Goal: Task Accomplishment & Management: Manage account settings

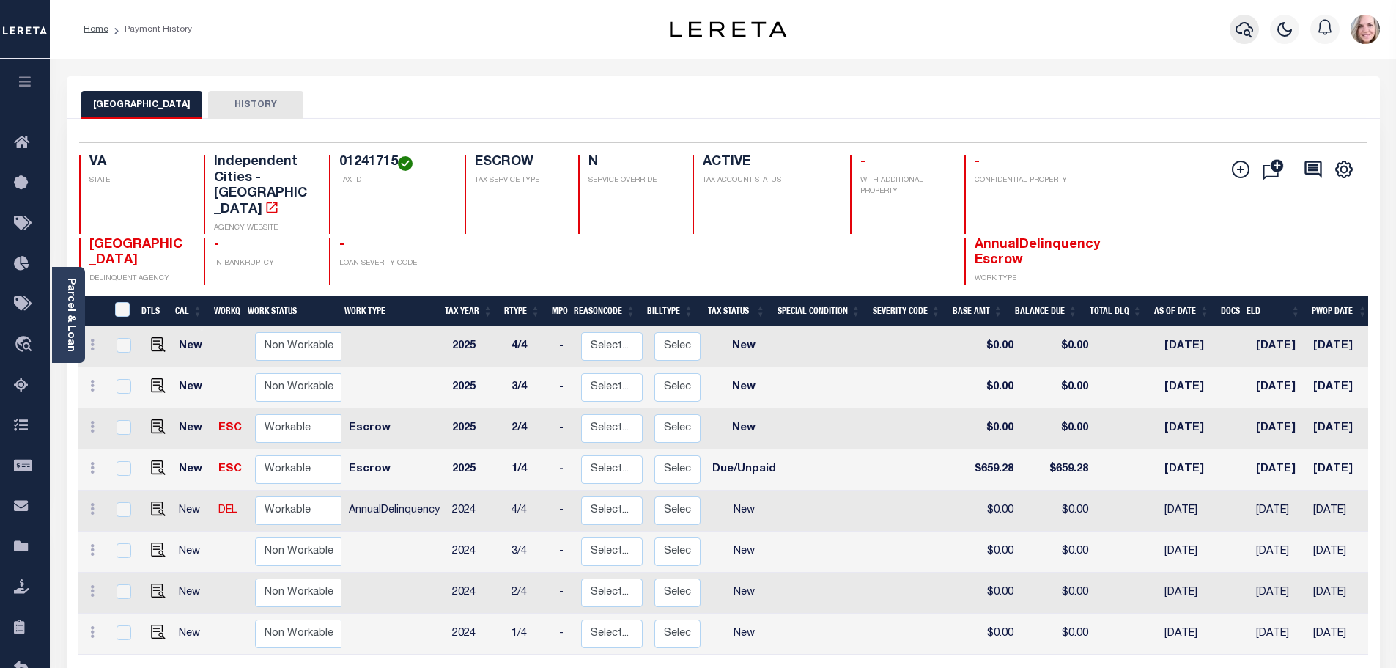
click at [1240, 26] on icon "button" at bounding box center [1244, 29] width 18 height 15
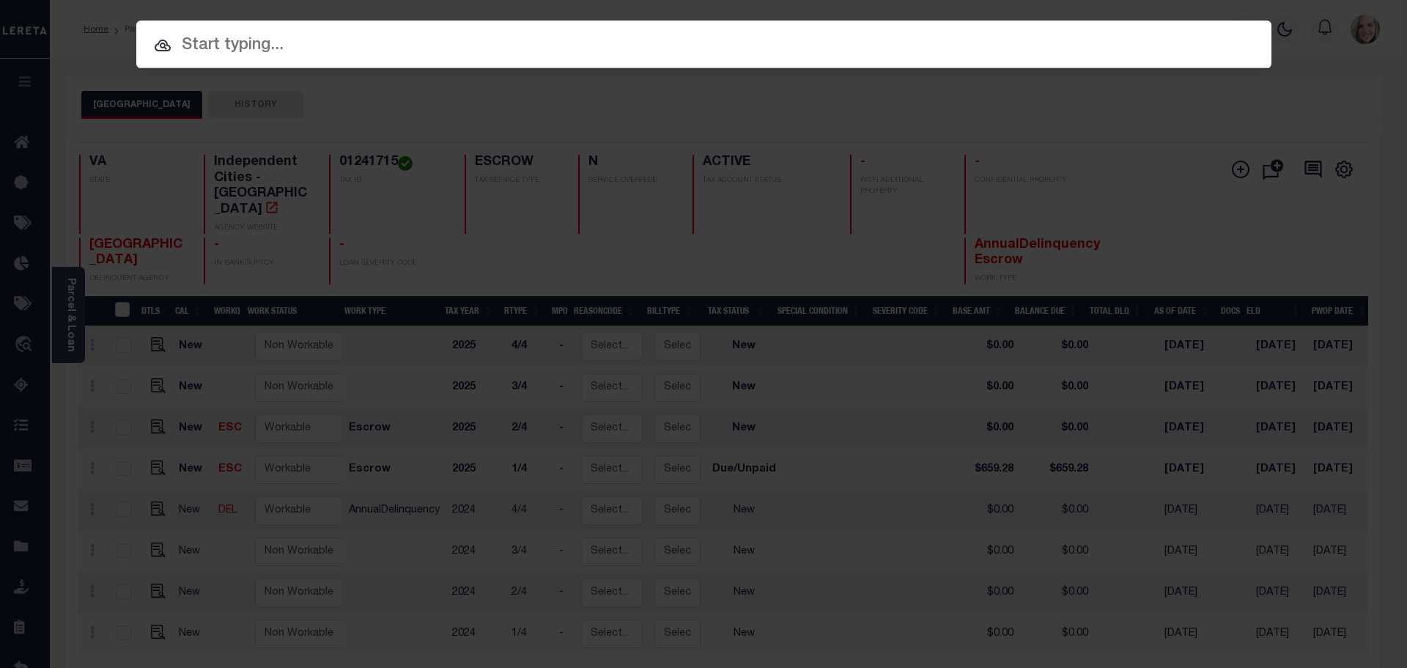
click at [317, 49] on input "text" at bounding box center [703, 46] width 1135 height 26
paste input "36-2512-03-006.000"
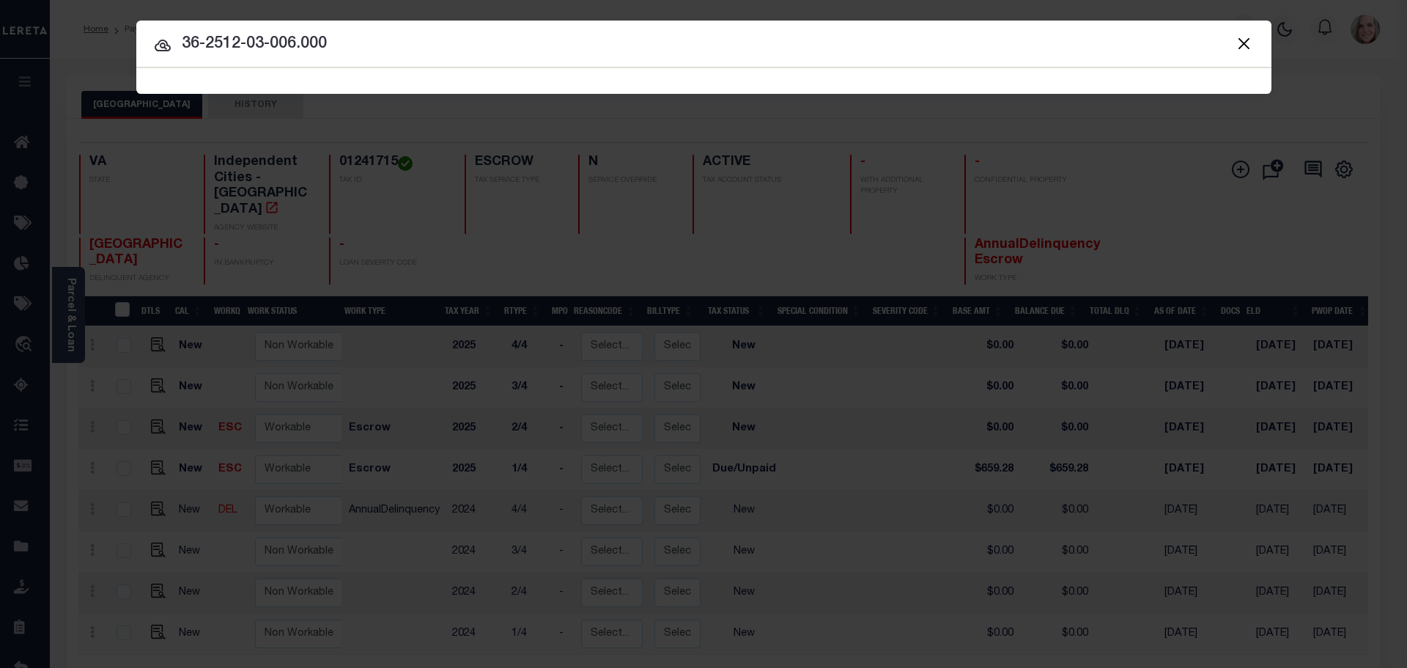
type input "36-2512-03-006.000"
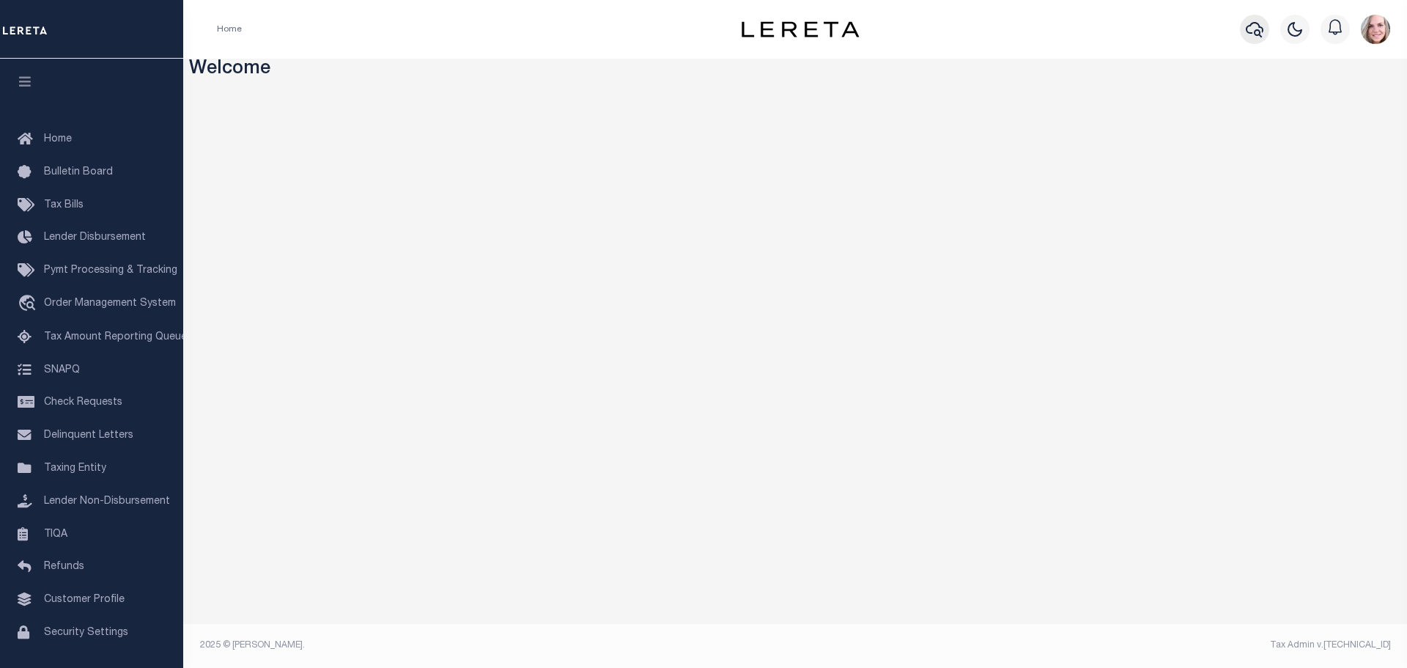
click at [1258, 27] on icon "button" at bounding box center [1255, 30] width 18 height 18
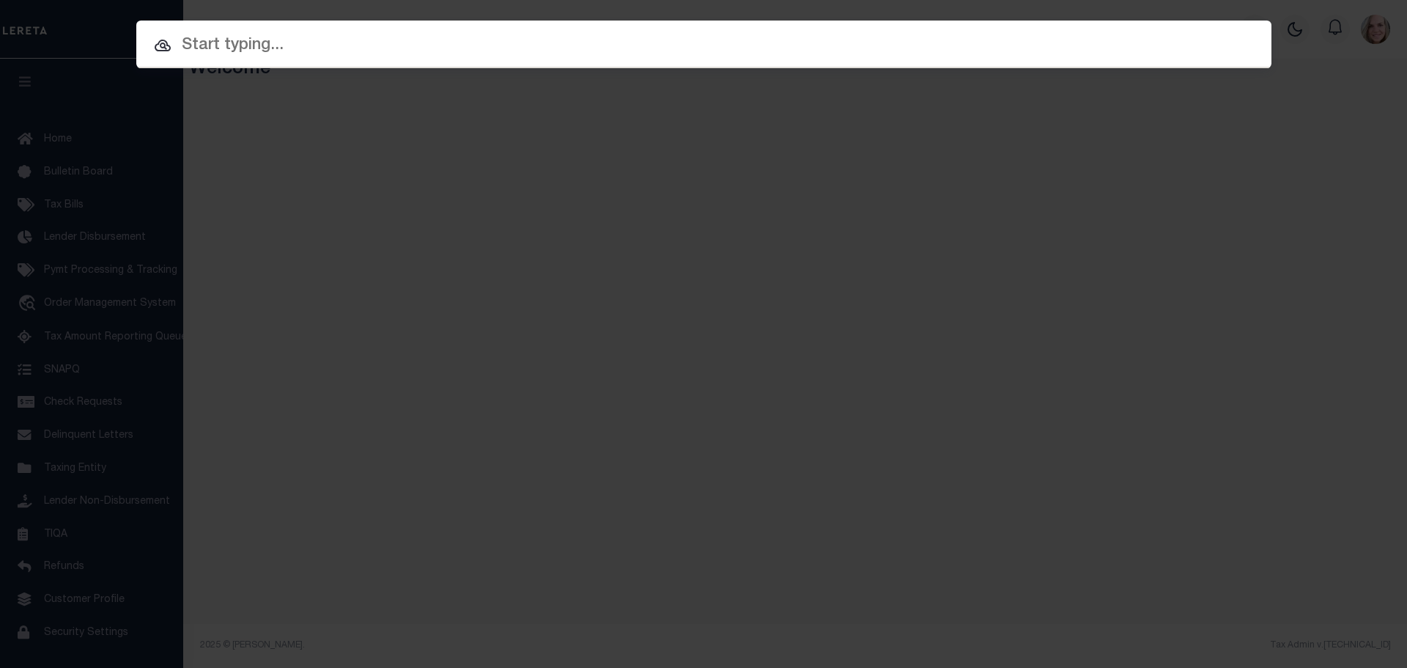
click at [336, 42] on input "text" at bounding box center [703, 46] width 1135 height 26
paste input "36-2512-03-006.000"
type input "36-2512-03-006.000"
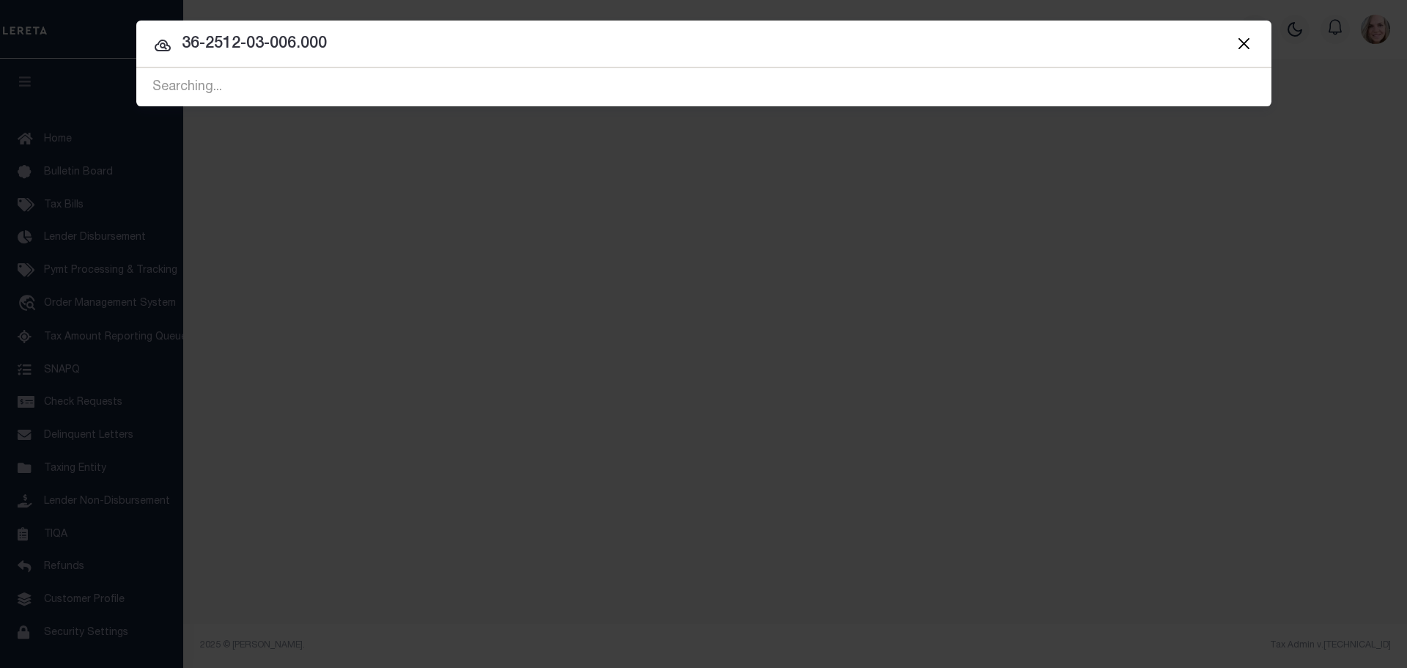
click at [357, 46] on input "36-2512-03-006.000" at bounding box center [703, 45] width 1135 height 26
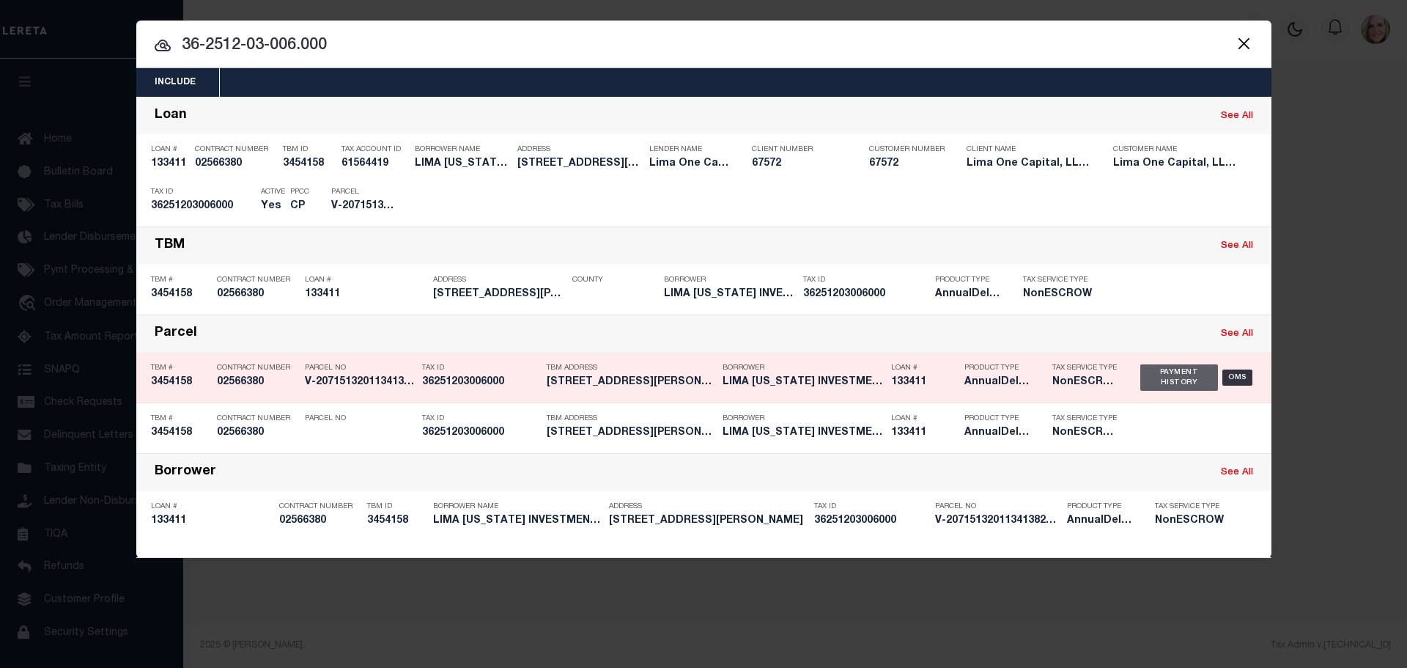
click at [1161, 385] on div "Payment History" at bounding box center [1179, 377] width 78 height 26
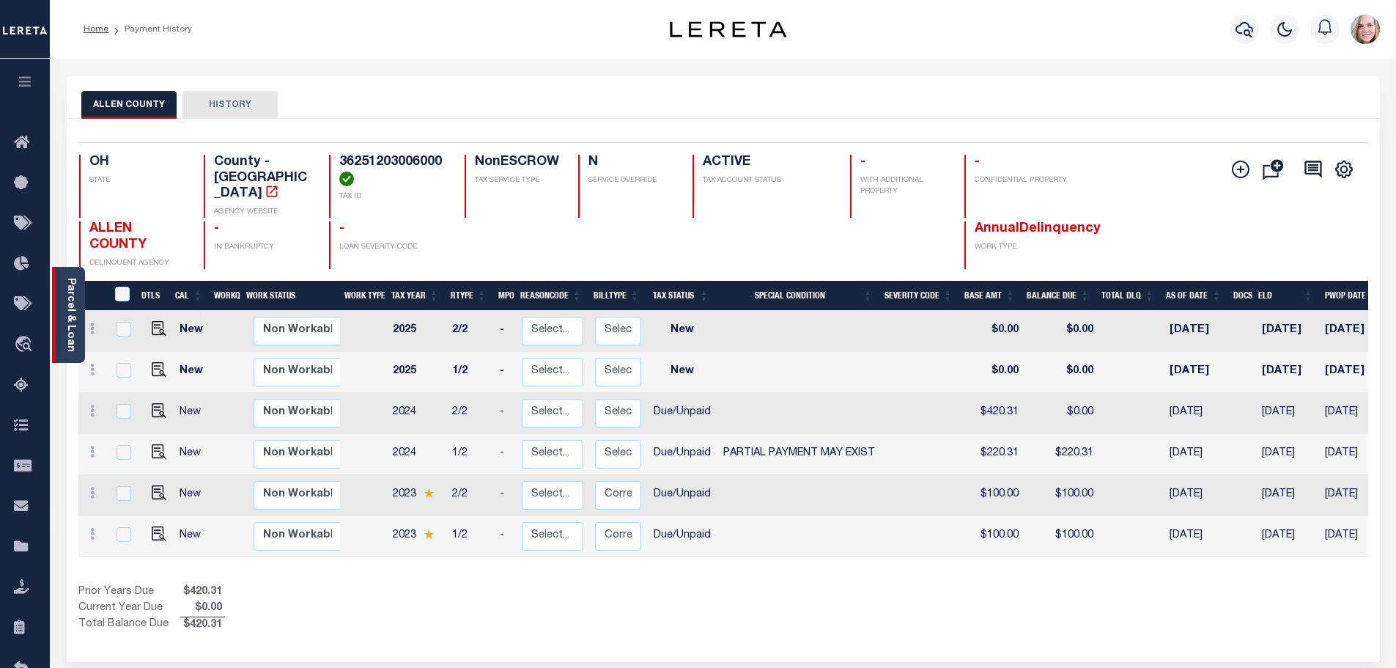
click at [67, 300] on link "Parcel & Loan" at bounding box center [70, 315] width 10 height 74
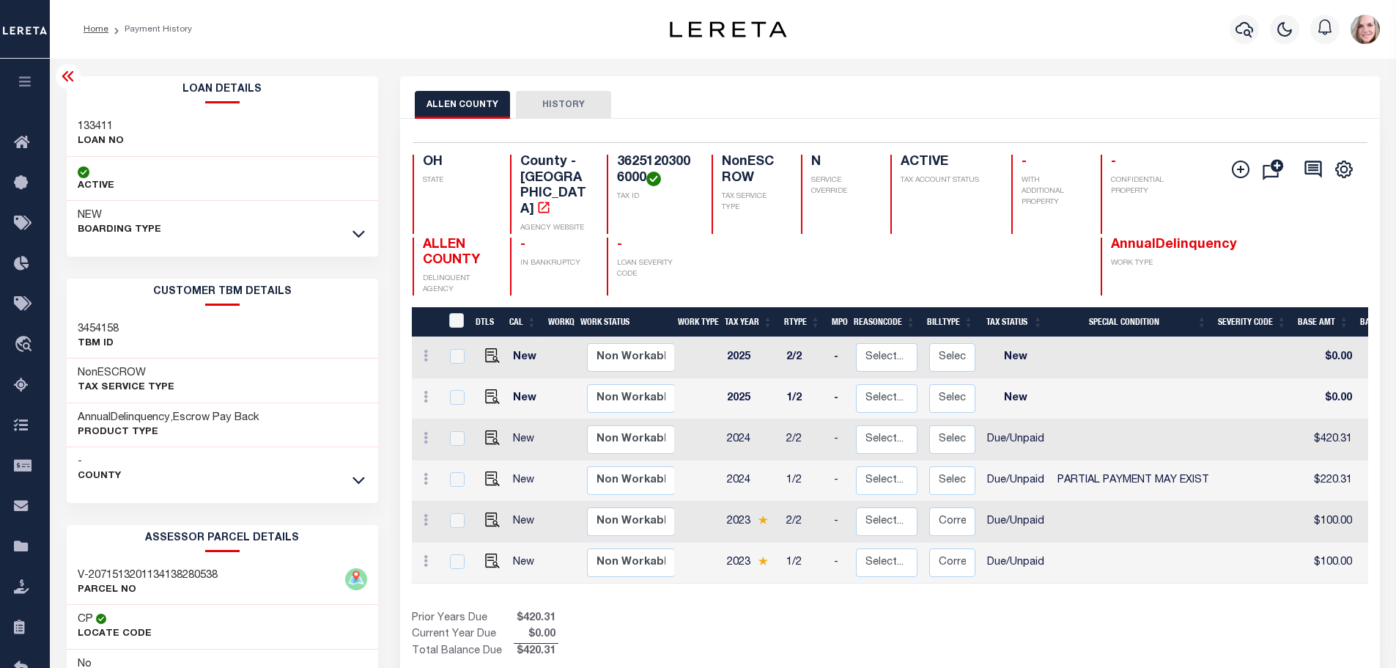
click at [63, 75] on icon at bounding box center [68, 76] width 18 height 18
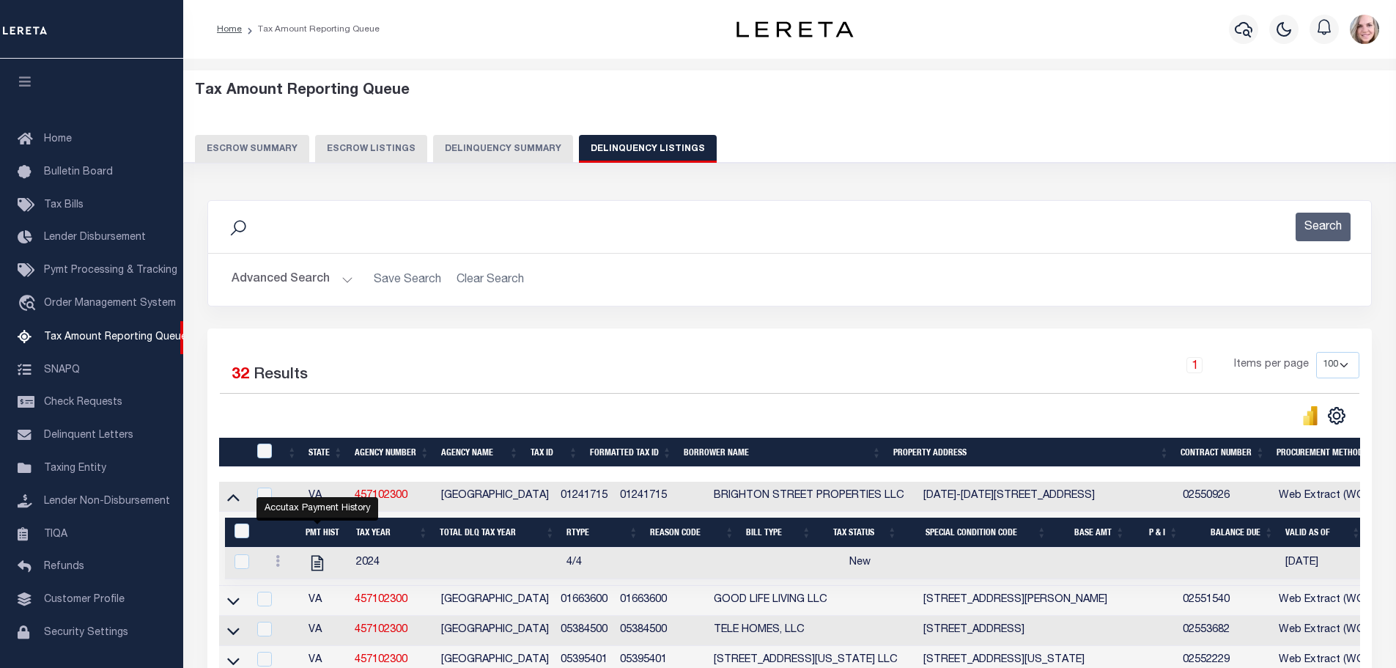
select select
select select "AnnualDelinquency"
select select "100"
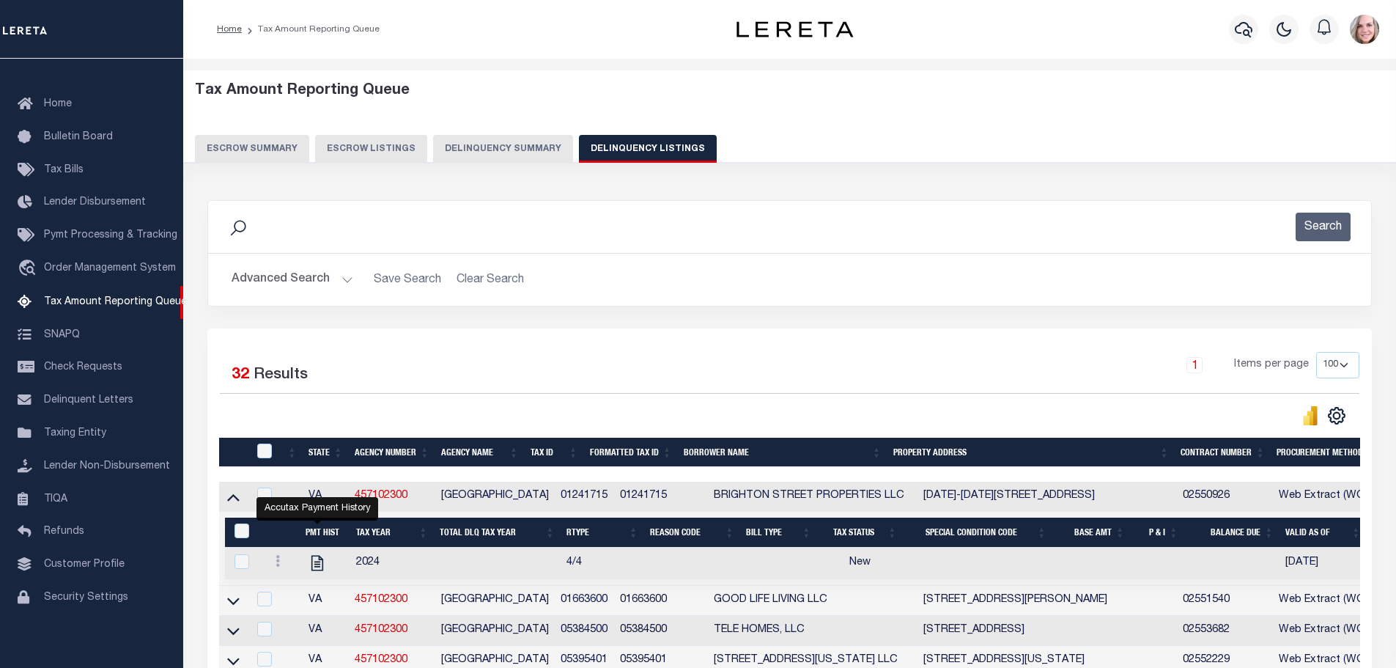
click at [499, 147] on button "Delinquency Summary" at bounding box center [503, 149] width 140 height 28
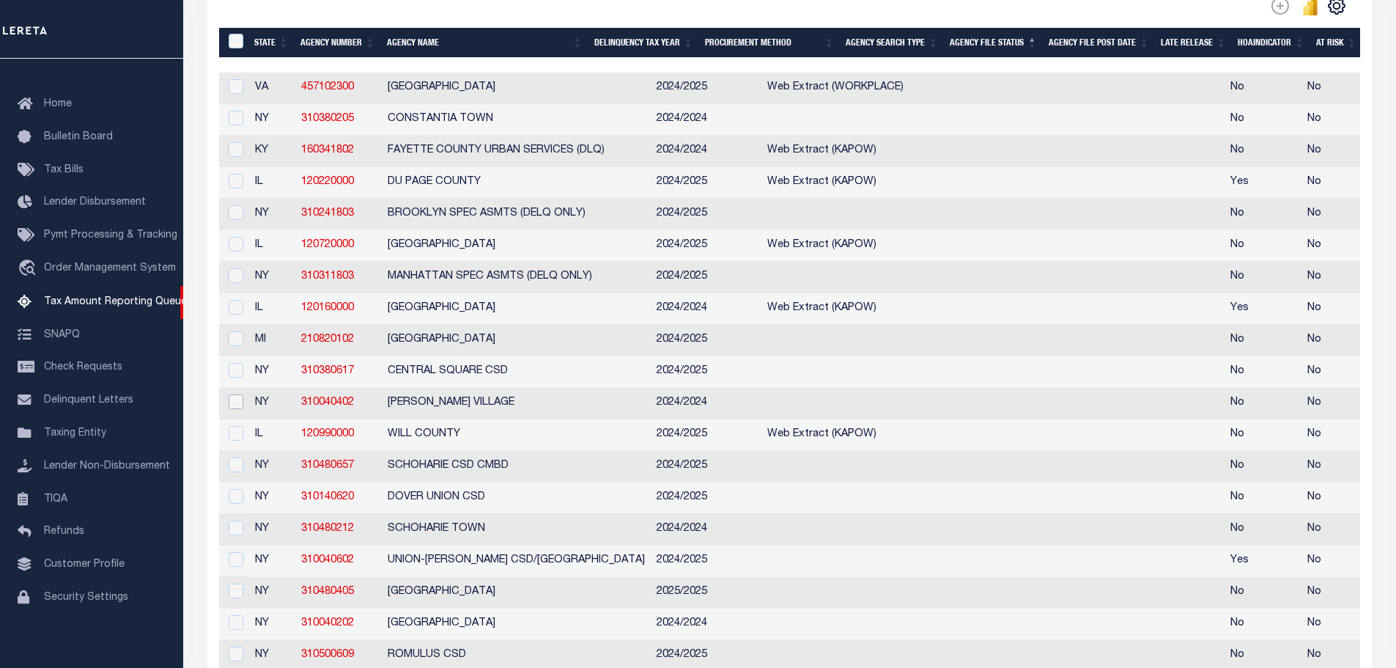
click at [238, 409] on input "checkbox" at bounding box center [236, 401] width 15 height 15
checkbox input "true"
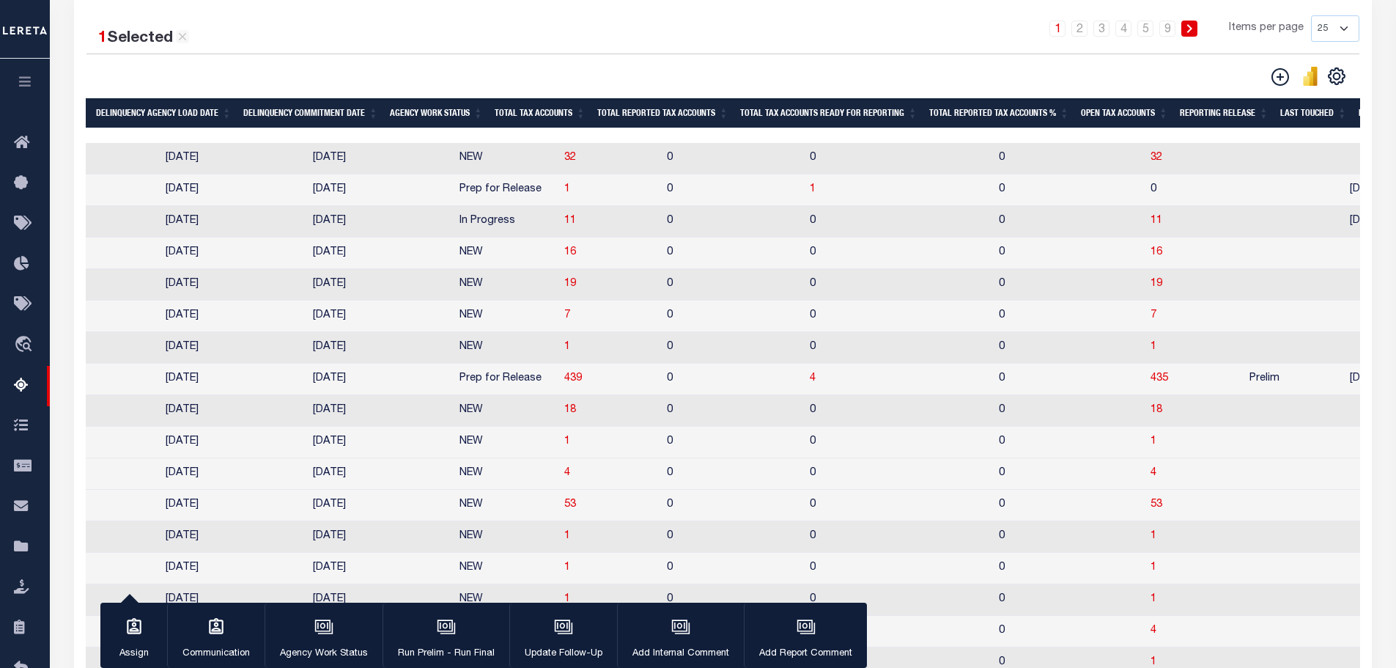
click at [854, 113] on th "Total Tax Accounts Ready For Reporting" at bounding box center [828, 113] width 189 height 30
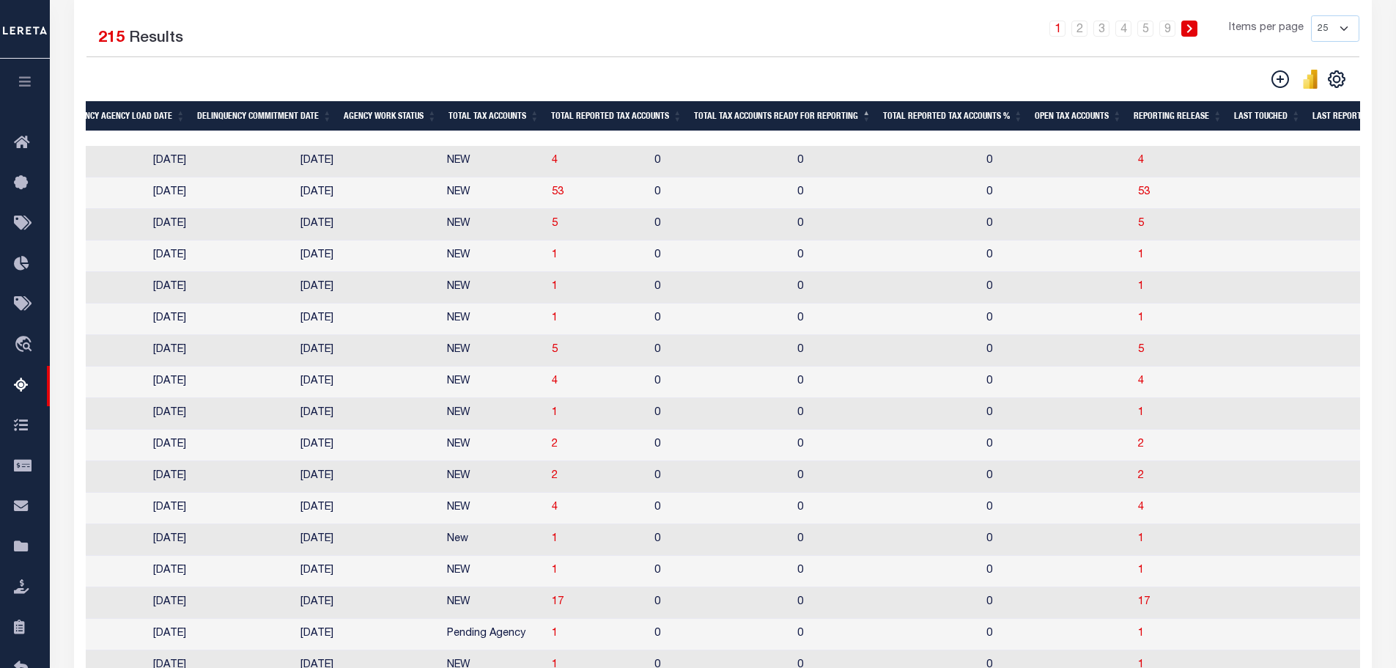
click at [854, 113] on th "Total Tax Accounts Ready For Reporting" at bounding box center [782, 116] width 189 height 30
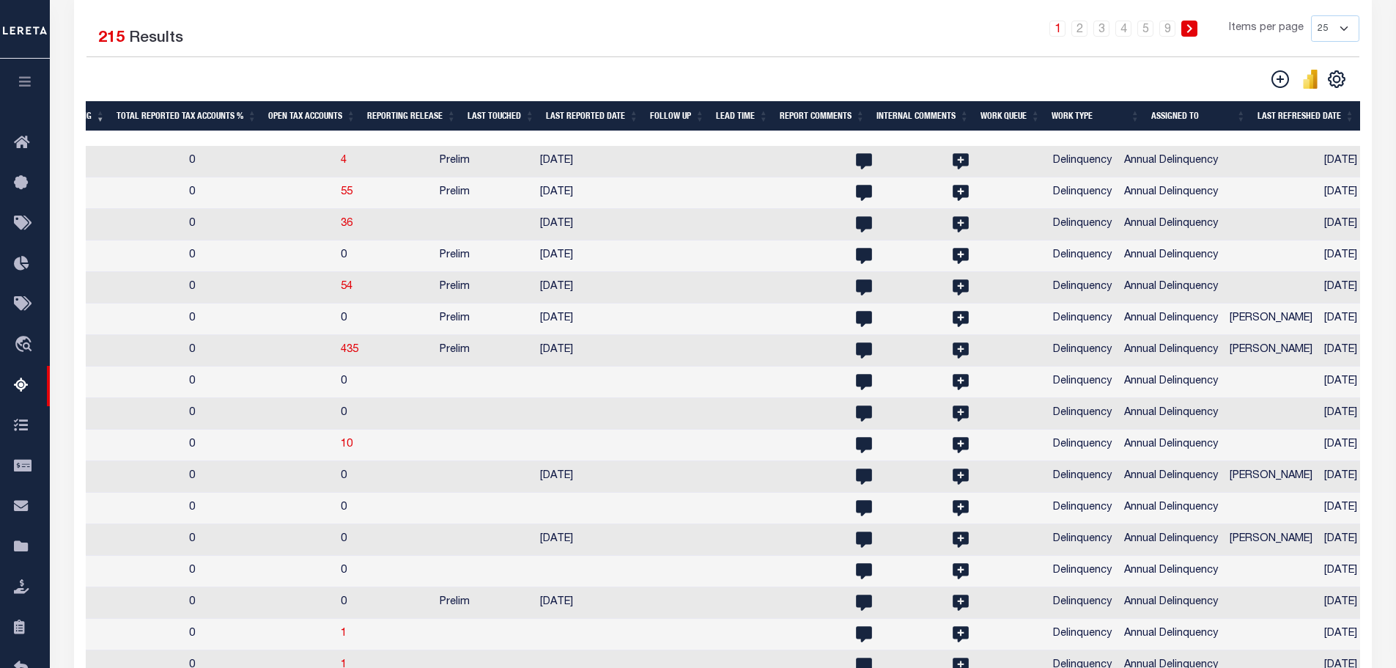
scroll to position [0, 1545]
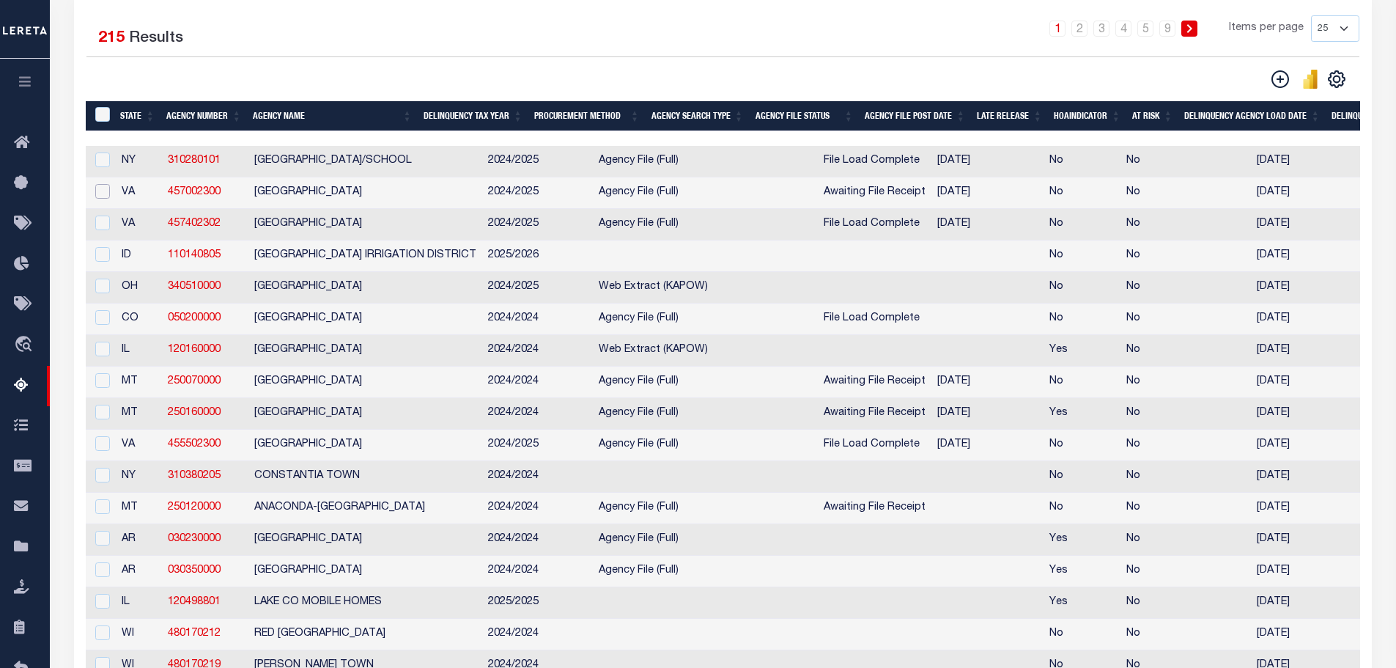
click at [100, 196] on input "checkbox" at bounding box center [102, 191] width 15 height 15
checkbox input "true"
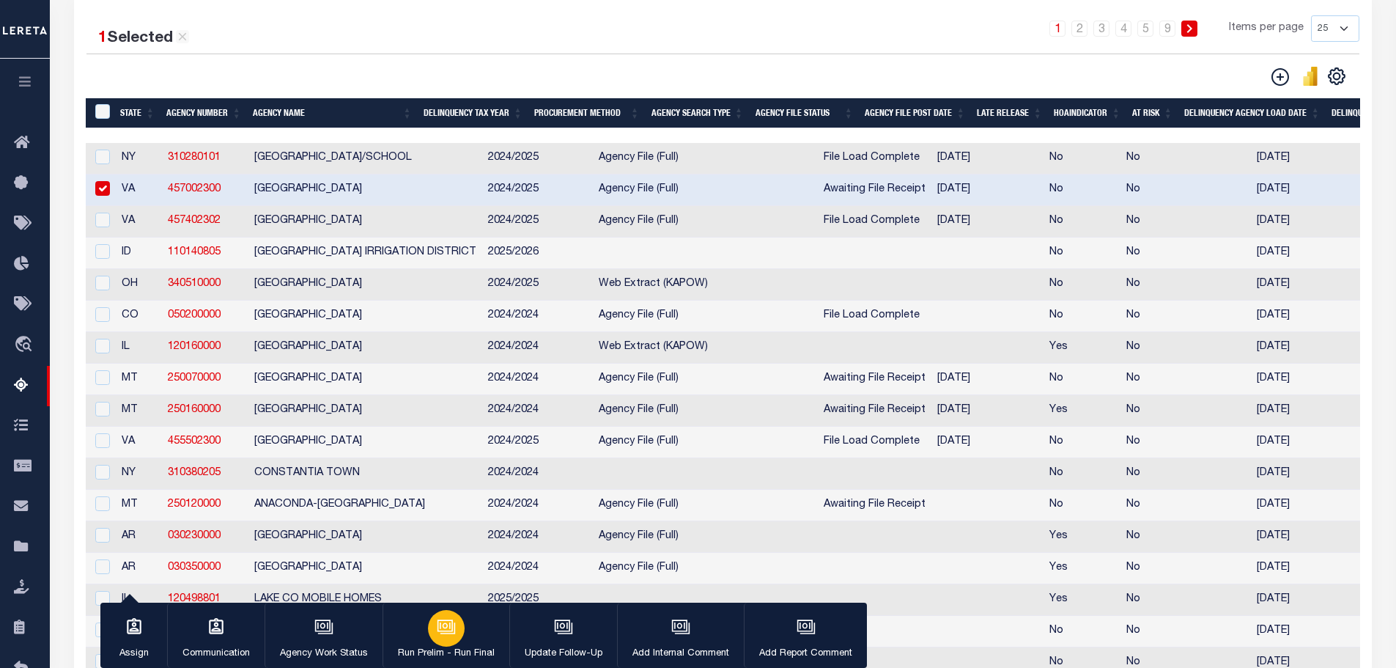
click at [449, 637] on div "button" at bounding box center [446, 628] width 37 height 37
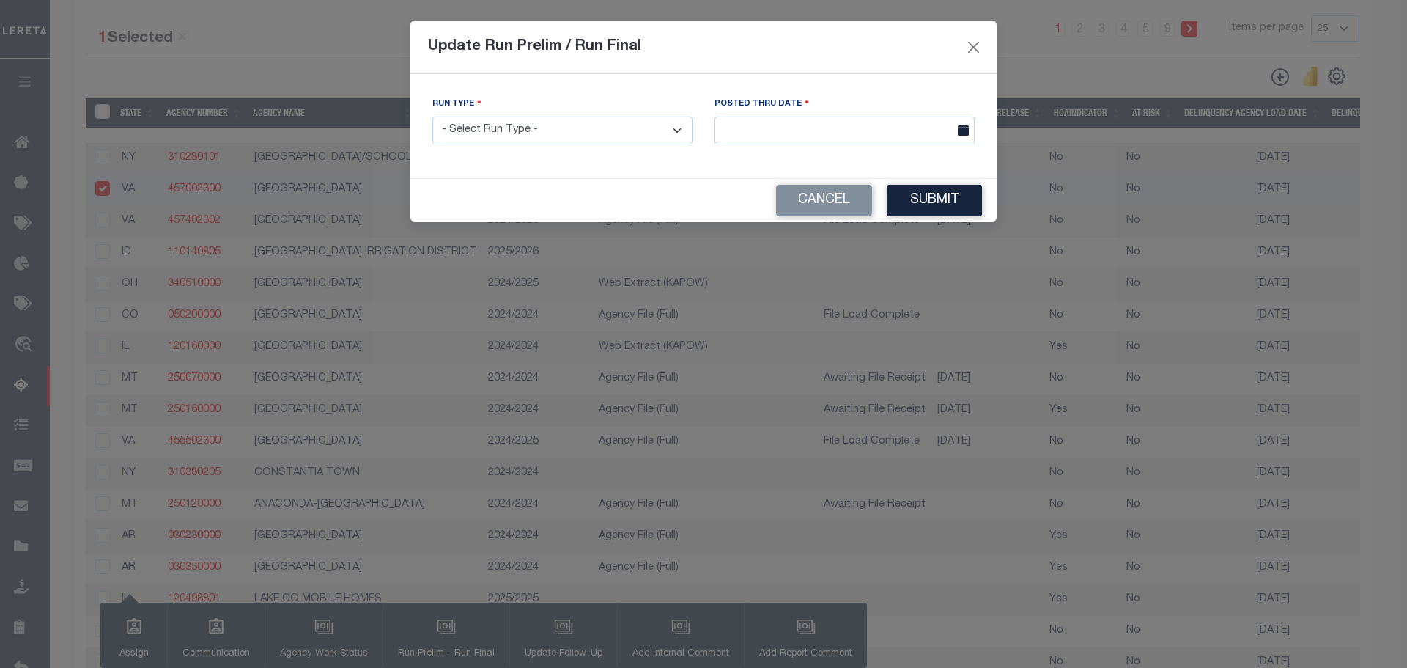
click at [525, 132] on select "- Select Run Type - Prelim Run Final Run" at bounding box center [562, 131] width 260 height 29
select select "P"
click at [432, 117] on select "- Select Run Type - Prelim Run Final Run" at bounding box center [562, 131] width 260 height 29
click at [733, 131] on input "text" at bounding box center [844, 131] width 260 height 29
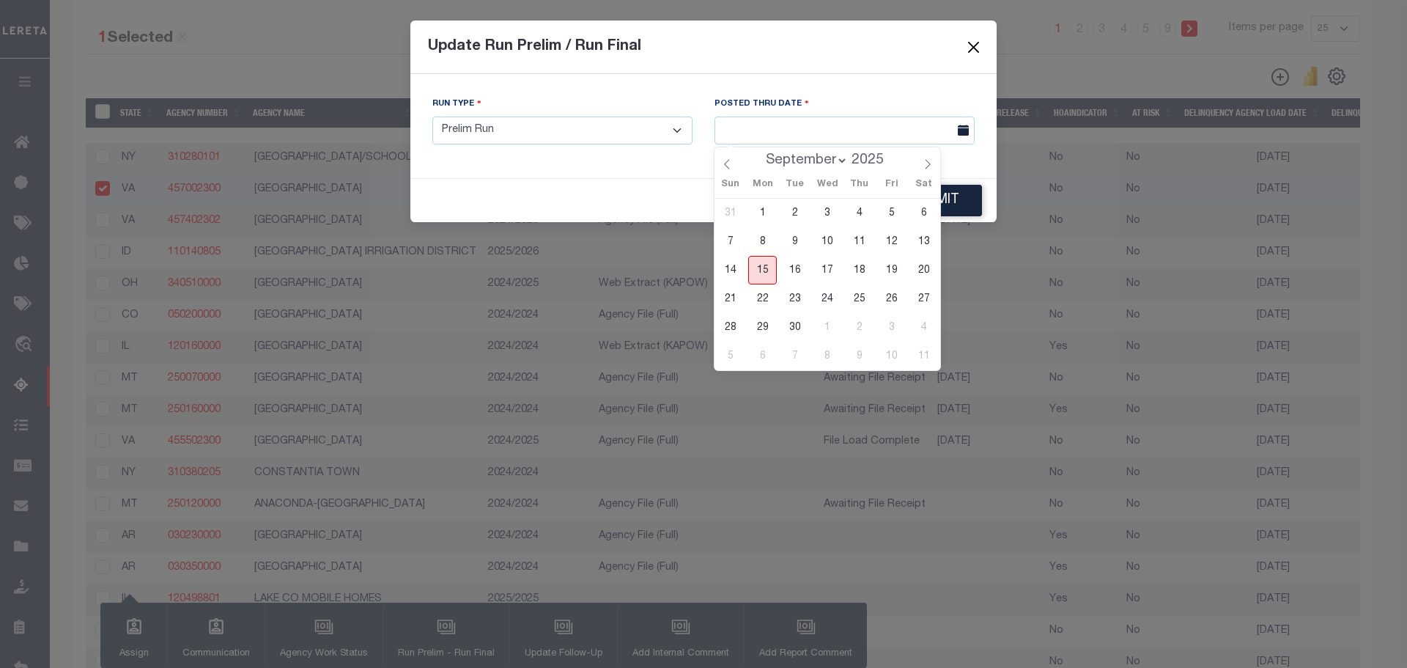
click at [761, 274] on span "15" at bounding box center [762, 270] width 29 height 29
type input "[DATE]"
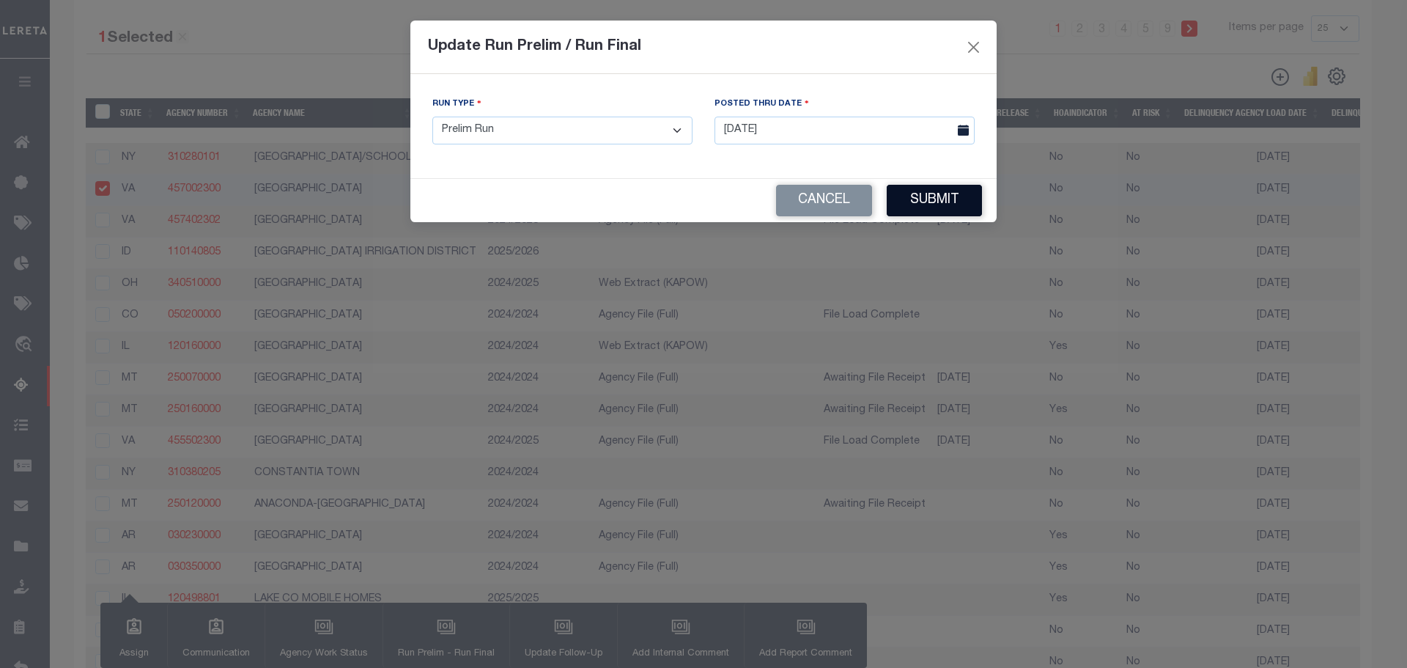
click at [914, 199] on button "Submit" at bounding box center [934, 201] width 95 height 32
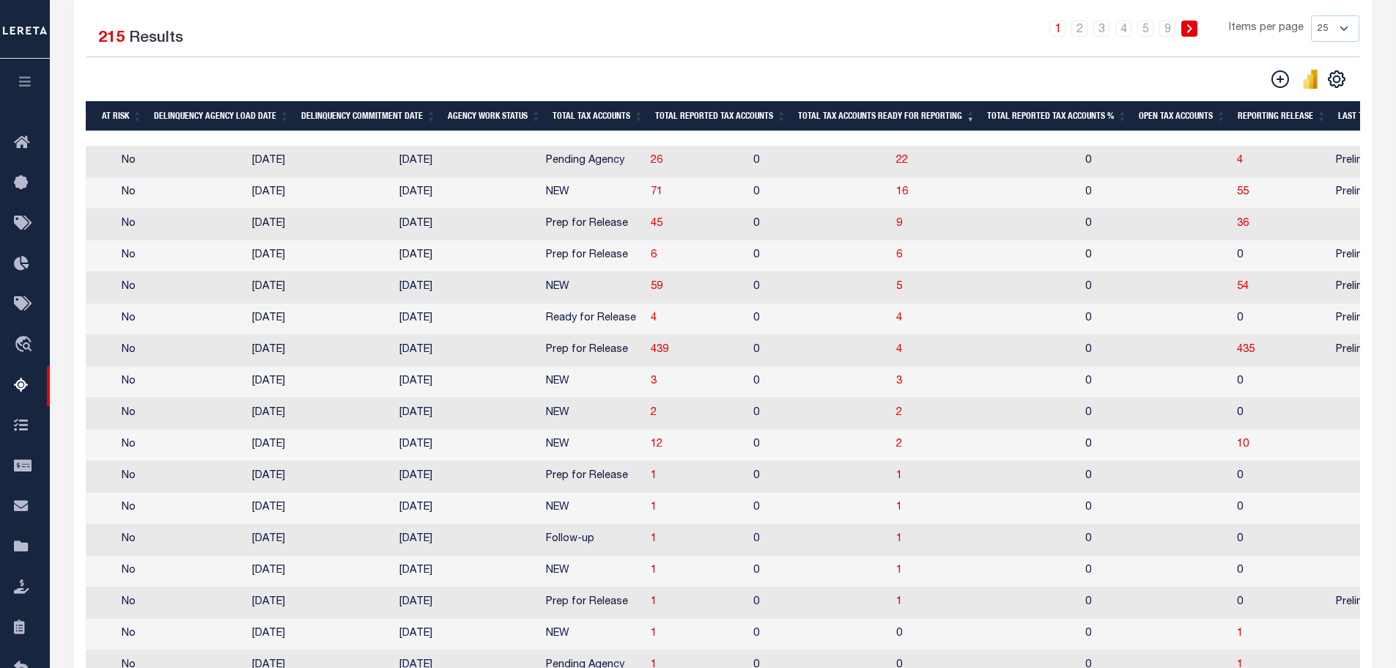
scroll to position [0, 1005]
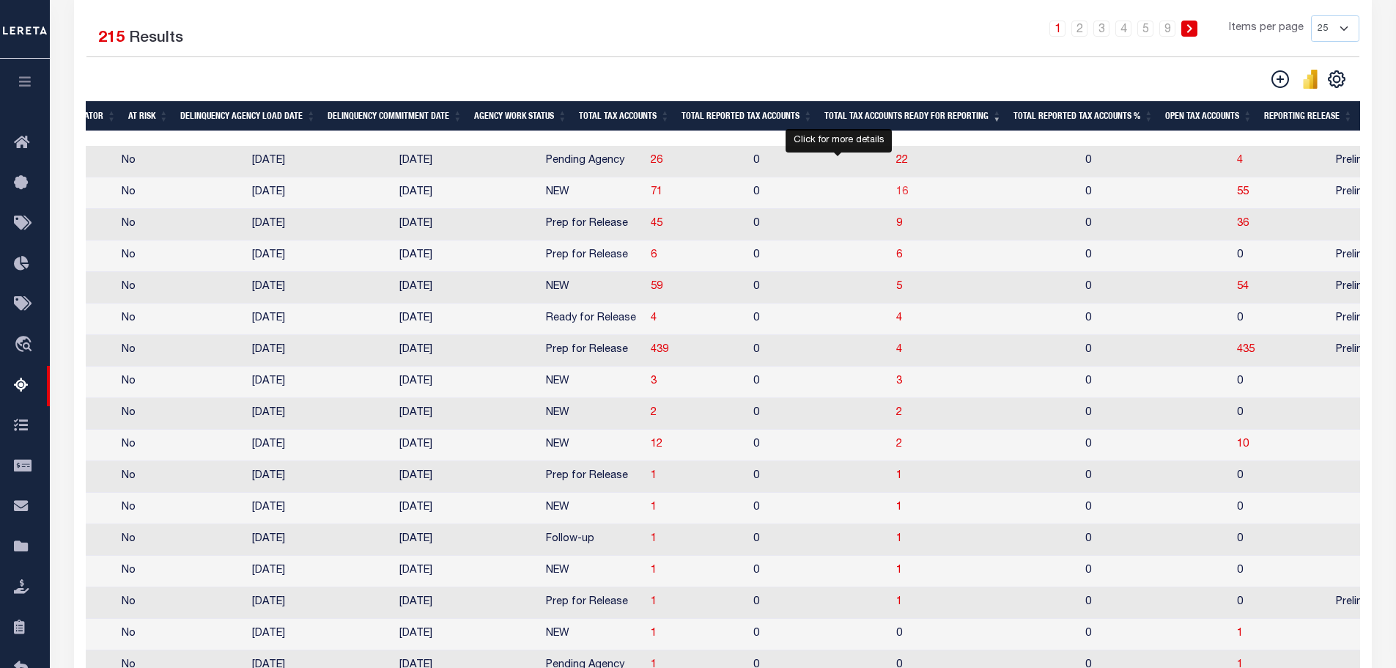
click at [896, 197] on span "16" at bounding box center [902, 192] width 12 height 10
select select "100"
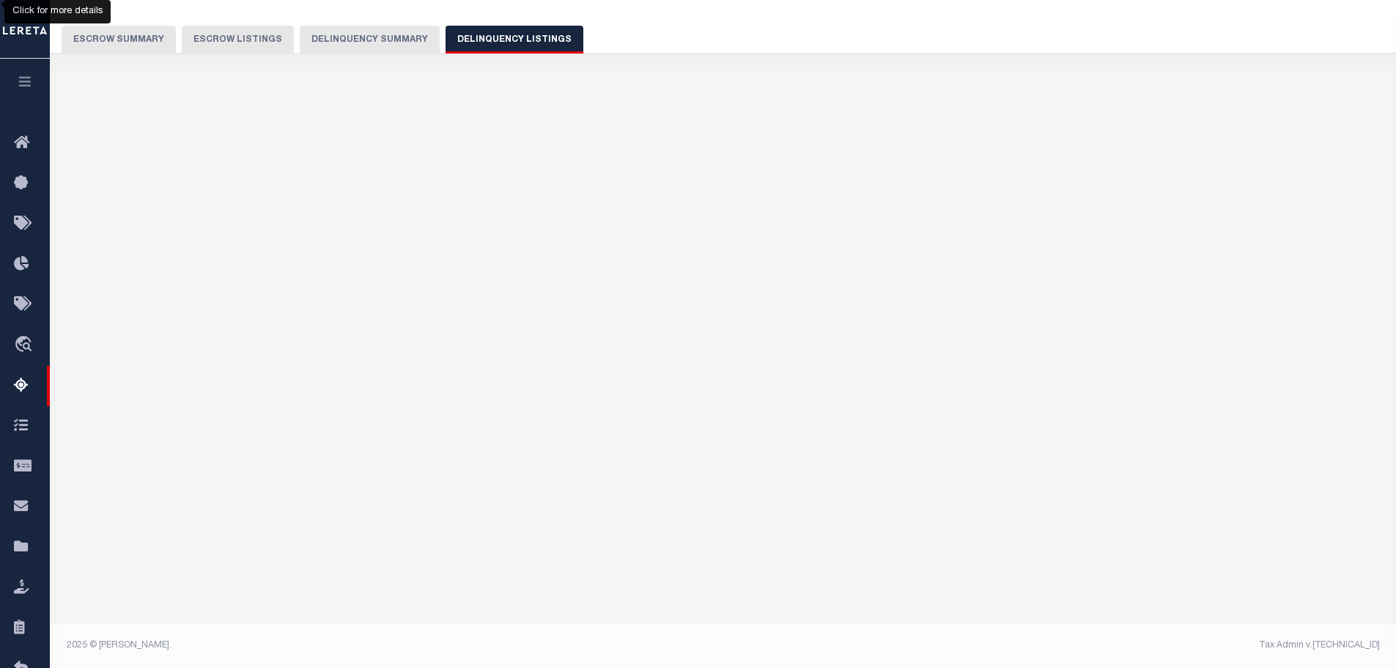
select select "100"
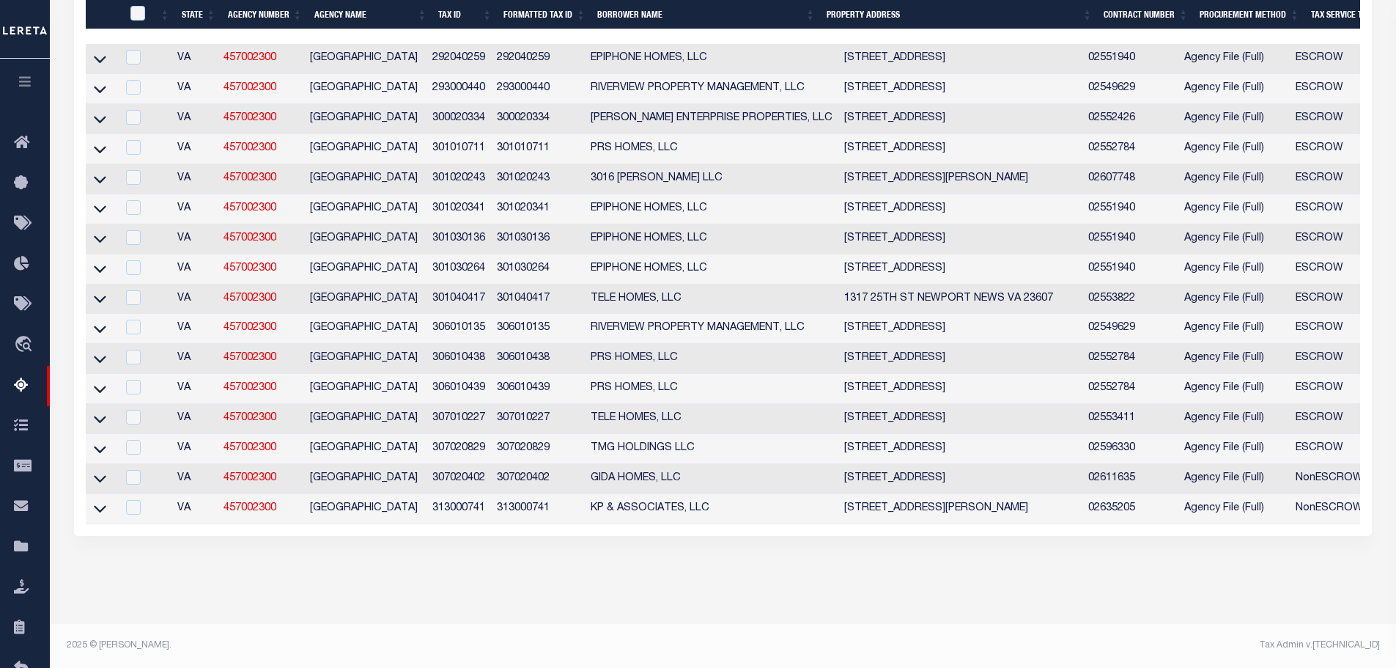
scroll to position [109, 0]
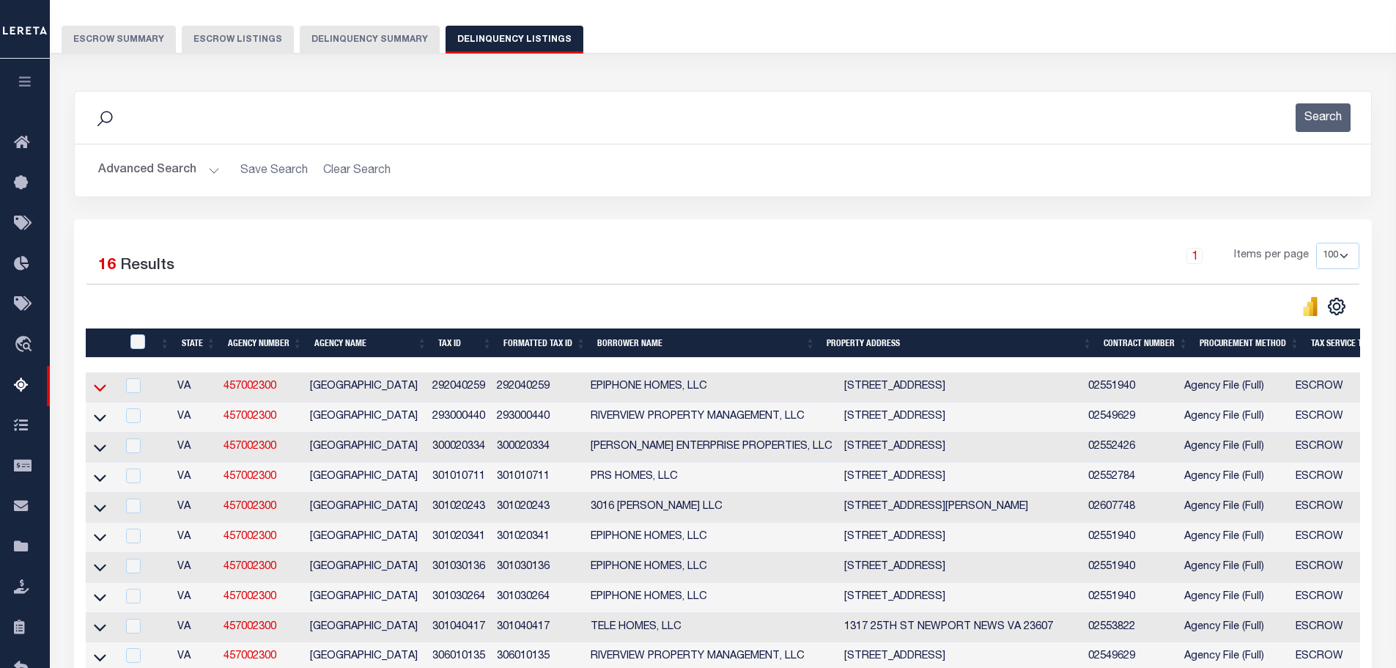
click at [95, 394] on icon at bounding box center [100, 387] width 12 height 15
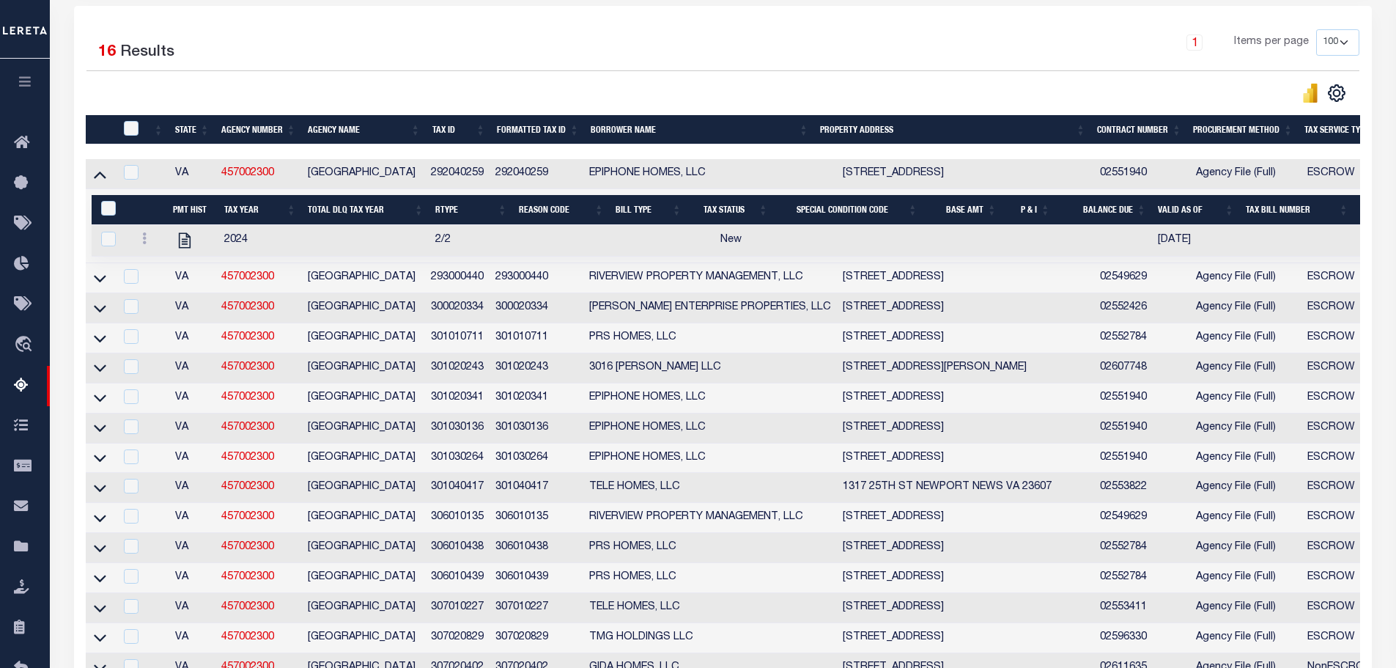
scroll to position [329, 0]
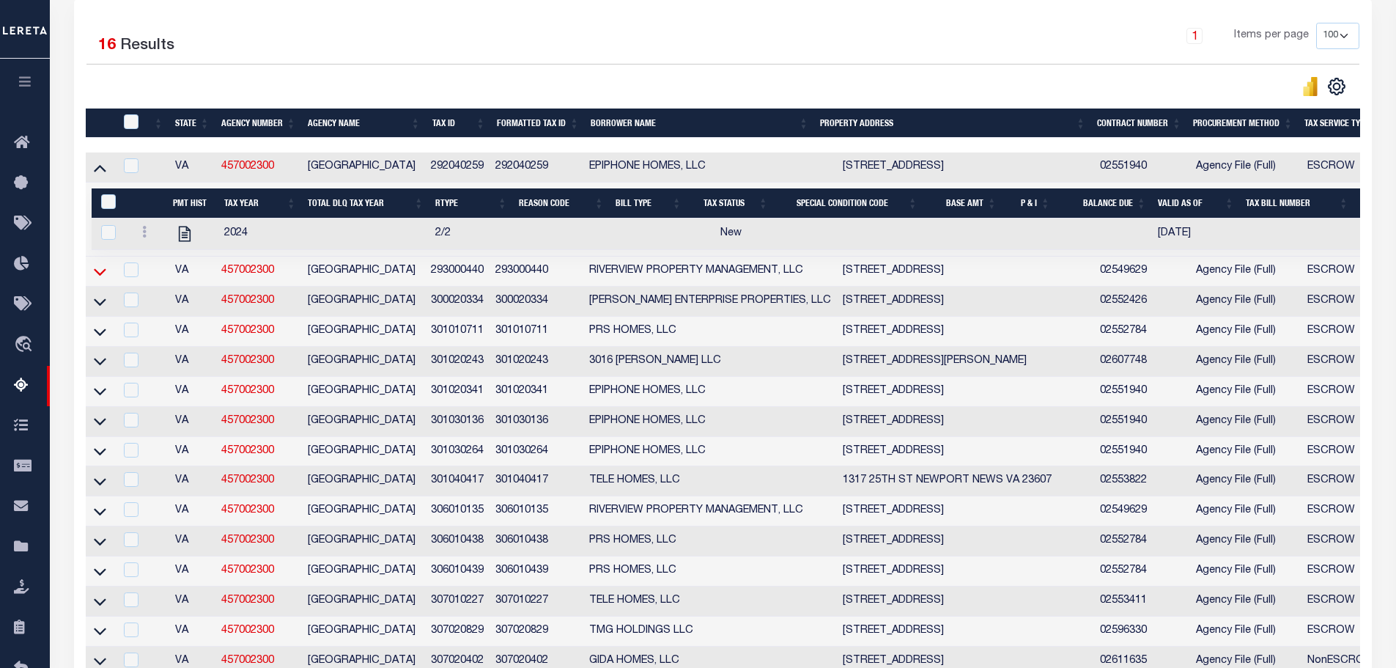
click at [97, 278] on icon at bounding box center [100, 271] width 12 height 15
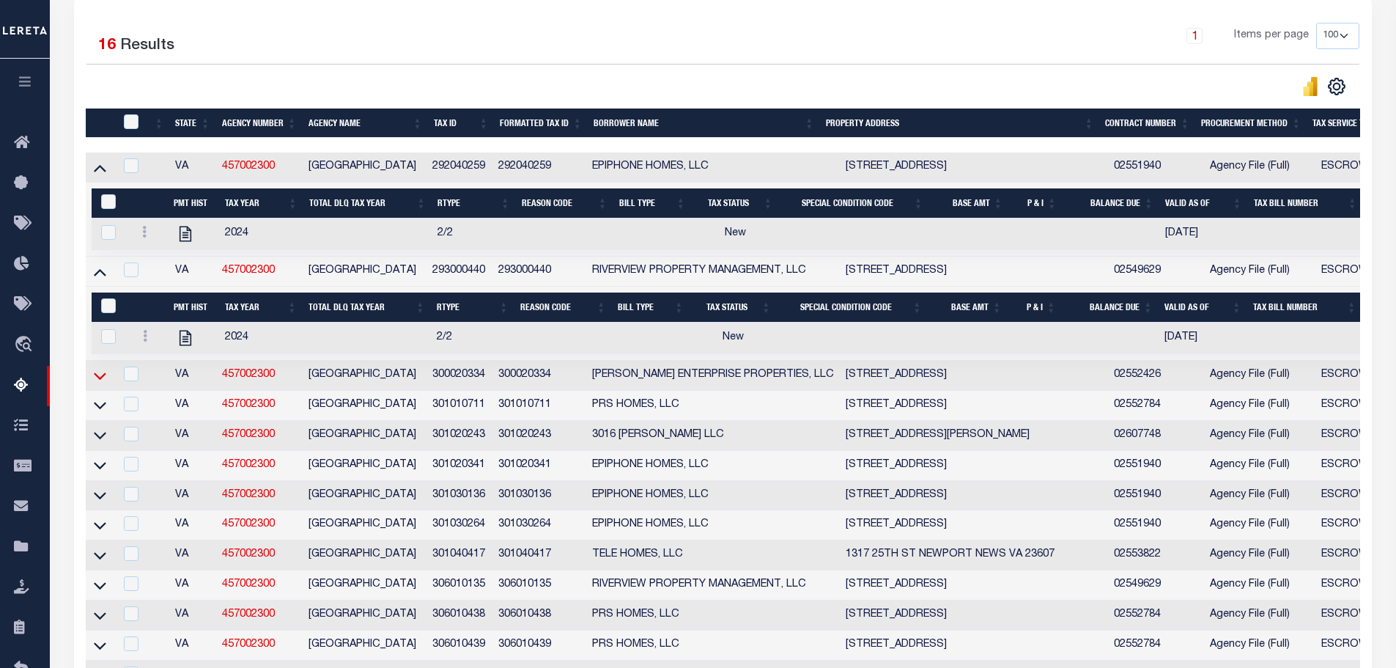
click at [100, 381] on icon at bounding box center [100, 375] width 12 height 15
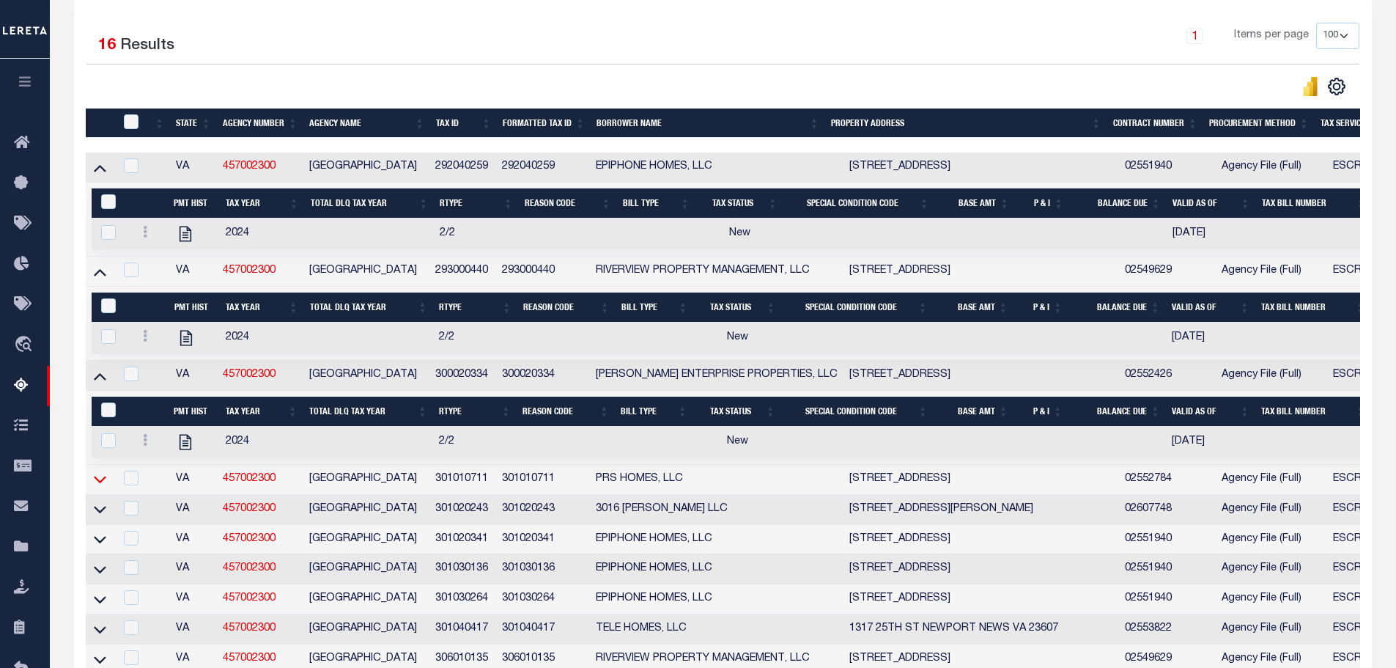
click at [103, 484] on icon at bounding box center [100, 478] width 12 height 15
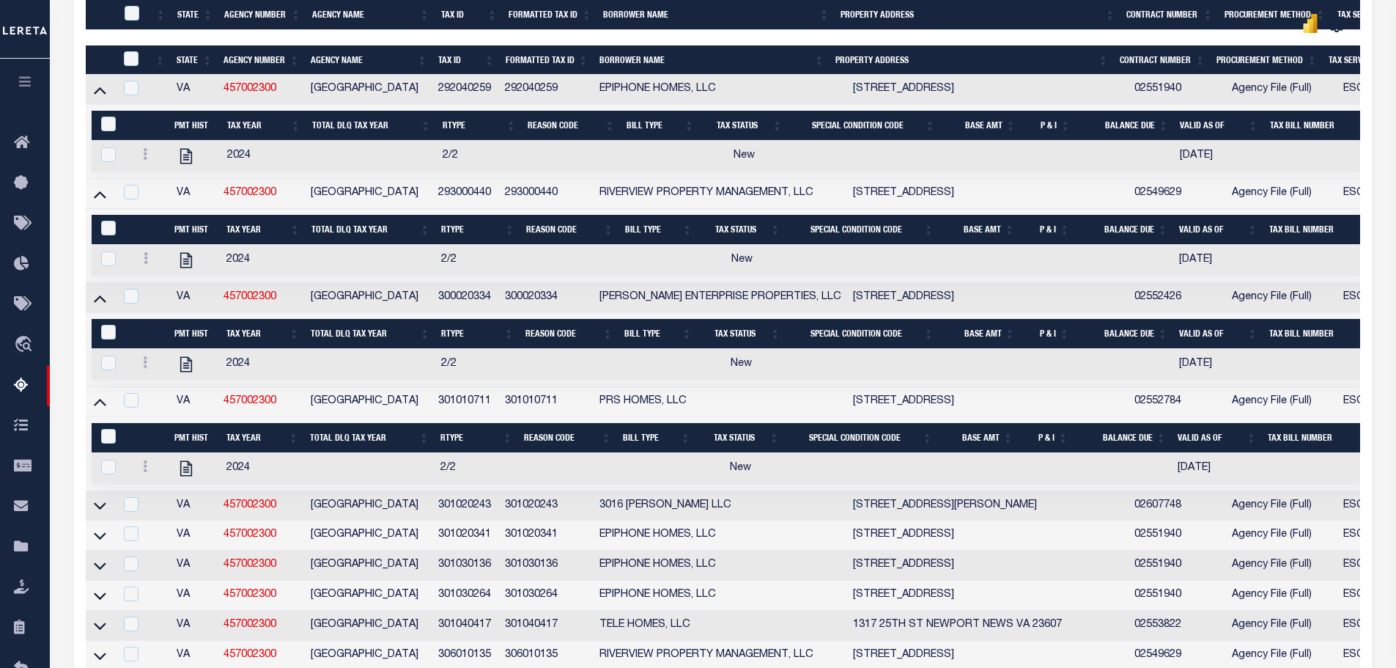
scroll to position [622, 0]
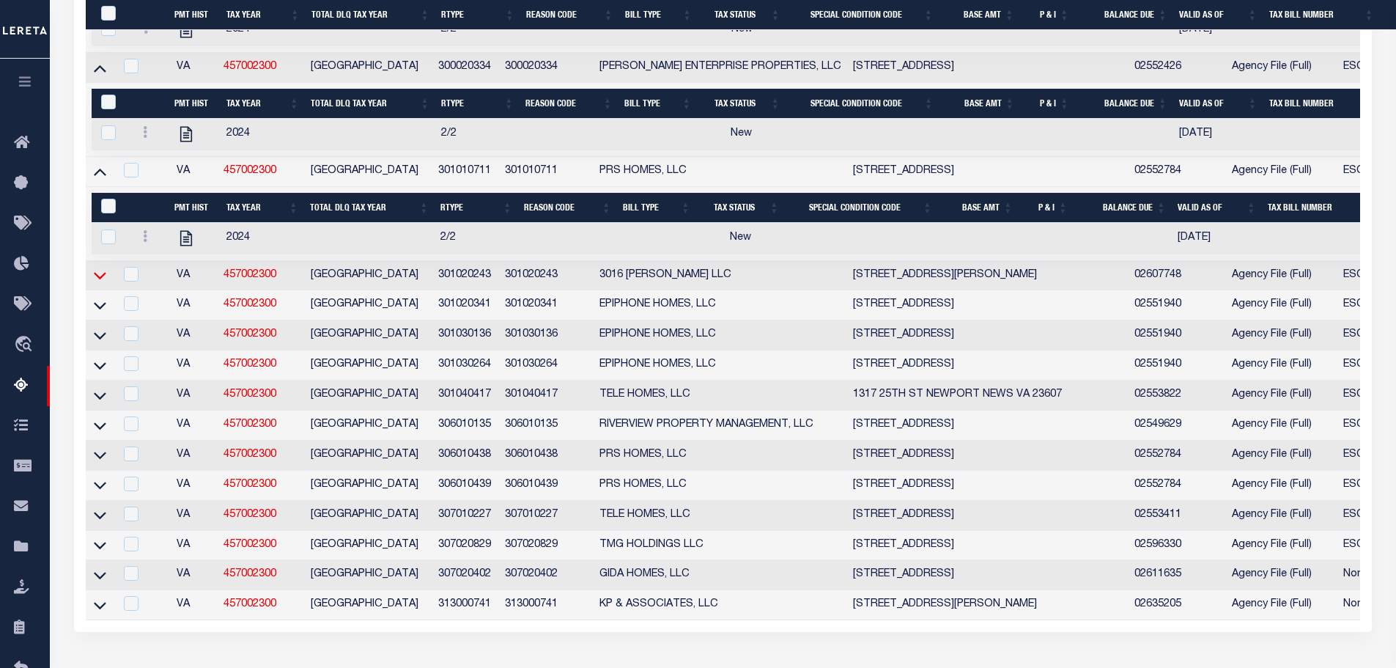
click at [103, 280] on icon at bounding box center [100, 276] width 12 height 7
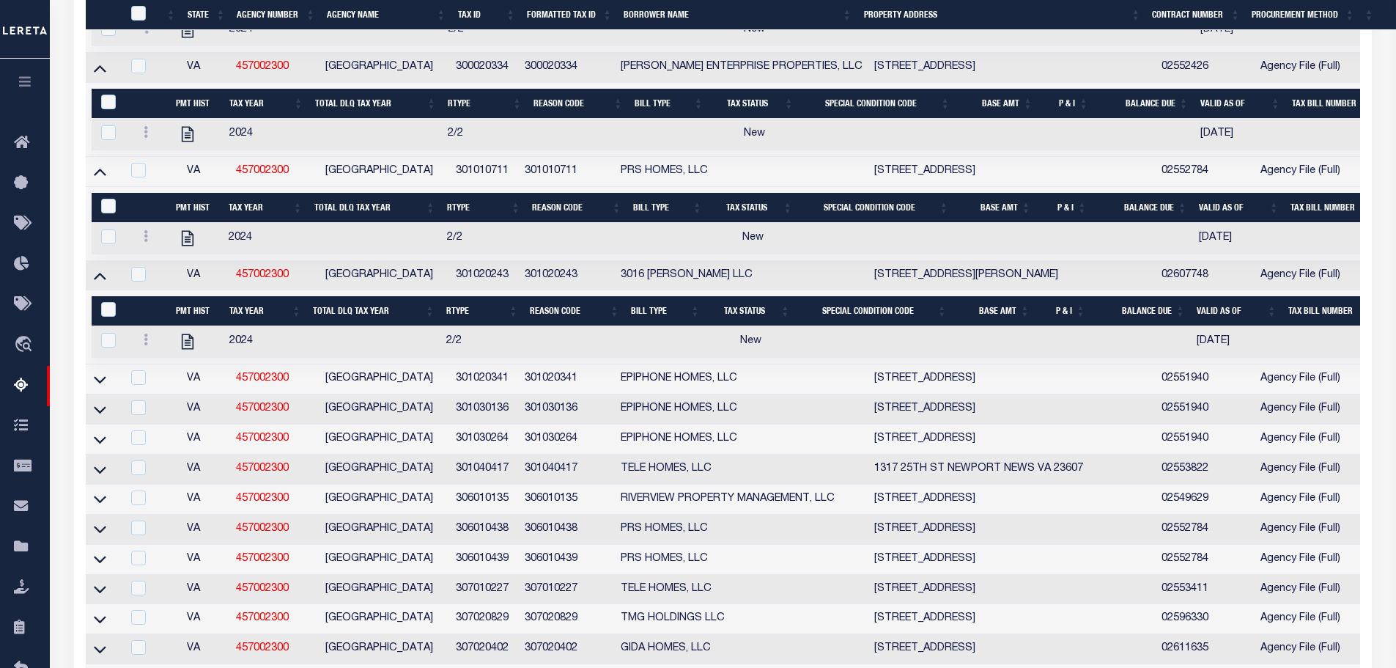
click at [92, 383] on link at bounding box center [100, 378] width 17 height 10
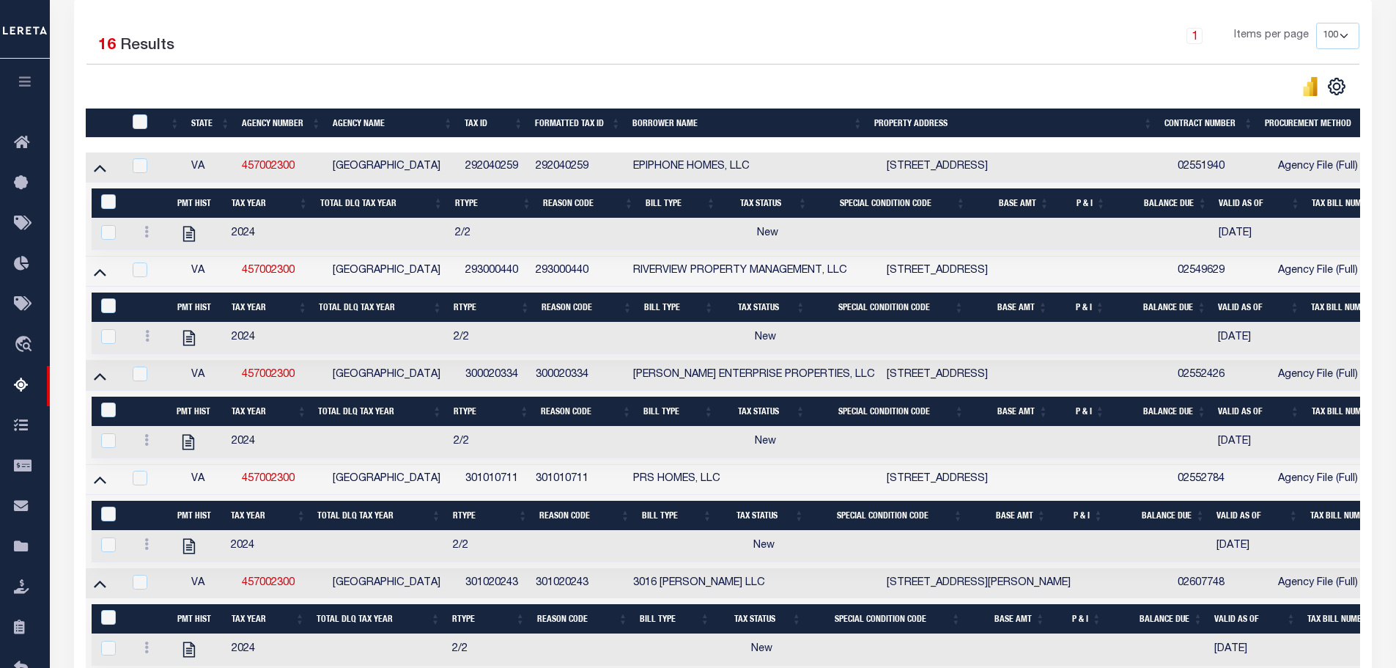
scroll to position [0, 0]
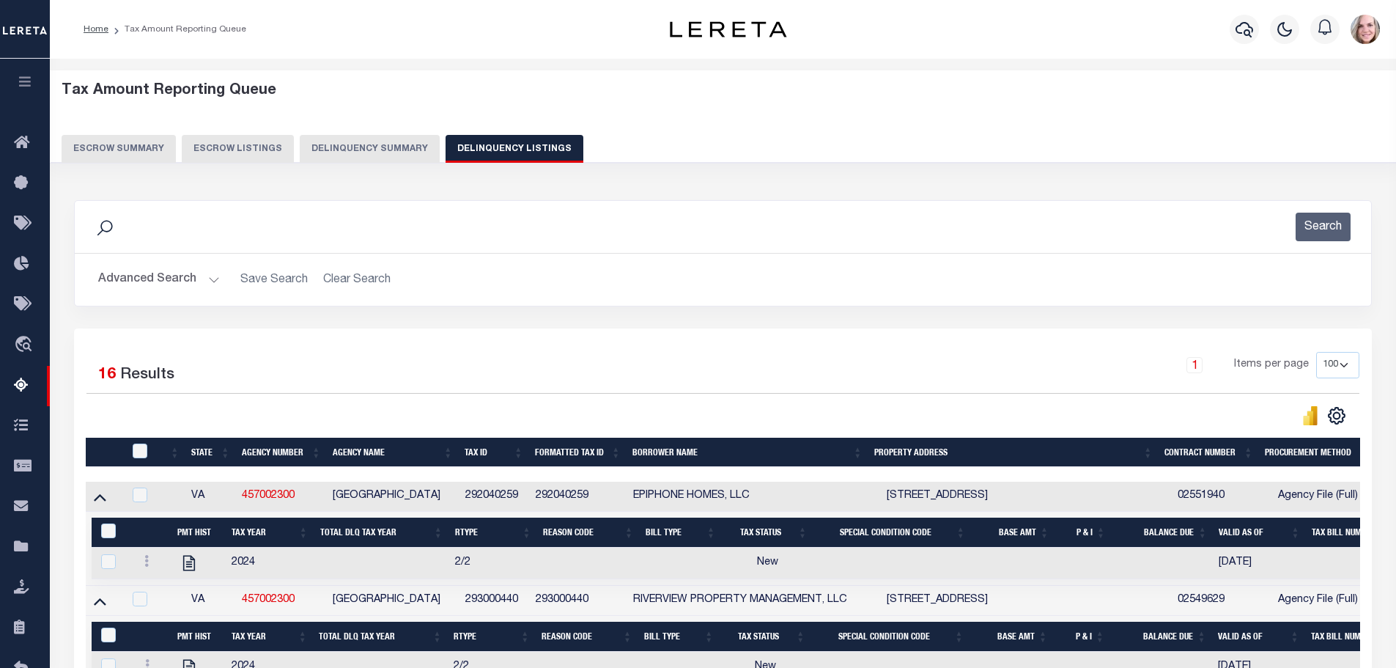
click at [339, 146] on button "Delinquency Summary" at bounding box center [370, 149] width 140 height 28
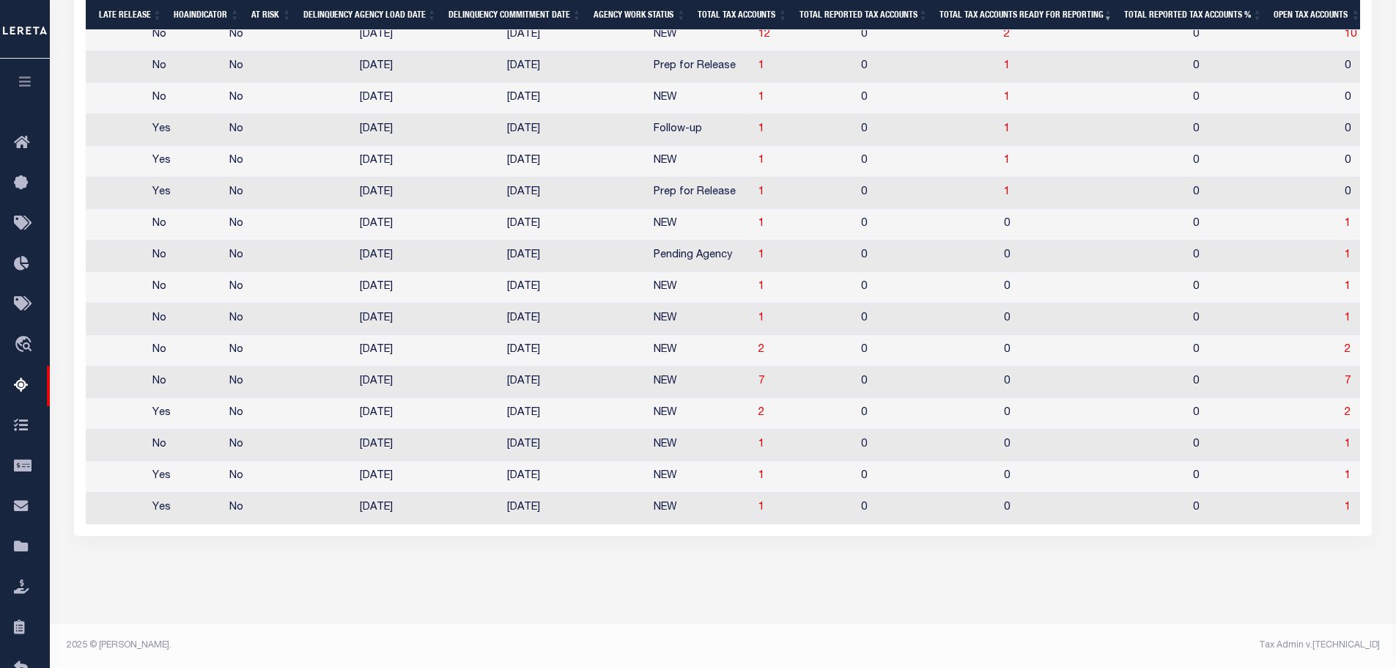
scroll to position [0, 635]
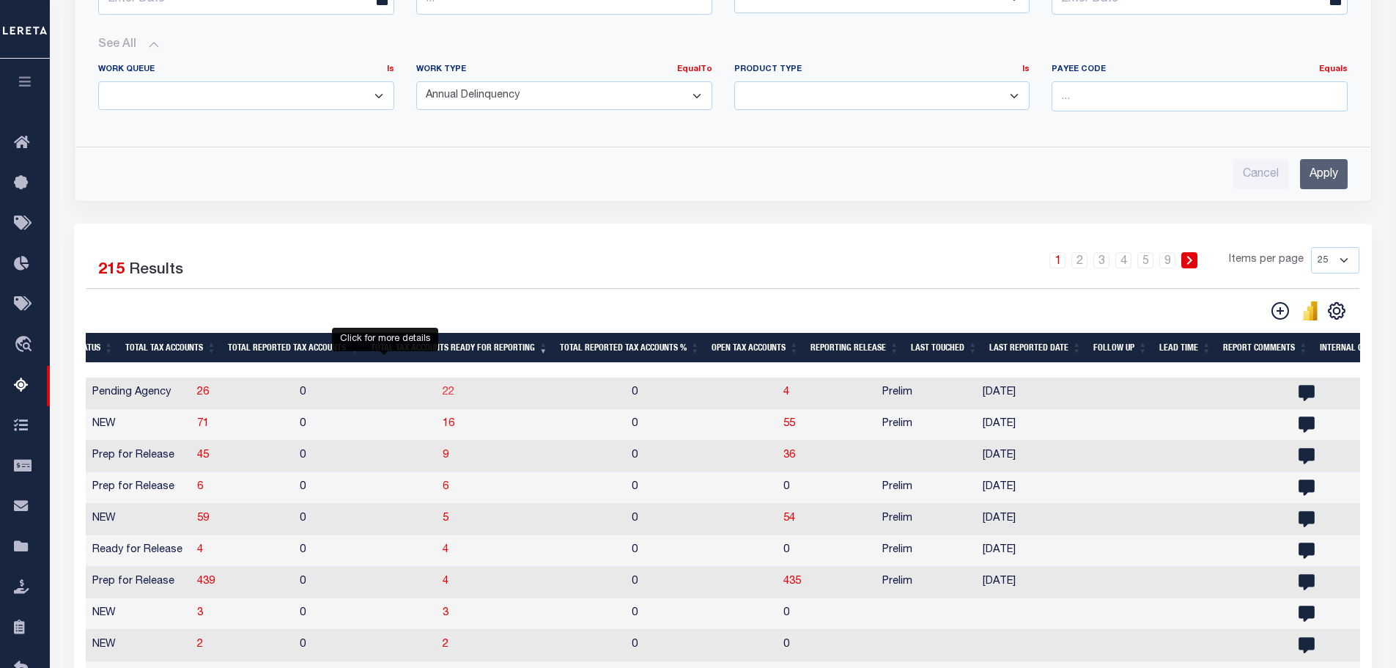
click at [443, 397] on span "22" at bounding box center [449, 392] width 12 height 10
select select "100"
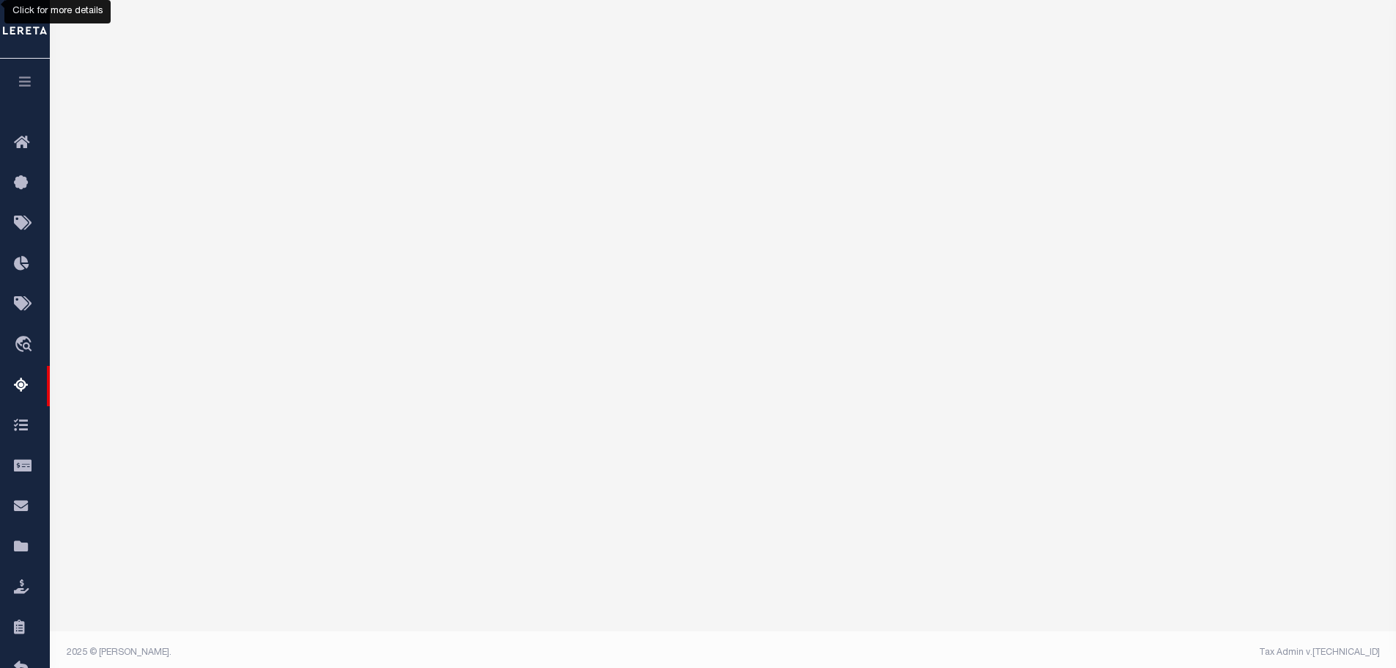
select select "100"
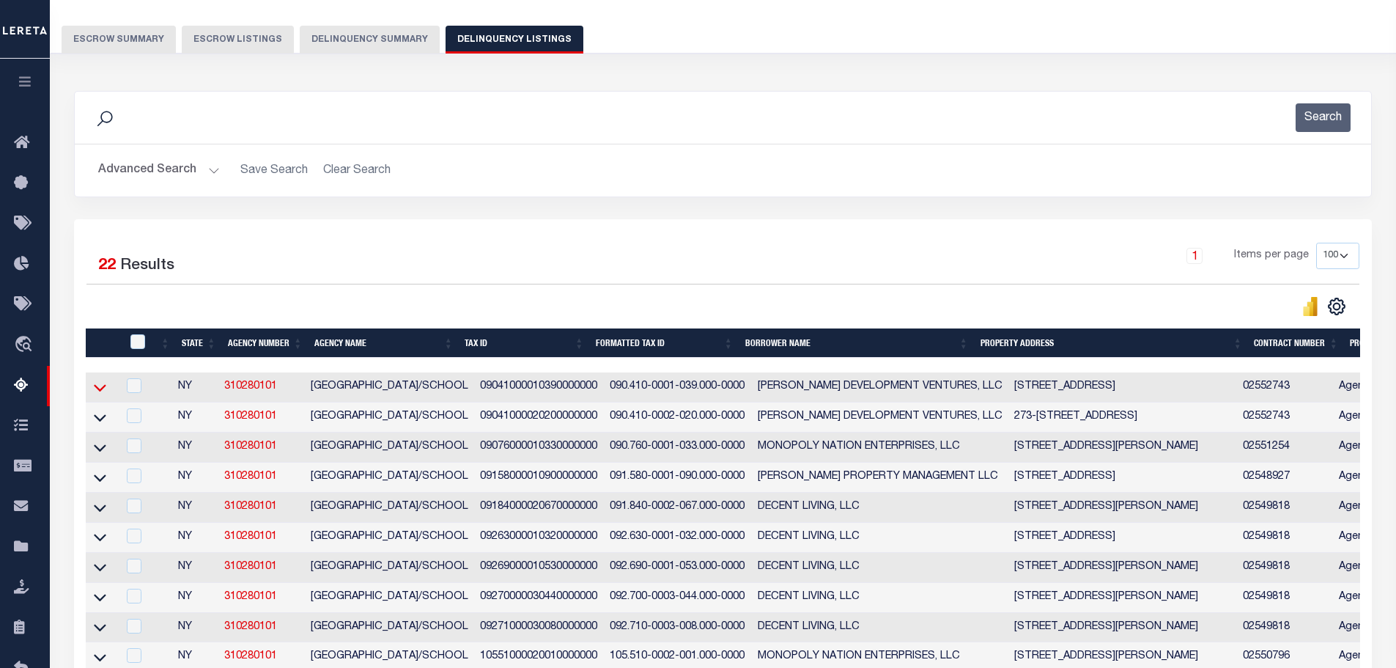
click at [100, 389] on icon at bounding box center [100, 387] width 12 height 15
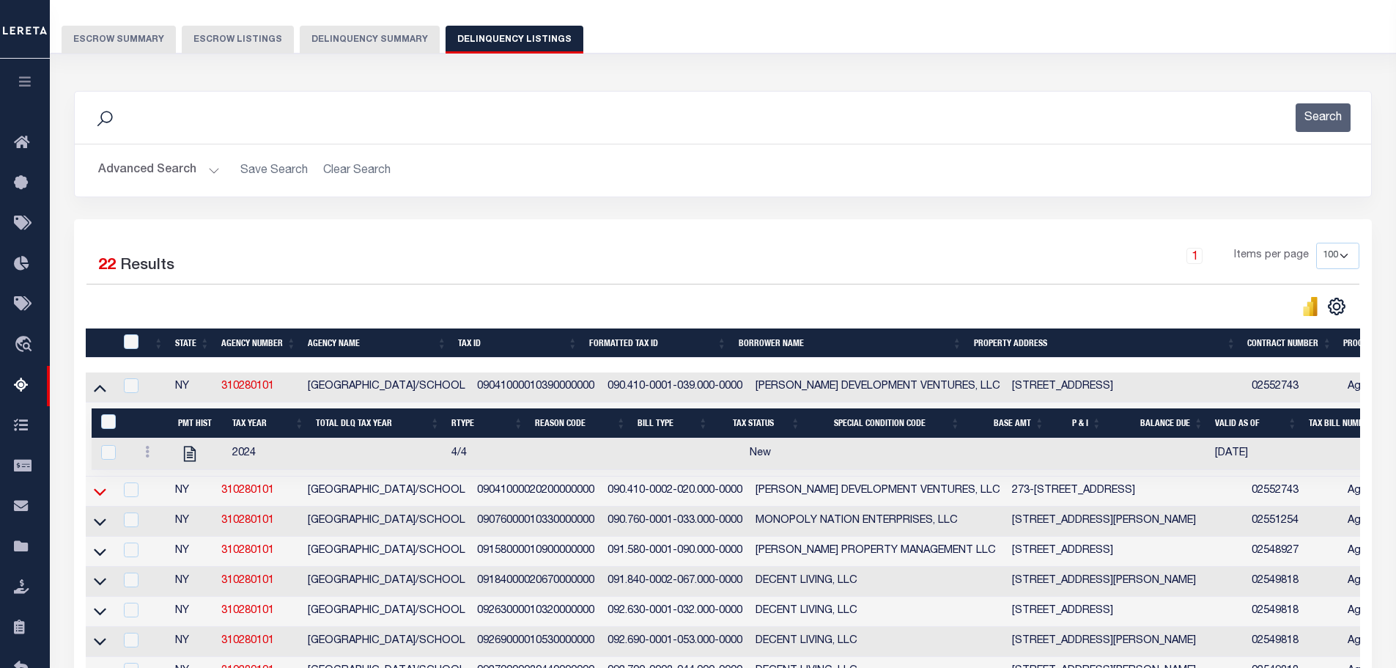
click at [97, 493] on icon at bounding box center [100, 491] width 12 height 15
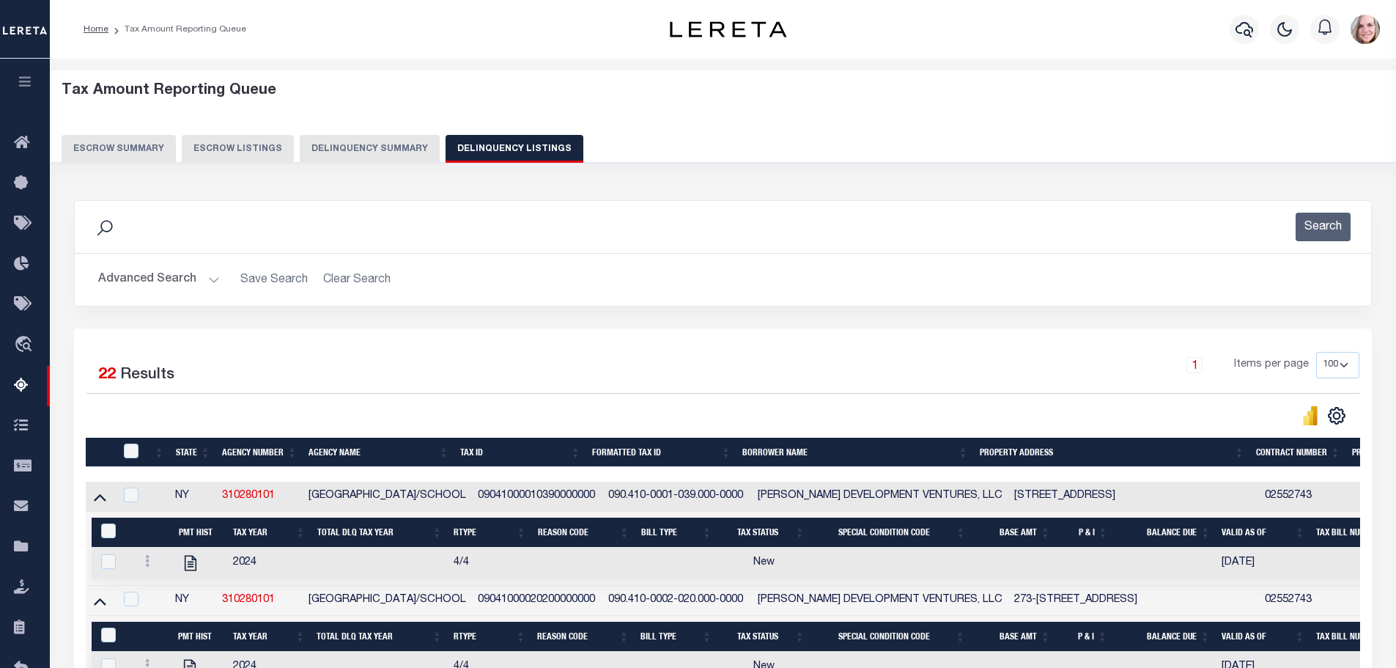
click at [369, 152] on button "Delinquency Summary" at bounding box center [370, 149] width 140 height 28
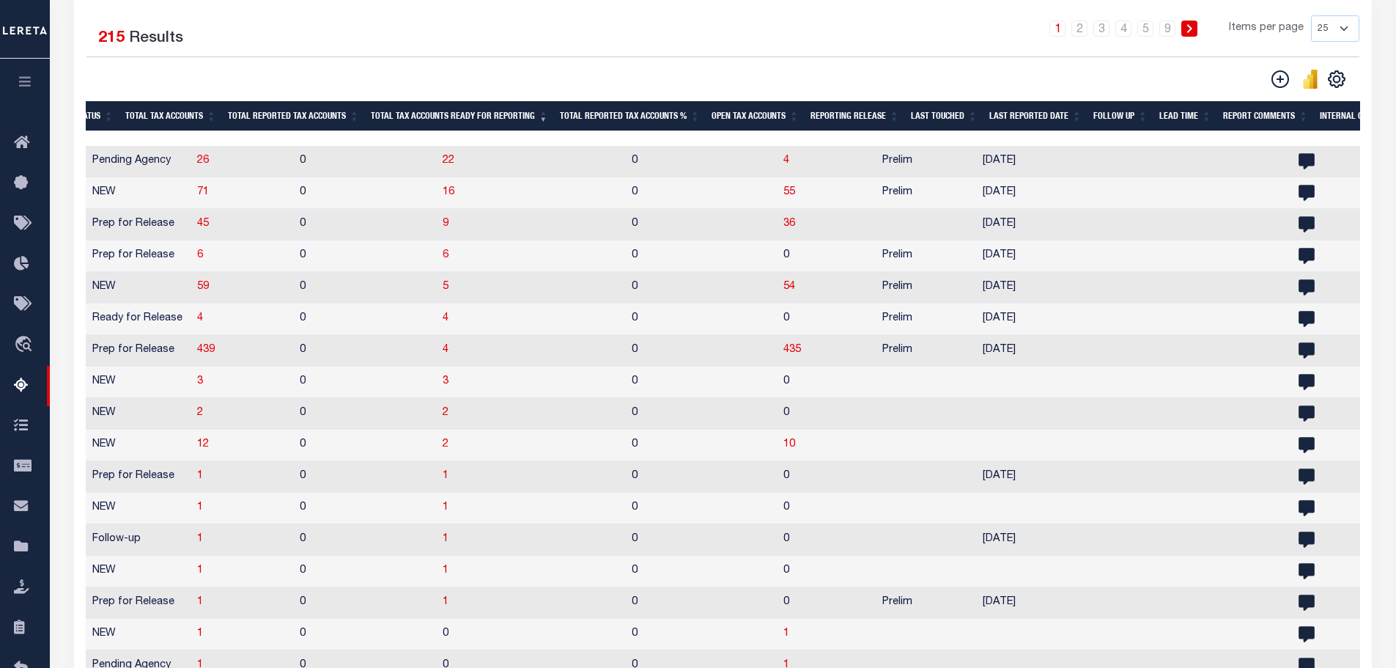
click at [739, 118] on th "Open Tax Accounts" at bounding box center [755, 116] width 99 height 30
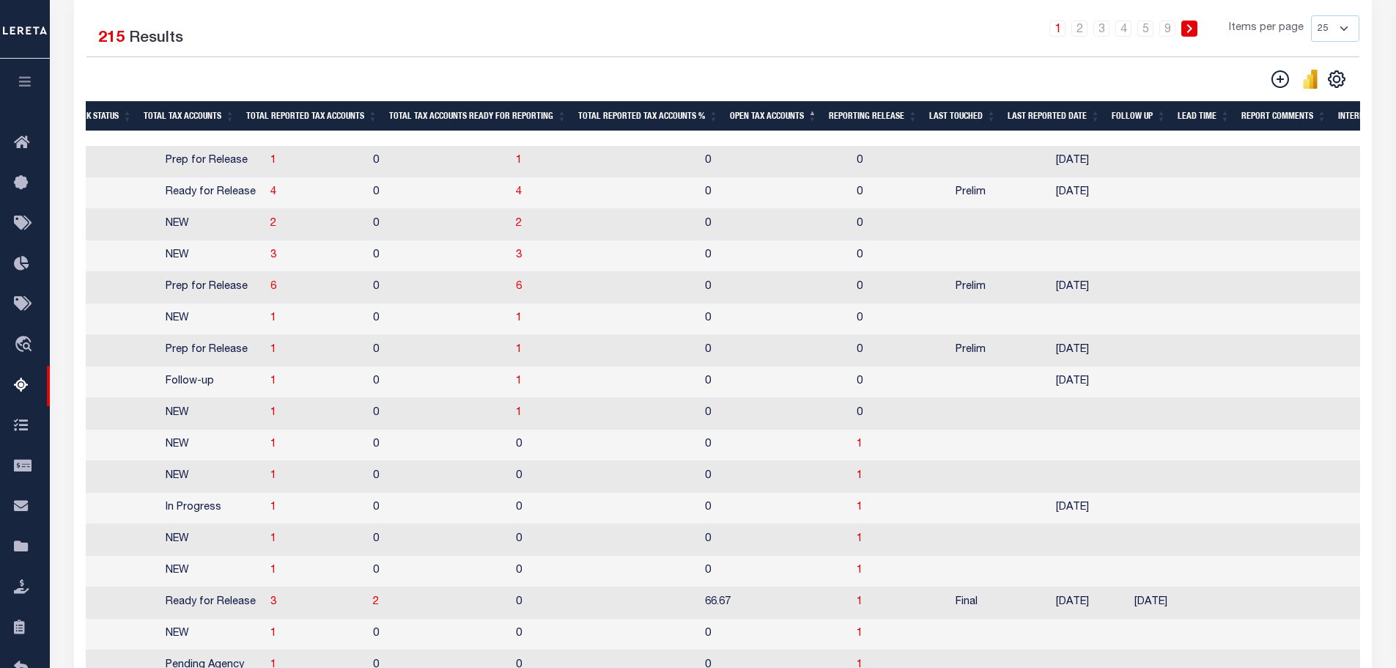
click at [739, 118] on th "Open Tax Accounts" at bounding box center [773, 116] width 99 height 30
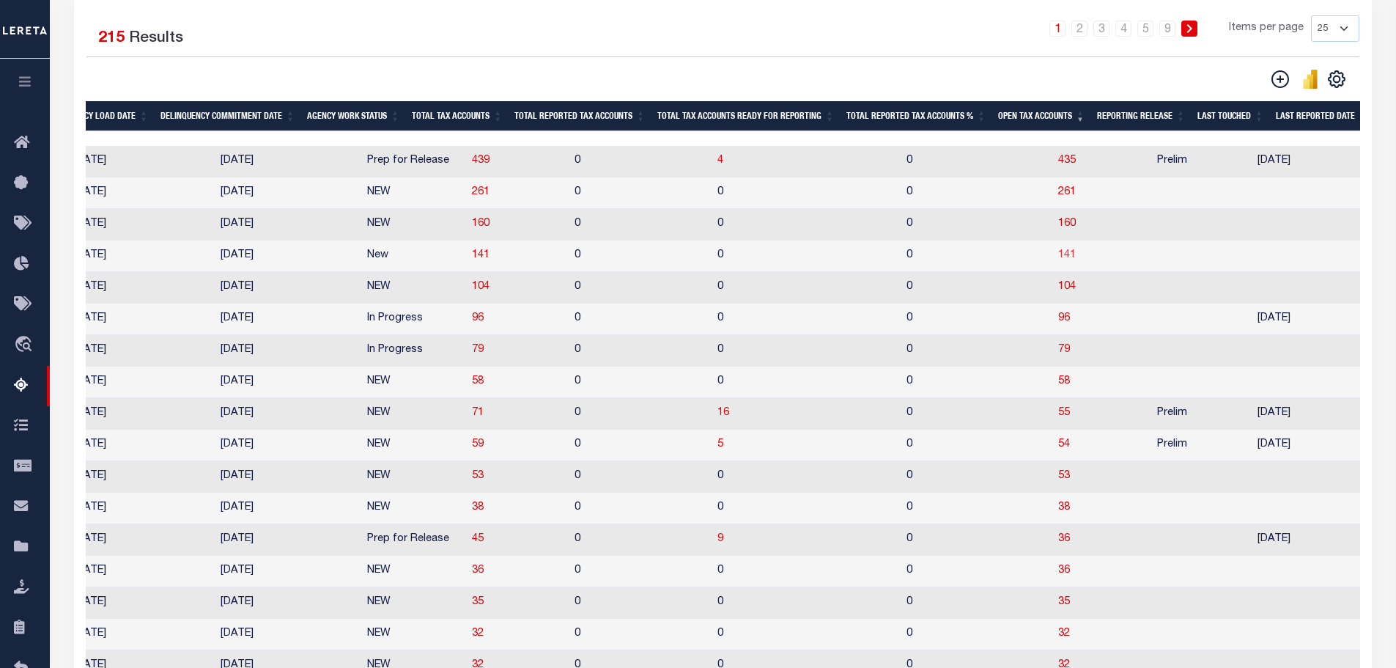
click at [1058, 259] on span "141" at bounding box center [1067, 255] width 18 height 10
select select "100"
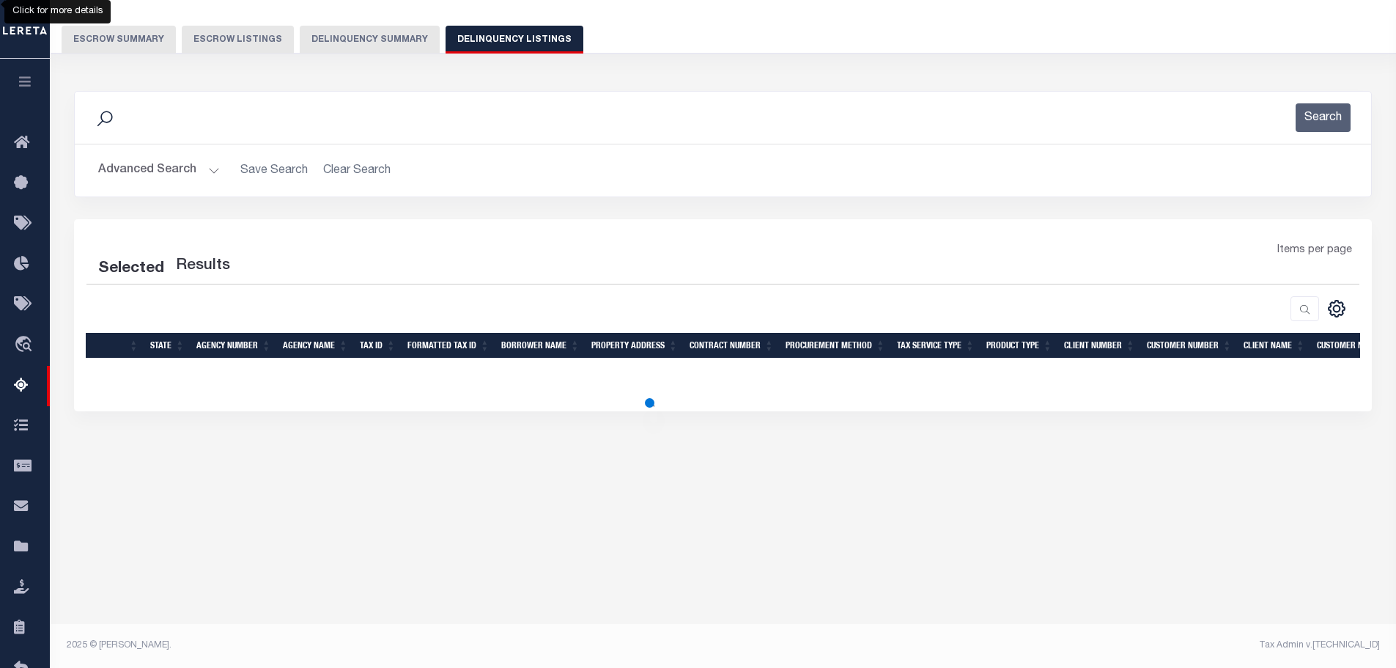
select select "100"
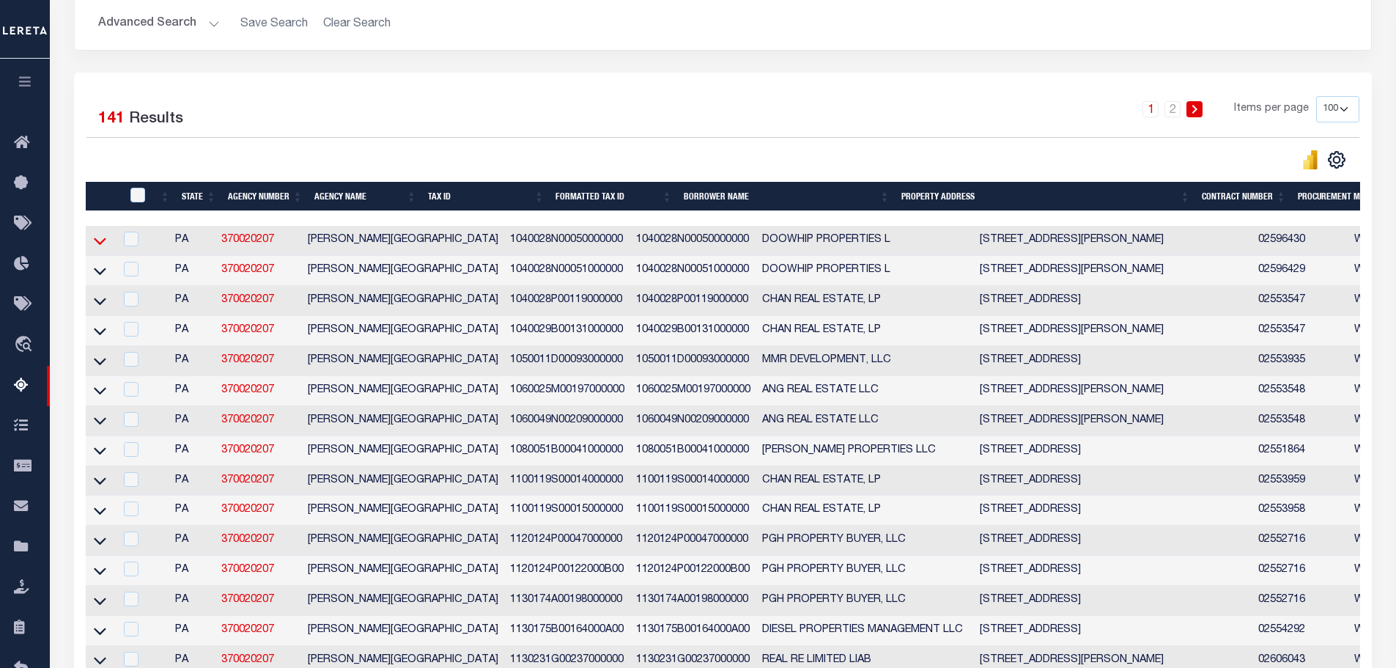
click at [97, 245] on icon at bounding box center [100, 241] width 12 height 7
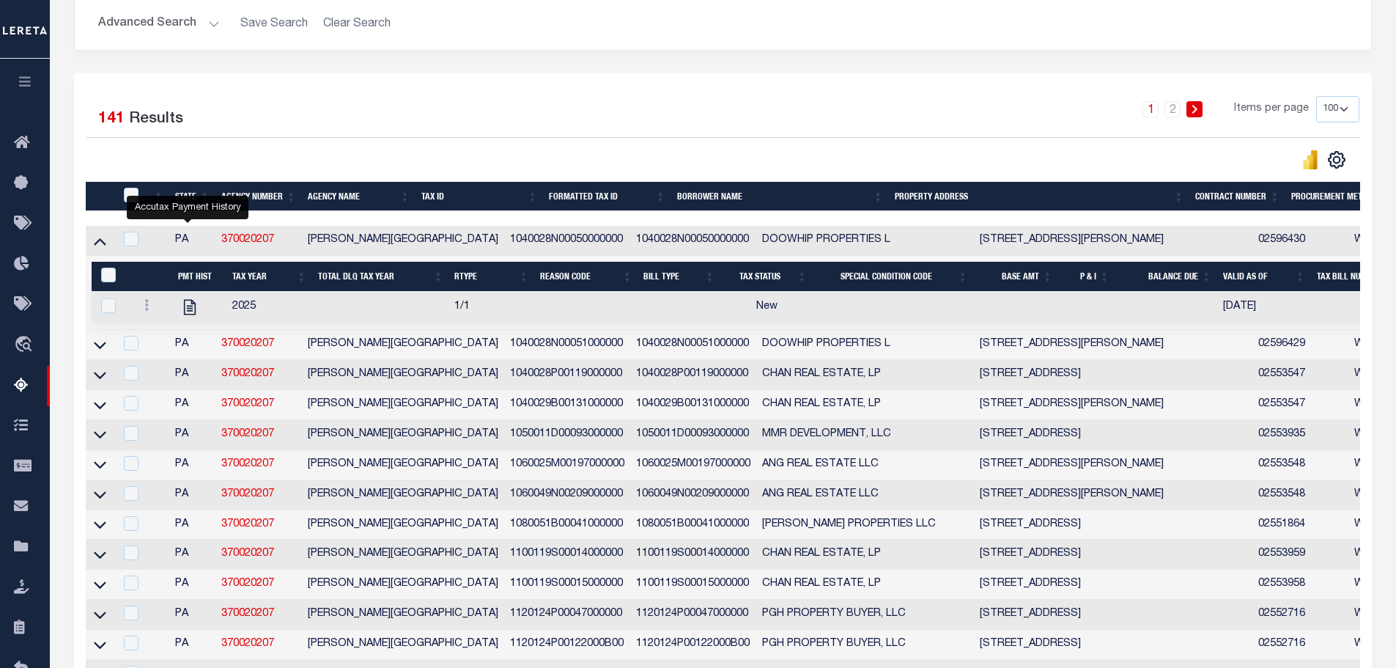
drag, startPoint x: 101, startPoint y: 349, endPoint x: 157, endPoint y: 335, distance: 57.4
click at [101, 349] on icon at bounding box center [100, 344] width 12 height 15
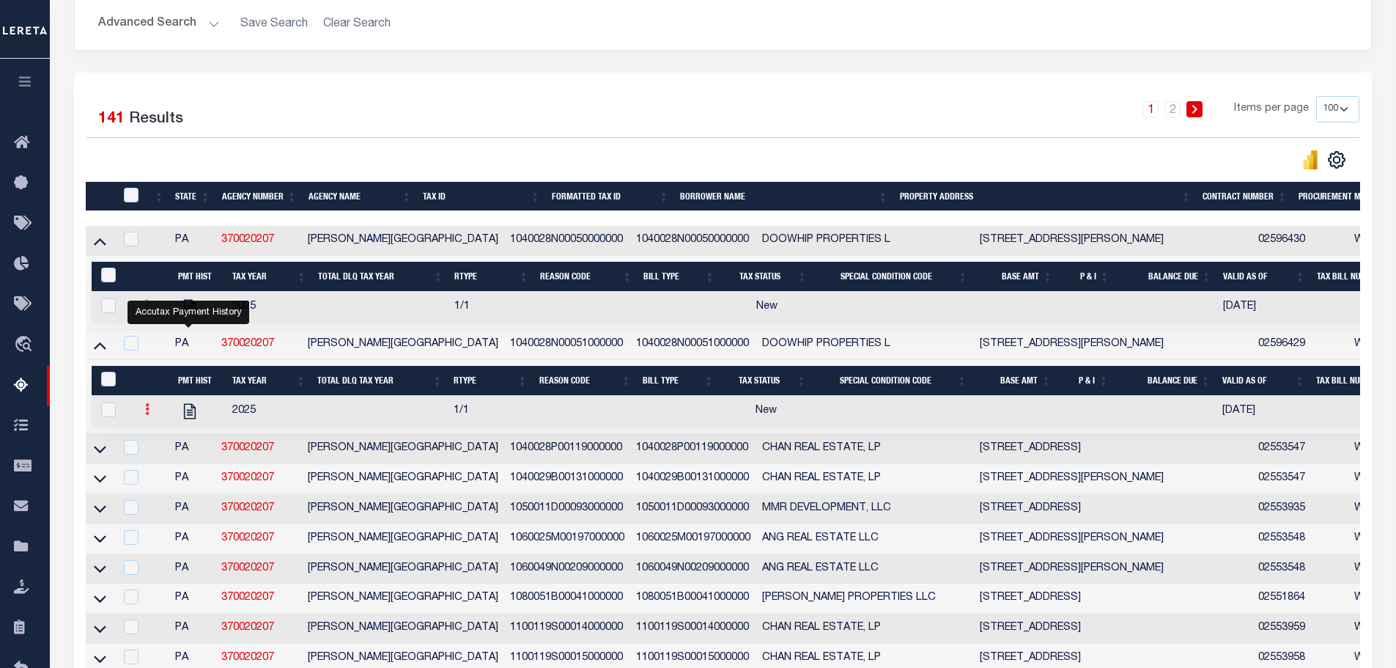
drag, startPoint x: 185, startPoint y: 415, endPoint x: 145, endPoint y: 416, distance: 40.3
click at [145, 415] on icon at bounding box center [147, 409] width 4 height 12
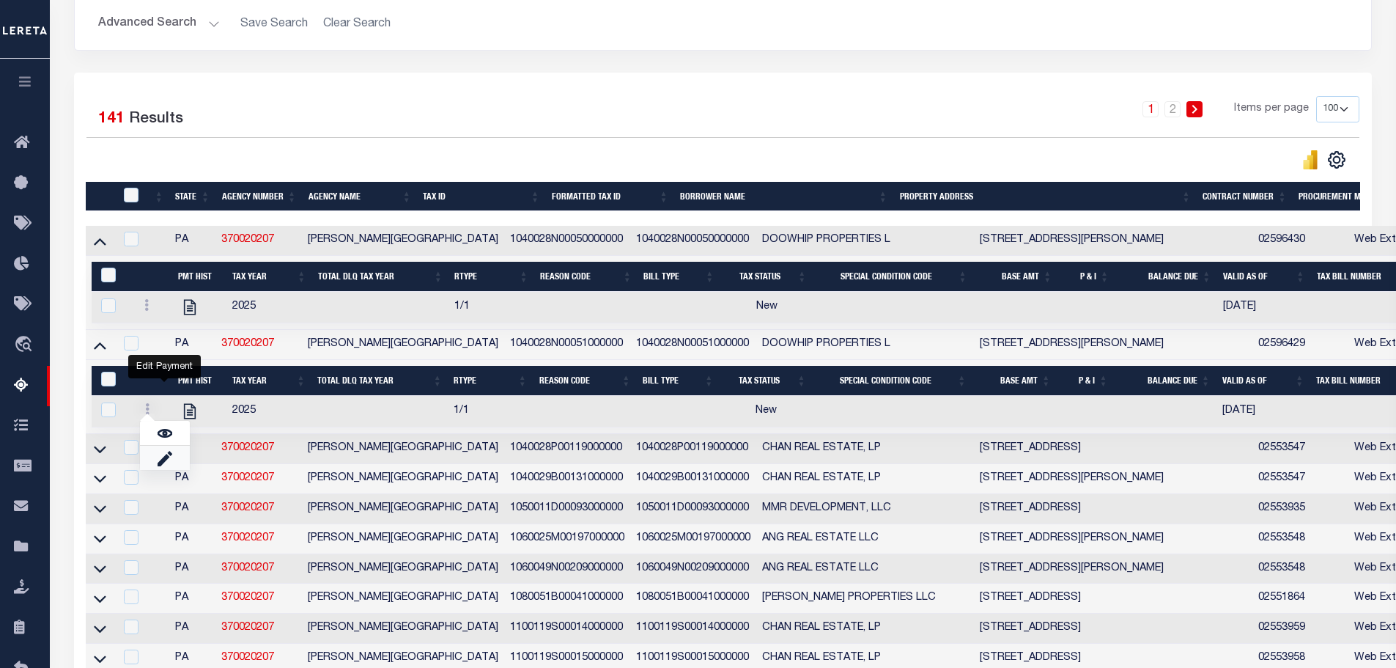
click at [155, 463] on link "" at bounding box center [165, 458] width 50 height 24
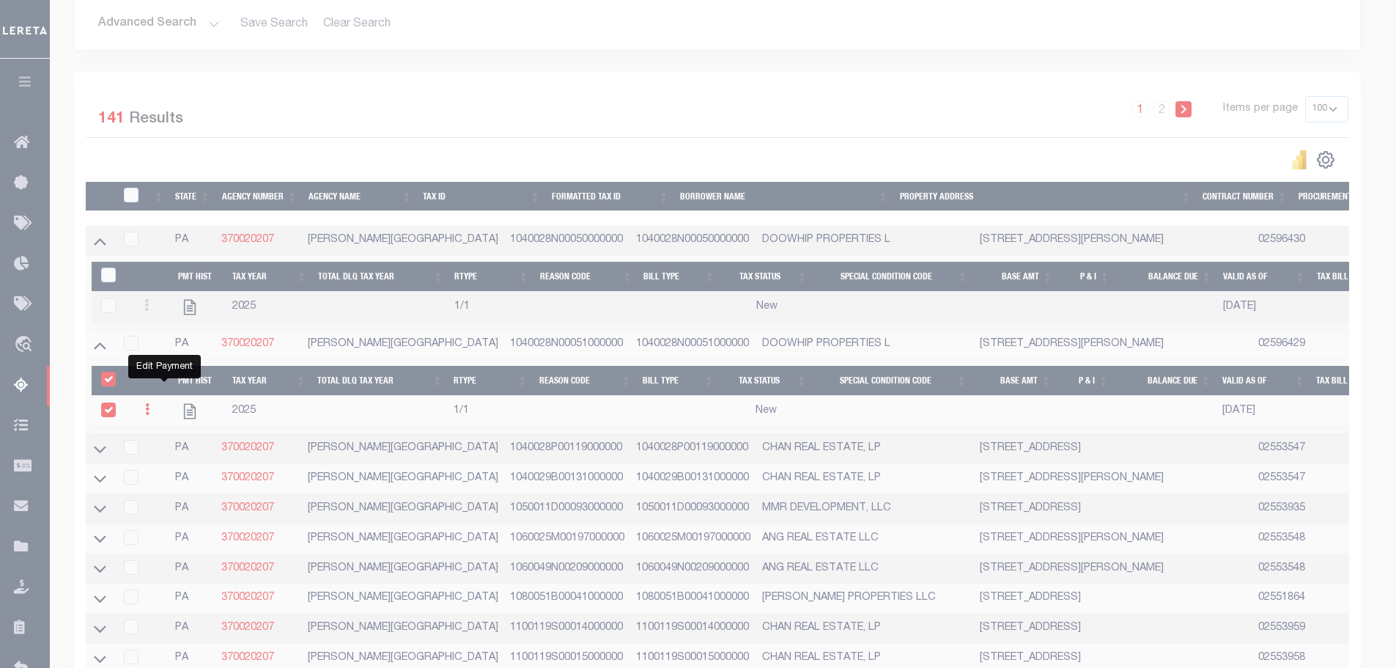
select select "NW2"
select select
type input "[DATE]"
checkbox input "true"
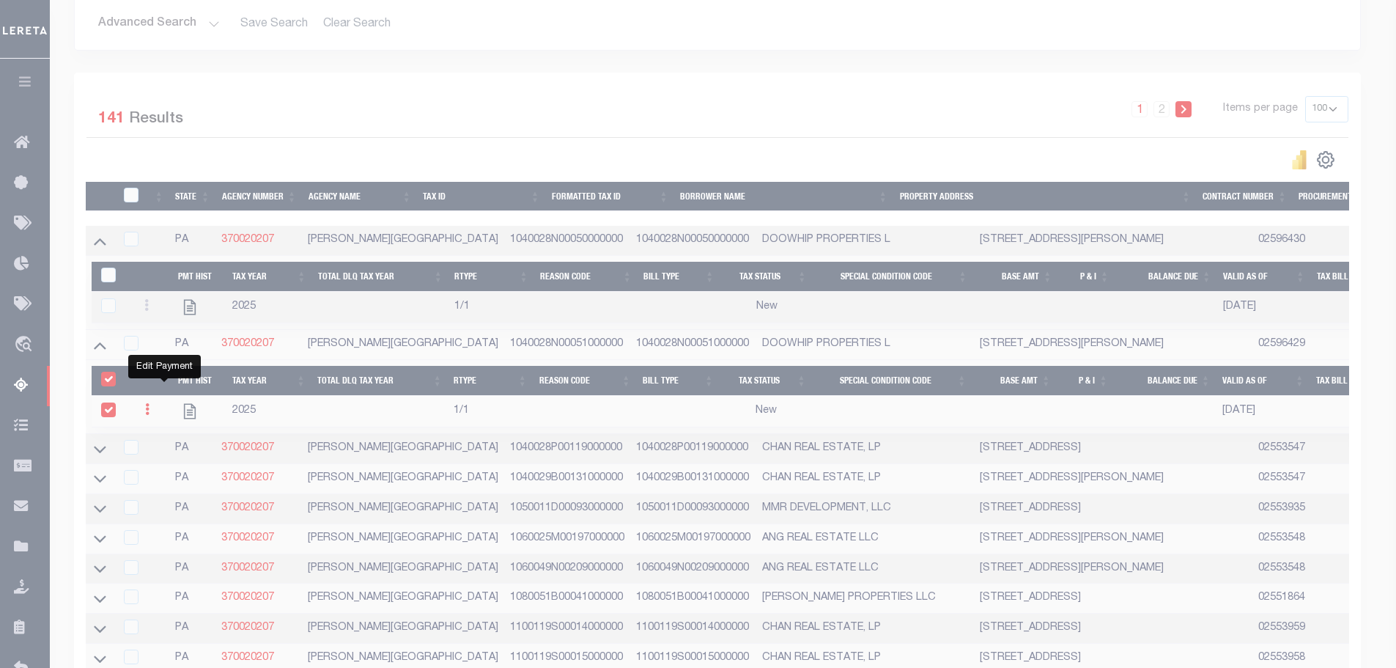
checkbox input "true"
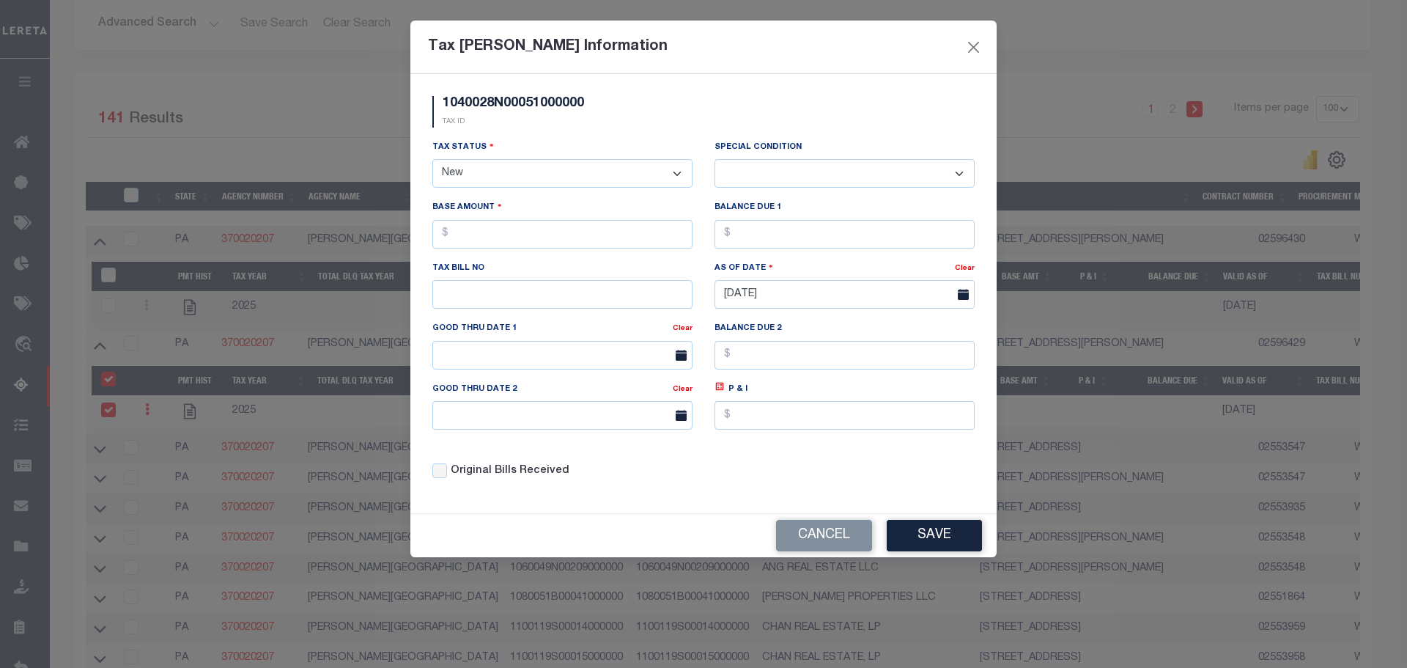
click at [521, 170] on select "- Select Status - Open Due/Unpaid Paid Incomplete No Tax Due Internal Refund Pr…" at bounding box center [562, 173] width 260 height 29
select select "DUE"
click at [432, 160] on select "- Select Status - Open Due/Unpaid Paid Incomplete No Tax Due Internal Refund Pr…" at bounding box center [562, 173] width 260 height 29
click at [775, 171] on select "-- Select Special Condition -- 3RD PARTY TAX LIEN AGENCY TAX LIEN (A.K.A Inside…" at bounding box center [844, 173] width 260 height 29
select select "19"
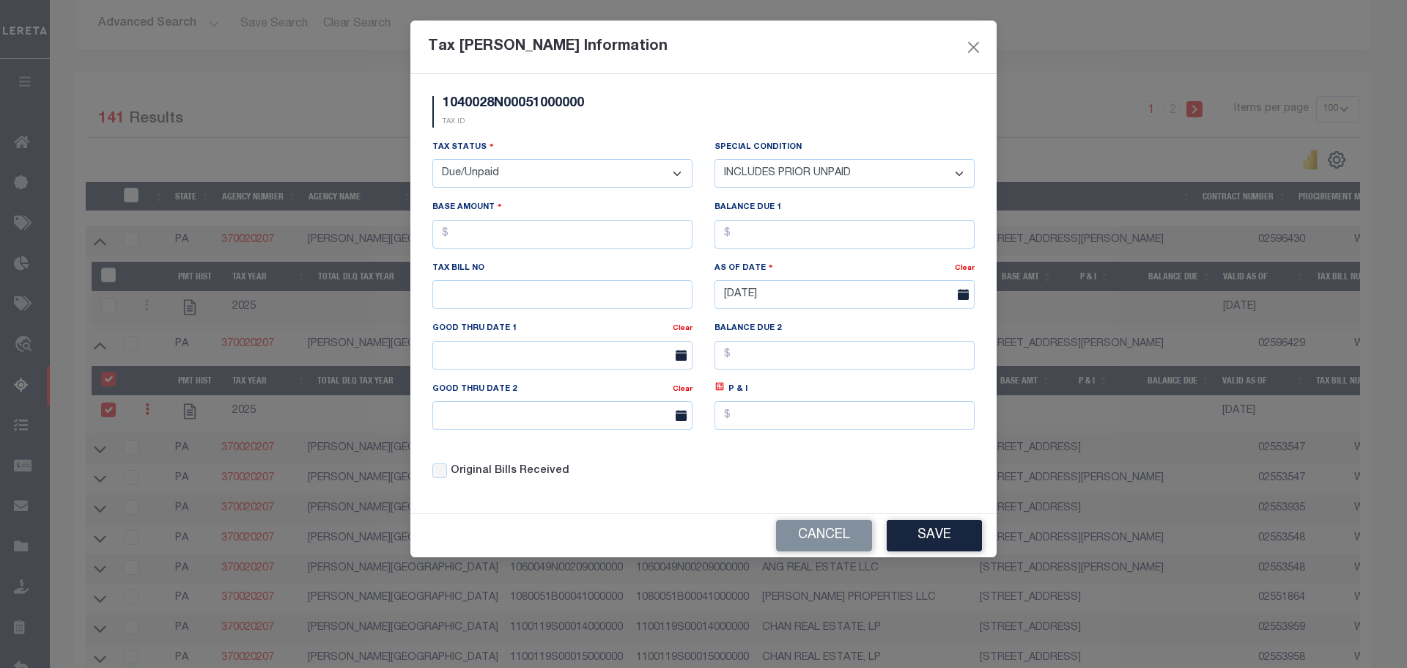
click at [714, 160] on select "-- Select Special Condition -- 3RD PARTY TAX LIEN AGENCY TAX LIEN (A.K.A Inside…" at bounding box center [844, 173] width 260 height 29
click at [585, 240] on input "text" at bounding box center [562, 234] width 260 height 29
type input "$.00"
click at [797, 174] on select "-- Select Special Condition -- 3RD PARTY TAX LIEN AGENCY TAX LIEN (A.K.A Inside…" at bounding box center [844, 173] width 260 height 29
select select "26"
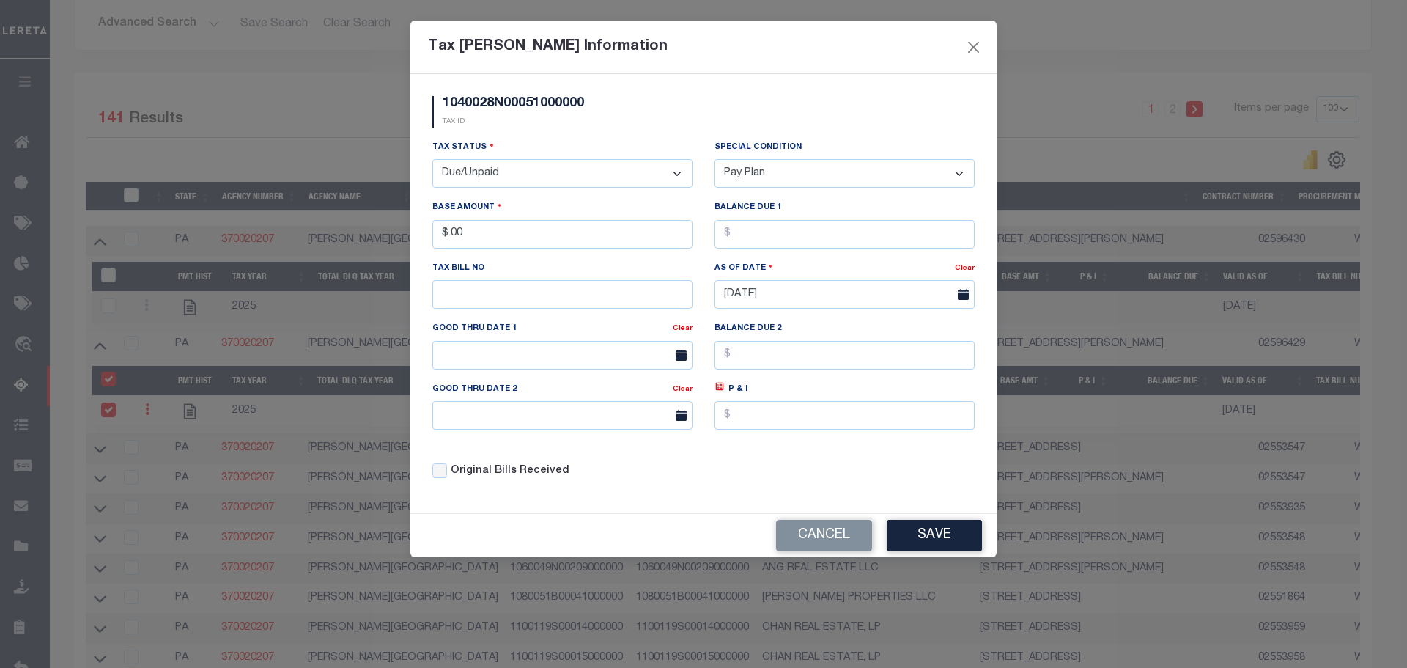
click at [714, 160] on select "-- Select Special Condition -- 3RD PARTY TAX LIEN AGENCY TAX LIEN (A.K.A Inside…" at bounding box center [844, 173] width 260 height 29
click at [547, 236] on input "$.00" at bounding box center [562, 234] width 260 height 29
click at [551, 236] on input "$.00" at bounding box center [562, 234] width 260 height 29
click at [548, 236] on input "$.00" at bounding box center [562, 234] width 260 height 29
click at [548, 236] on input "$.74" at bounding box center [562, 234] width 260 height 29
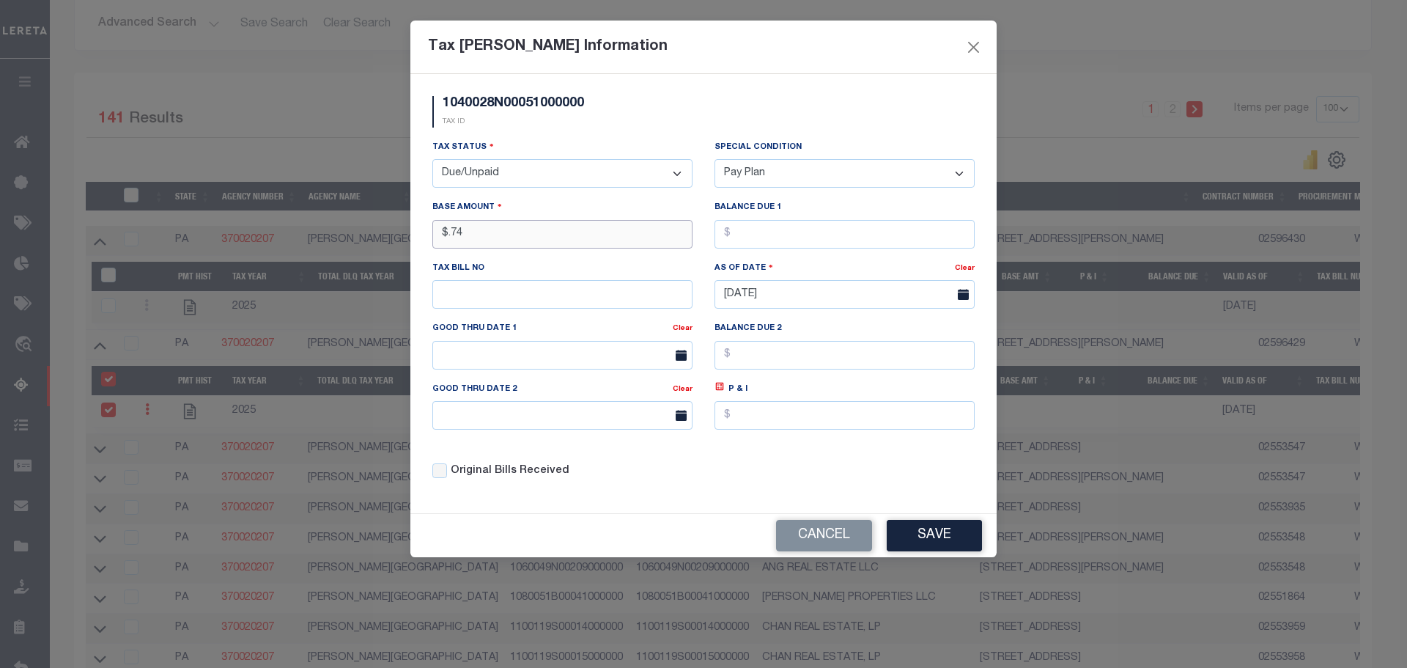
click at [548, 236] on input "$.74" at bounding box center [562, 234] width 260 height 29
type input "$987.65"
click at [628, 448] on div "Original Bills Received" at bounding box center [562, 466] width 282 height 50
click at [922, 524] on button "Save" at bounding box center [934, 536] width 95 height 32
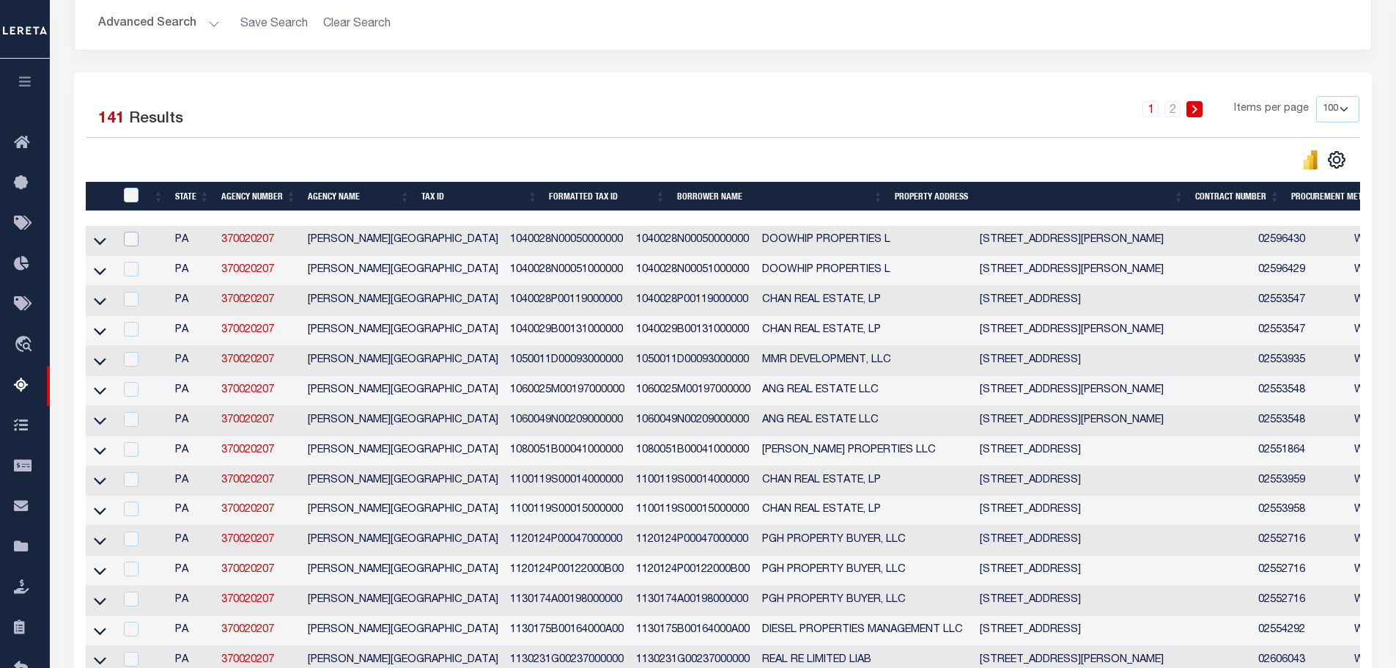
click at [134, 245] on input "checkbox" at bounding box center [131, 239] width 15 height 15
checkbox input "true"
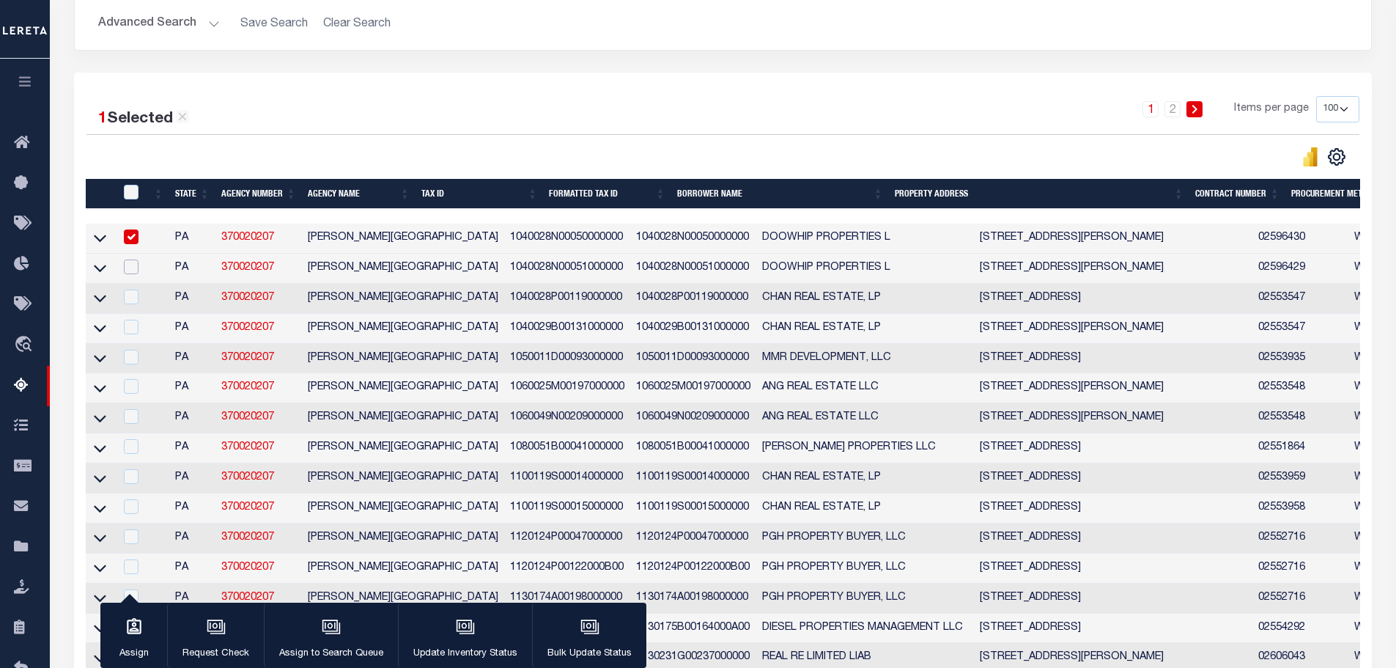
click at [136, 271] on input "checkbox" at bounding box center [131, 266] width 15 height 15
checkbox input "true"
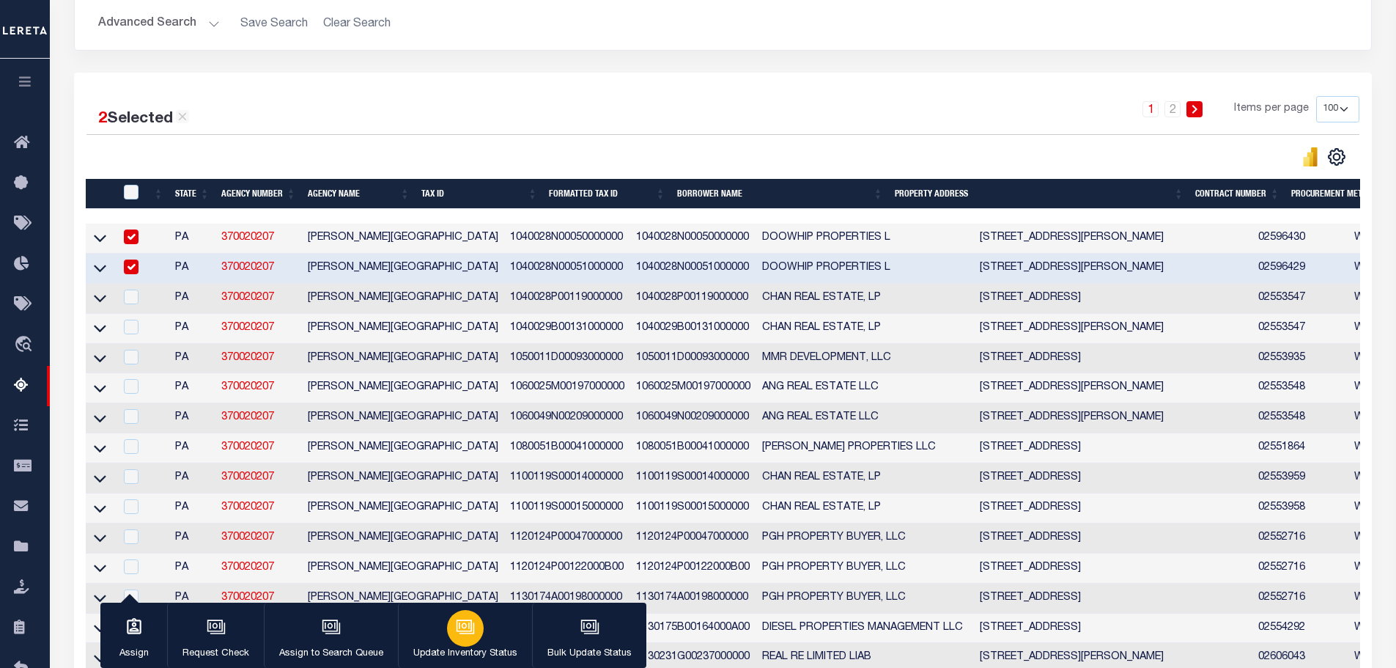
click at [448, 641] on button "Update Inventory Status" at bounding box center [465, 635] width 134 height 66
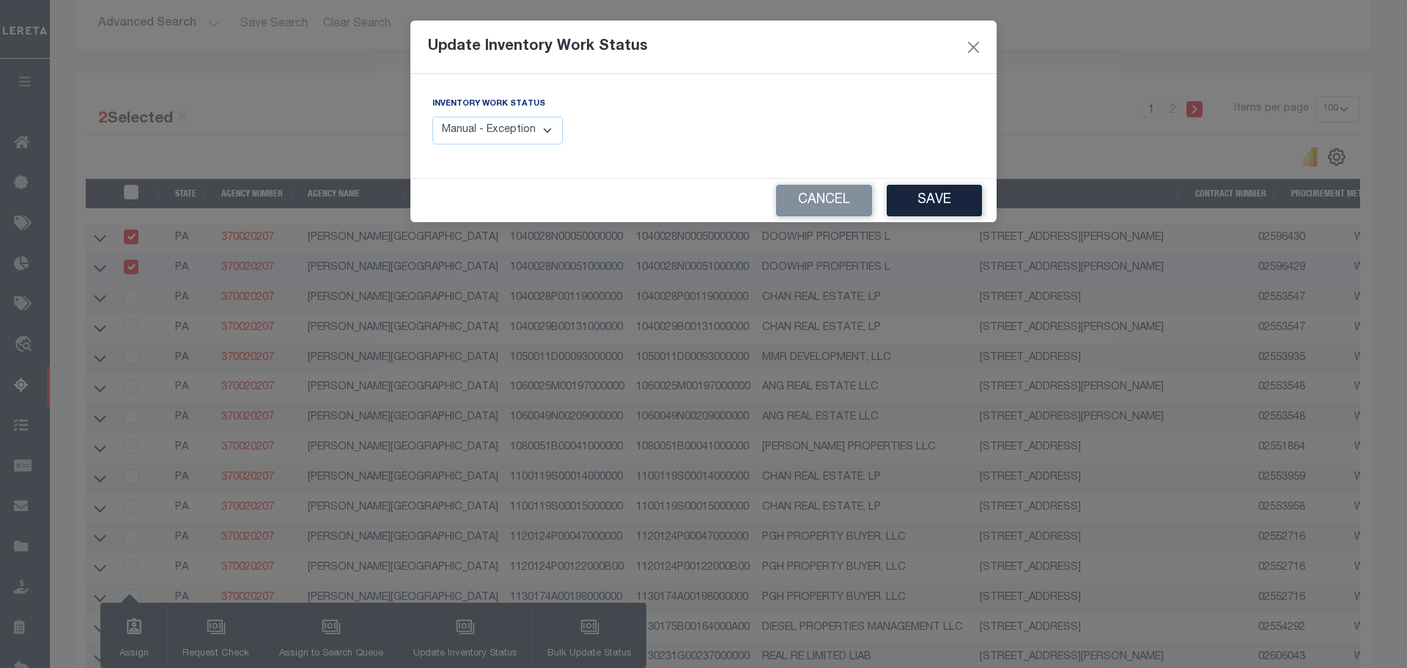
click at [493, 131] on select "Manual - Exception Pended - Awaiting Search Late Add Exception Completed" at bounding box center [497, 131] width 130 height 29
select select "4"
click at [432, 117] on select "Manual - Exception Pended - Awaiting Search Late Add Exception Completed" at bounding box center [497, 131] width 130 height 29
click at [920, 189] on button "Save" at bounding box center [934, 201] width 95 height 32
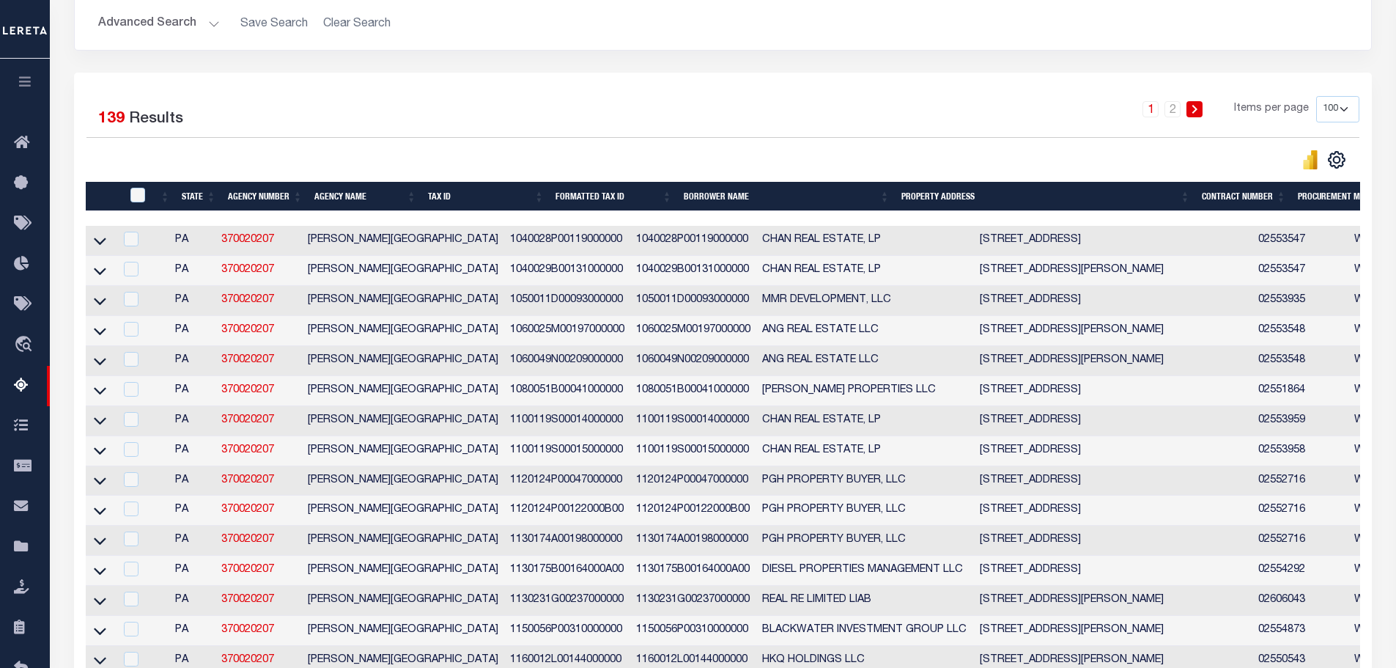
scroll to position [0, 0]
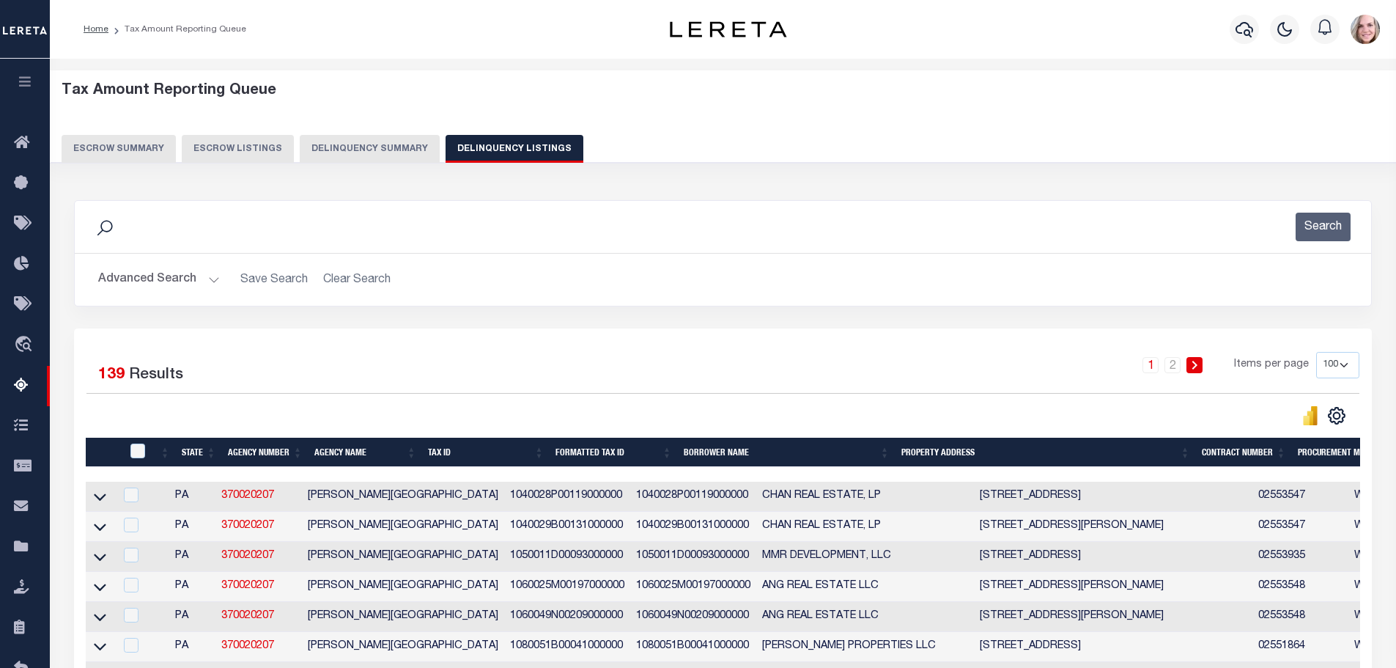
click at [344, 148] on button "Delinquency Summary" at bounding box center [370, 149] width 140 height 28
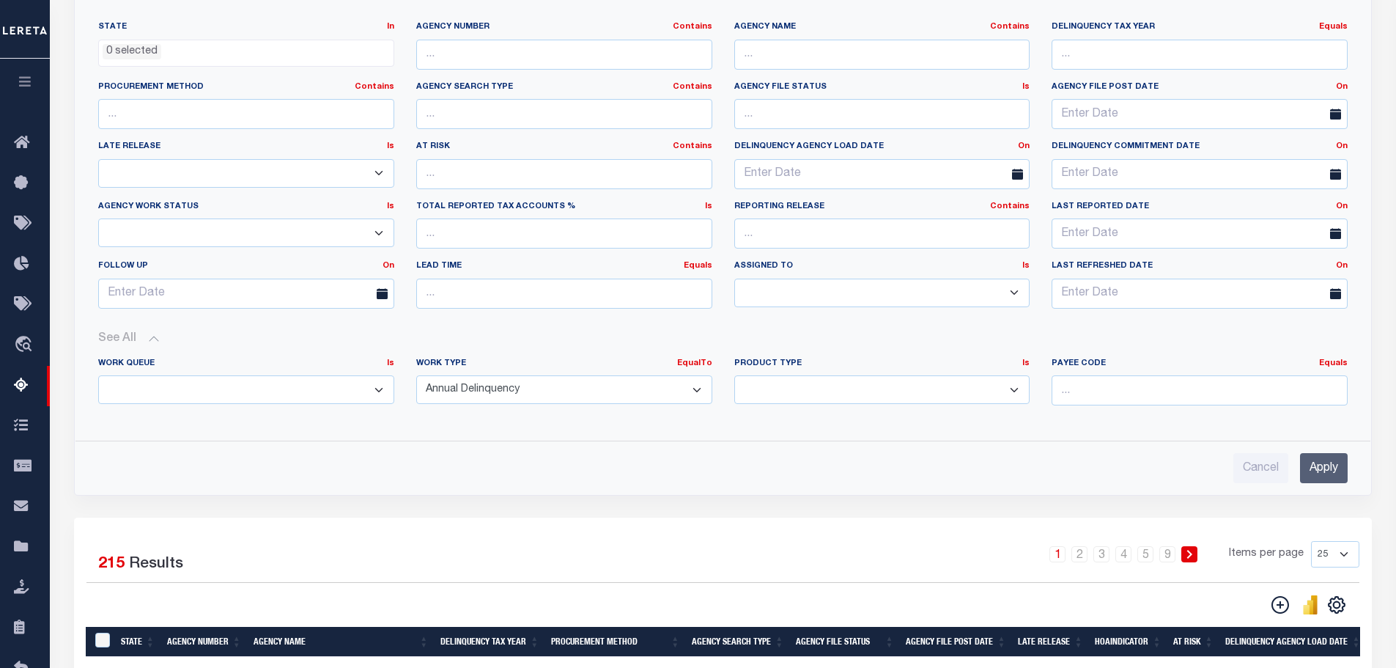
scroll to position [147, 0]
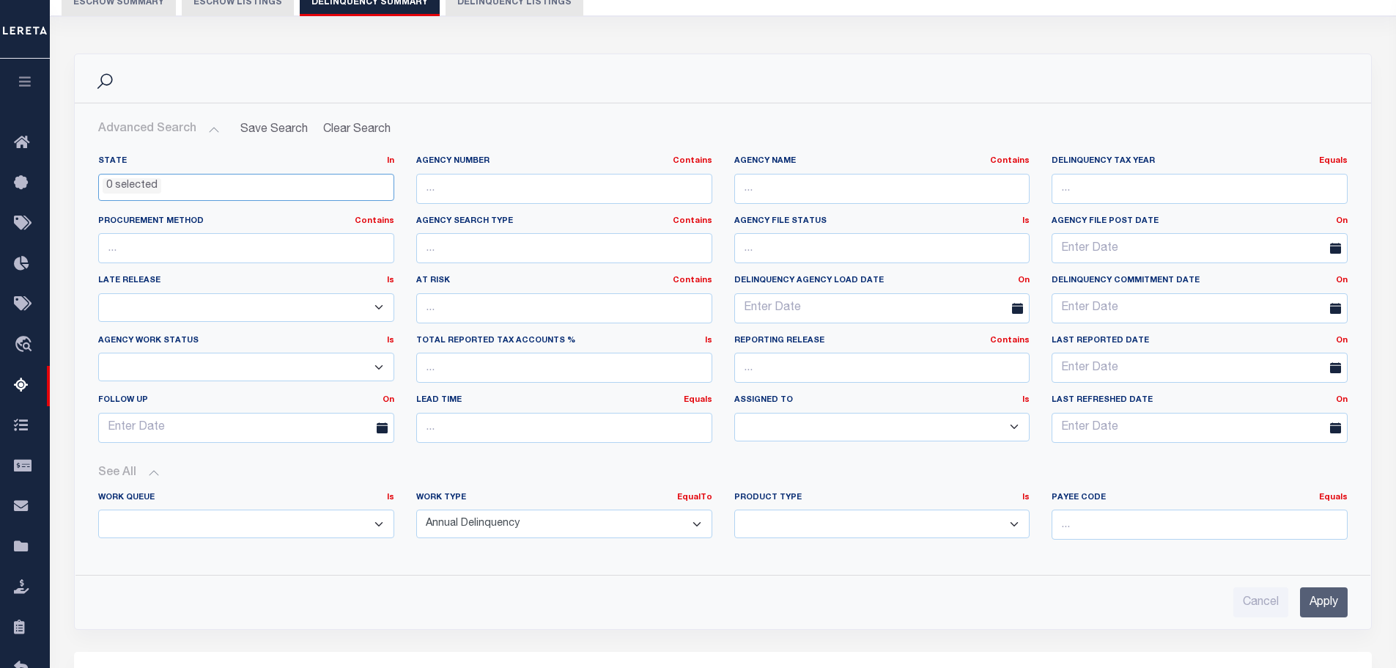
click at [217, 178] on ul "0 selected" at bounding box center [246, 184] width 295 height 20
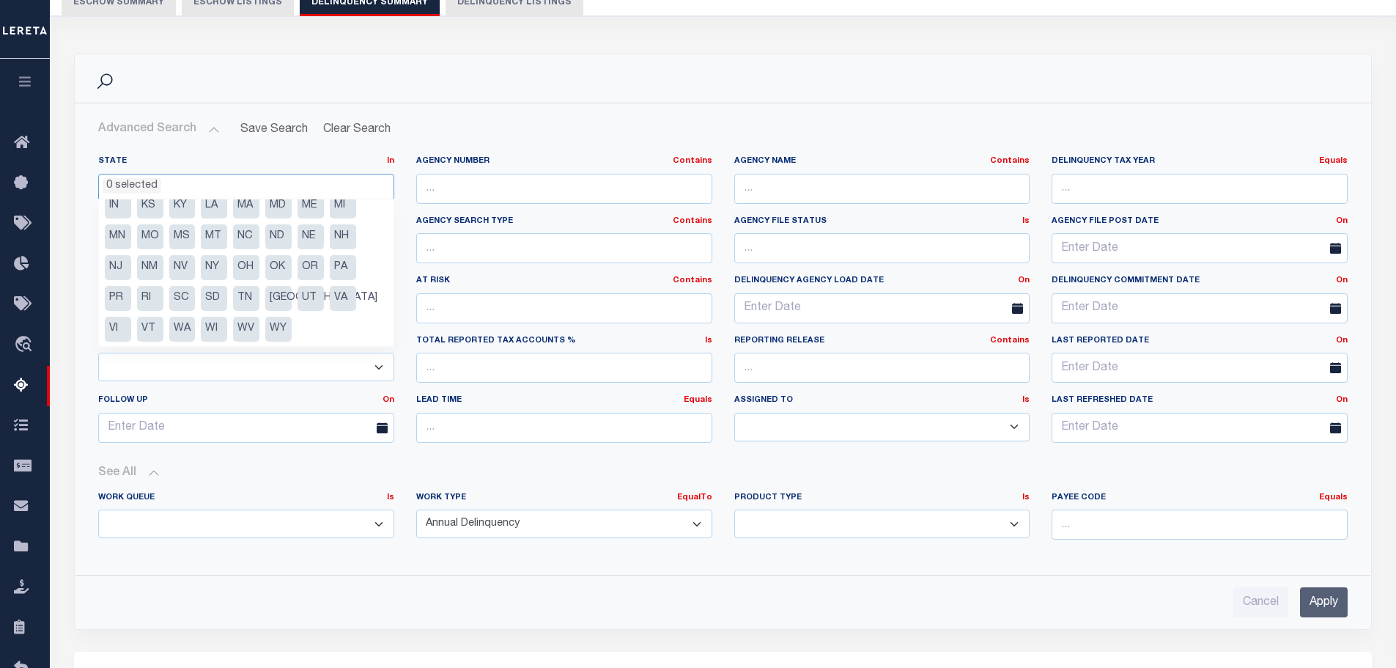
scroll to position [0, 0]
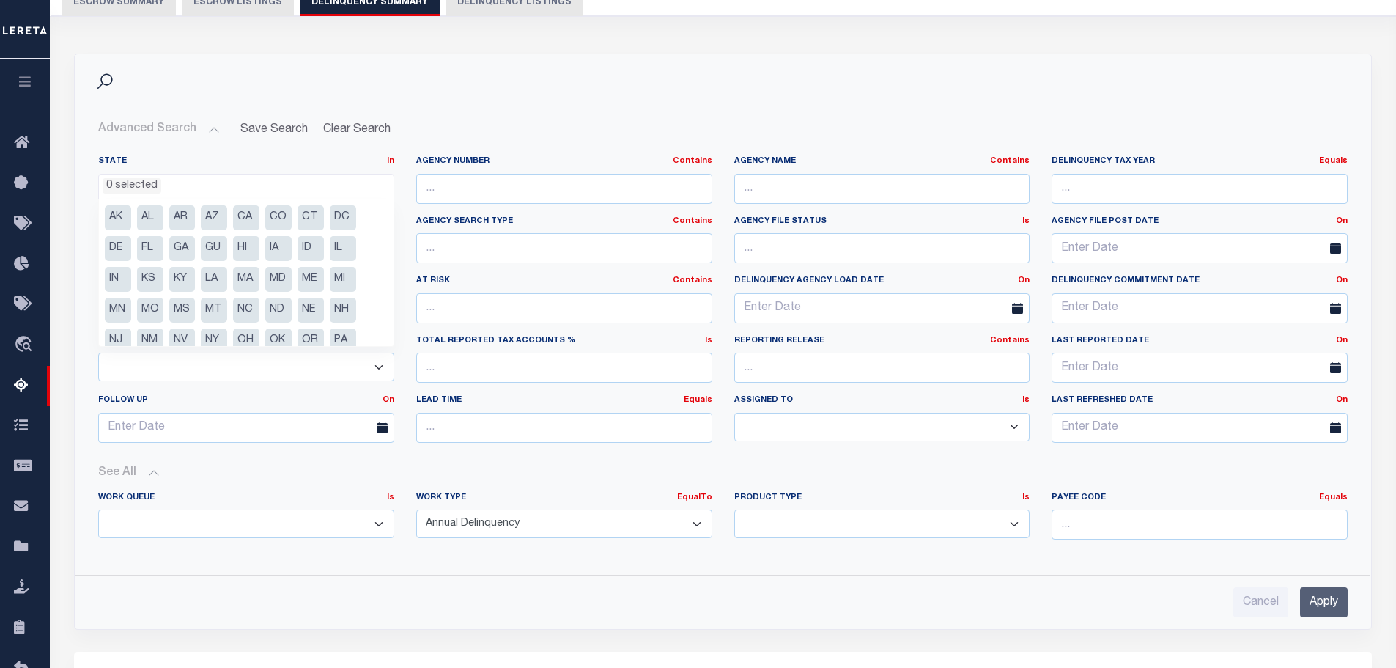
click at [287, 207] on li "CO" at bounding box center [278, 217] width 26 height 25
select select "CO"
click at [574, 536] on select "Annual Delinquency Back Search Payment Status Check DTRACK" at bounding box center [564, 523] width 296 height 29
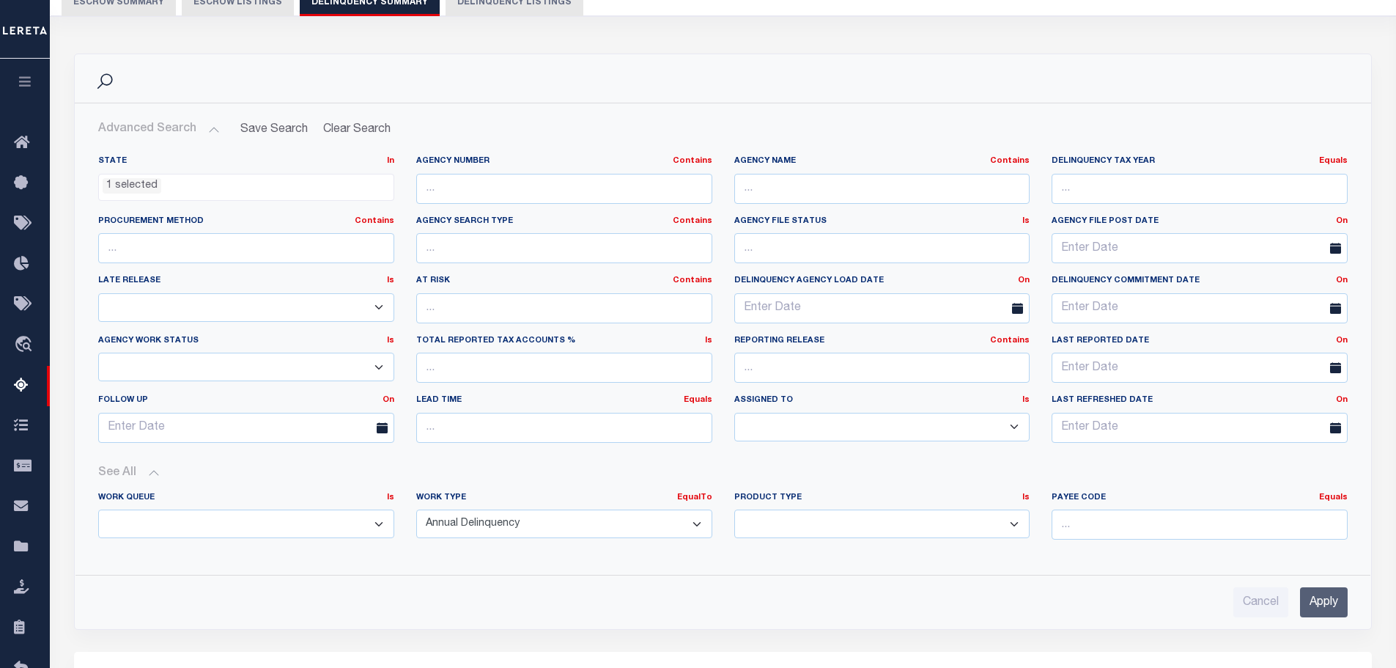
click at [1096, 589] on div "Cancel Apply" at bounding box center [722, 602] width 1249 height 30
click at [1320, 596] on input "Apply" at bounding box center [1324, 602] width 48 height 30
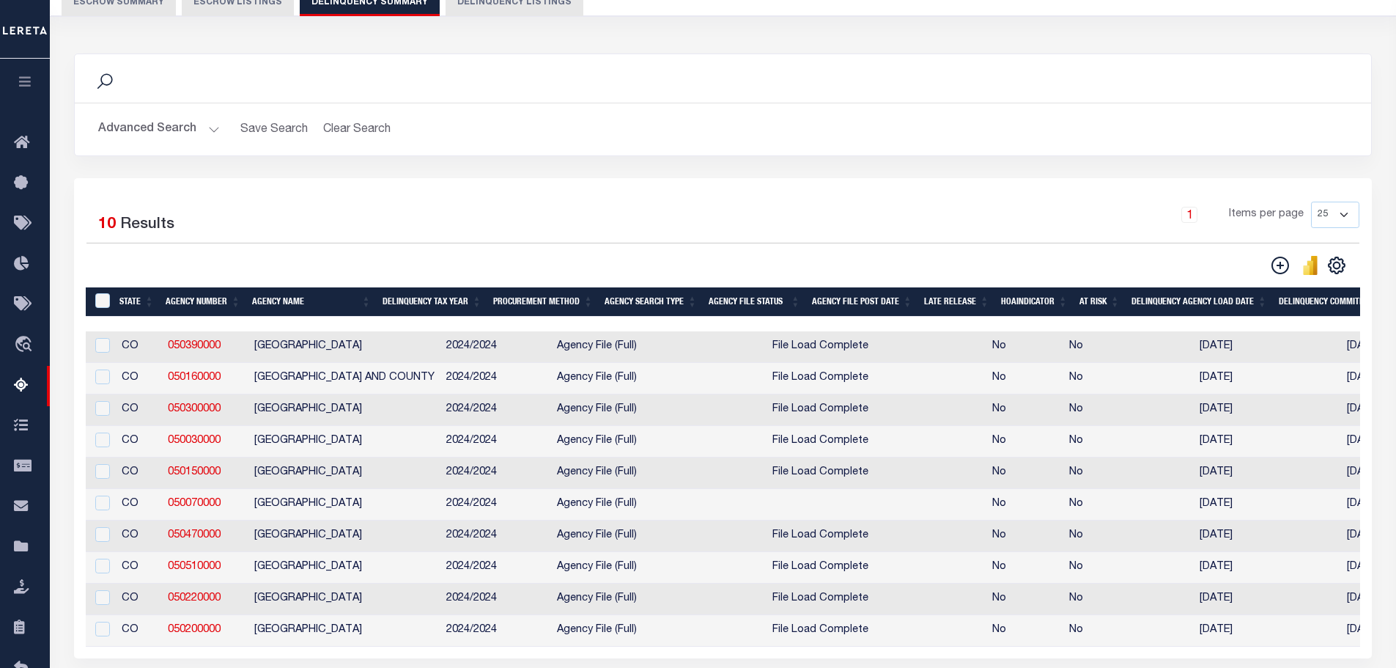
click at [267, 308] on th "Agency Name" at bounding box center [311, 302] width 130 height 30
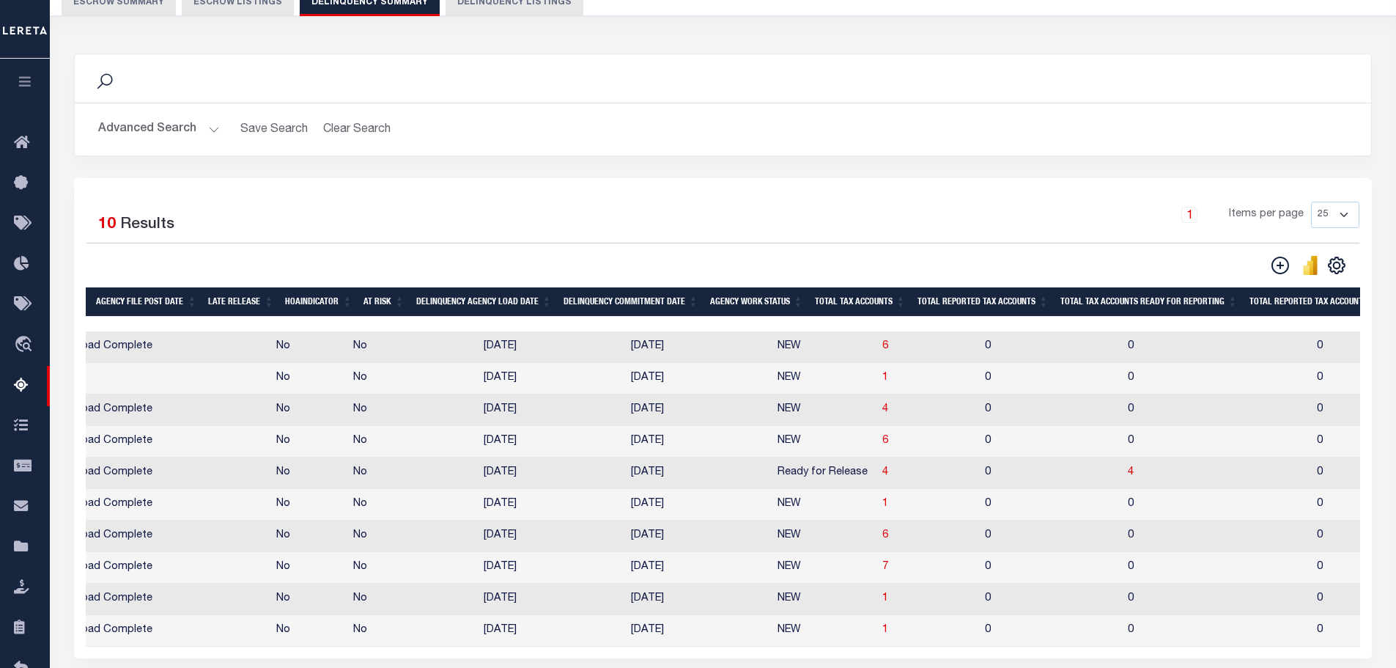
scroll to position [0, 1091]
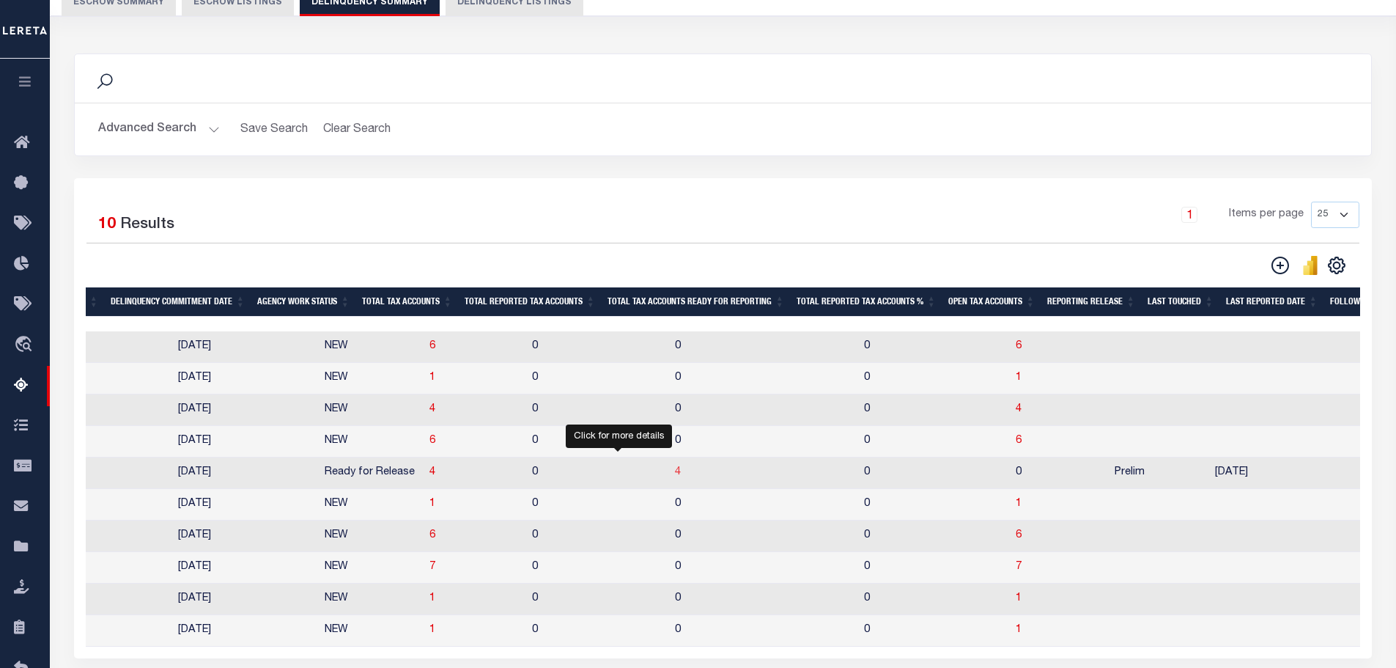
click at [675, 477] on span "4" at bounding box center [678, 472] width 6 height 10
select select "100"
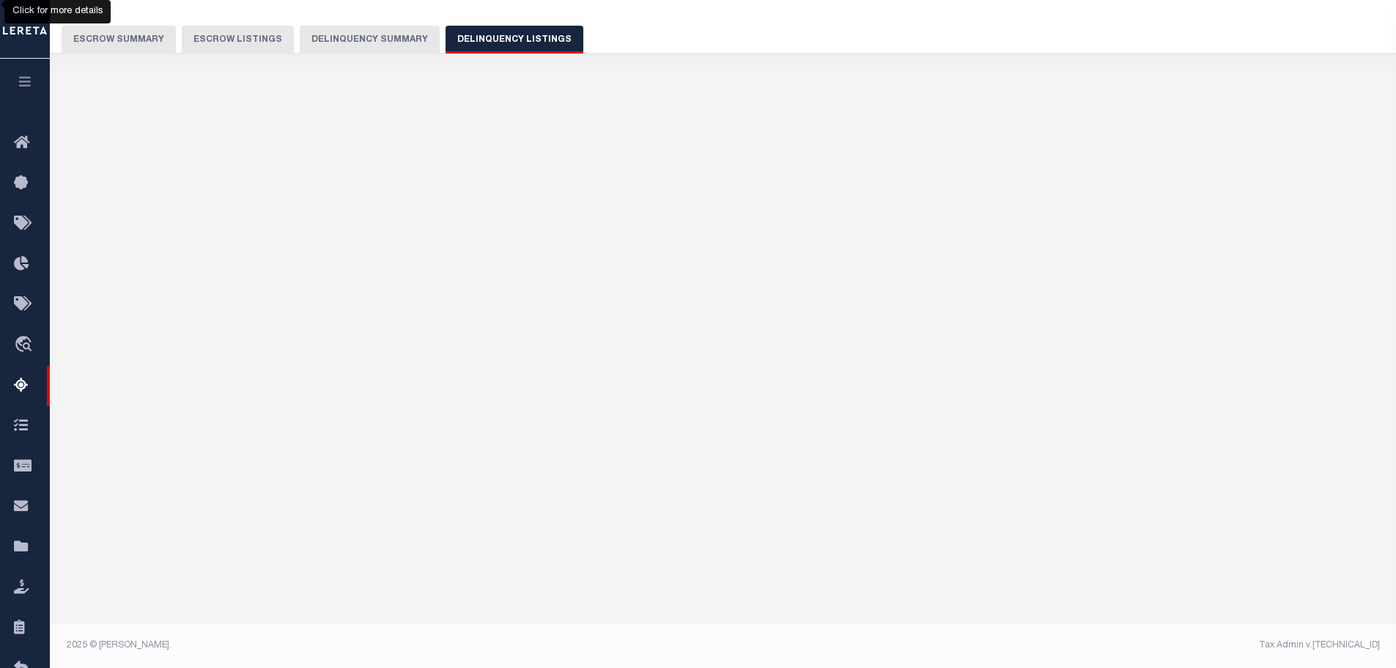
scroll to position [109, 0]
select select "100"
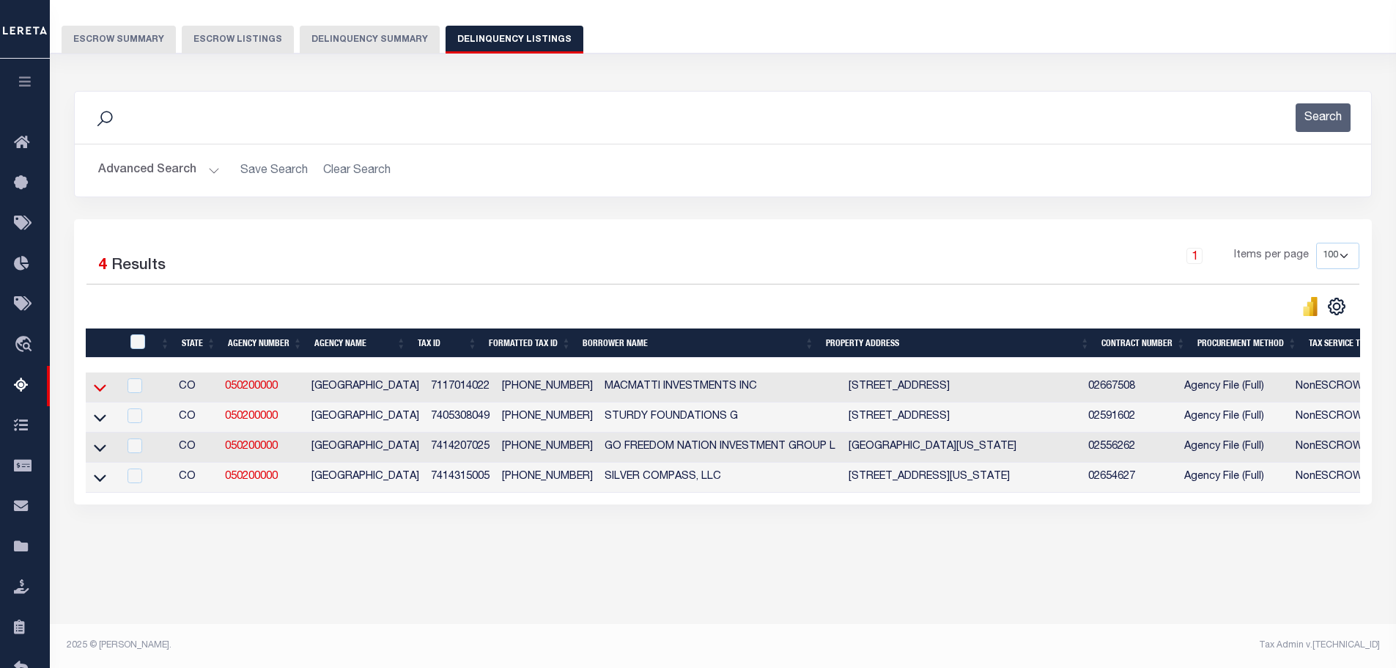
click at [101, 392] on icon at bounding box center [100, 388] width 12 height 7
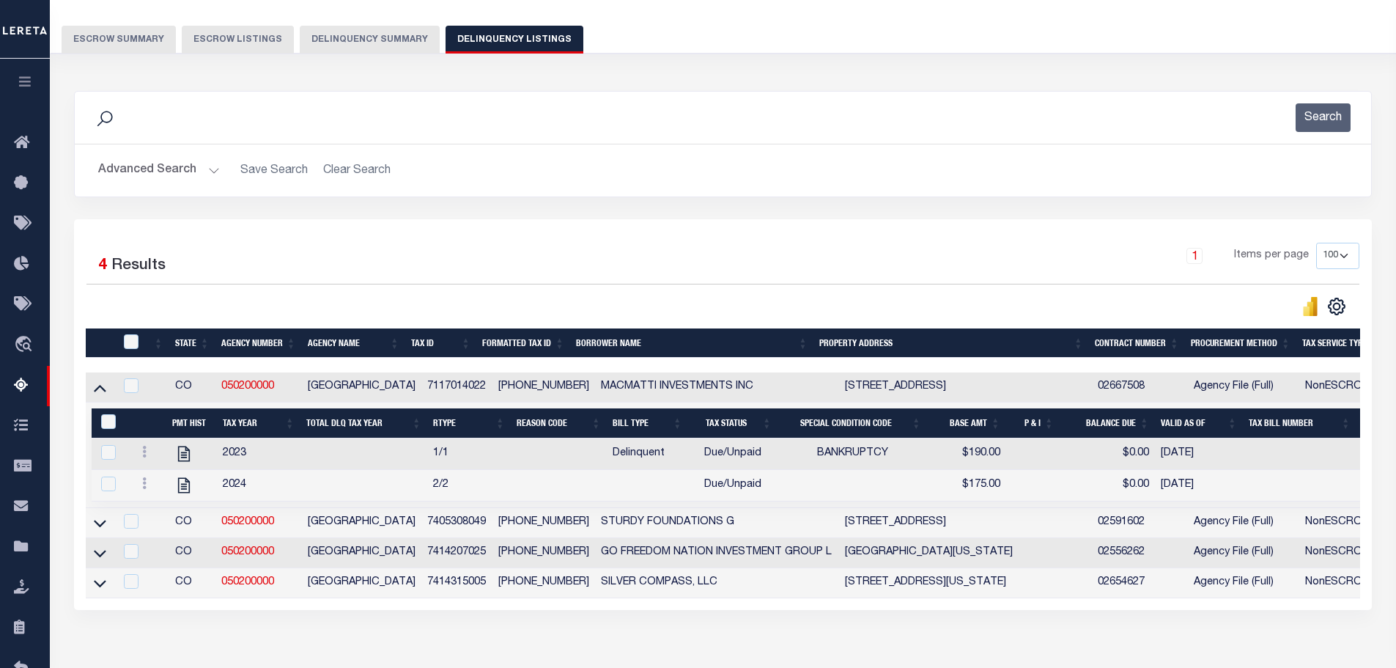
scroll to position [199, 0]
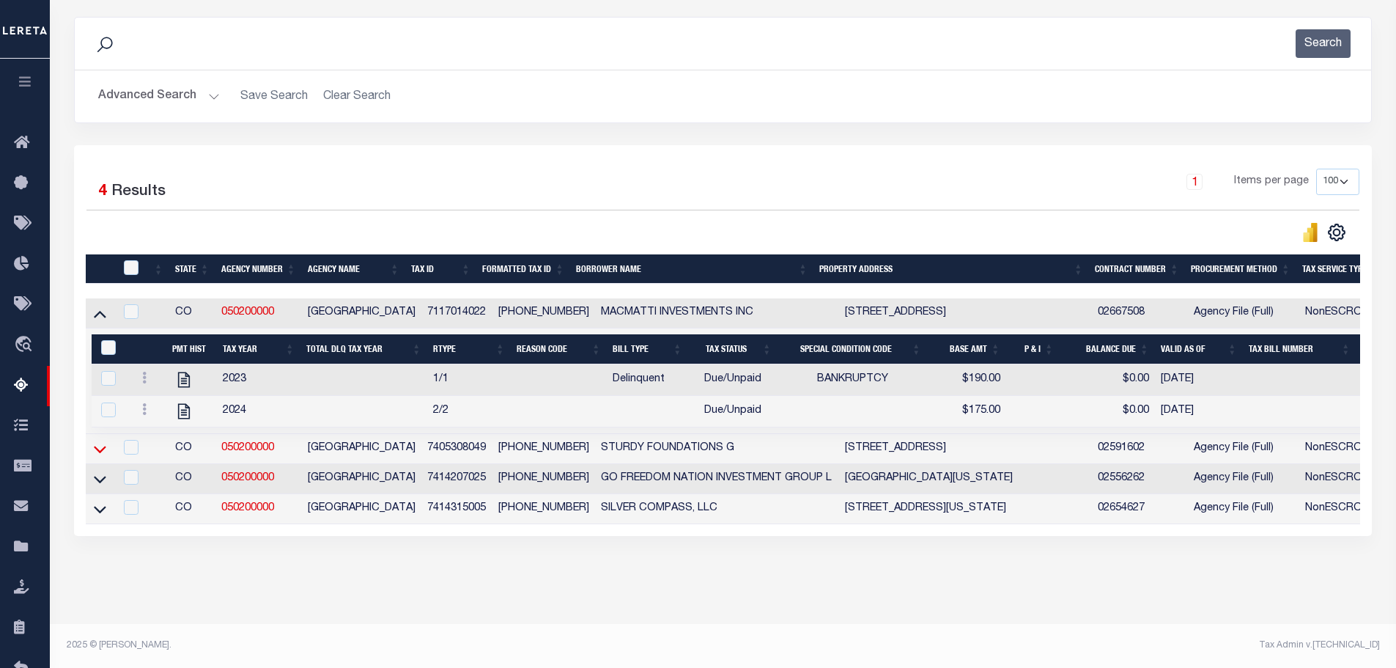
click at [97, 441] on icon at bounding box center [100, 448] width 12 height 15
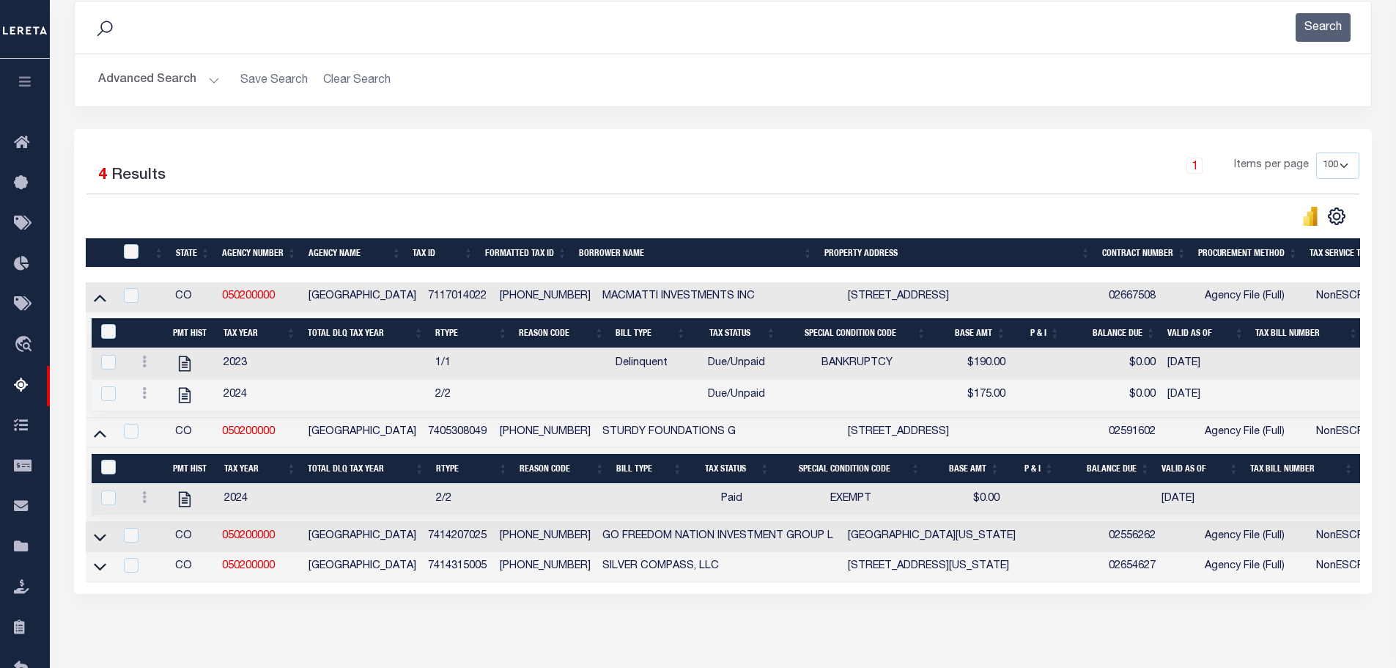
scroll to position [274, 0]
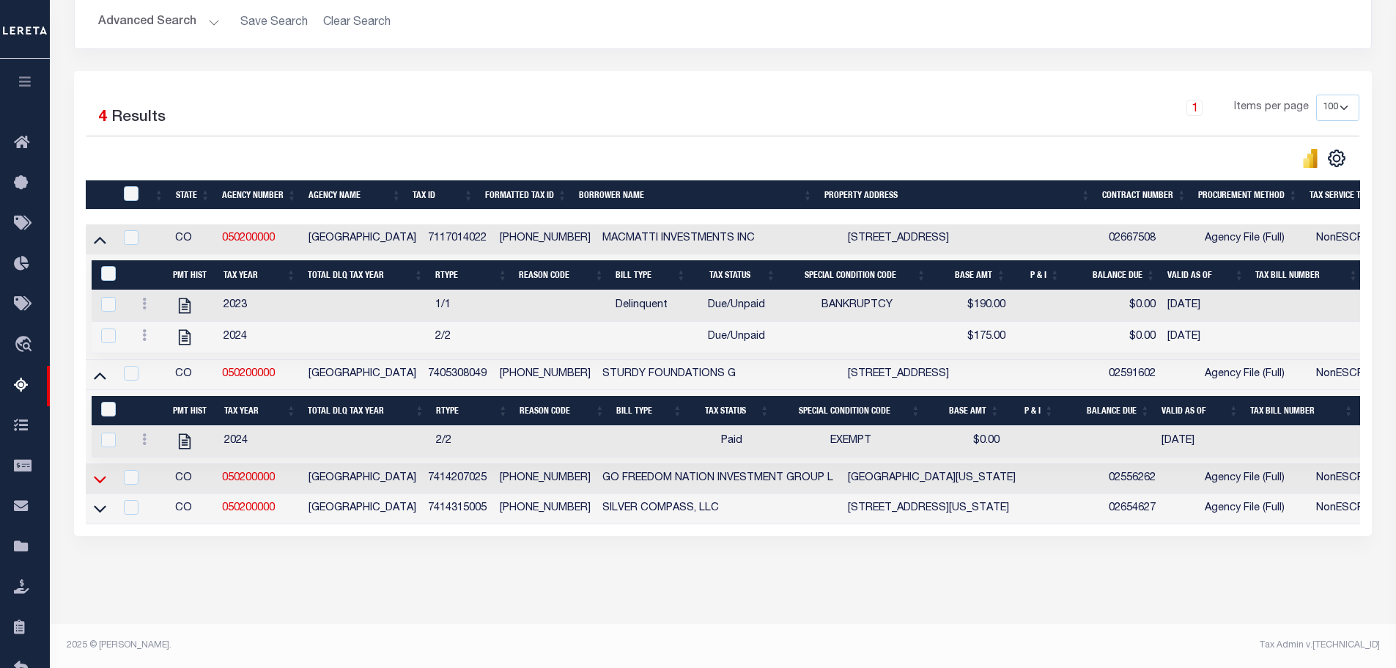
click at [102, 476] on icon at bounding box center [100, 479] width 12 height 7
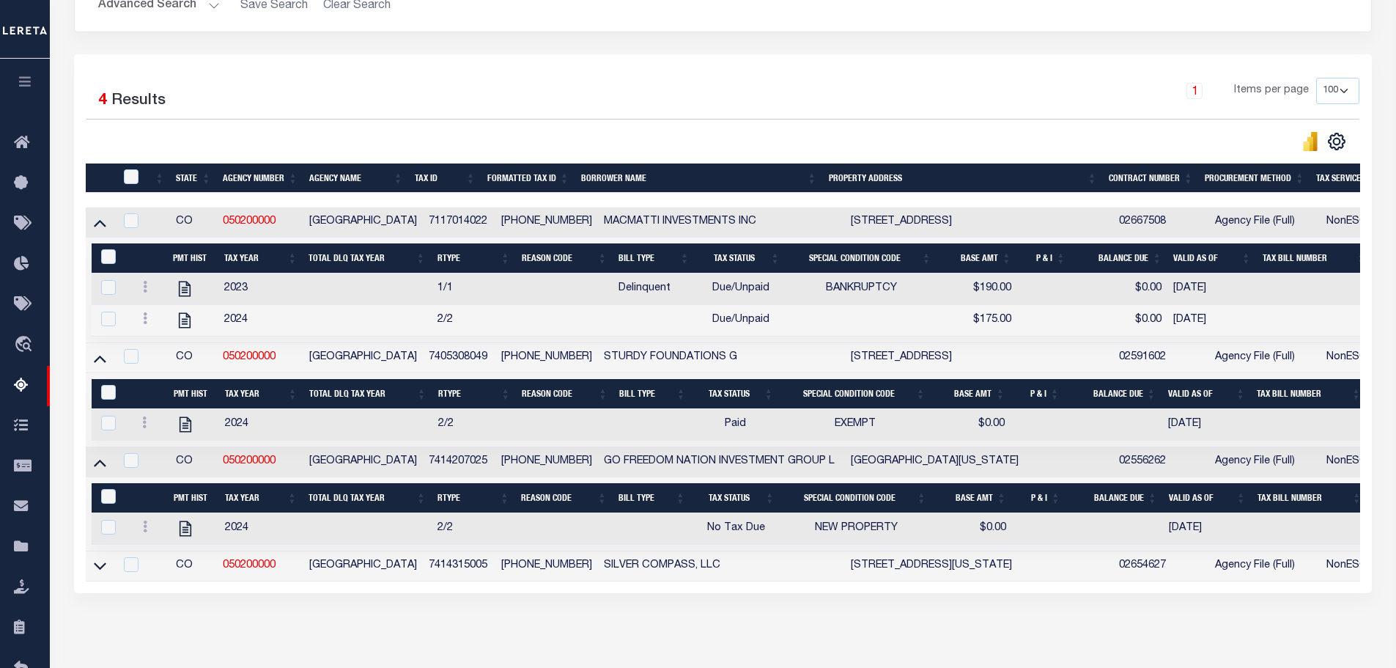
scroll to position [347, 0]
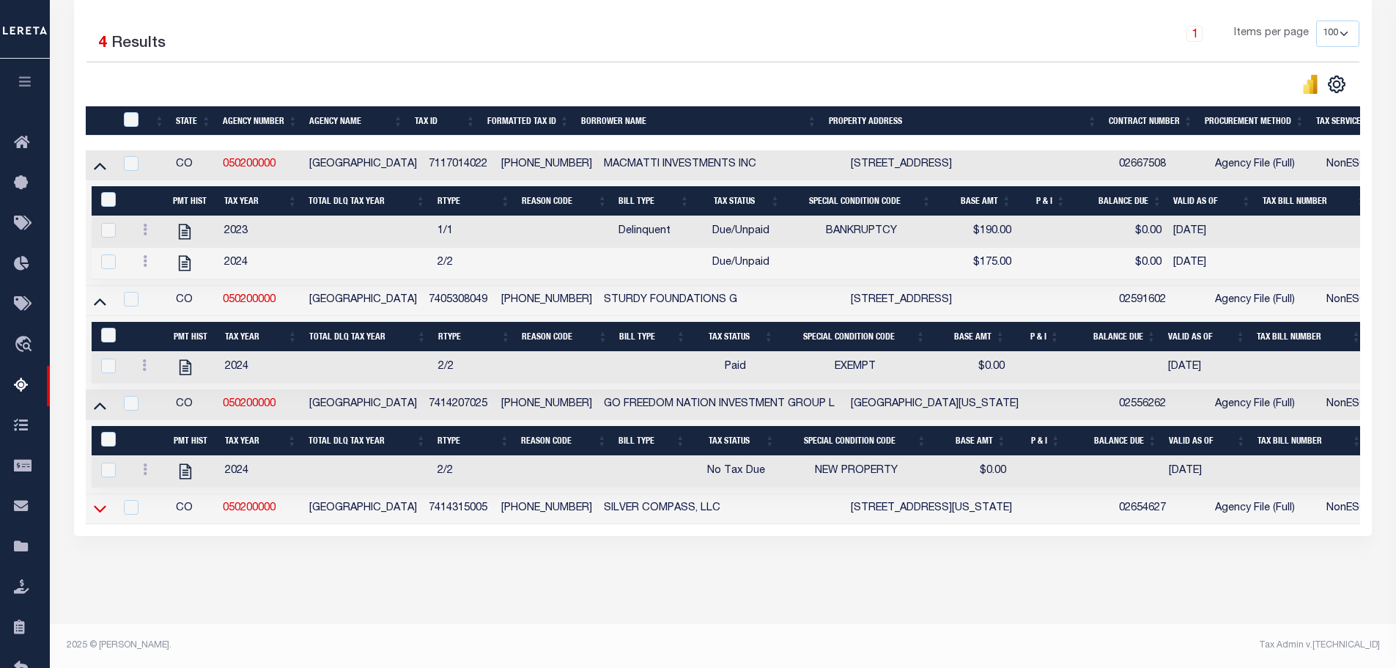
click at [102, 500] on icon at bounding box center [100, 507] width 12 height 15
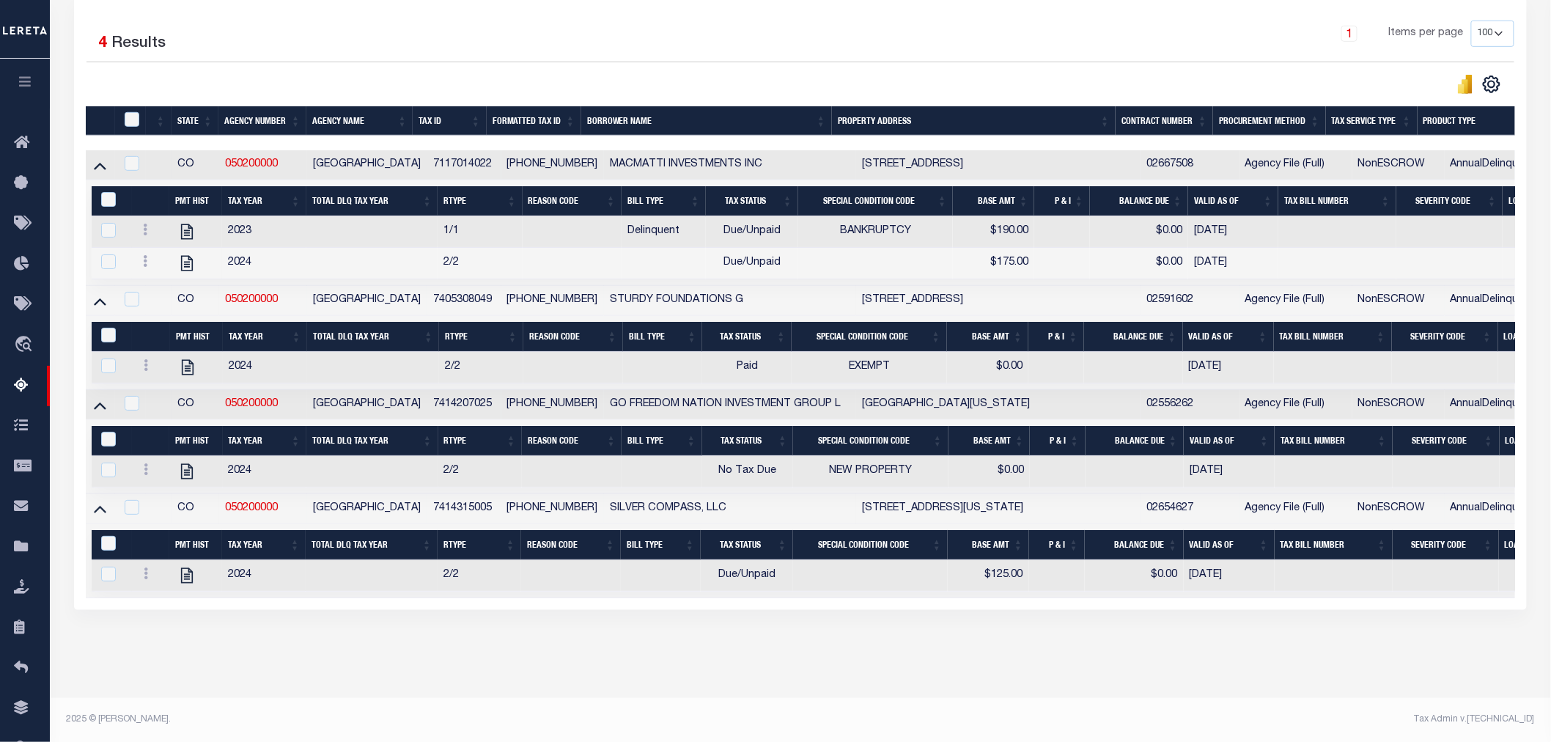
drag, startPoint x: 1350, startPoint y: 4, endPoint x: 1342, endPoint y: 646, distance: 642.7
click at [1341, 646] on div "Data sync process is currently running, you may face some response delays. Sear…" at bounding box center [800, 253] width 1472 height 799
click at [1218, 667] on footer "2025 © LERETA. Tax Admin v.1.0.0.0" at bounding box center [800, 720] width 1501 height 44
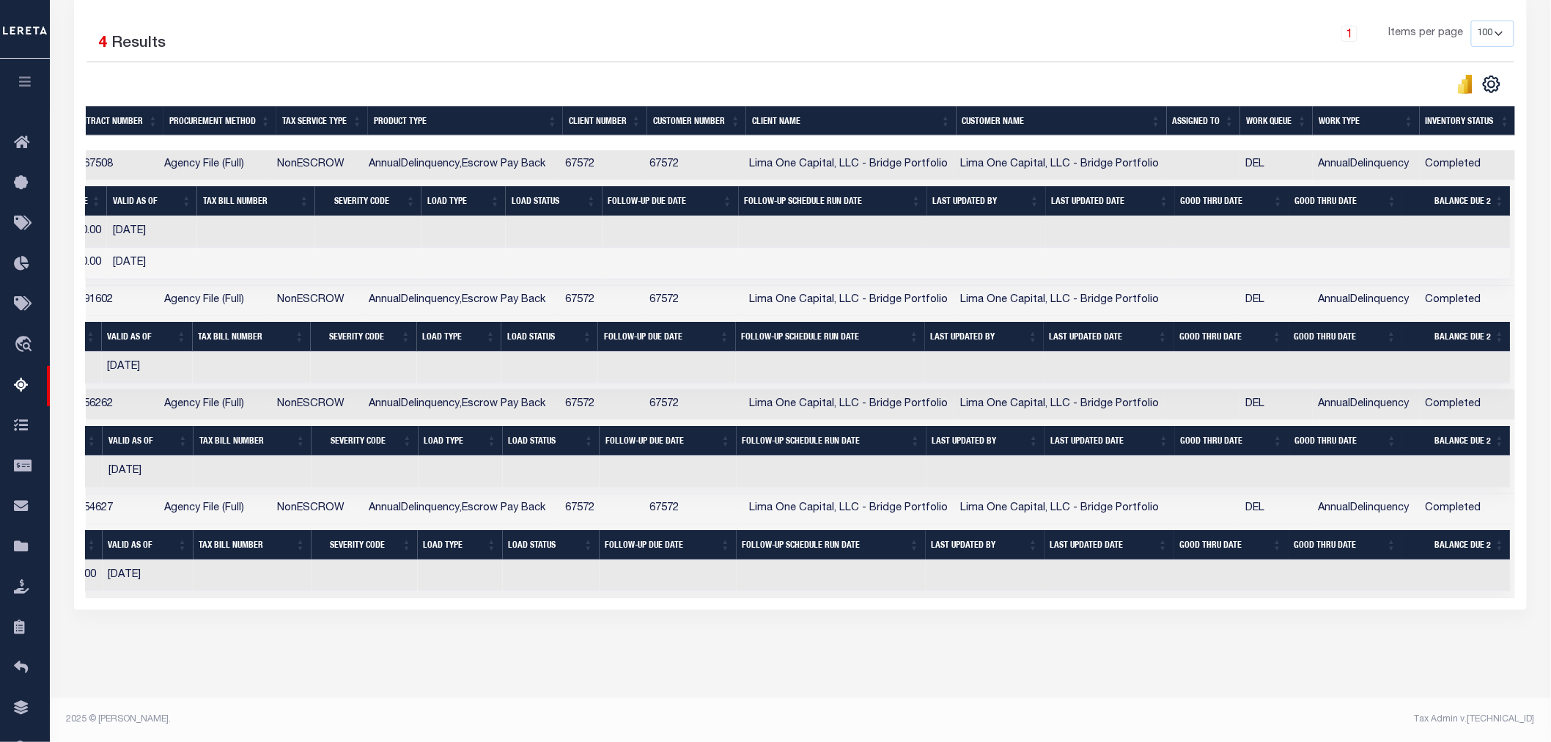
scroll to position [0, 0]
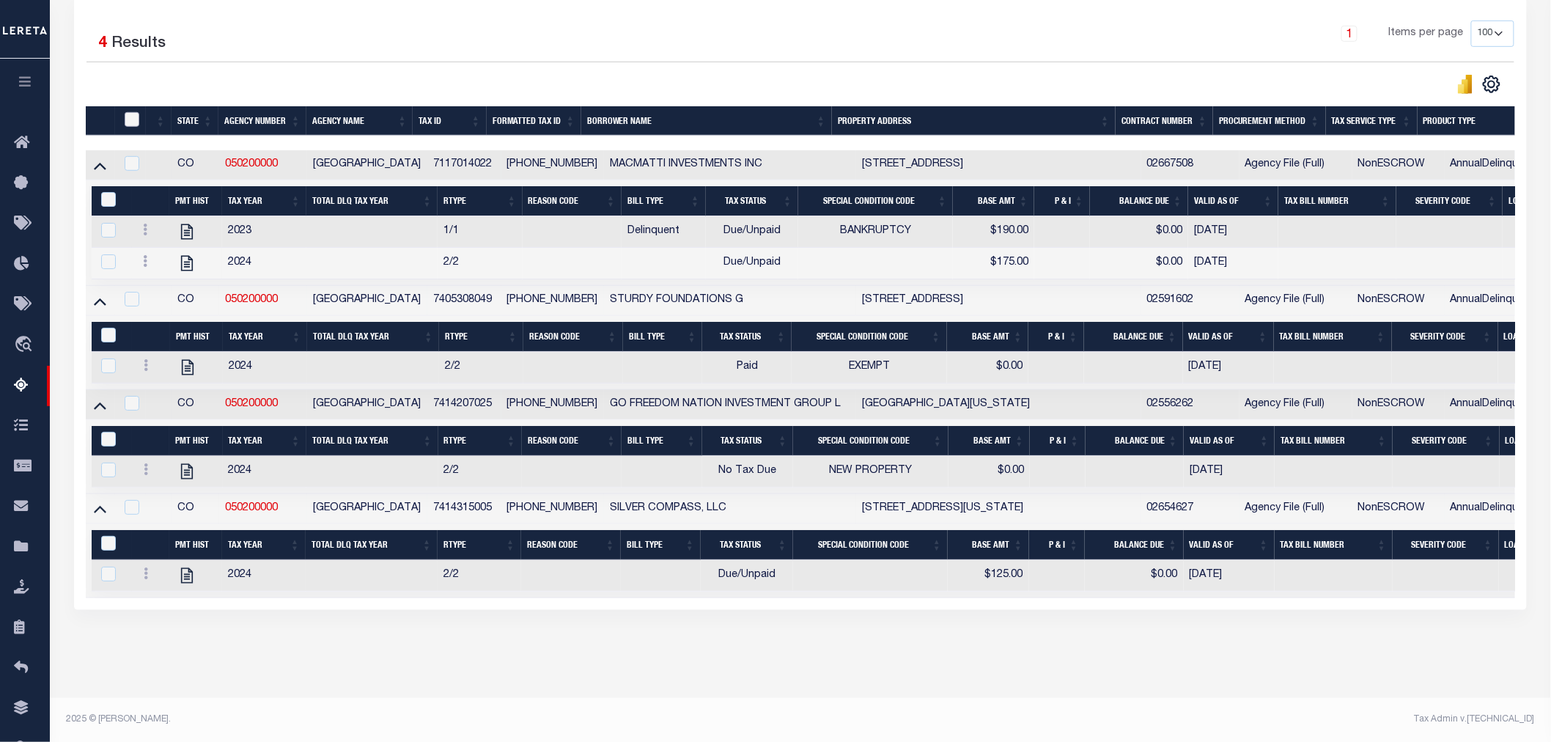
click at [130, 112] on input "checkbox" at bounding box center [132, 119] width 15 height 15
checkbox input "true"
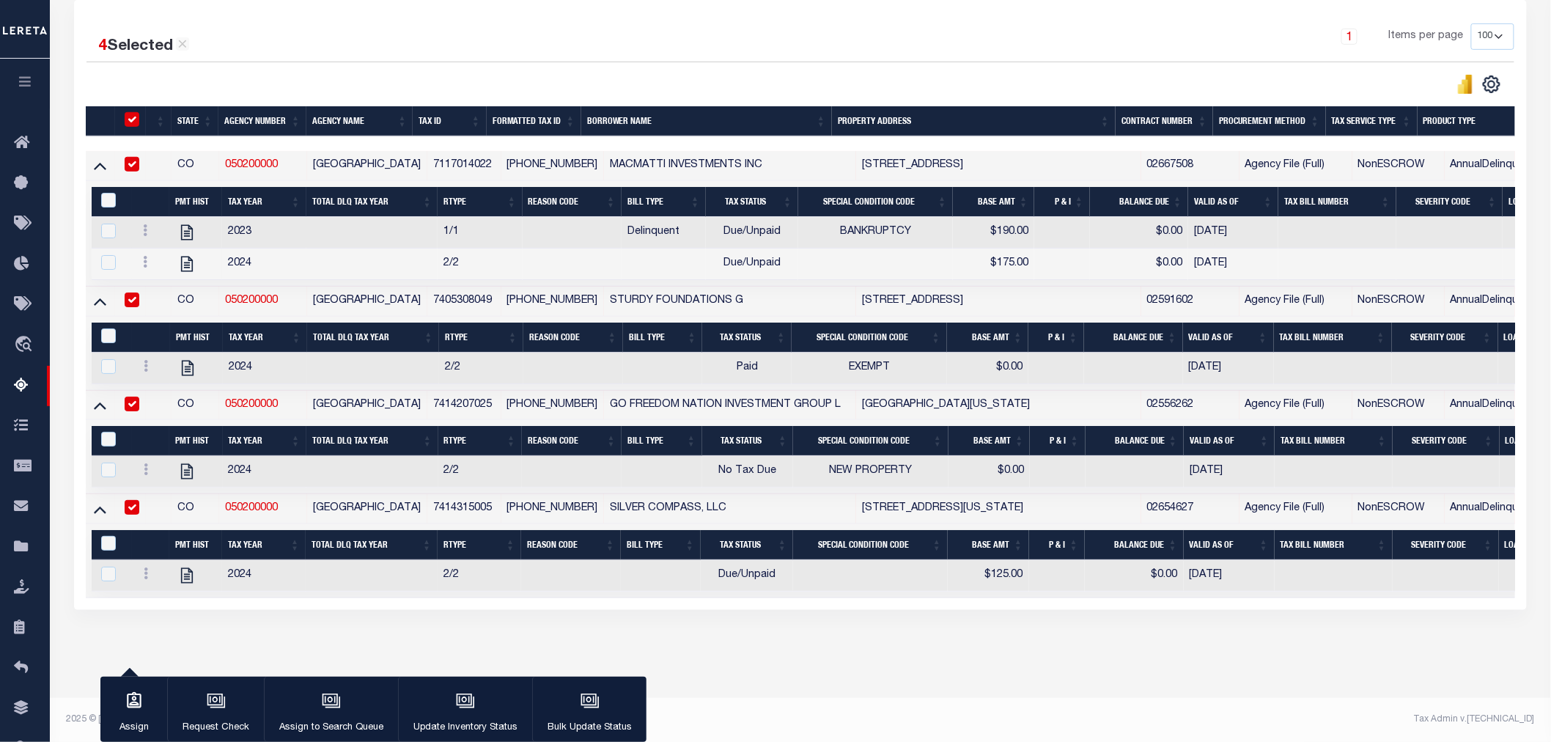
checkbox input "true"
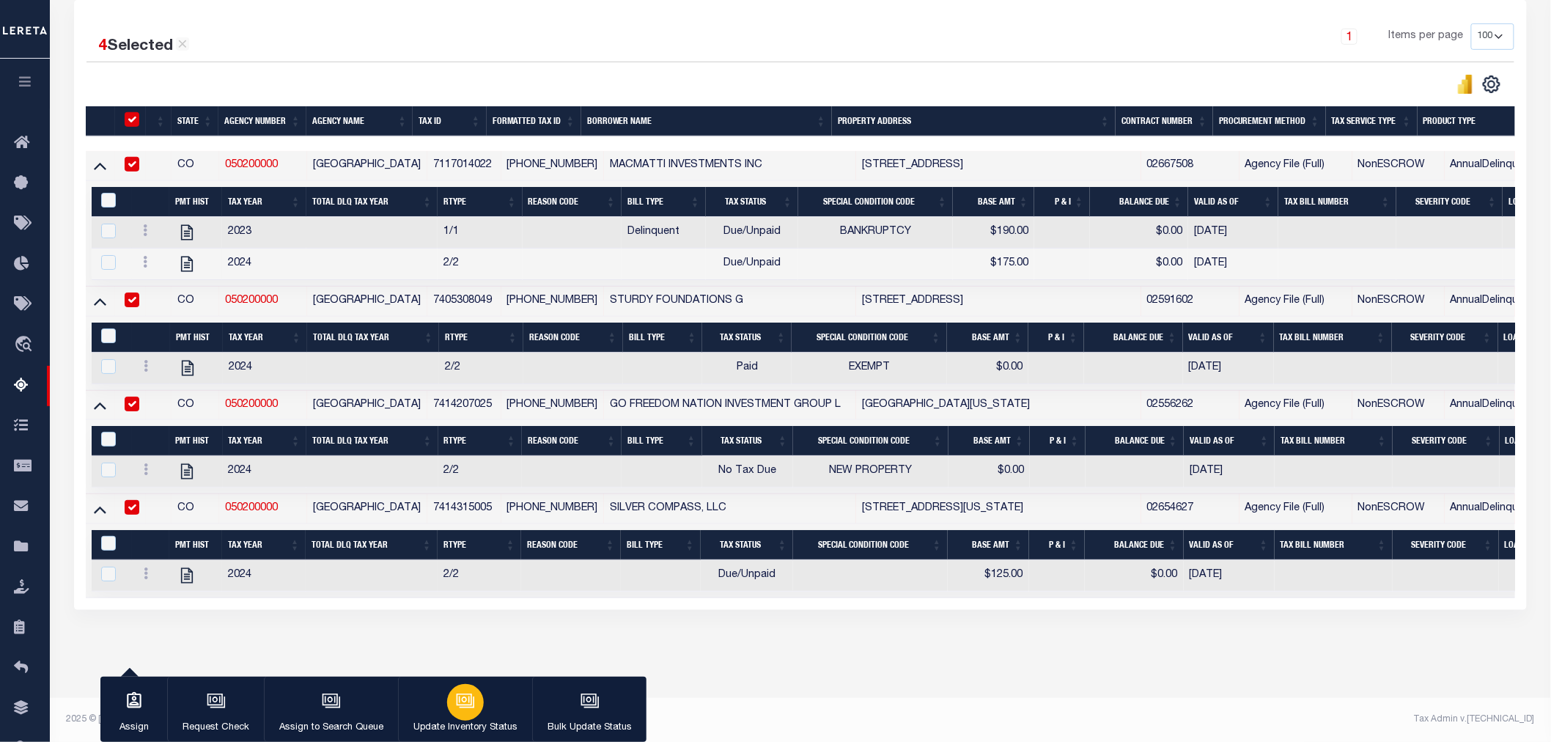
click at [478, 667] on div "button" at bounding box center [465, 702] width 37 height 37
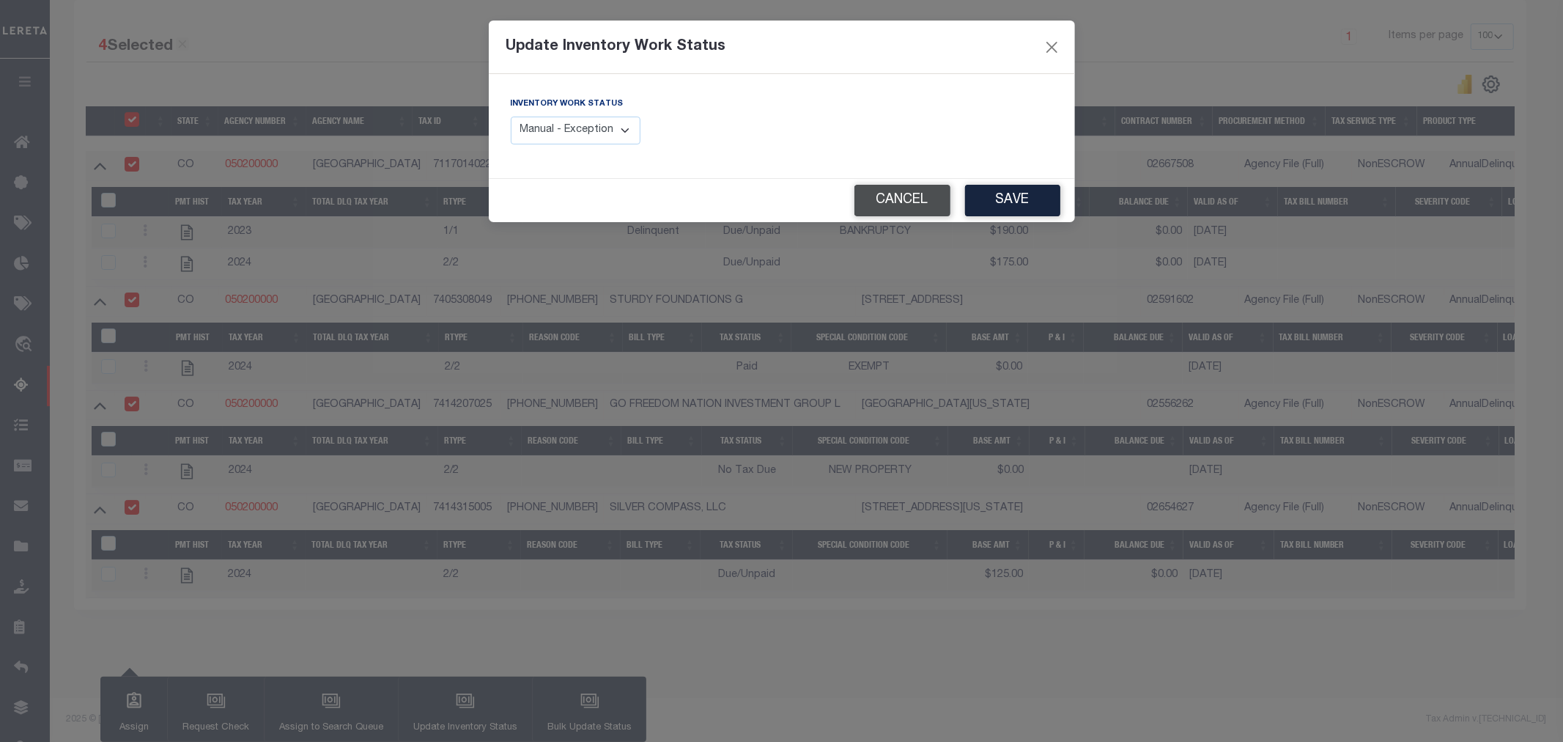
click at [876, 196] on button "Cancel" at bounding box center [902, 201] width 96 height 32
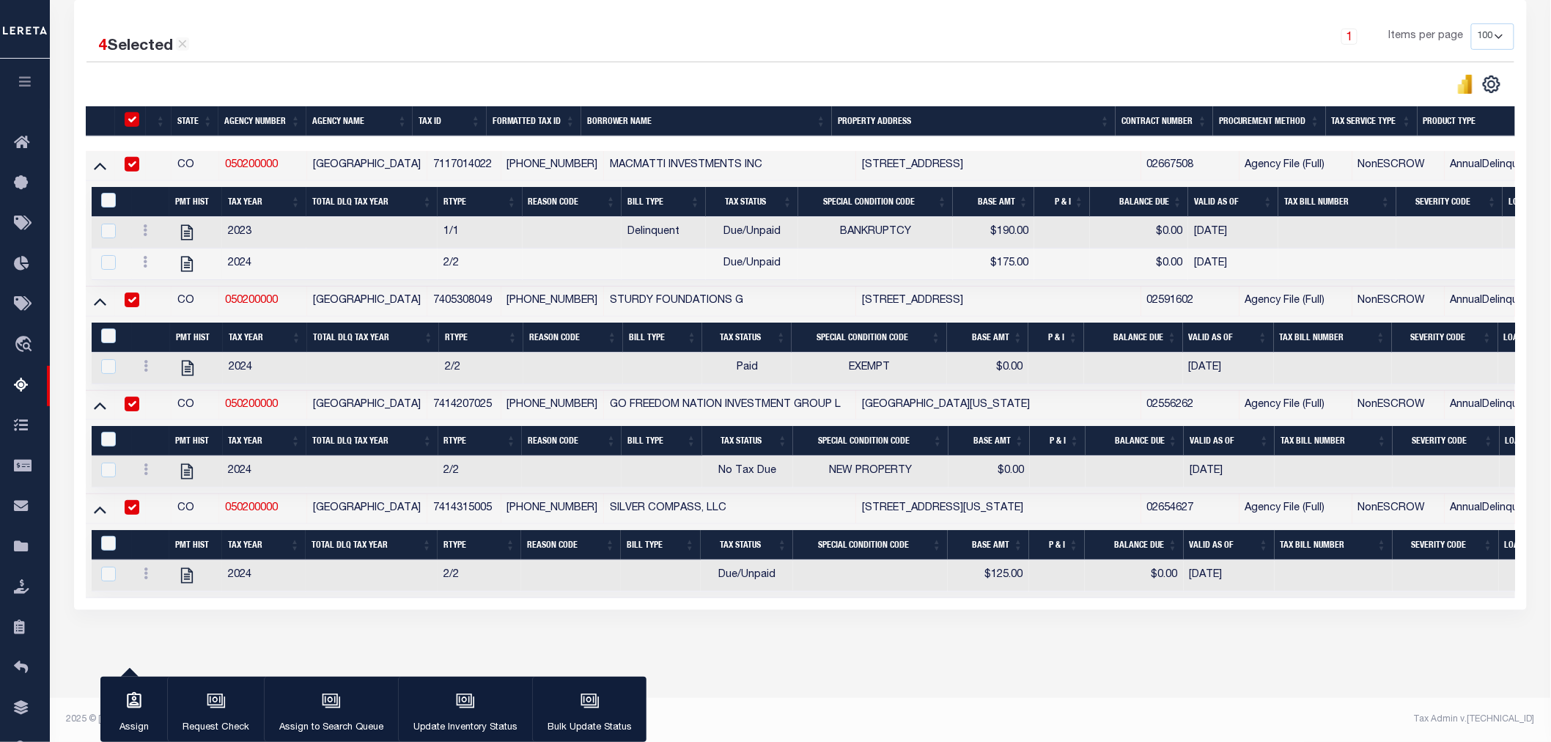
scroll to position [18, 0]
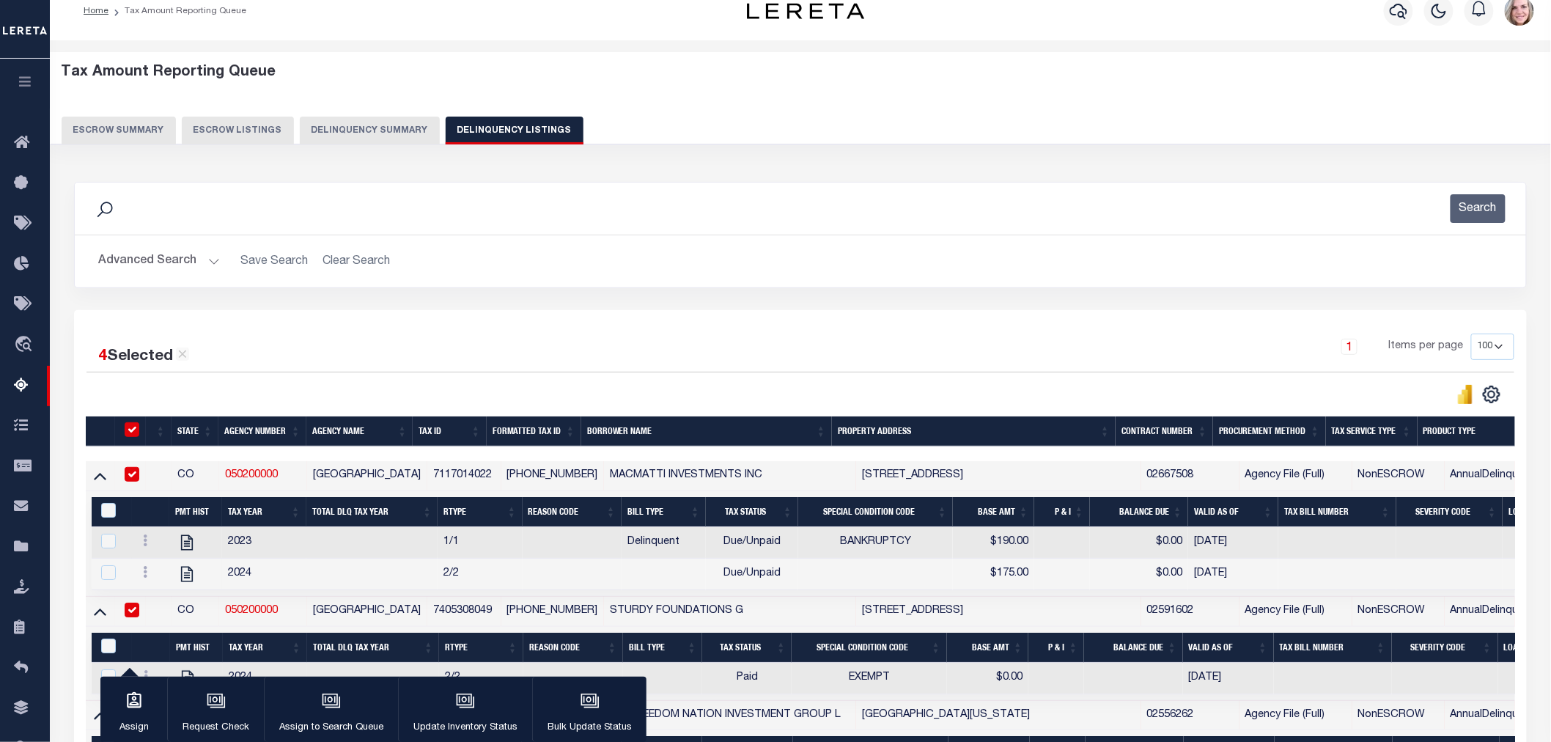
click at [300, 133] on button "Delinquency Summary" at bounding box center [370, 131] width 140 height 28
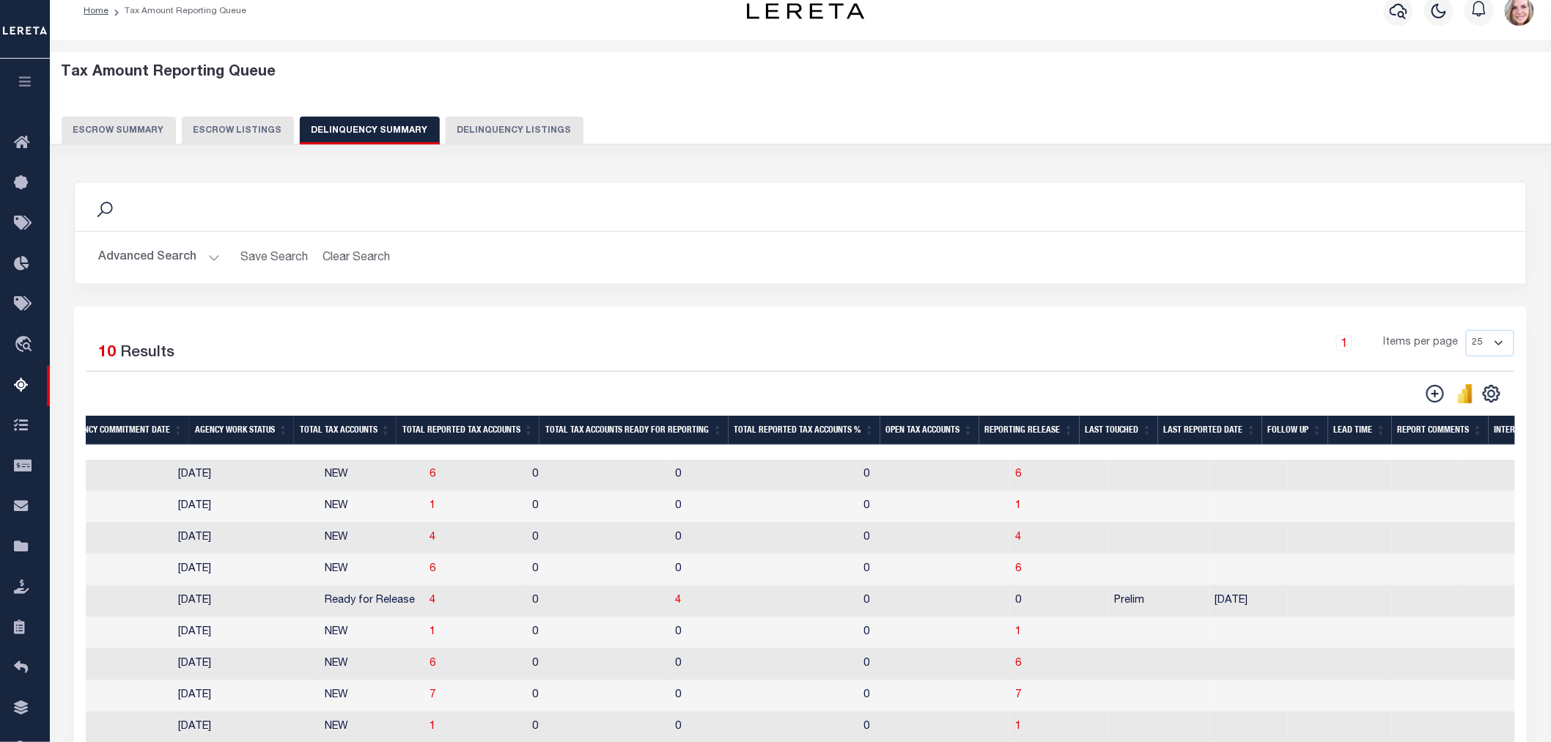
scroll to position [212, 0]
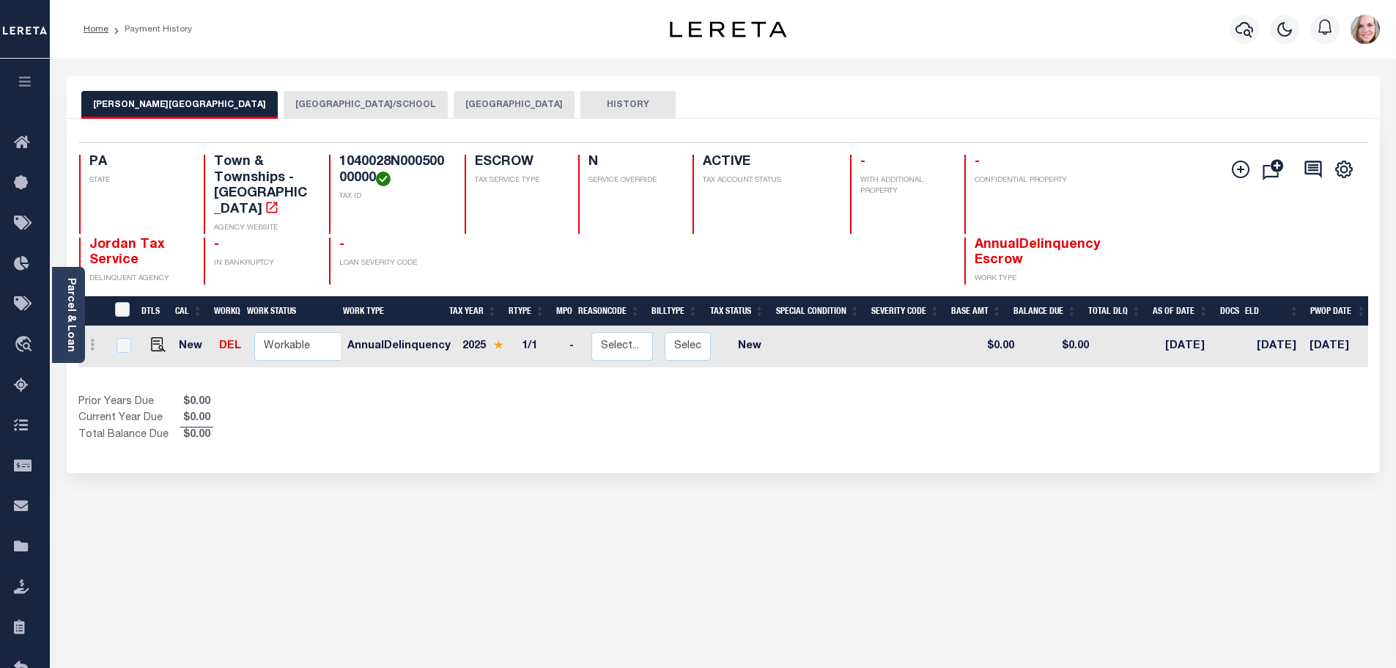
click at [144, 341] on link at bounding box center [155, 346] width 22 height 10
checkbox input "true"
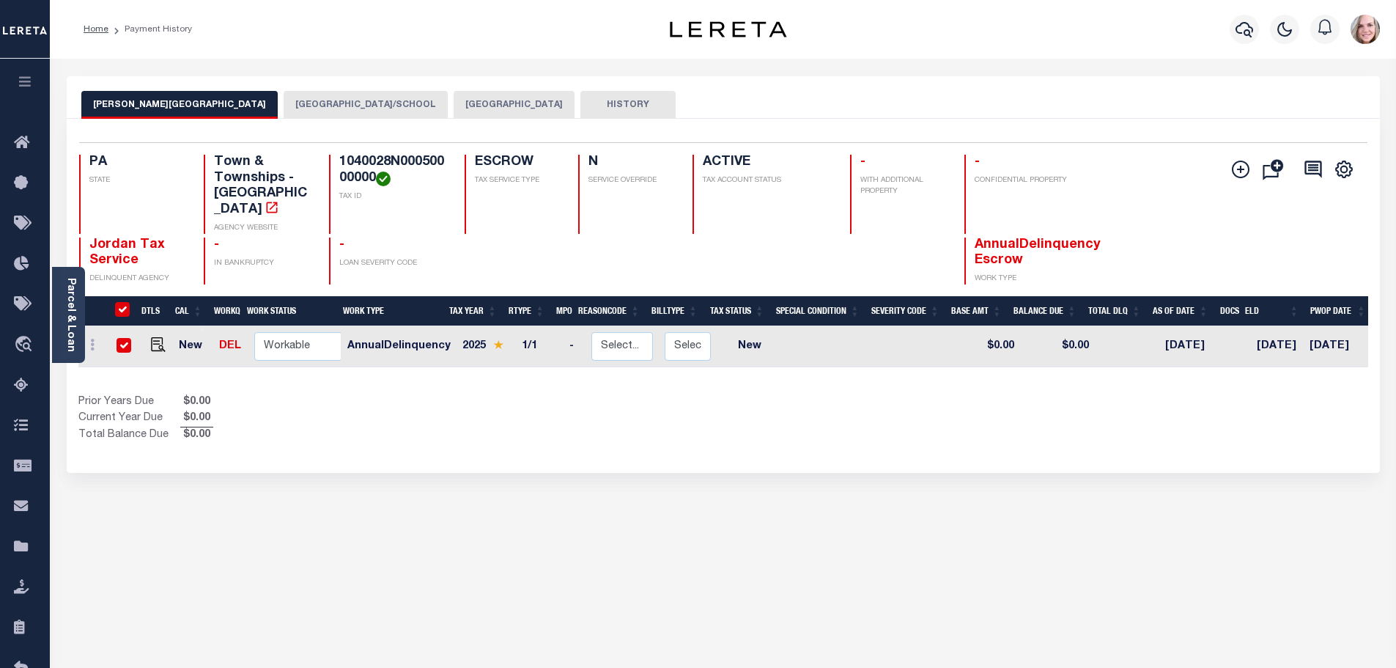
checkbox input "true"
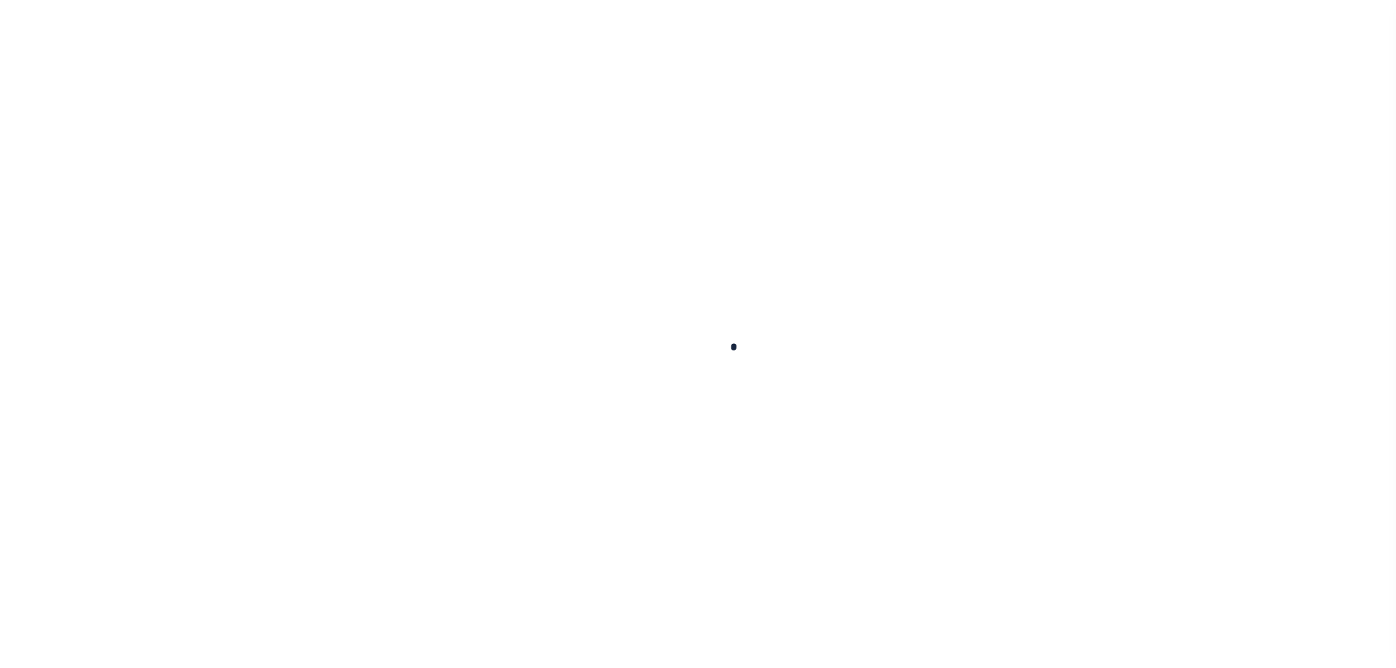
checkbox input "false"
type input "[DATE]"
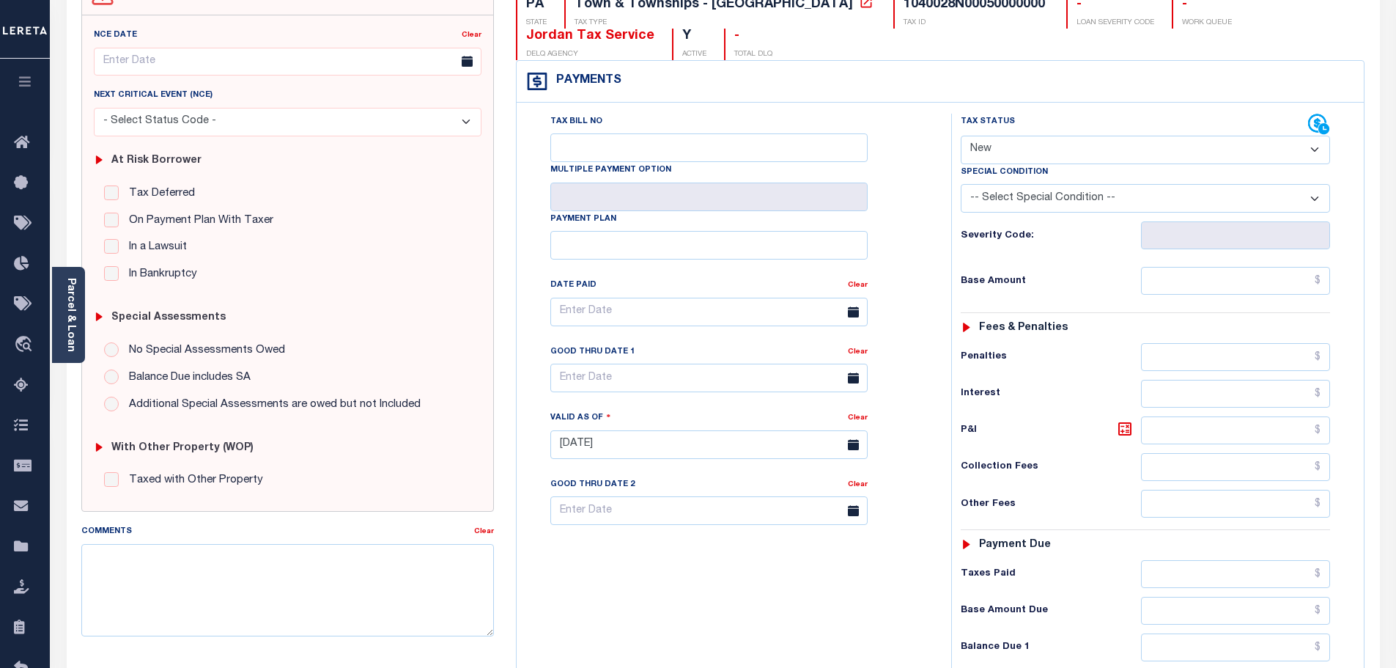
scroll to position [73, 0]
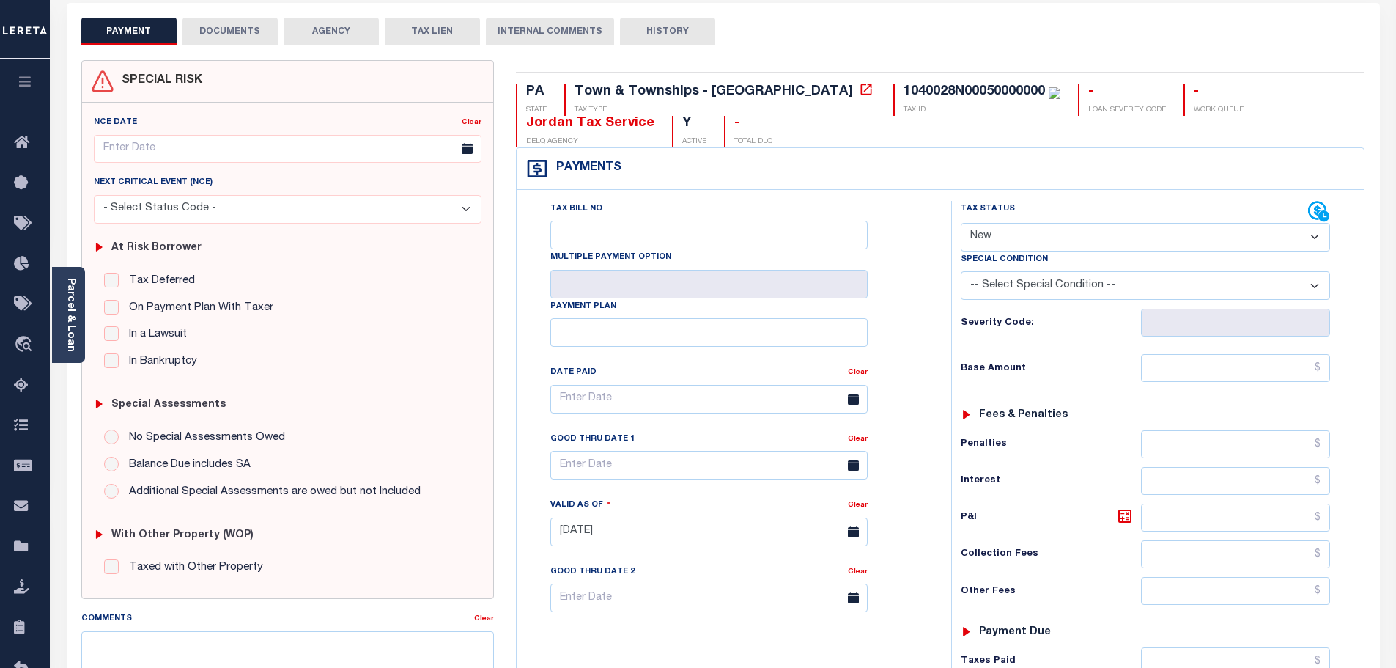
click at [979, 245] on select "- Select Status Code - Open Due/Unpaid Paid Incomplete No Tax Due Internal Refu…" at bounding box center [1145, 237] width 369 height 29
select select "DUE"
click at [961, 223] on select "- Select Status Code - Open Due/Unpaid Paid Incomplete No Tax Due Internal Refu…" at bounding box center [1145, 237] width 369 height 29
type input "[DATE]"
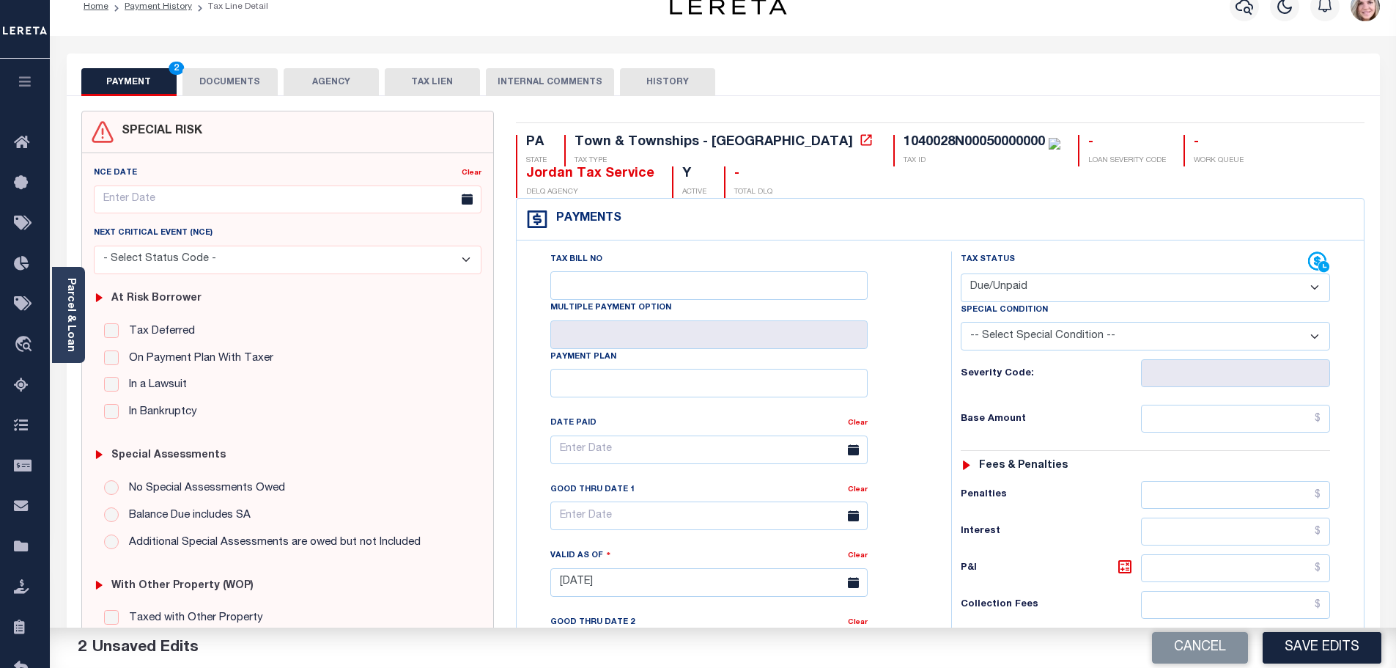
scroll to position [0, 0]
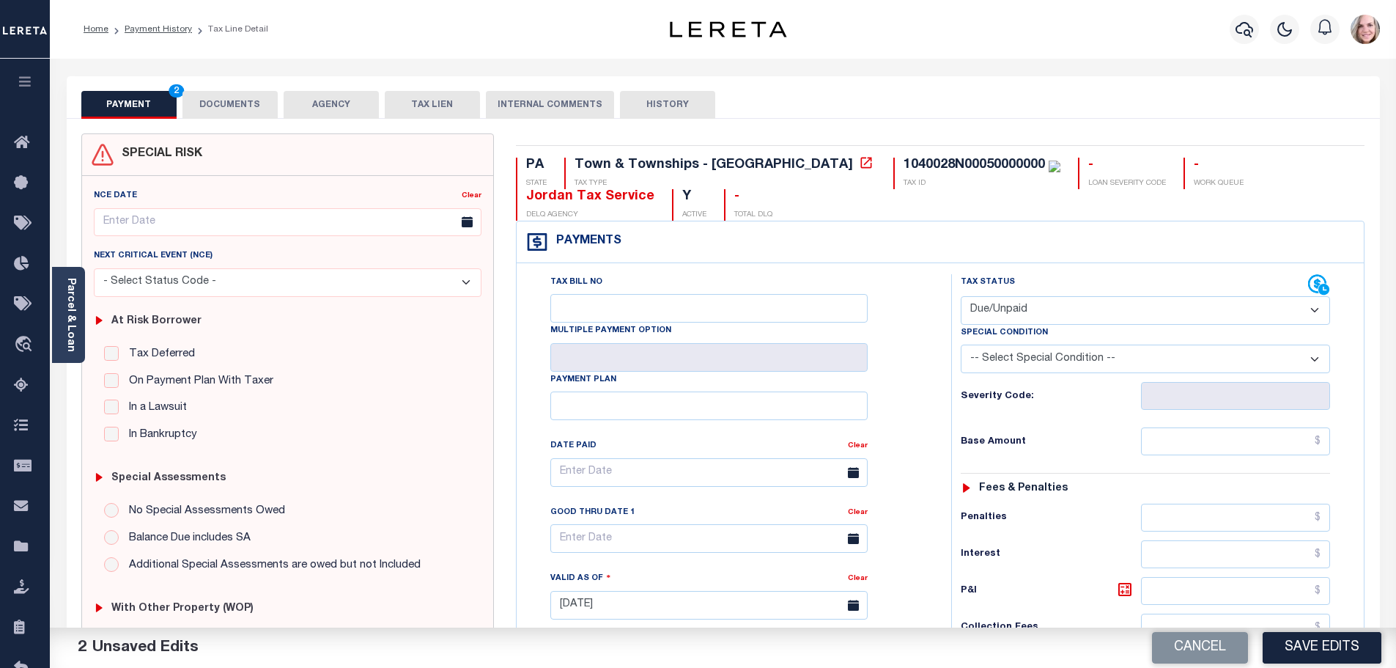
click at [169, 15] on ol "Home Payment History Tax Line Detail" at bounding box center [176, 29] width 208 height 31
click at [183, 33] on link "Payment History" at bounding box center [158, 29] width 67 height 9
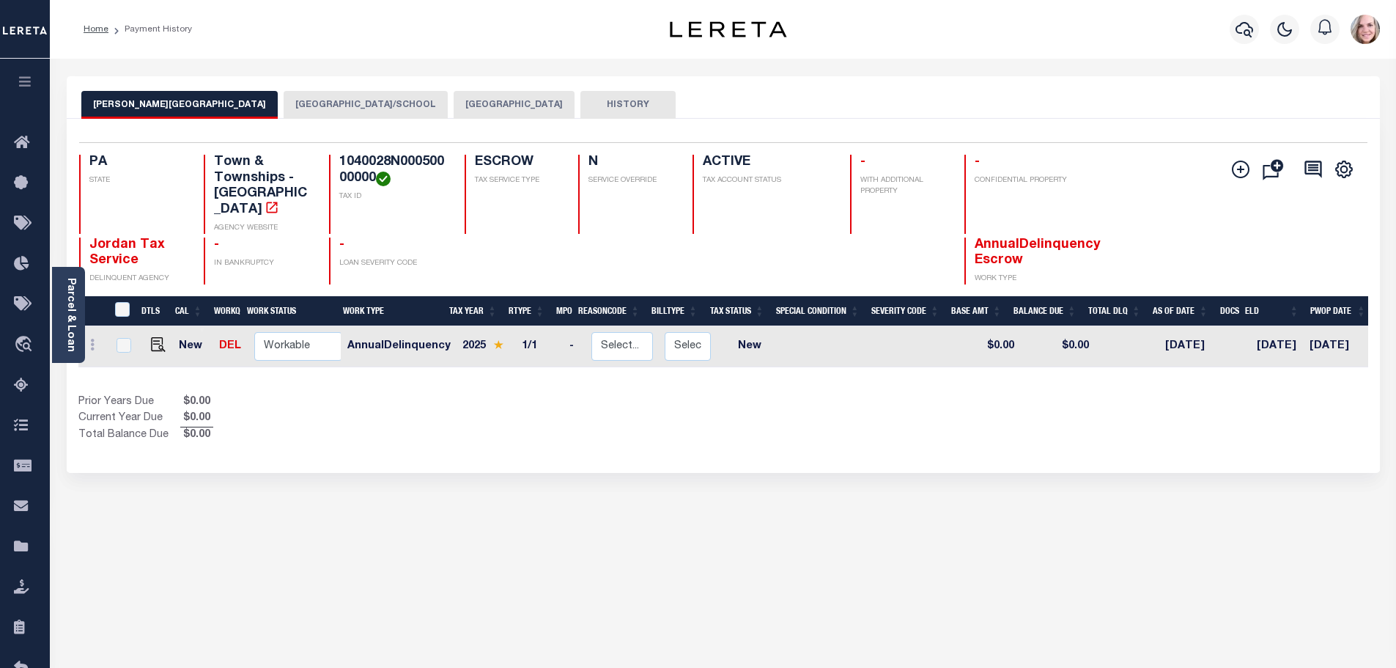
click at [454, 97] on button "[GEOGRAPHIC_DATA]" at bounding box center [514, 105] width 121 height 28
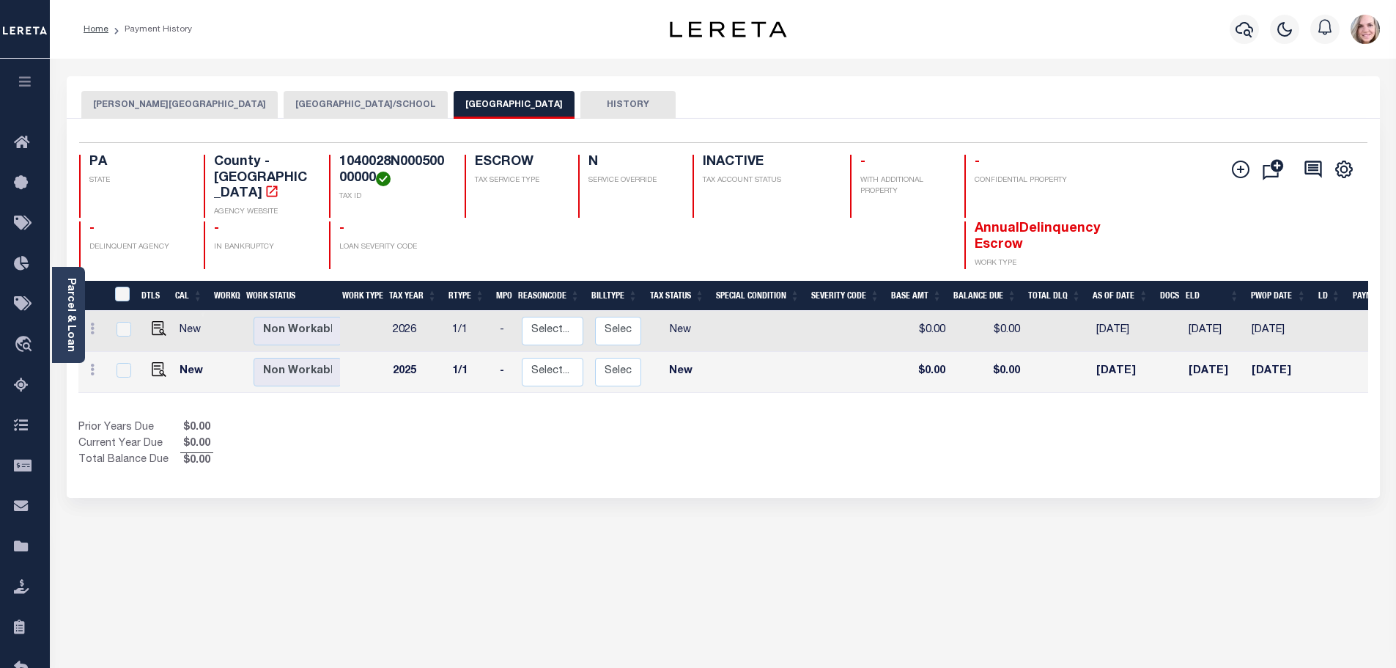
click at [140, 112] on button "WILKINS TOWNSHIP" at bounding box center [179, 105] width 196 height 28
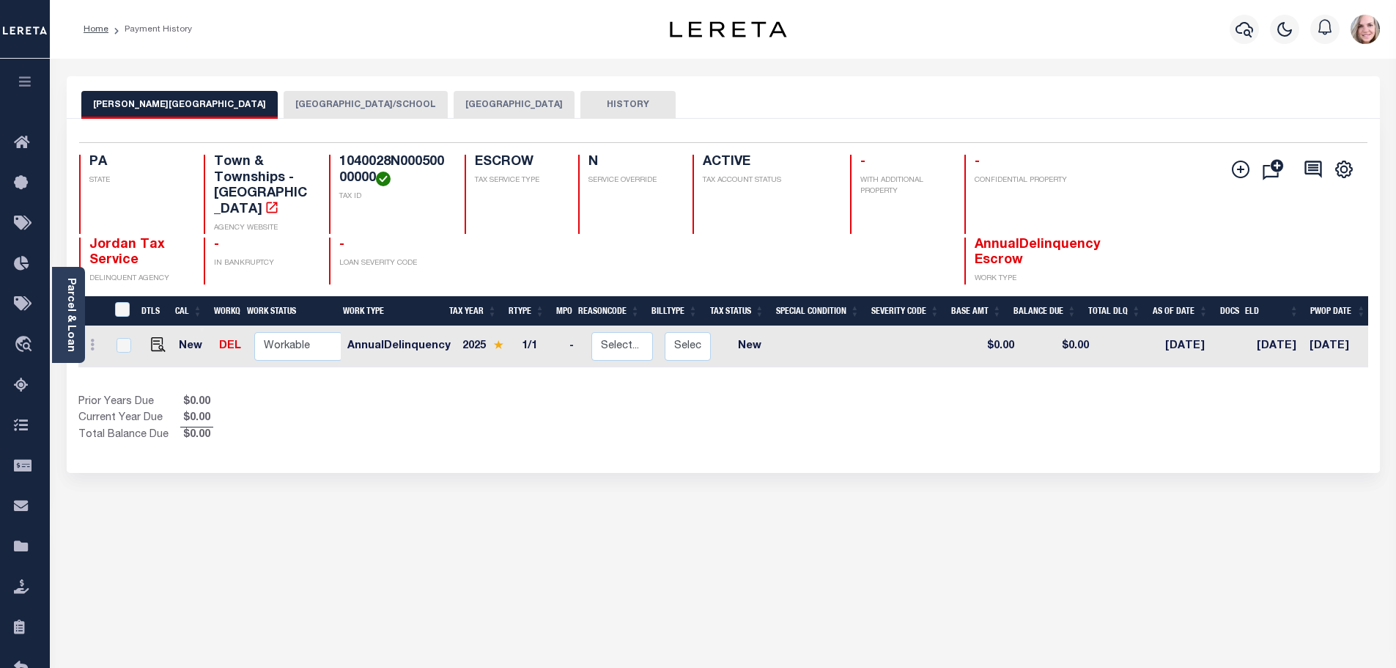
click at [312, 94] on button "PITTSBURGH CITY/SCHOOL" at bounding box center [366, 105] width 164 height 28
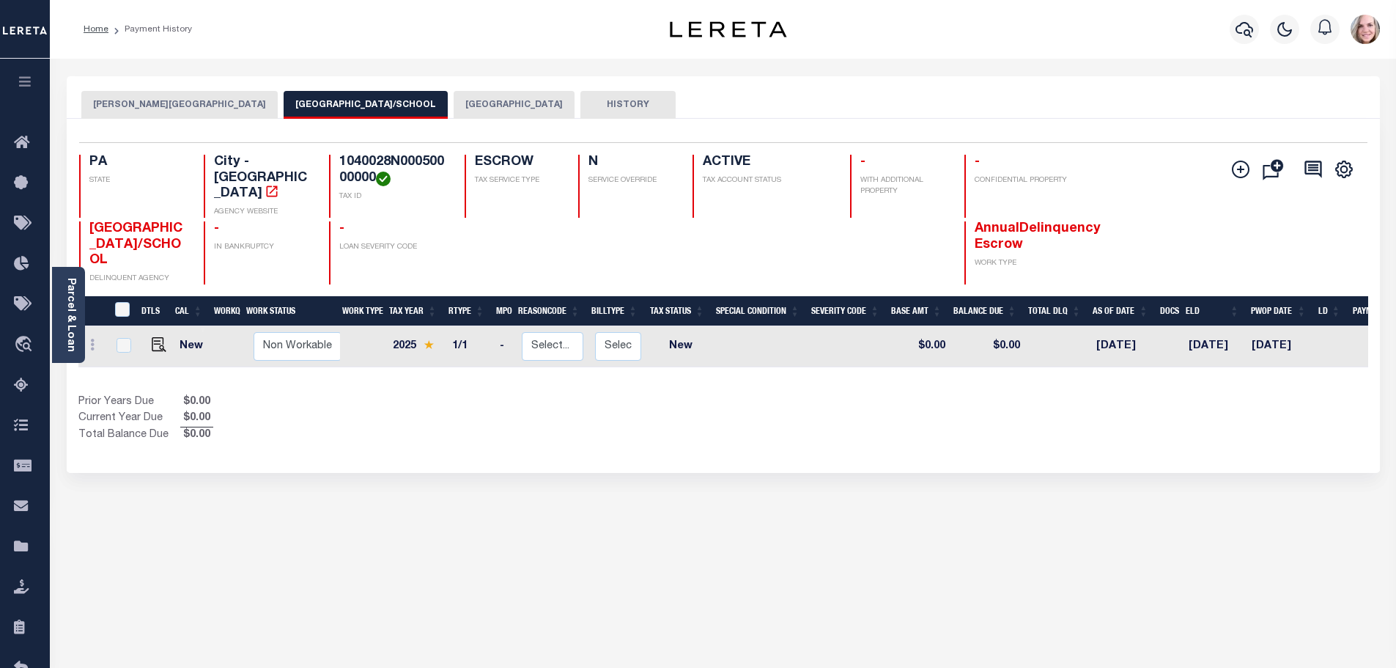
click at [454, 106] on button "[GEOGRAPHIC_DATA]" at bounding box center [514, 105] width 121 height 28
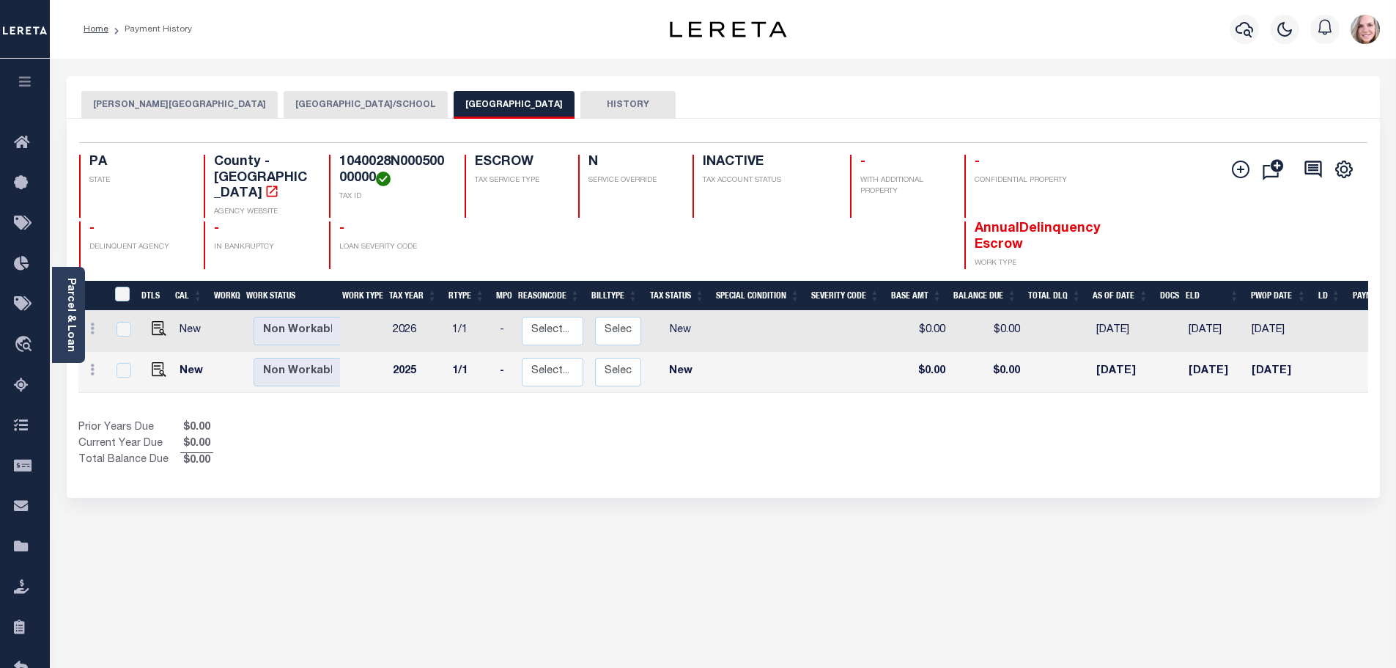
click at [832, 377] on td at bounding box center [849, 372] width 80 height 41
checkbox input "true"
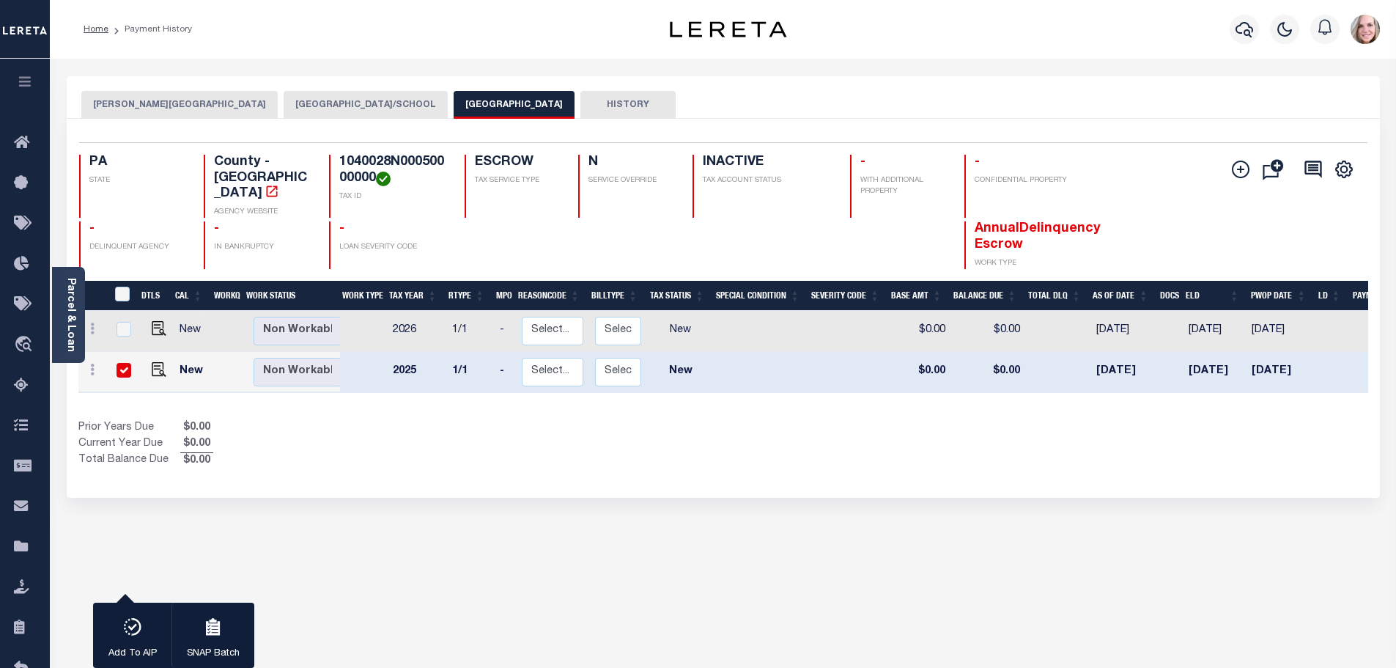
click at [112, 105] on button "WILKINS TOWNSHIP" at bounding box center [179, 105] width 196 height 28
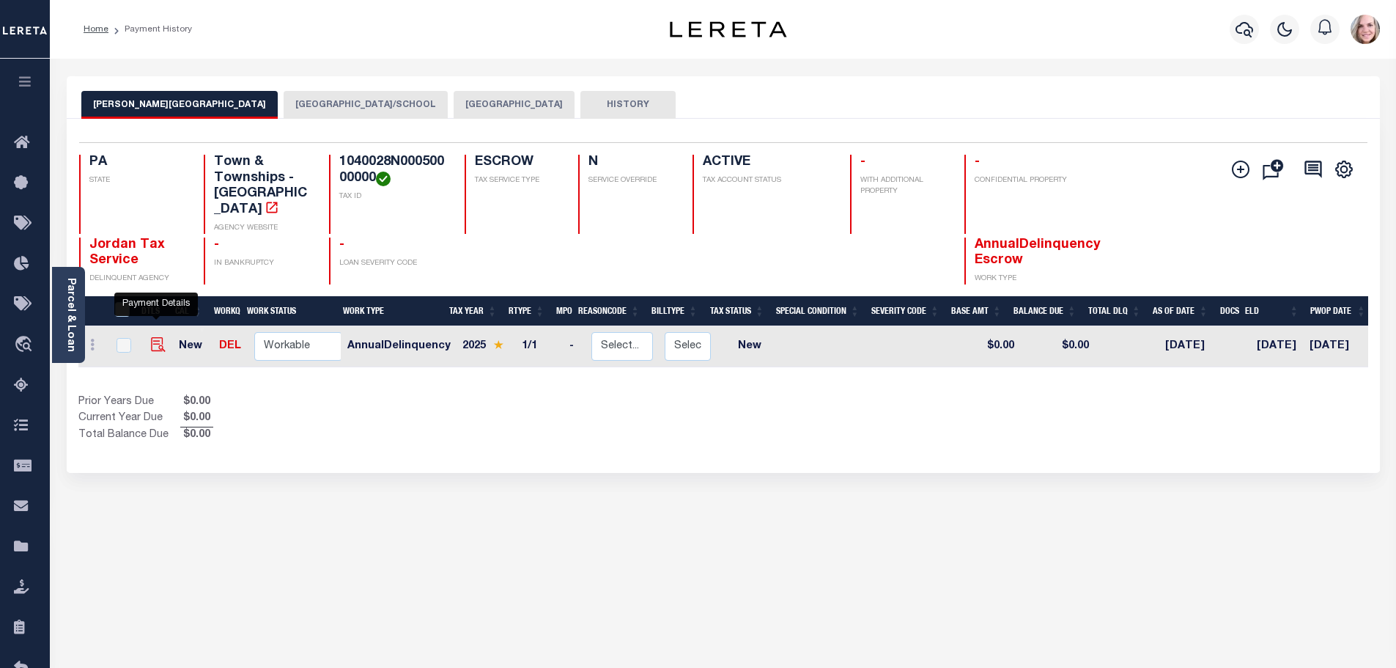
click at [156, 337] on img "" at bounding box center [158, 344] width 15 height 15
checkbox input "true"
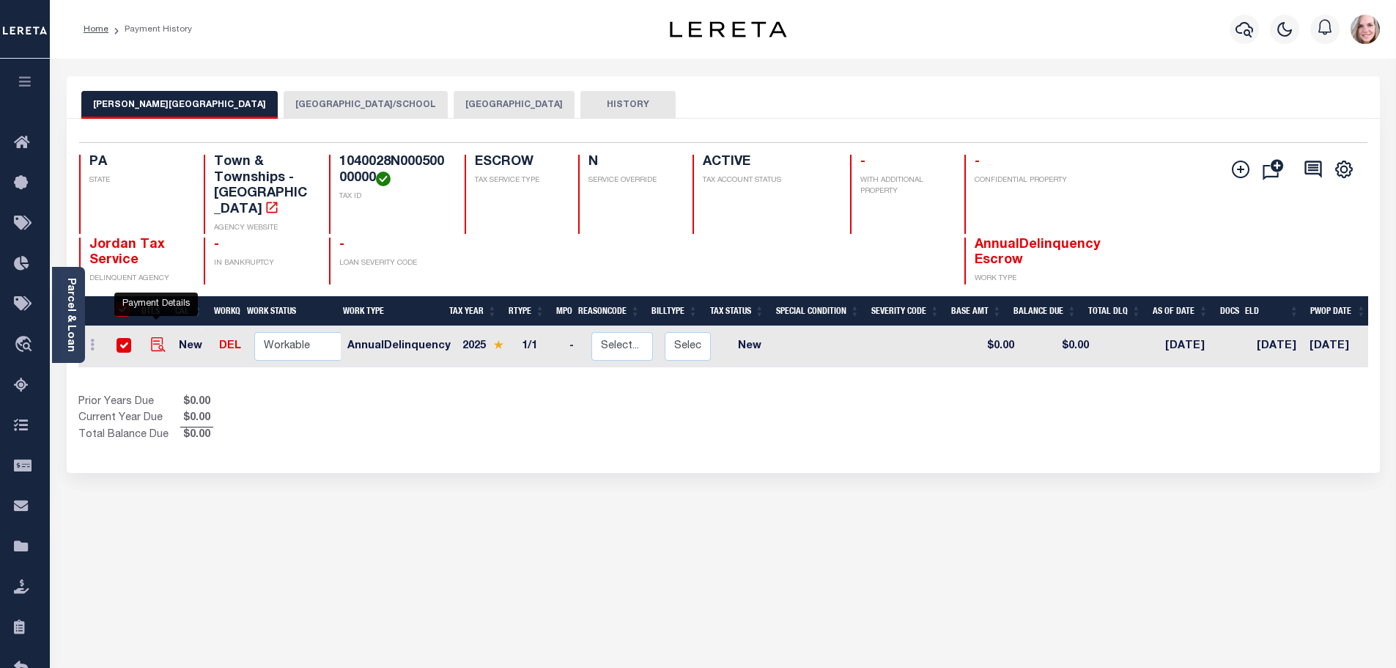
checkbox input "true"
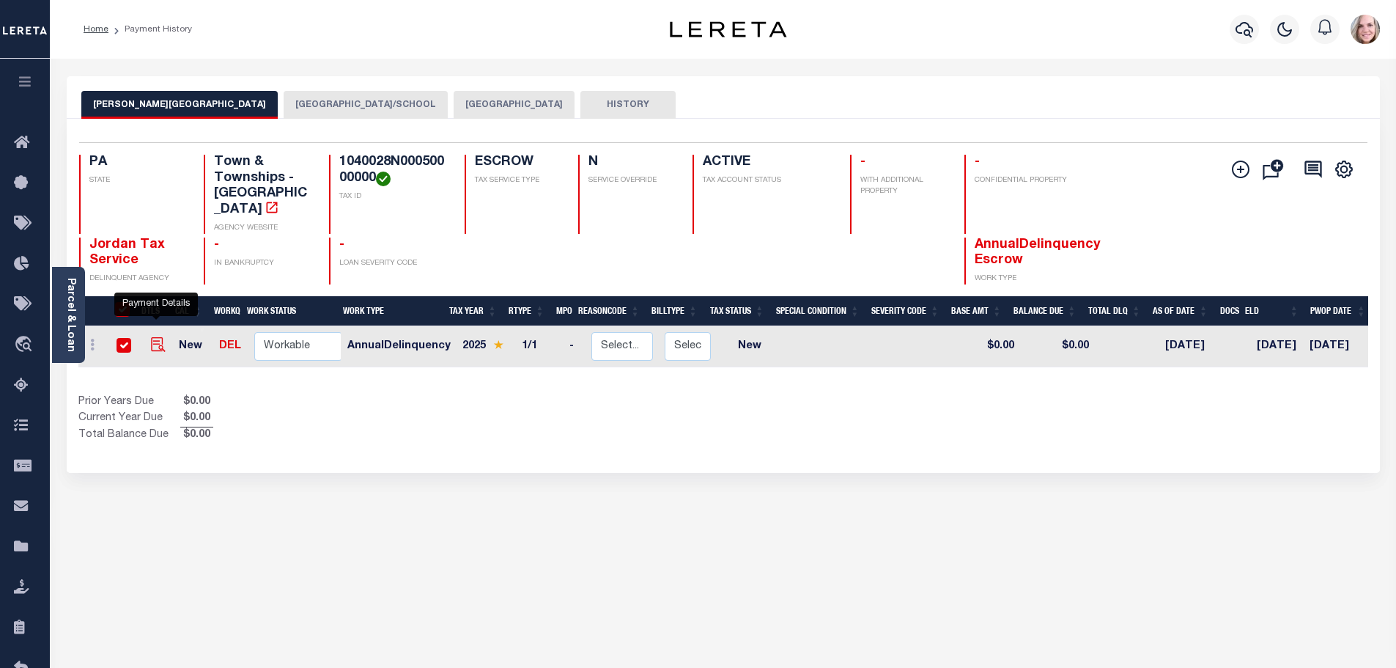
checkbox input "true"
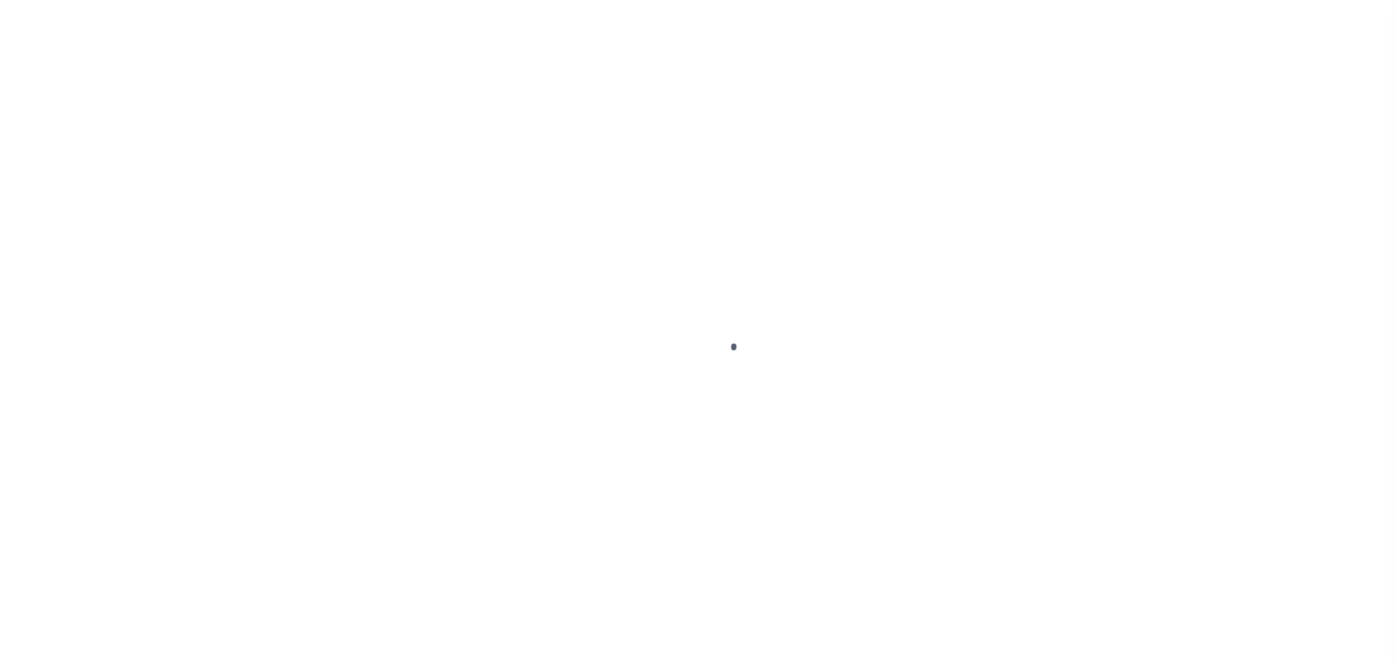
checkbox input "false"
type input "[DATE]"
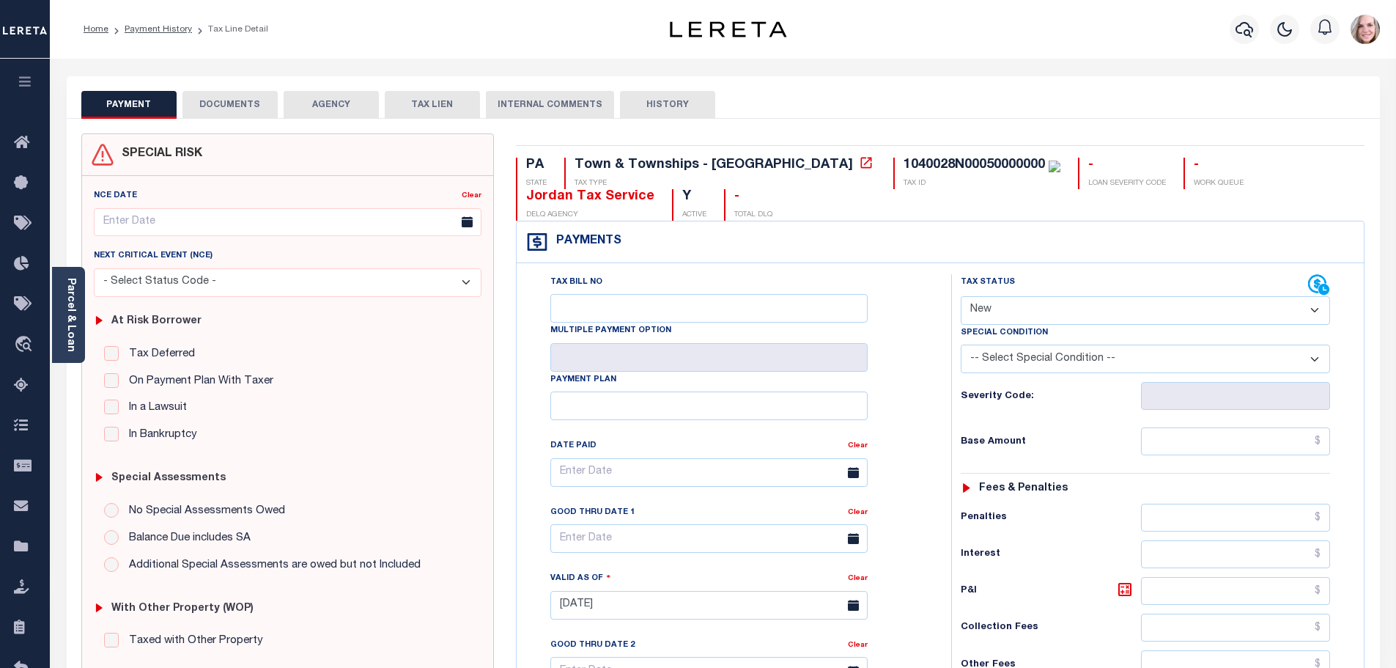
click at [991, 312] on select "- Select Status Code - Open Due/Unpaid Paid Incomplete No Tax Due Internal Refu…" at bounding box center [1145, 310] width 369 height 29
select select "DUE"
click at [961, 297] on select "- Select Status Code - Open Due/Unpaid Paid Incomplete No Tax Due Internal Refu…" at bounding box center [1145, 310] width 369 height 29
type input "[DATE]"
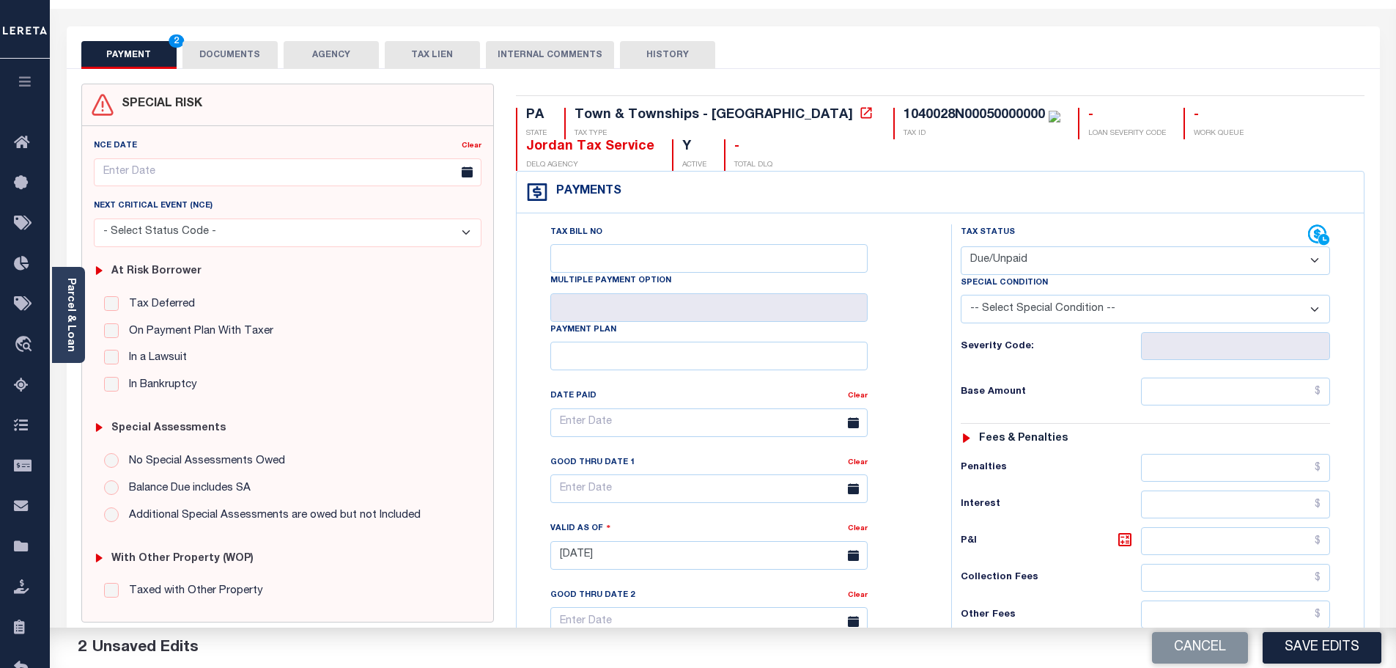
scroll to position [73, 0]
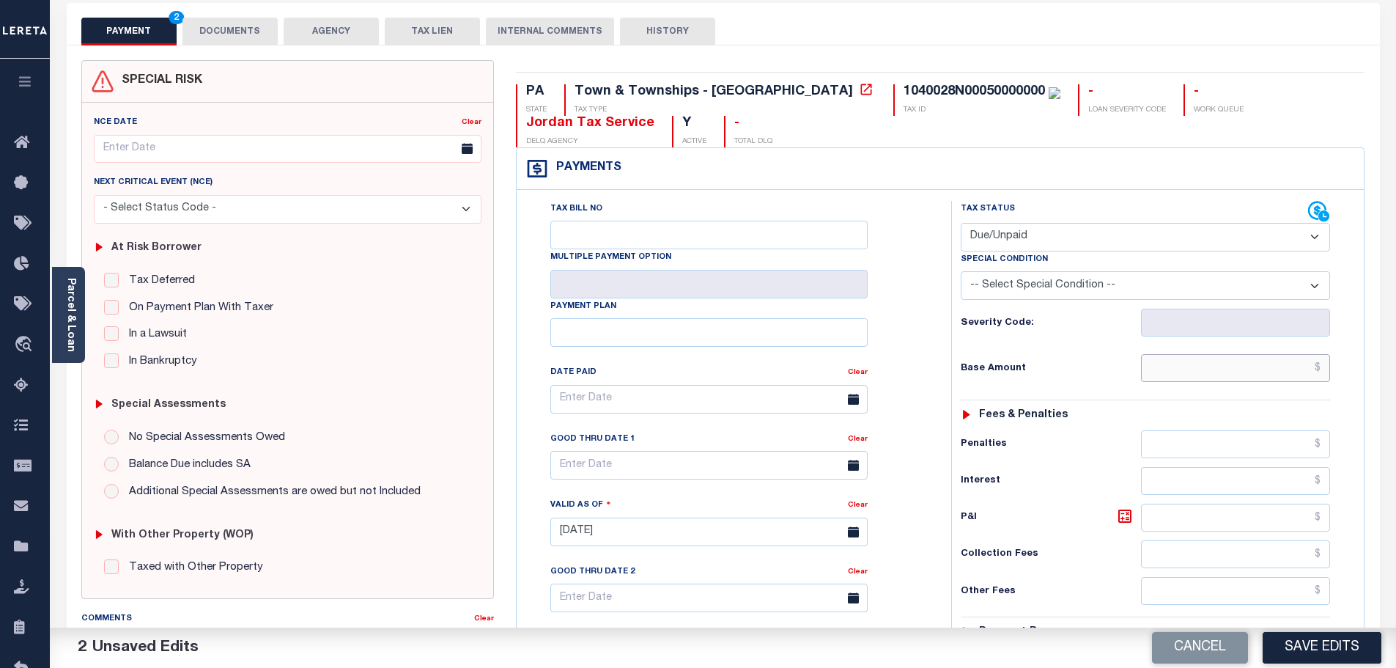
click at [1174, 369] on input "text" at bounding box center [1236, 368] width 190 height 28
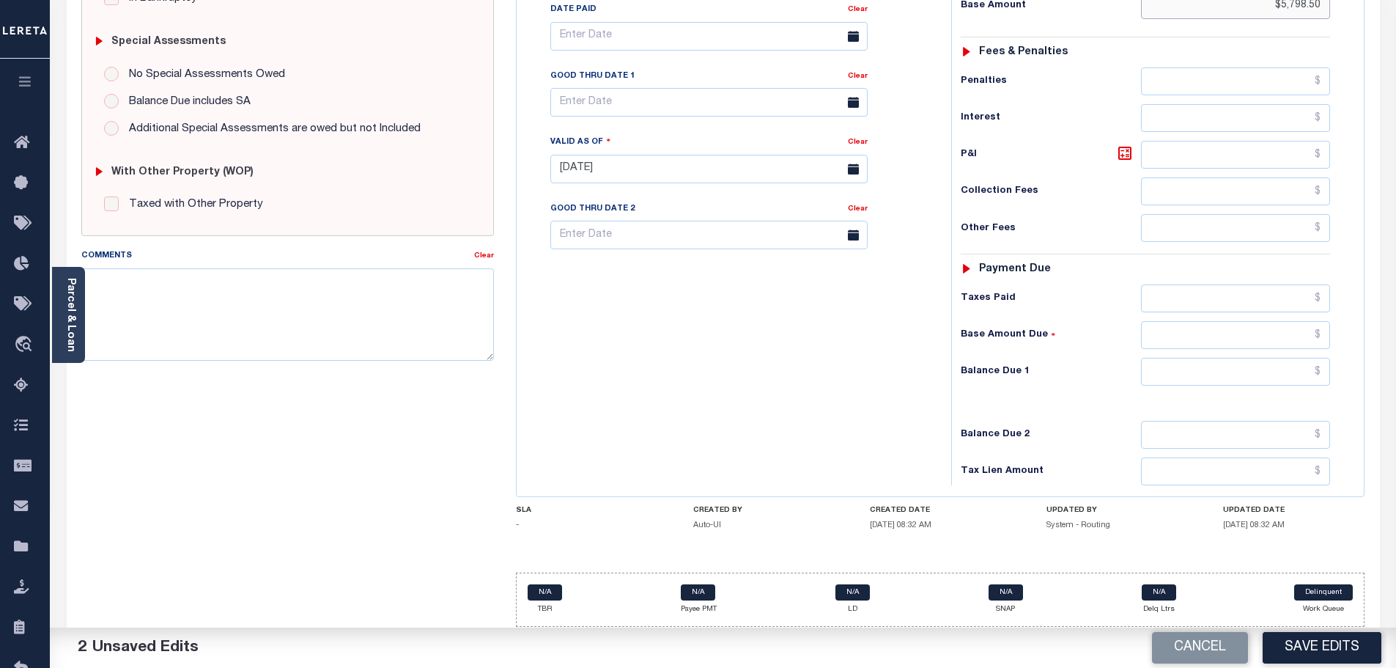
scroll to position [440, 0]
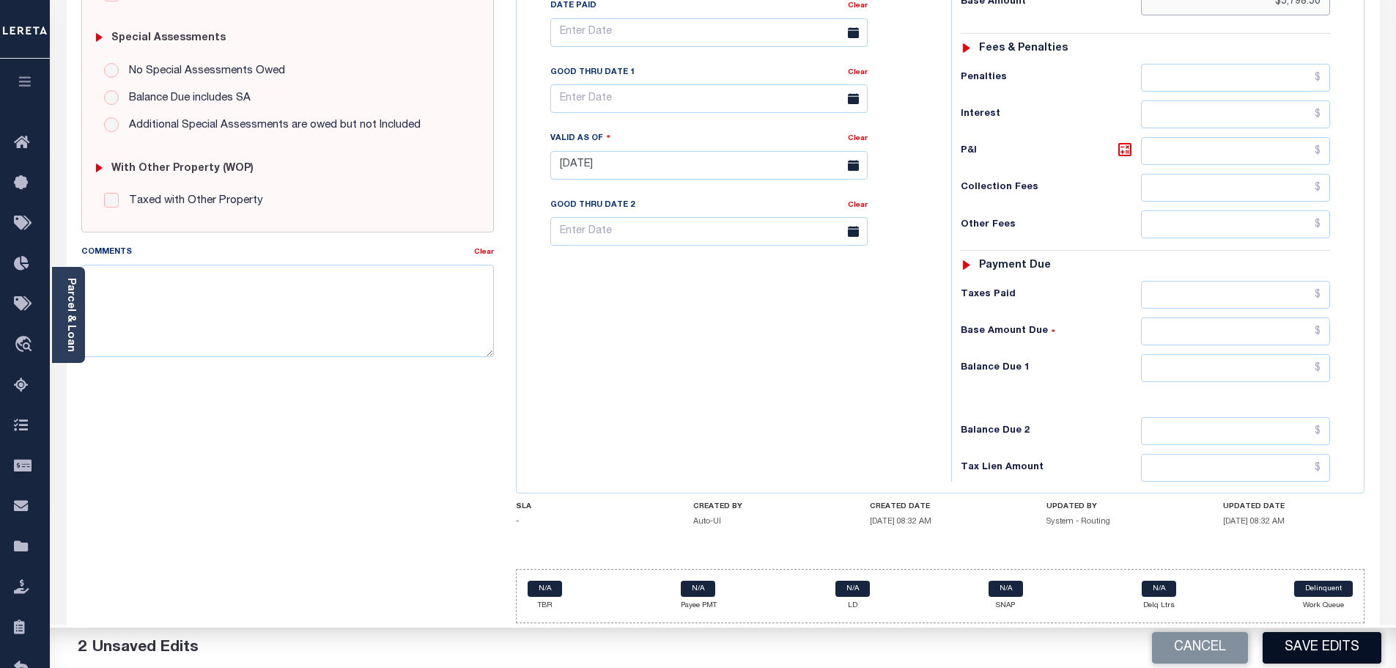
type input "$5,798.50"
click at [1307, 637] on button "Save Edits" at bounding box center [1322, 648] width 119 height 32
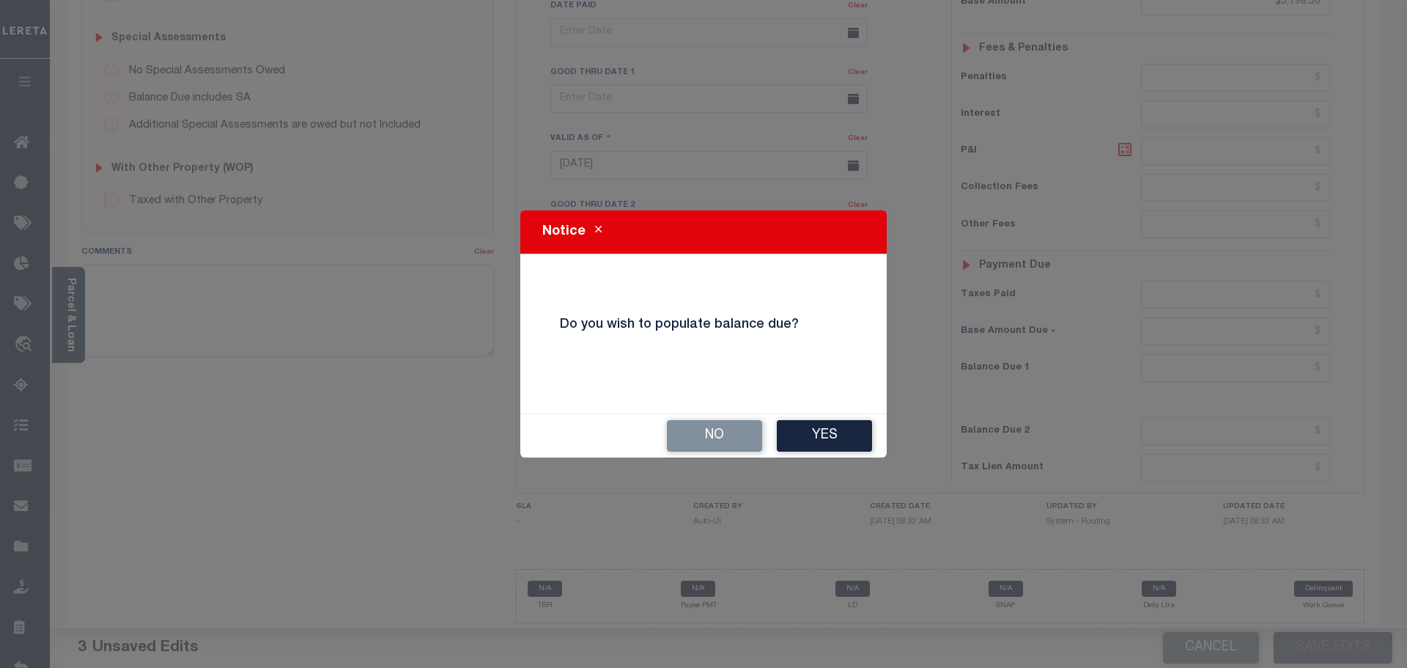
click at [750, 416] on div "No Yes" at bounding box center [703, 435] width 366 height 43
click at [739, 429] on button "No" at bounding box center [714, 436] width 95 height 32
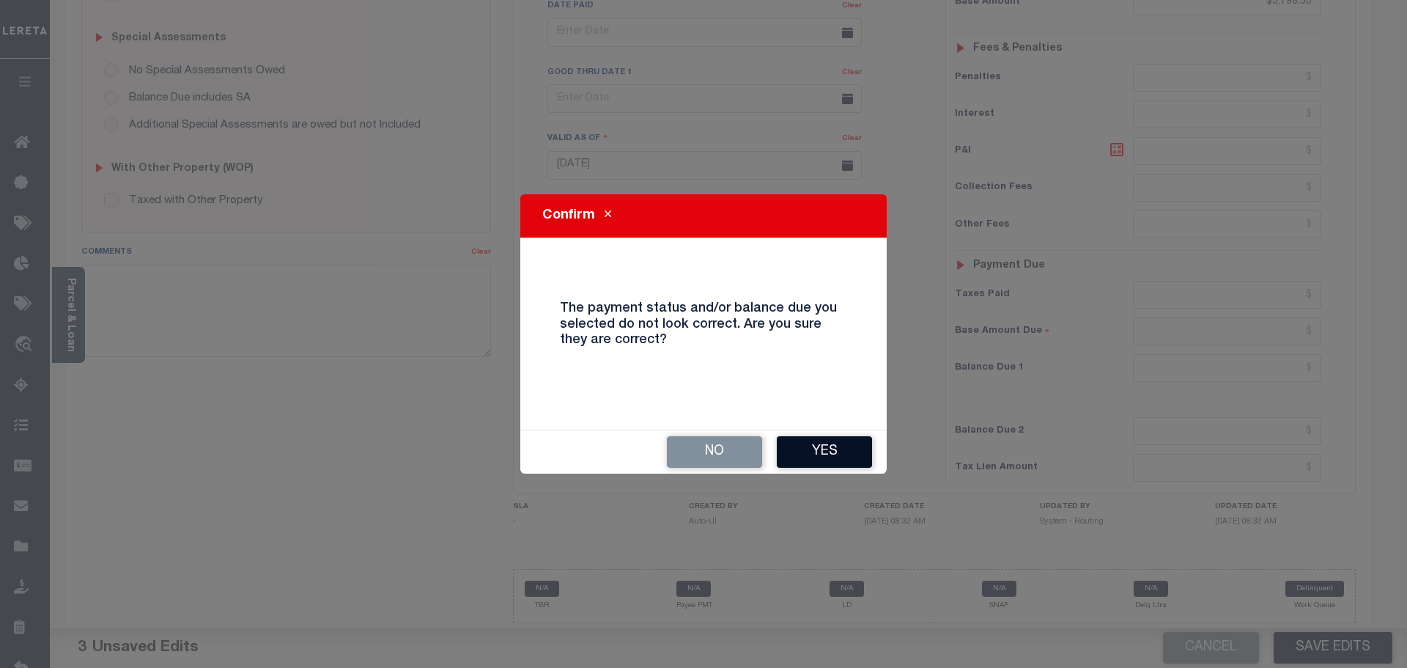
click at [791, 447] on button "Yes" at bounding box center [824, 452] width 95 height 32
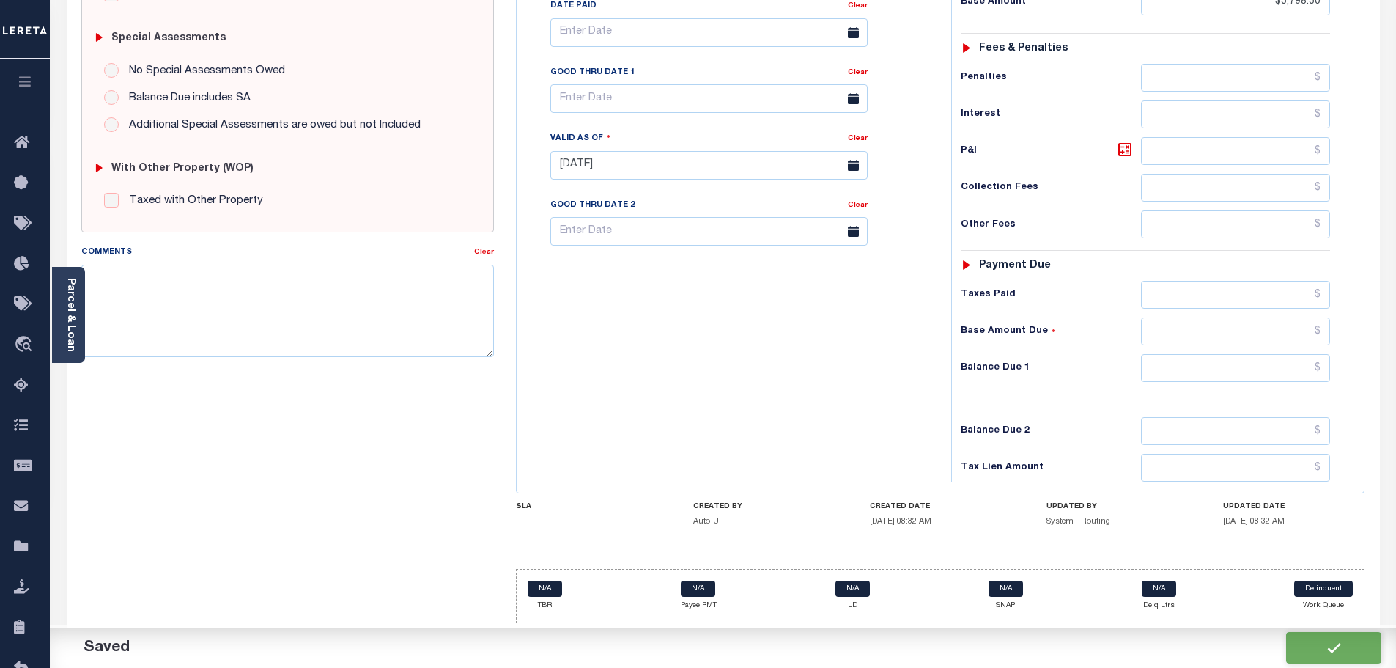
checkbox input "false"
type input "$5,798.5"
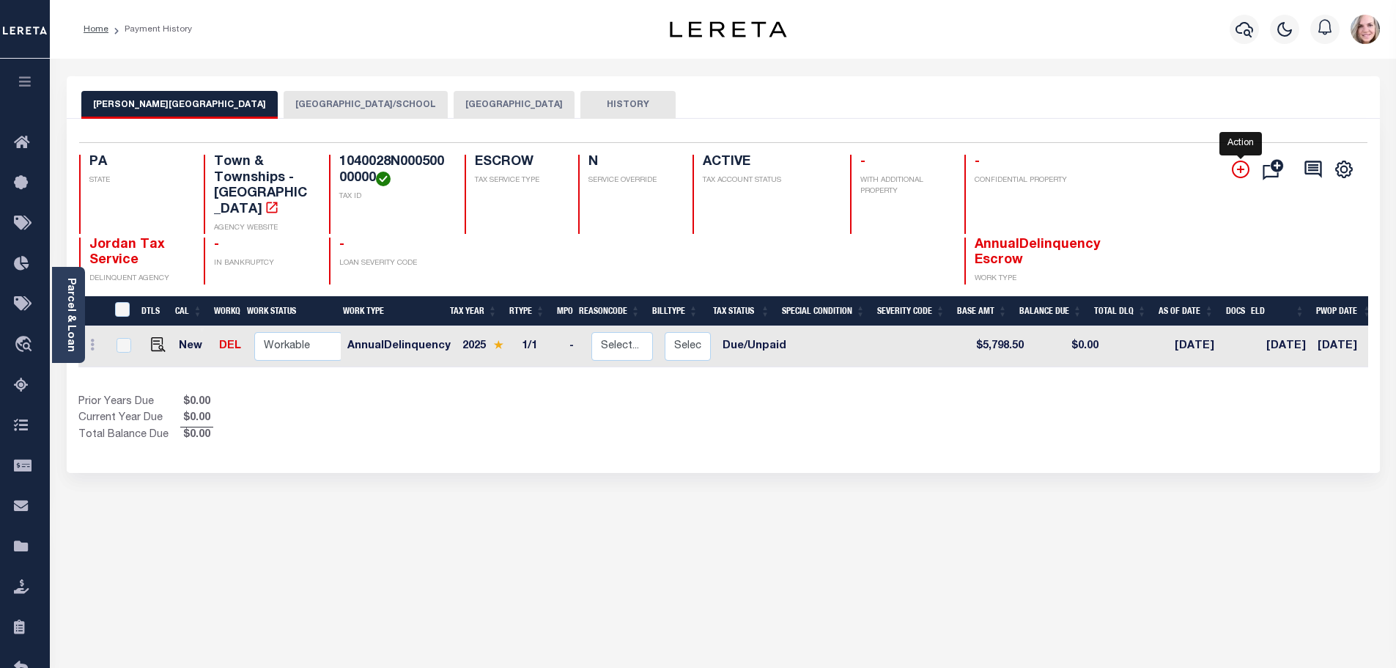
click at [1240, 174] on icon "" at bounding box center [1241, 169] width 18 height 18
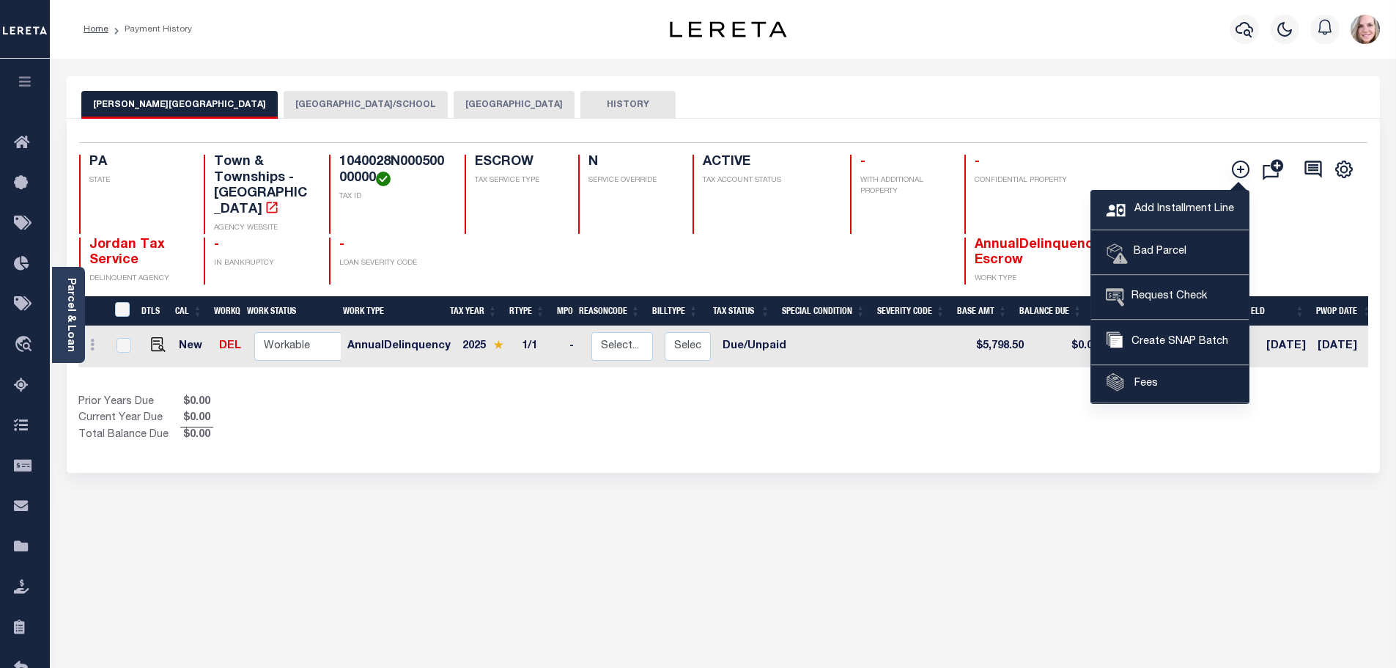
click at [1169, 207] on span "Add Installment Line" at bounding box center [1182, 210] width 103 height 16
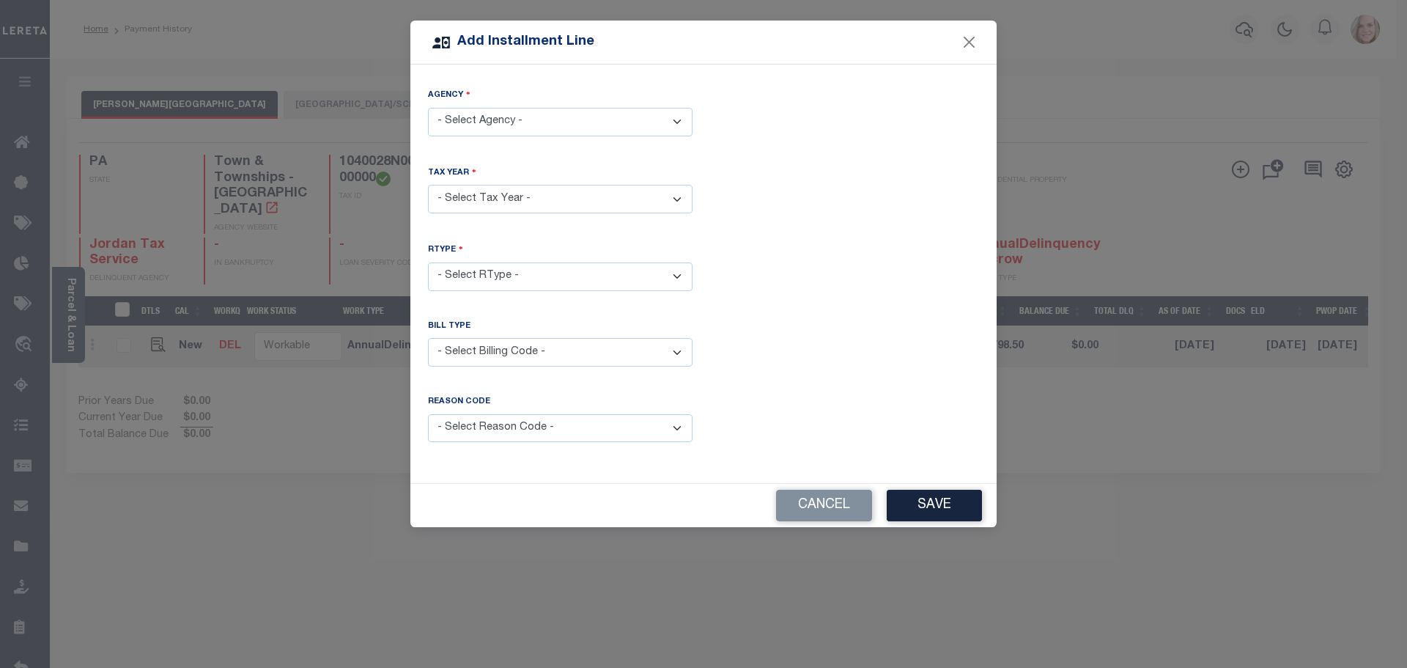
click at [552, 125] on select "- Select Agency - ALLEGHENY COUNTY - County PITTSBURGH CITY/SCHOOL - City WILKI…" at bounding box center [560, 122] width 265 height 29
select select "4200341008"
click at [428, 108] on select "- Select Agency - [GEOGRAPHIC_DATA] - County [GEOGRAPHIC_DATA]/SCHOOL - City [P…" at bounding box center [560, 122] width 265 height 29
click at [547, 193] on select "- Select Year - 2005 2006 2007 2008 2009 2010 2011 2012 2013 2014 2015 2016 201…" at bounding box center [560, 199] width 265 height 29
select select "2024"
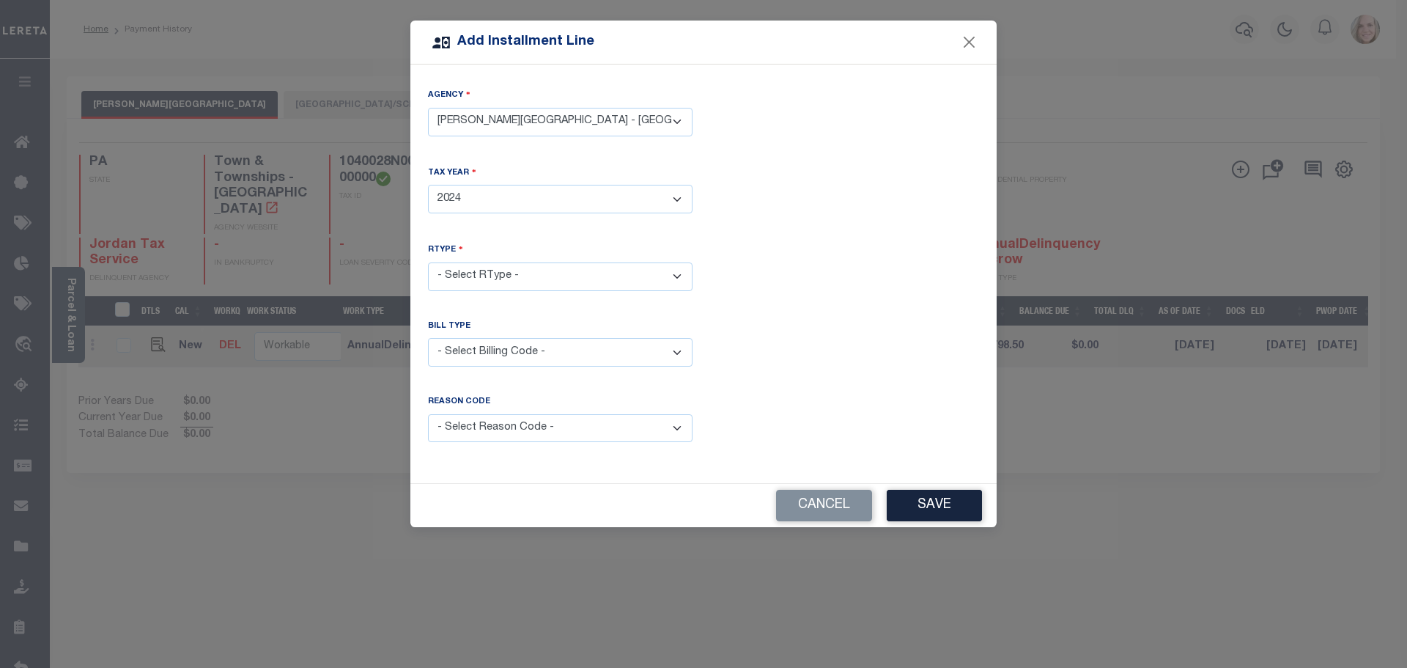
click at [428, 185] on select "- Select Year - 2005 2006 2007 2008 2009 2010 2011 2012 2013 2014 2015 2016 201…" at bounding box center [560, 199] width 265 height 29
click at [492, 275] on select "- Select RType - 1/1" at bounding box center [560, 276] width 265 height 29
select select "0"
click at [428, 262] on select "- Select RType - 1/1" at bounding box center [560, 276] width 265 height 29
click at [489, 348] on select "- Select Billing Code - Regular Delinquent Supplemental Corrected/Adjusted Bill…" at bounding box center [560, 352] width 265 height 29
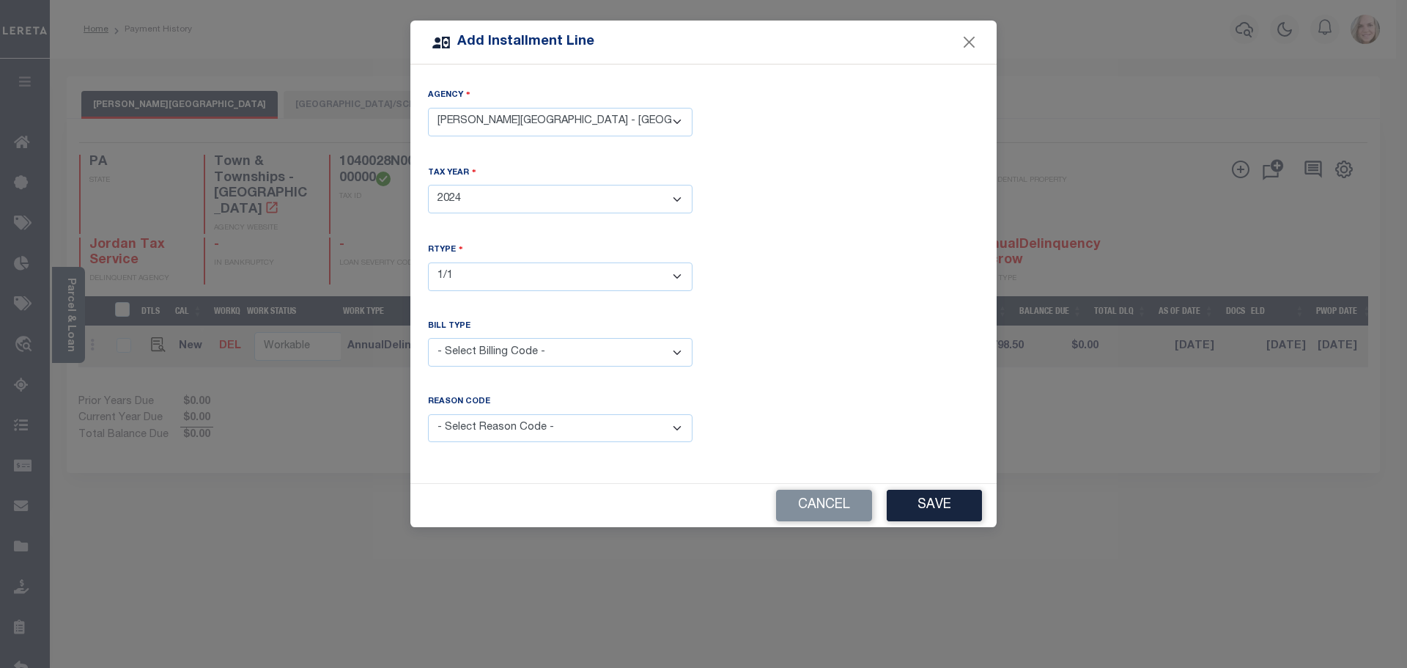
select select "1"
click at [428, 338] on select "- Select Billing Code - Regular Delinquent Supplemental Corrected/Adjusted Bill…" at bounding box center [560, 352] width 265 height 29
click at [931, 501] on button "Save" at bounding box center [934, 505] width 95 height 32
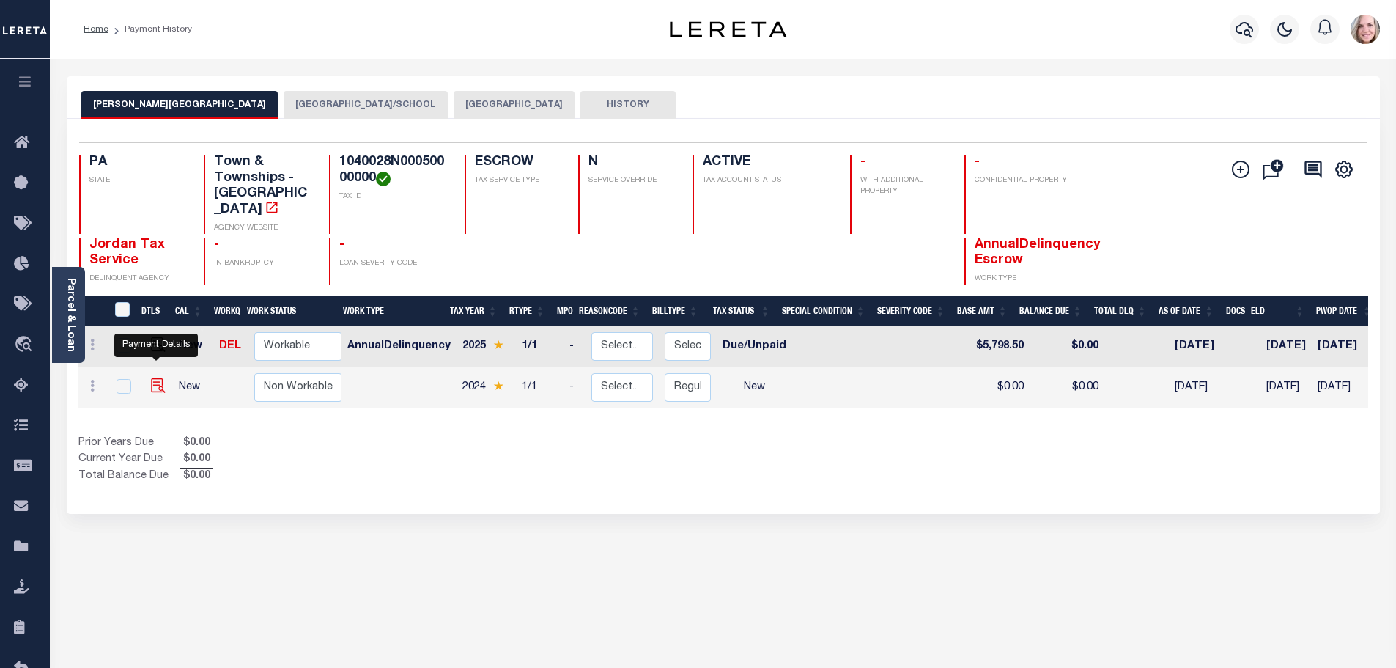
click at [156, 378] on img at bounding box center [158, 385] width 15 height 15
checkbox input "true"
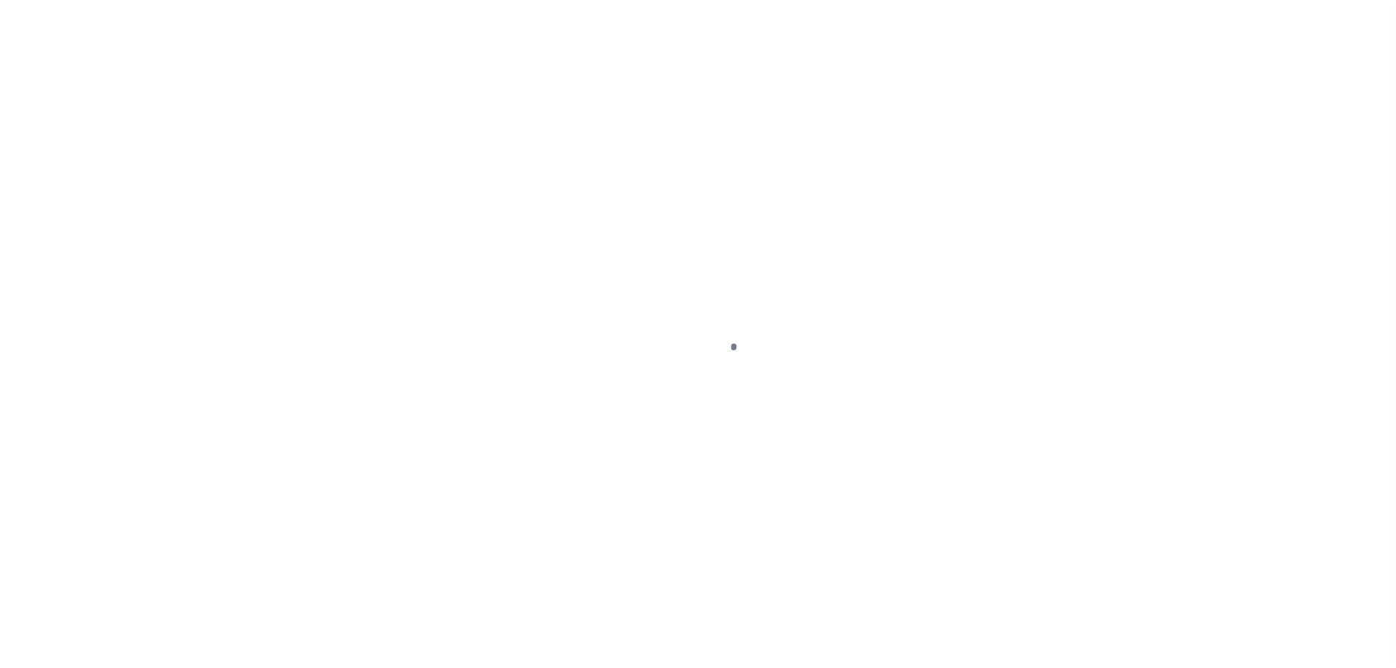
checkbox input "false"
type input "[DATE]"
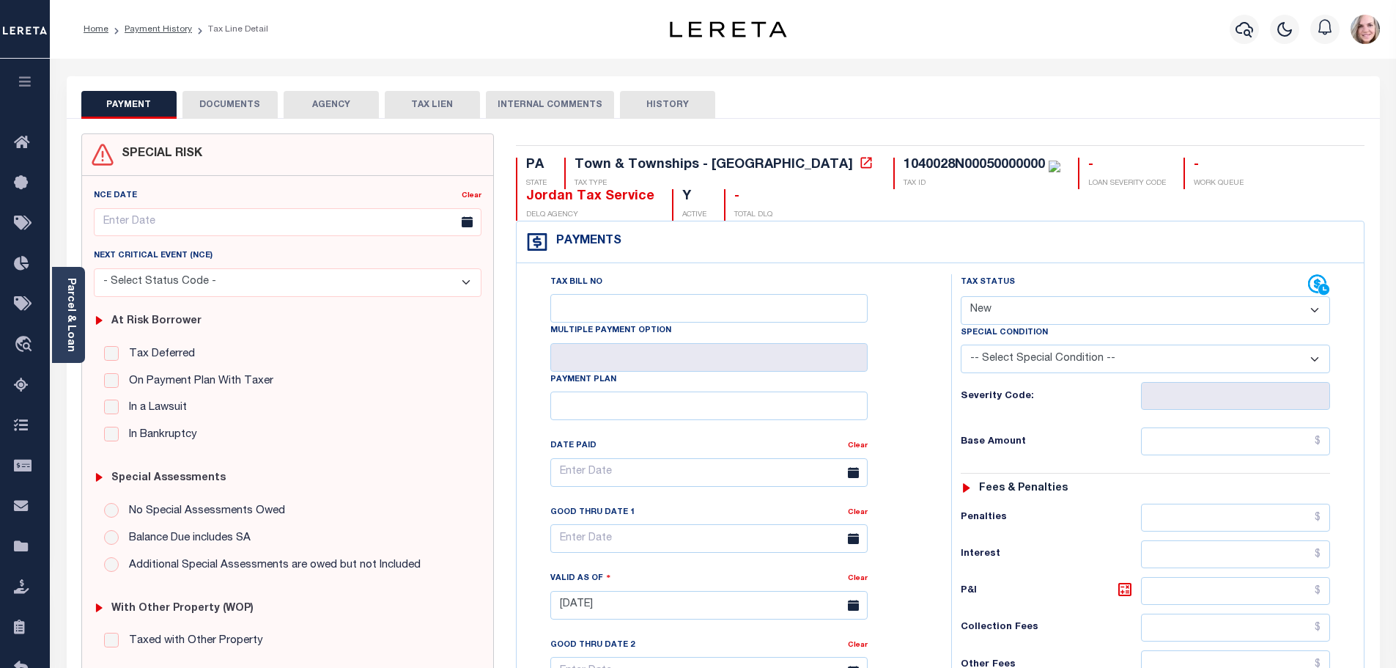
click at [1009, 309] on select "- Select Status Code - Open Due/Unpaid Paid Incomplete No Tax Due Internal Refu…" at bounding box center [1145, 310] width 369 height 29
select select "DUE"
click at [961, 297] on select "- Select Status Code - Open Due/Unpaid Paid Incomplete No Tax Due Internal Refu…" at bounding box center [1145, 310] width 369 height 29
type input "[DATE]"
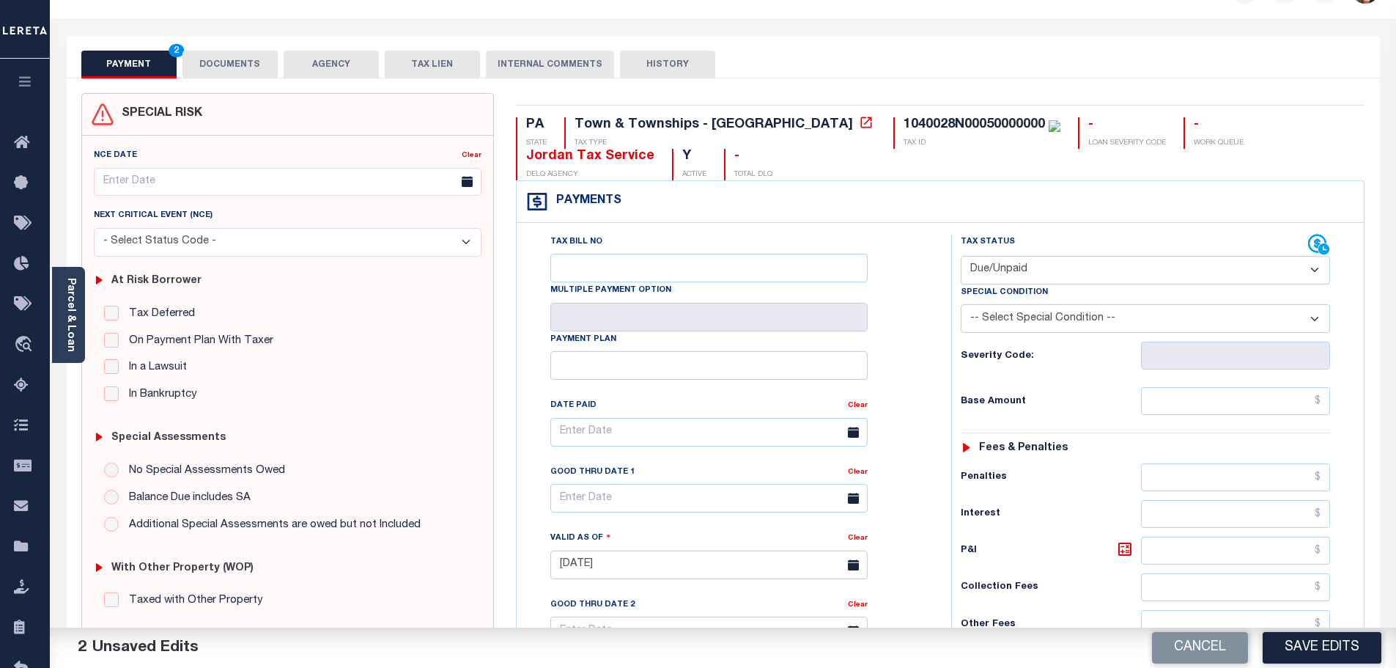
scroll to position [73, 0]
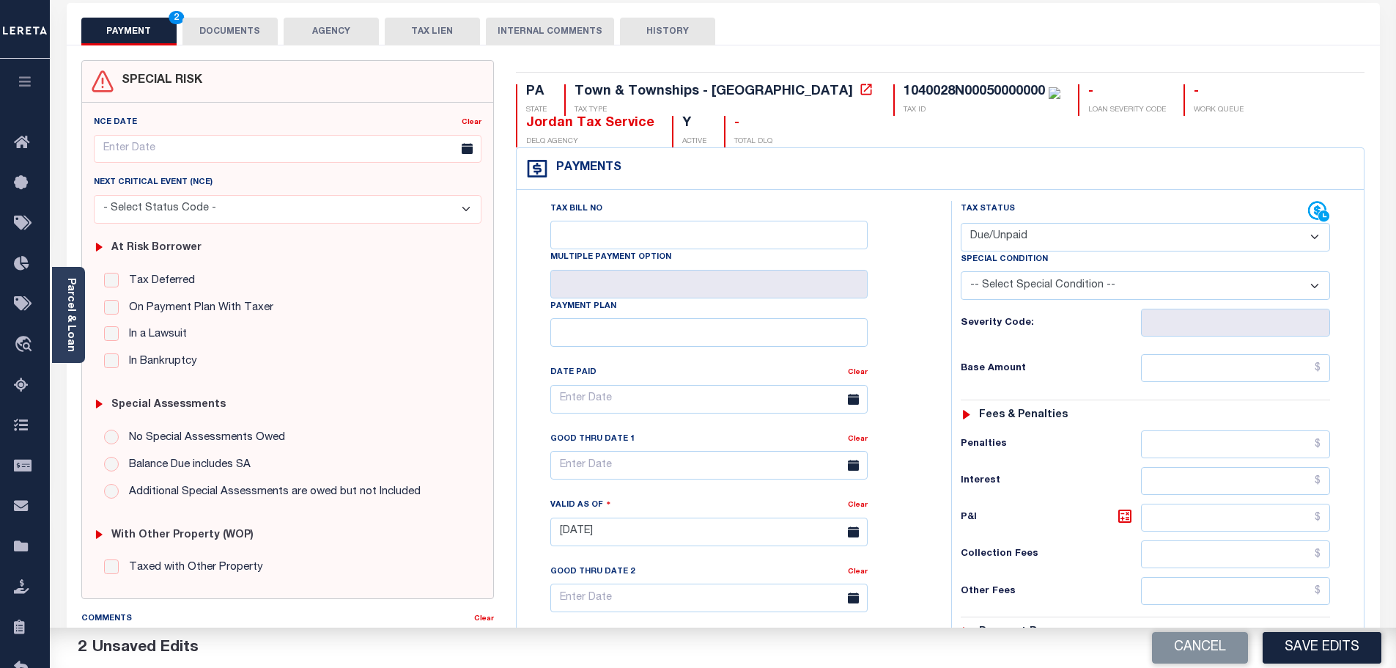
click at [1054, 297] on select "-- Select Special Condition -- 3RD PARTY TAX LIEN AGENCY TAX LIEN (A.K.A Inside…" at bounding box center [1145, 285] width 369 height 29
select select "20"
click at [961, 273] on select "-- Select Special Condition -- 3RD PARTY TAX LIEN AGENCY TAX LIEN (A.K.A Inside…" at bounding box center [1145, 285] width 369 height 29
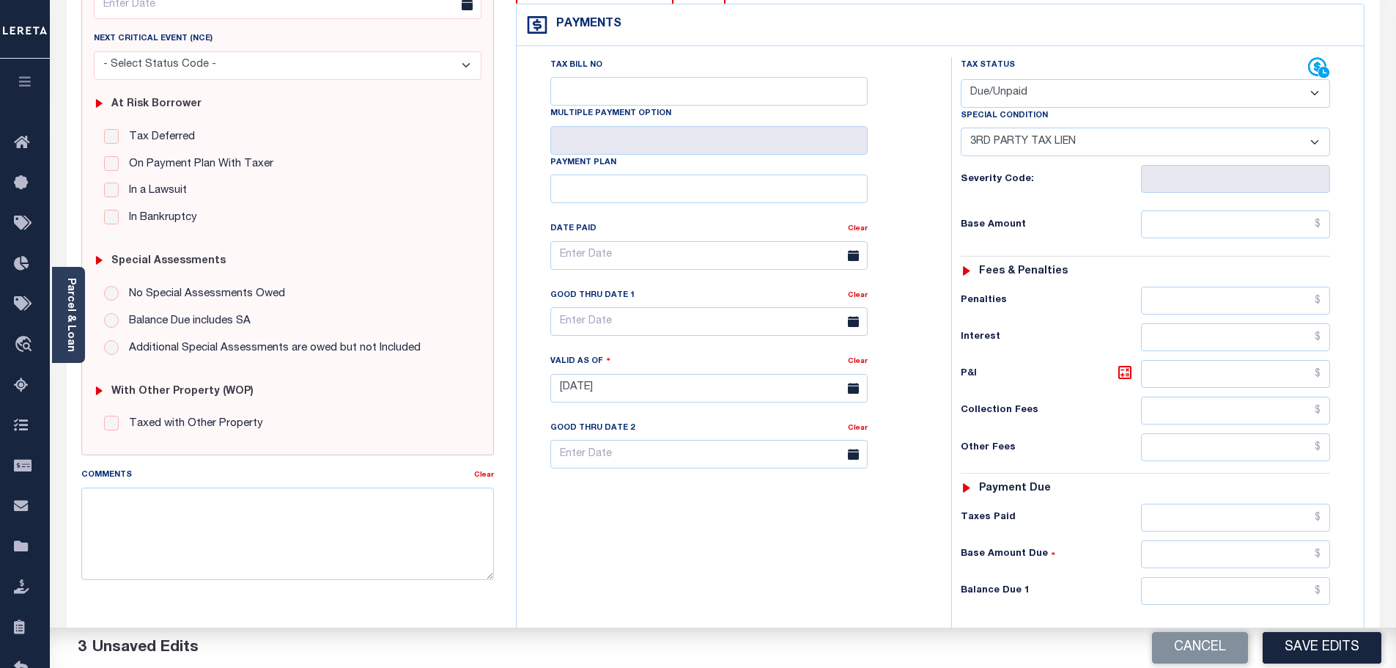
scroll to position [220, 0]
click at [1197, 228] on input "text" at bounding box center [1236, 221] width 190 height 28
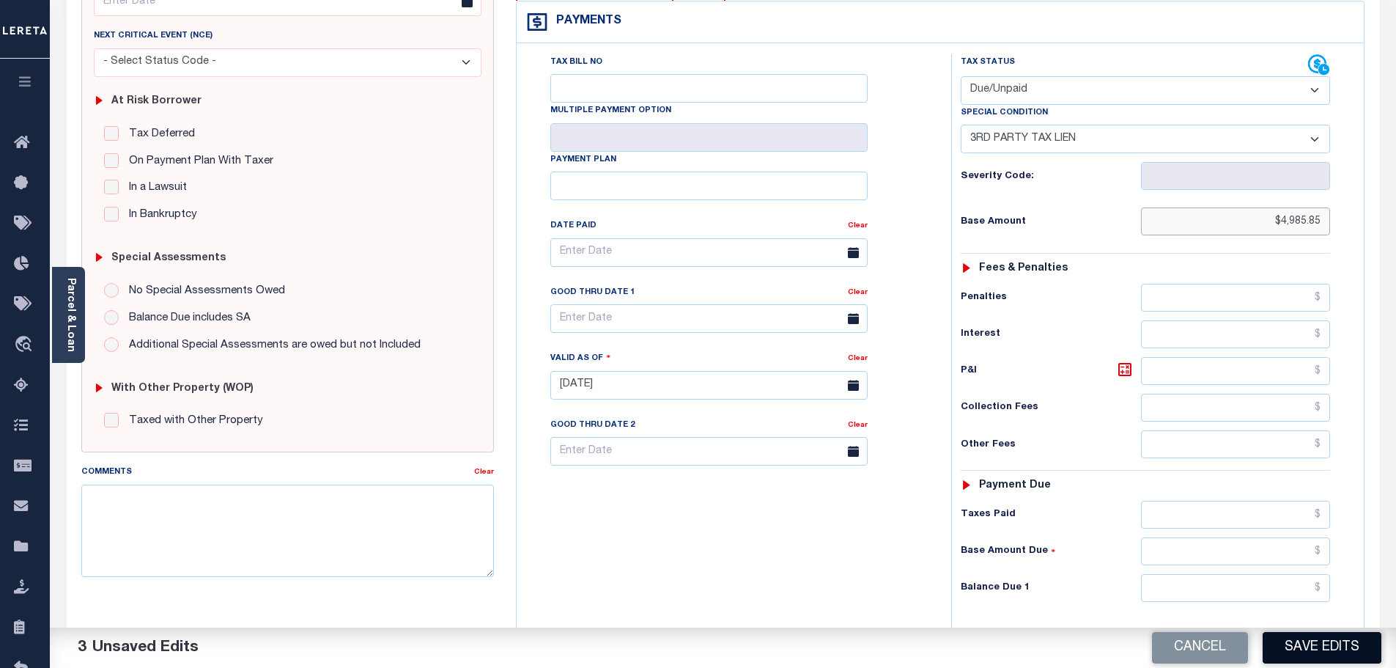
type input "$4,985.85"
click at [1317, 643] on button "Save Edits" at bounding box center [1322, 648] width 119 height 32
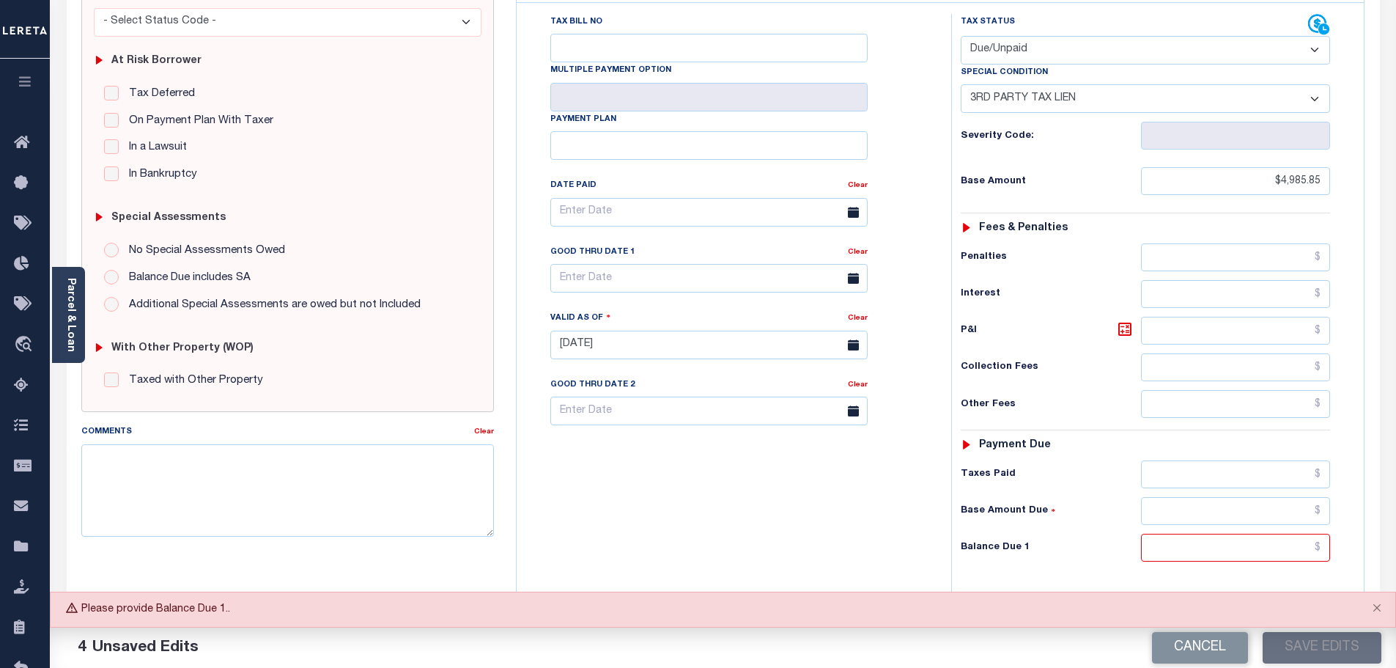
scroll to position [293, 0]
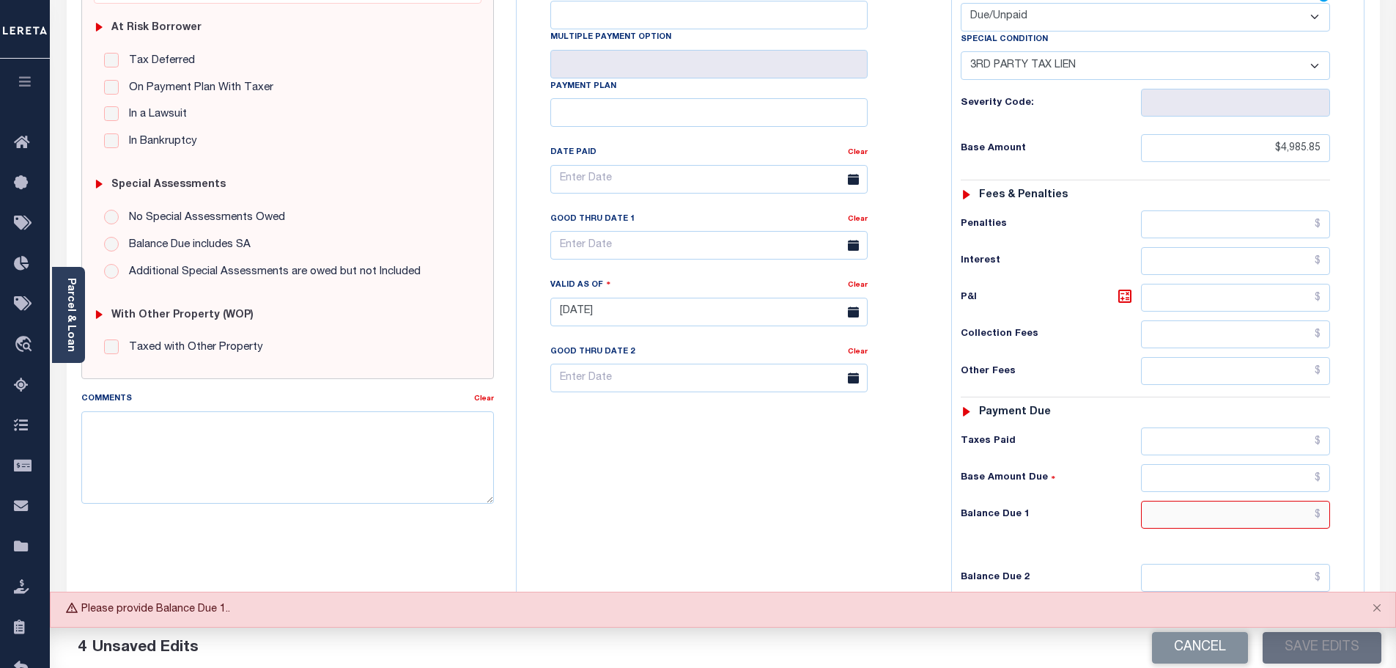
click at [1208, 526] on input "text" at bounding box center [1236, 514] width 190 height 28
type input "$4,985.85"
click at [1315, 658] on button "Save Edits" at bounding box center [1322, 648] width 119 height 32
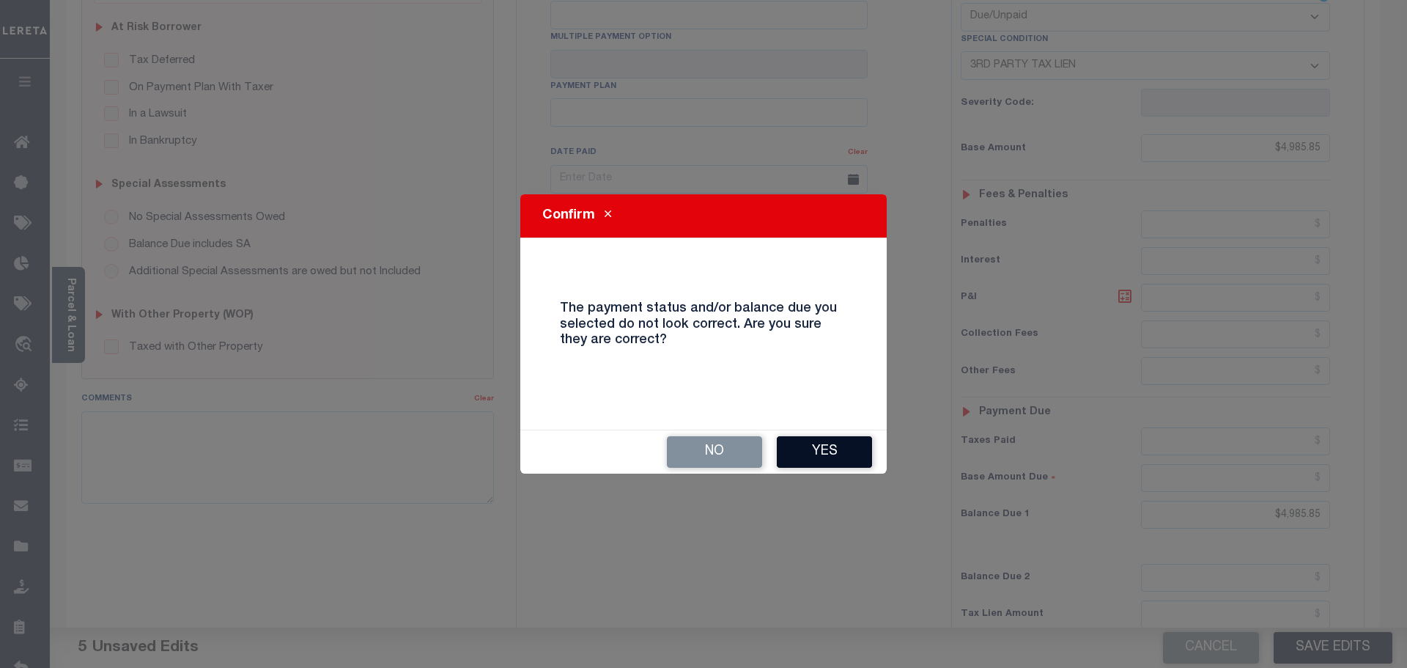
click at [804, 443] on button "Yes" at bounding box center [824, 452] width 95 height 32
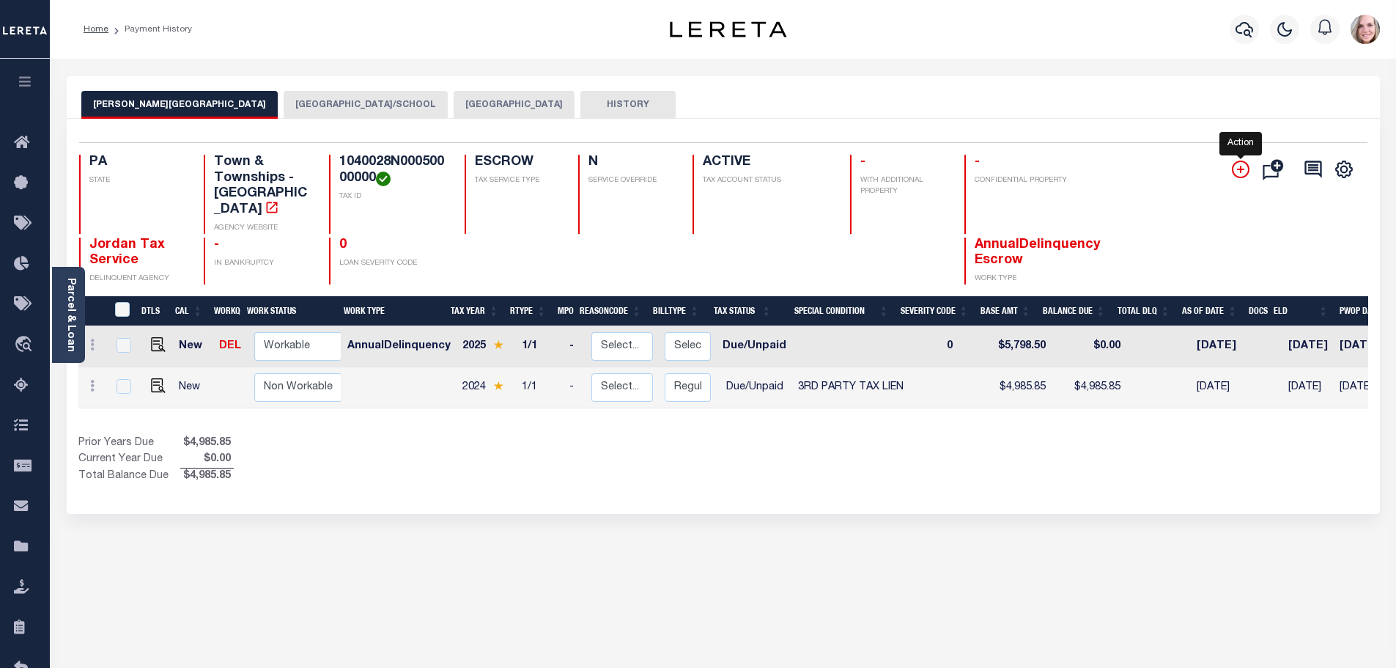
click at [1244, 169] on icon "" at bounding box center [1241, 169] width 18 height 18
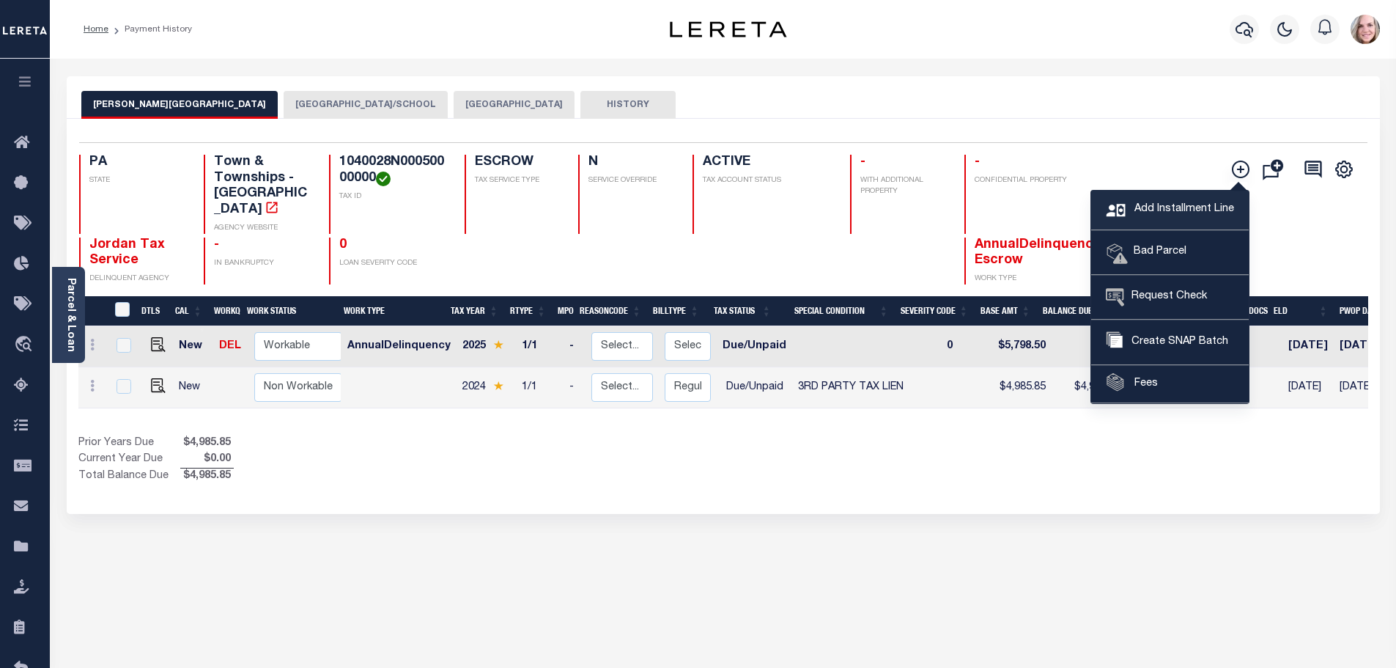
click at [1182, 202] on span "Add Installment Line" at bounding box center [1182, 210] width 103 height 16
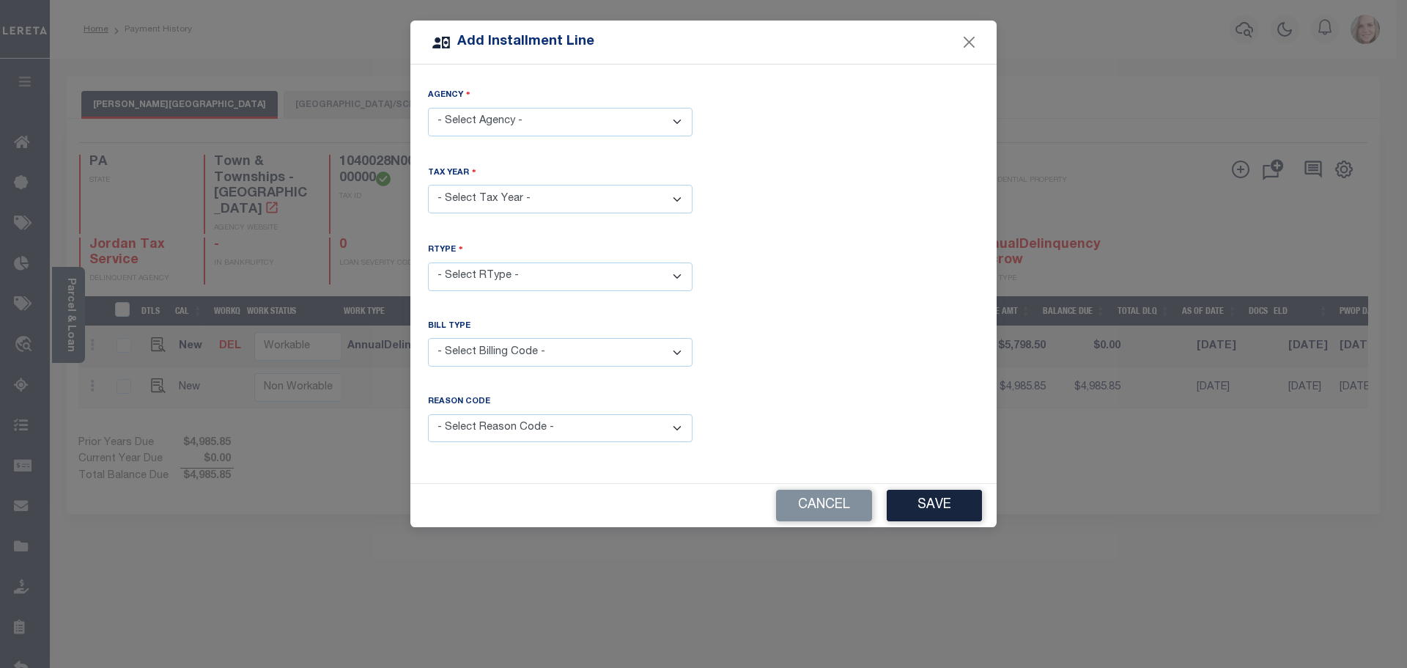
click at [543, 121] on select "- Select Agency - [GEOGRAPHIC_DATA] - County [GEOGRAPHIC_DATA]/SCHOOL - City [P…" at bounding box center [560, 122] width 265 height 29
select select "4200341008"
click at [428, 108] on select "- Select Agency - [GEOGRAPHIC_DATA] - County [GEOGRAPHIC_DATA]/SCHOOL - City [P…" at bounding box center [560, 122] width 265 height 29
click at [542, 181] on div "Tax Year" at bounding box center [560, 176] width 265 height 20
click at [546, 196] on select "- Select Year - 2005 2006 2007 2008 2009 2010 2011 2012 2013 2014 2015 2016 201…" at bounding box center [560, 199] width 265 height 29
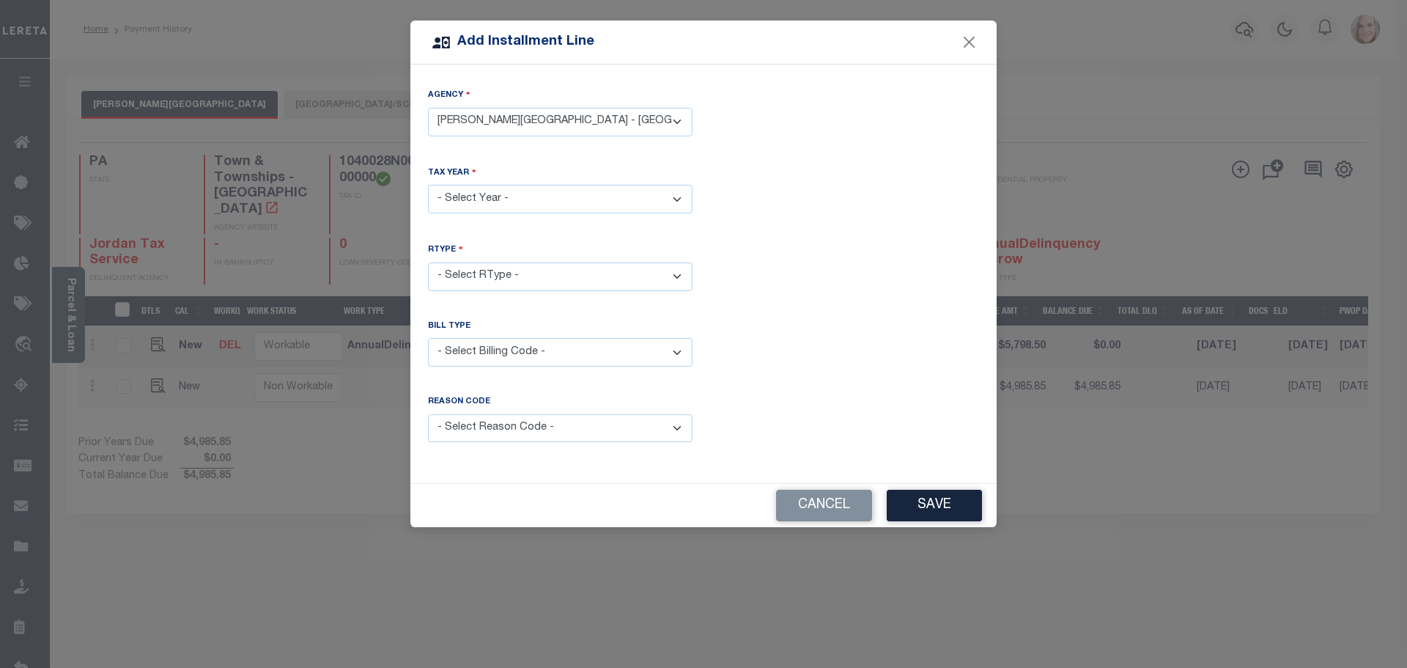
select select "2023"
click at [428, 185] on select "- Select Year - 2005 2006 2007 2008 2009 2010 2011 2012 2013 2014 2015 2016 201…" at bounding box center [560, 199] width 265 height 29
select select "0"
click at [428, 262] on select "- Select RType - 1/1" at bounding box center [560, 276] width 265 height 29
click at [495, 284] on select "- Select RType - 1/1" at bounding box center [560, 276] width 265 height 29
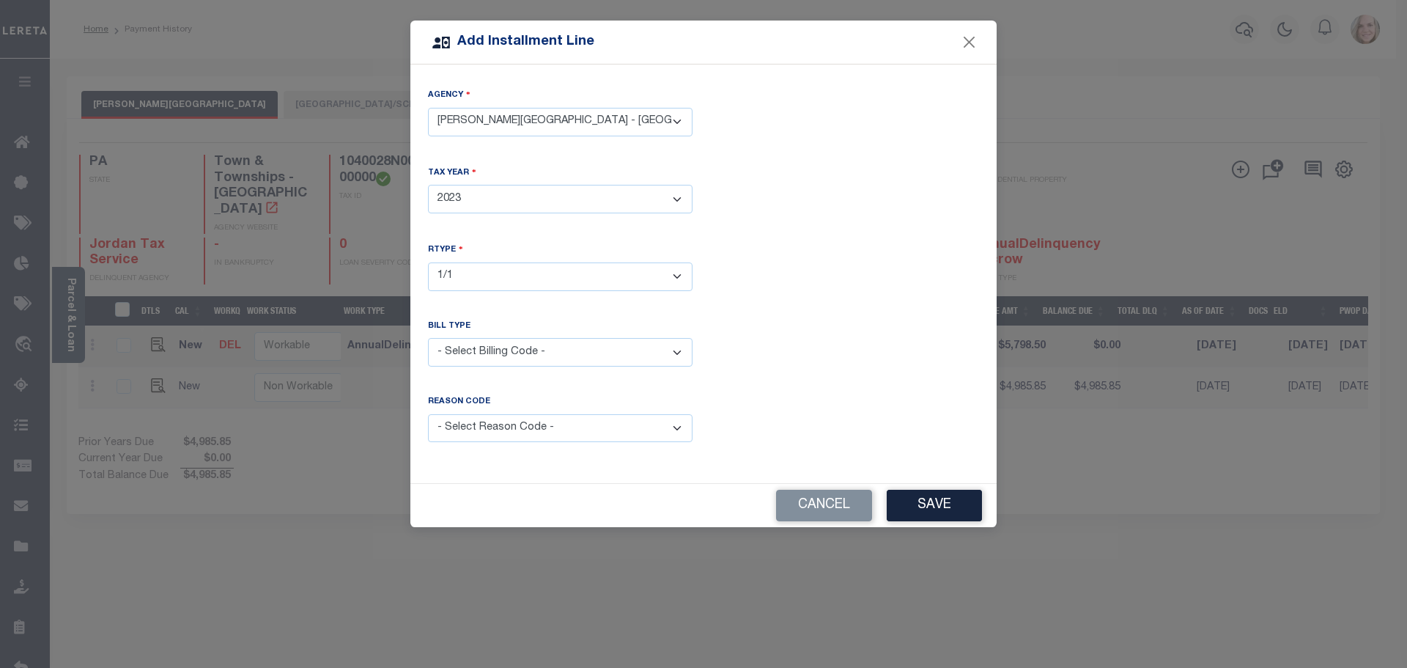
click at [428, 262] on select "- Select RType - 1/1" at bounding box center [560, 276] width 265 height 29
click at [500, 360] on select "- Select Billing Code - Regular Delinquent Supplemental Corrected/Adjusted Bill…" at bounding box center [560, 352] width 265 height 29
select select "1"
click at [428, 338] on select "- Select Billing Code - Regular Delinquent Supplemental Corrected/Adjusted Bill…" at bounding box center [560, 352] width 265 height 29
click at [496, 416] on select "- Select Reason Code - Payment Reversal Taxable Value Change Assessment Change …" at bounding box center [560, 428] width 265 height 29
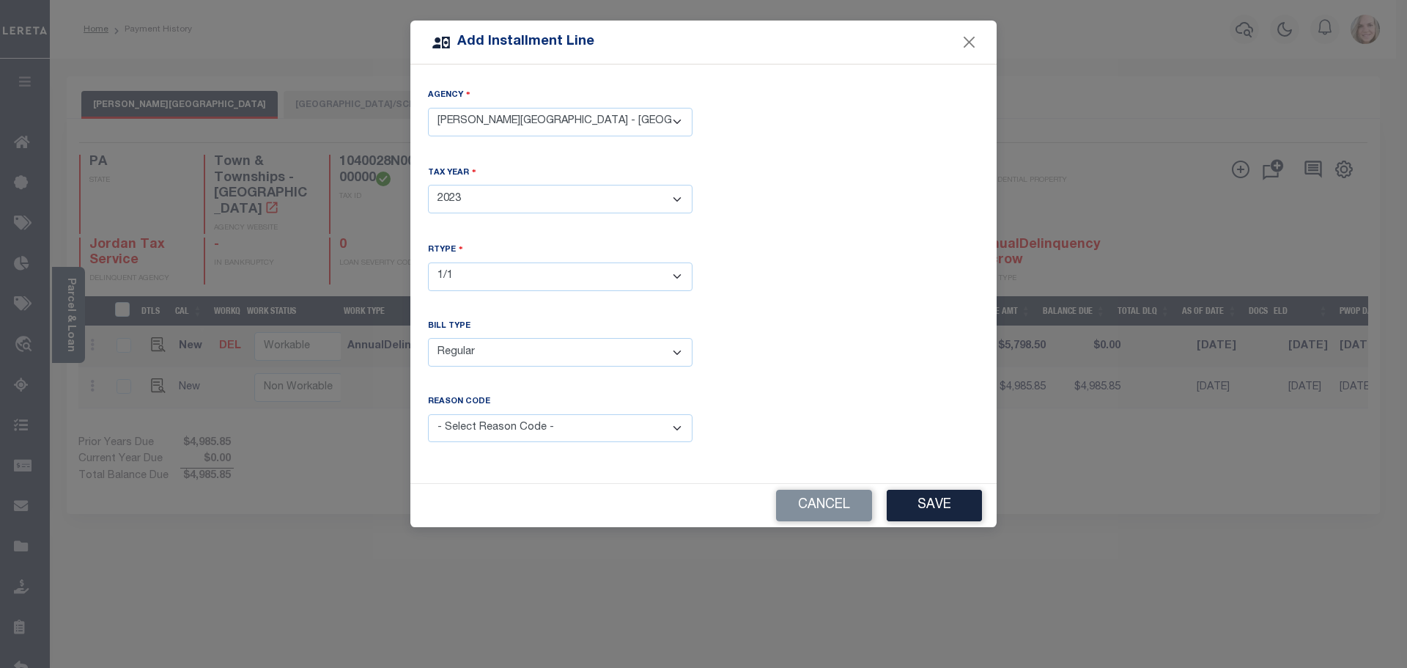
click at [862, 287] on div "RType - Select RType - 1/1" at bounding box center [703, 278] width 573 height 71
click at [945, 503] on button "Save" at bounding box center [934, 505] width 95 height 32
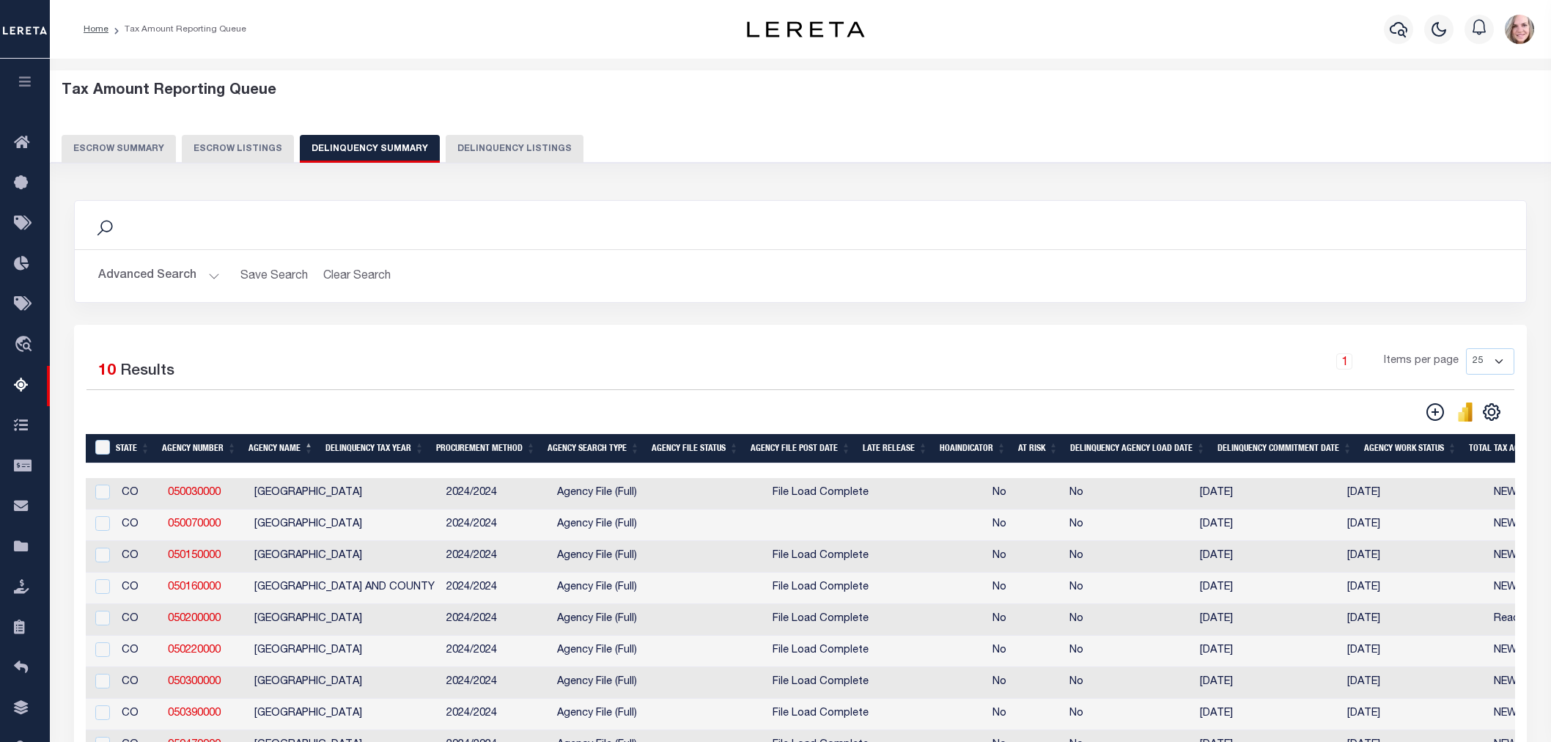
select select "CO"
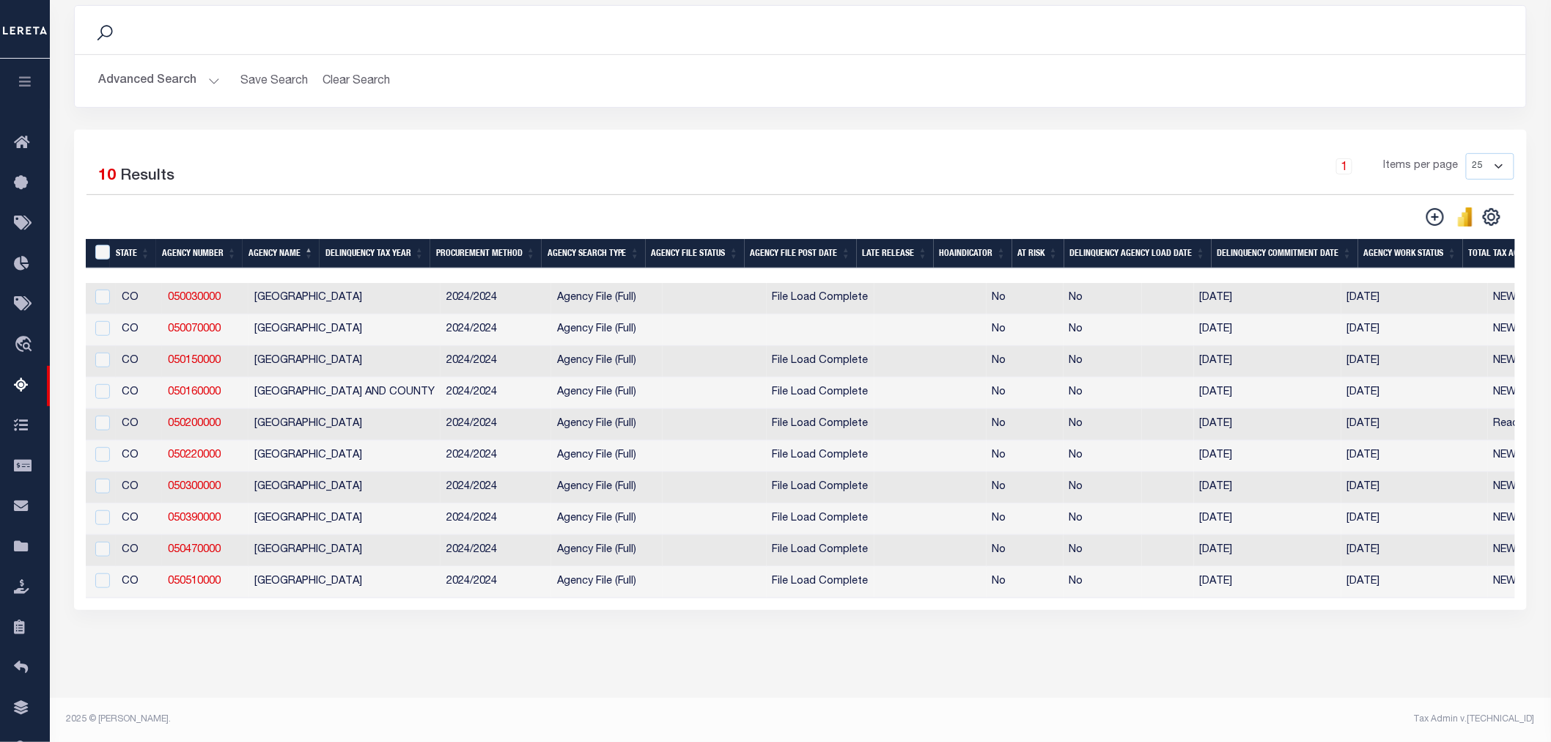
scroll to position [0, 1298]
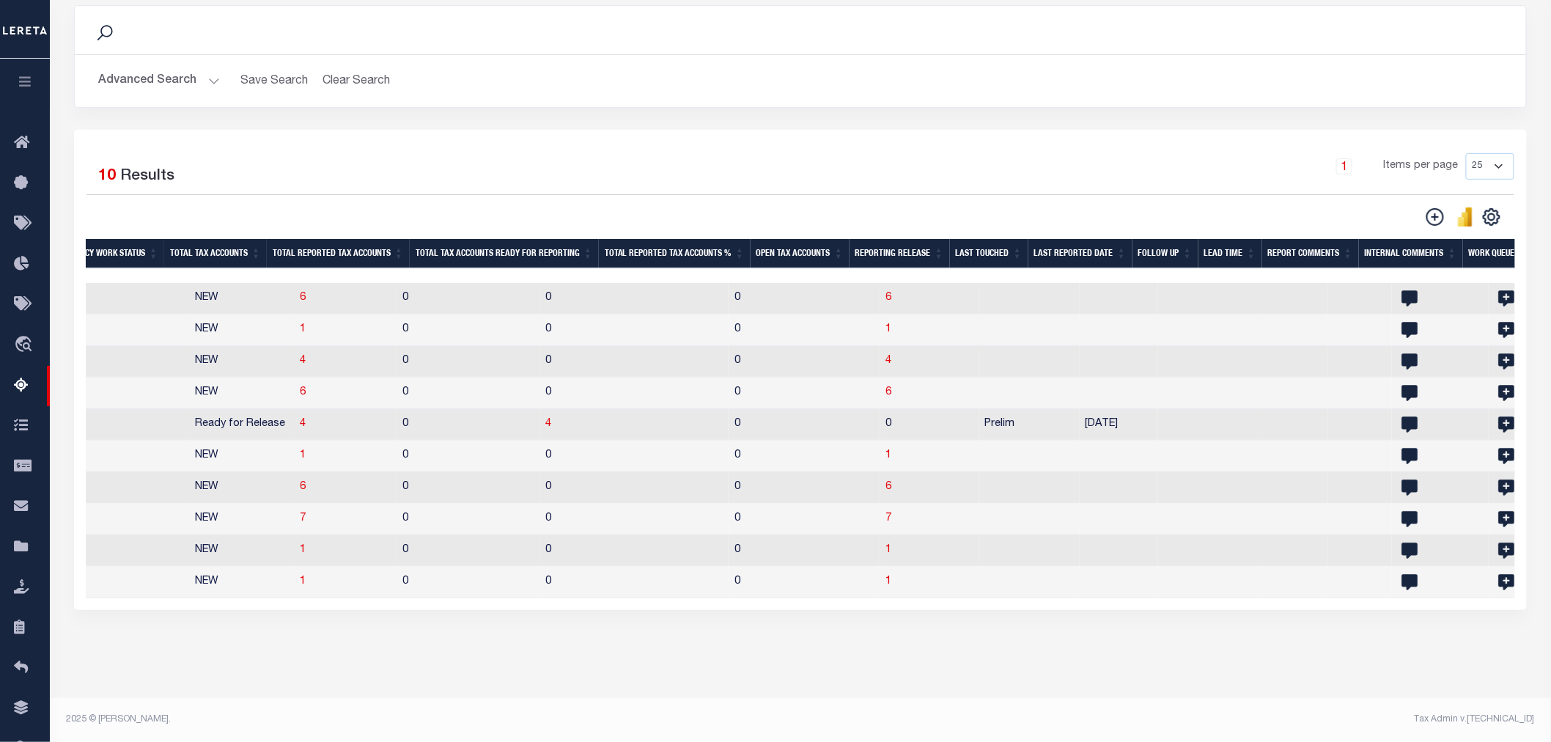
click at [185, 67] on button "Advanced Search" at bounding box center [159, 81] width 122 height 29
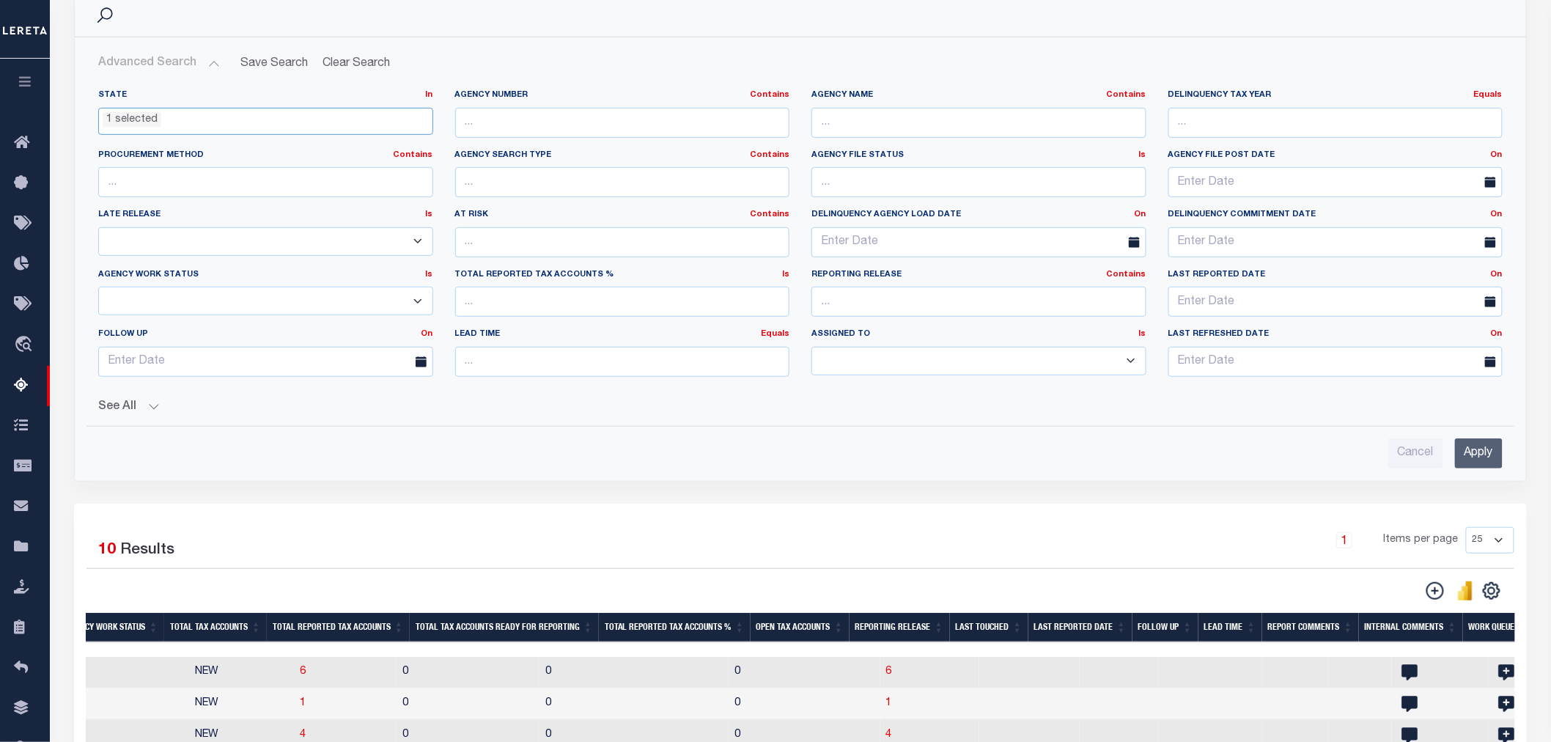
click at [158, 126] on li "1 selected" at bounding box center [132, 120] width 59 height 16
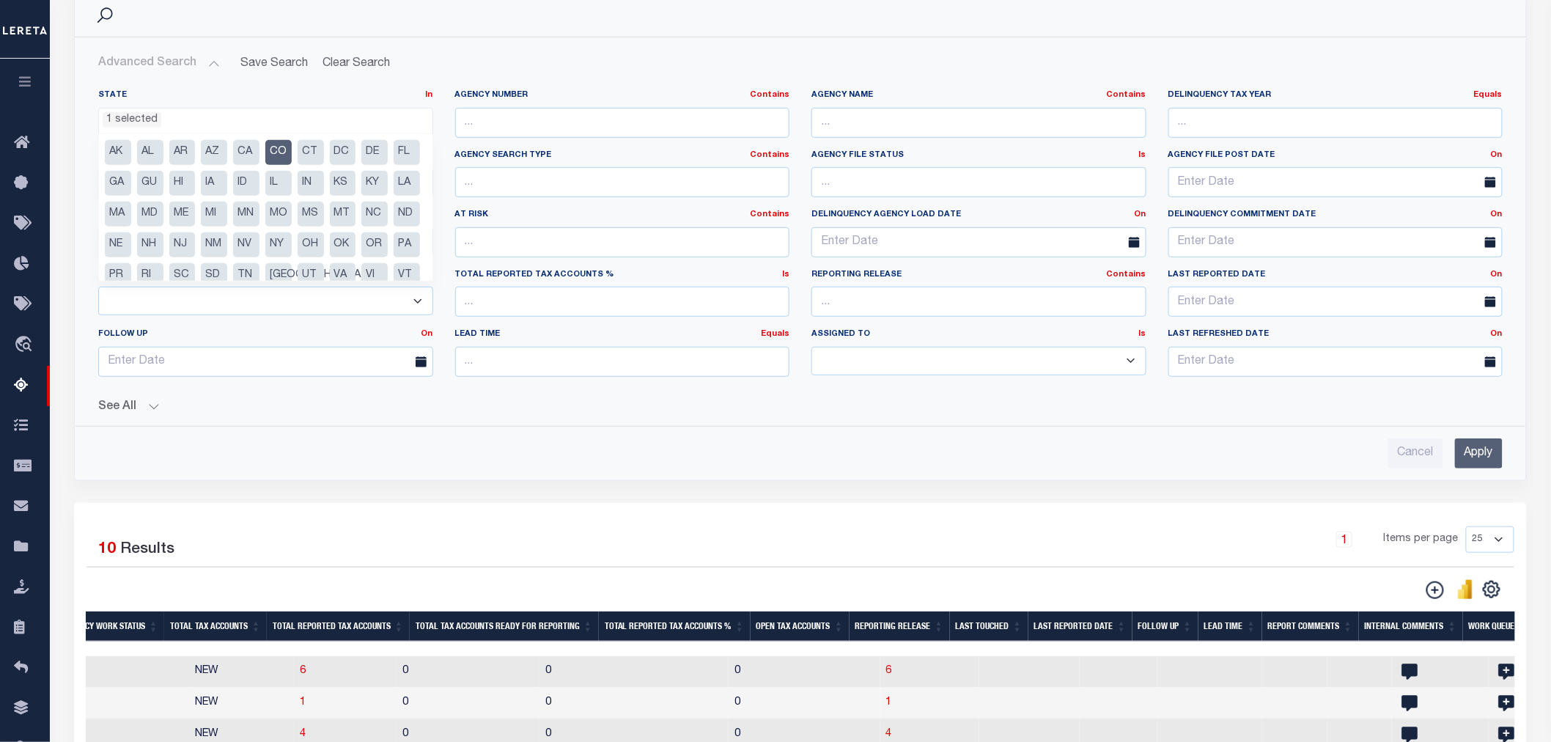
click at [273, 148] on li "CO" at bounding box center [278, 152] width 26 height 25
click at [297, 257] on li "OH" at bounding box center [310, 244] width 26 height 25
select select "OH"
click at [1476, 450] on input "Apply" at bounding box center [1479, 453] width 48 height 30
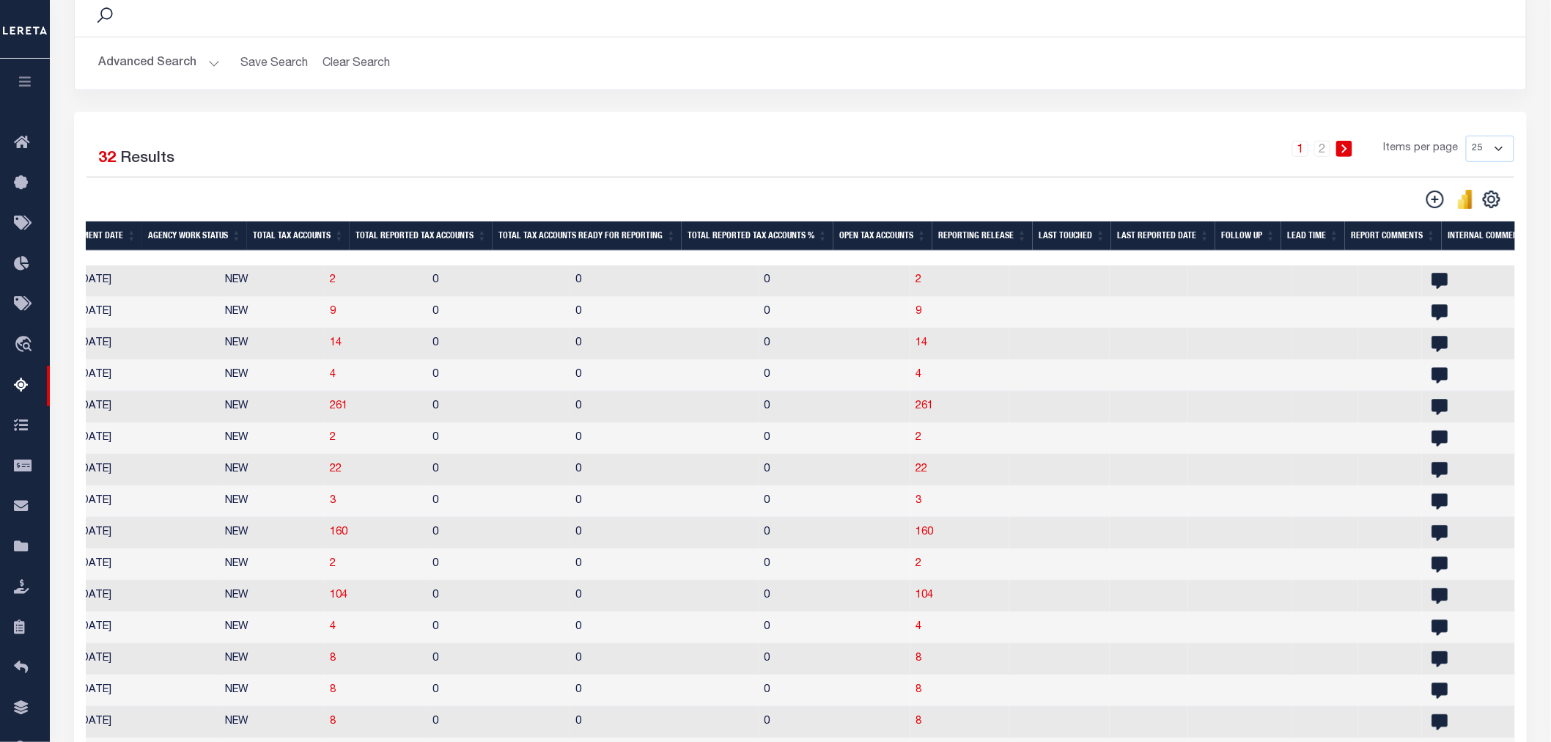
click at [869, 242] on th "Open Tax Accounts" at bounding box center [882, 236] width 99 height 30
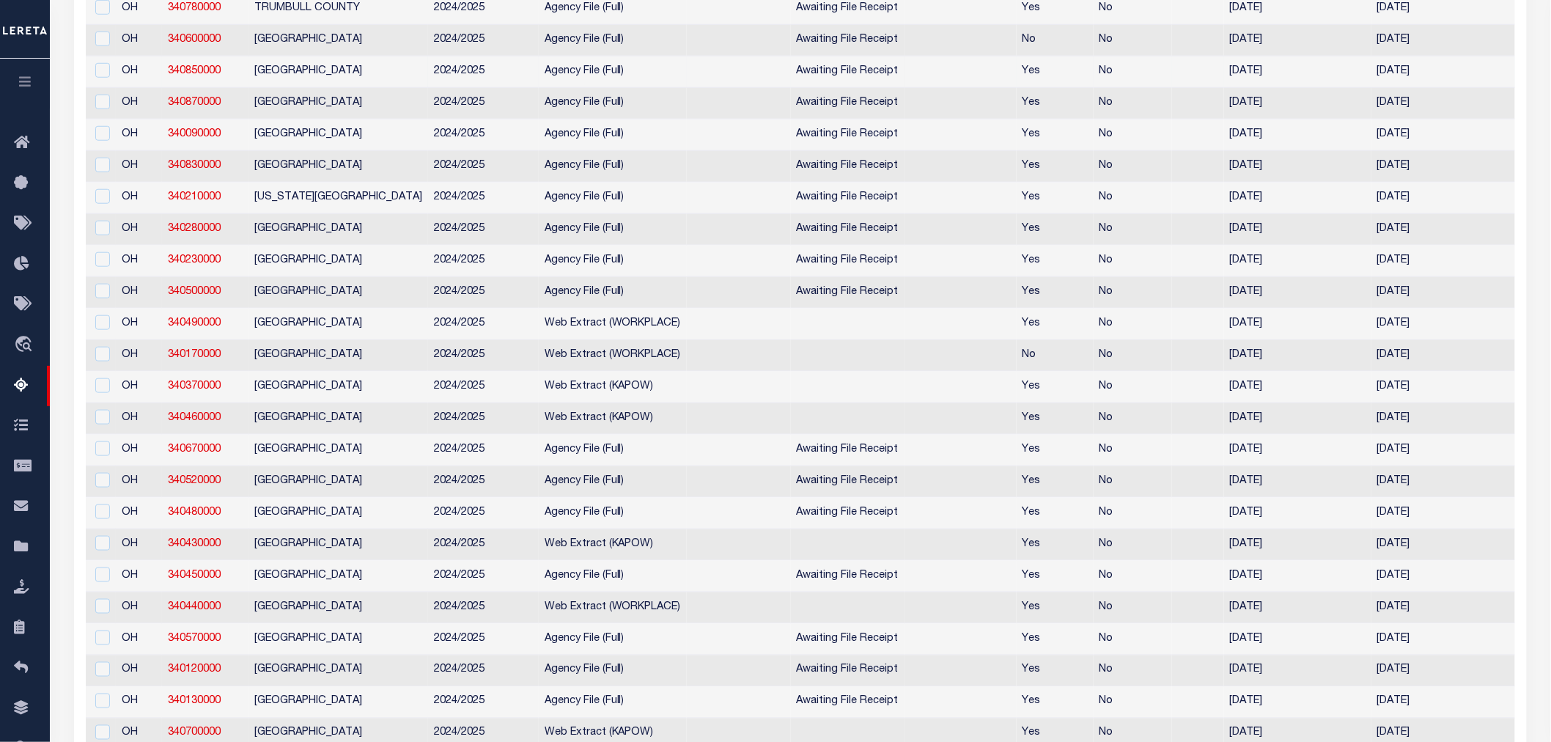
scroll to position [191, 0]
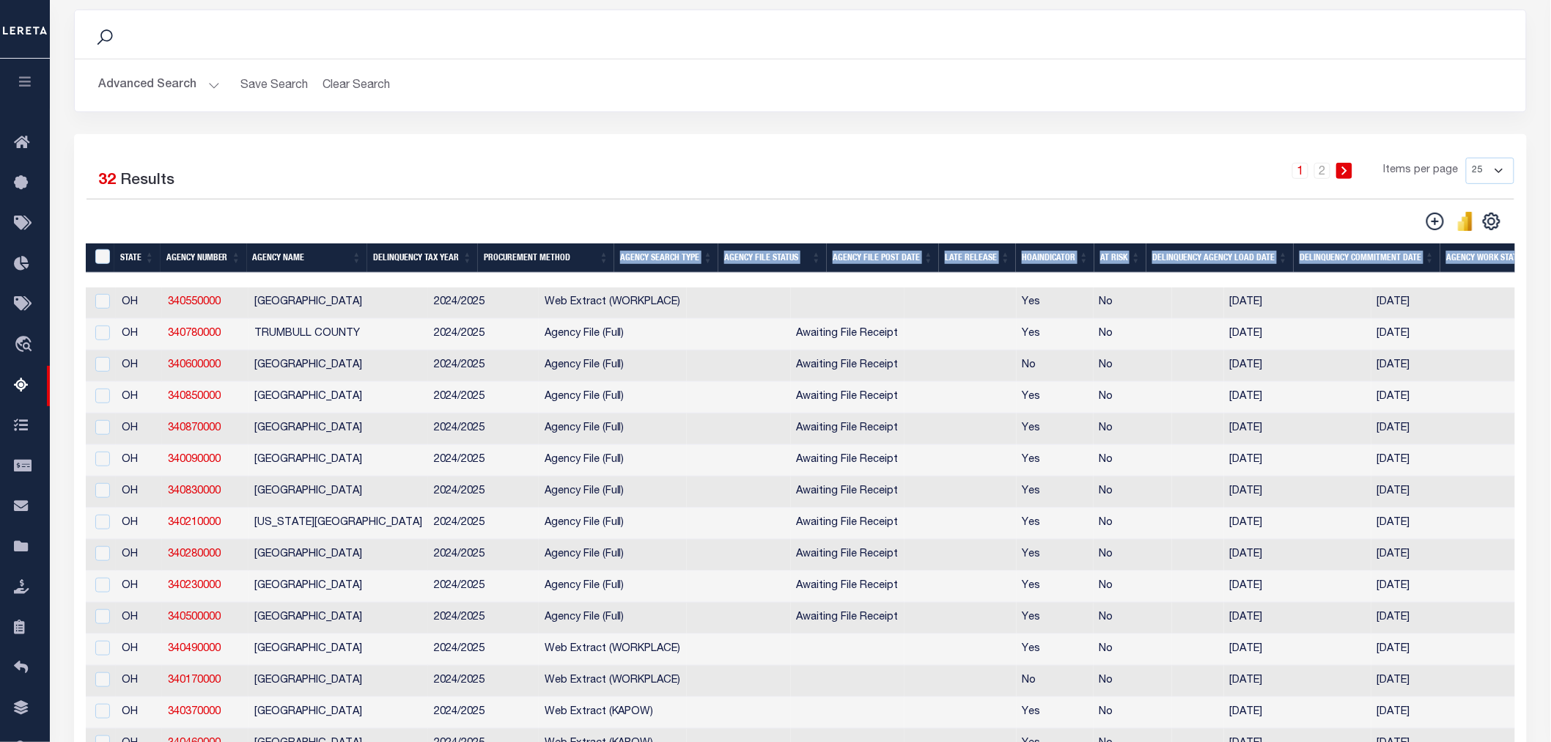
drag, startPoint x: 364, startPoint y: 279, endPoint x: 586, endPoint y: 271, distance: 222.2
click at [587, 271] on div "State Agency Number Agency Name Delinquency Tax Year Procurement Method Agency …" at bounding box center [800, 659] width 1429 height 832
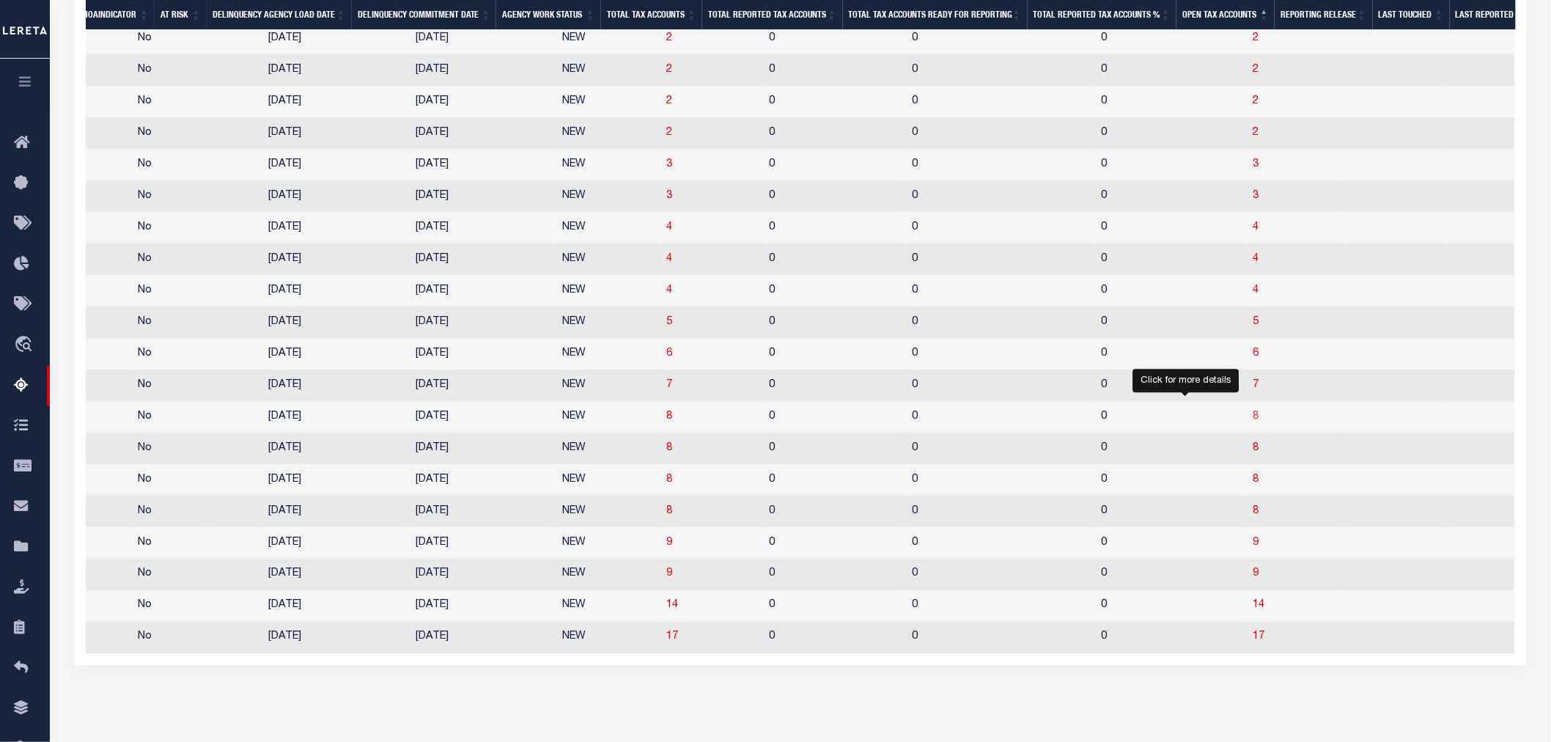
click at [1253, 421] on span "8" at bounding box center [1256, 416] width 6 height 10
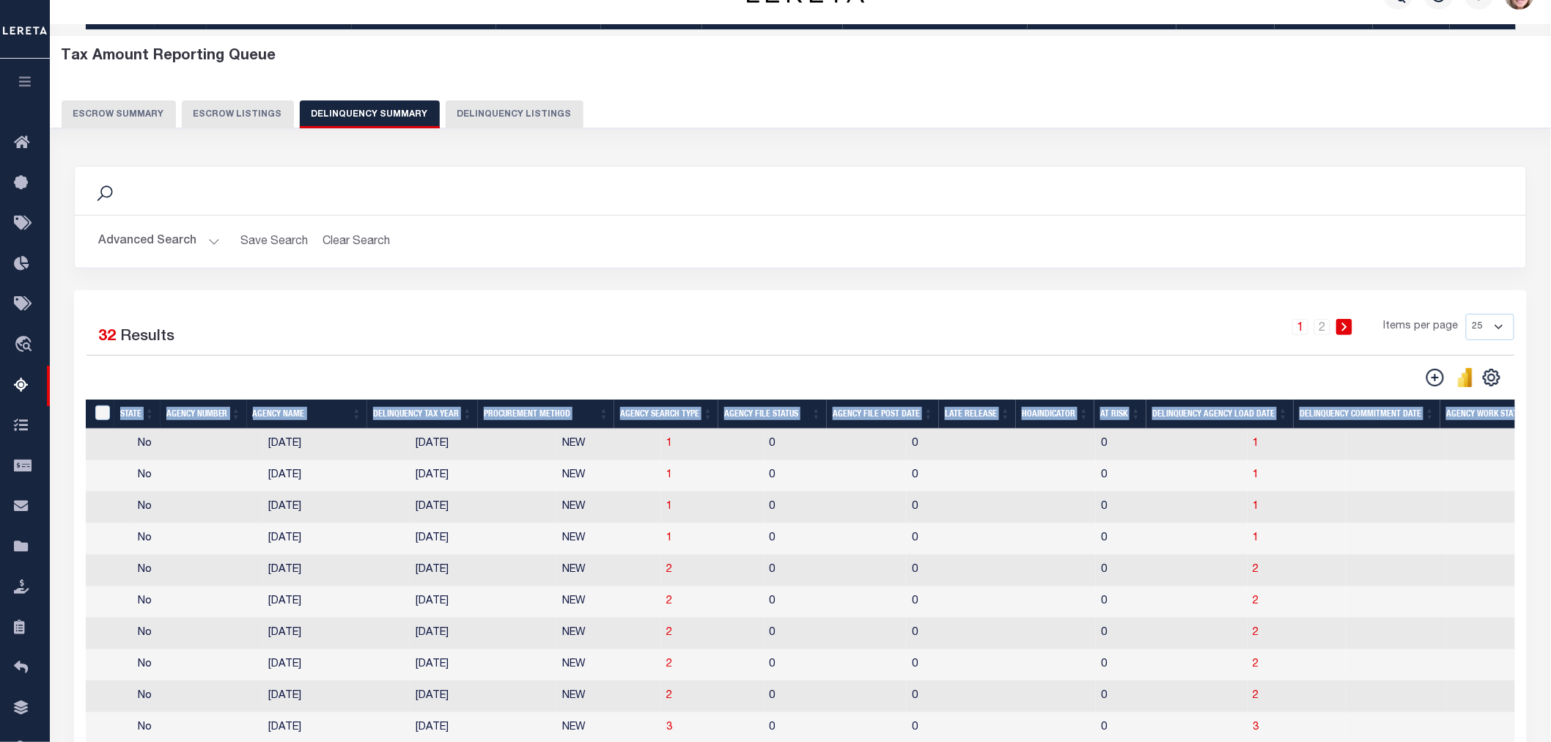
select select "100"
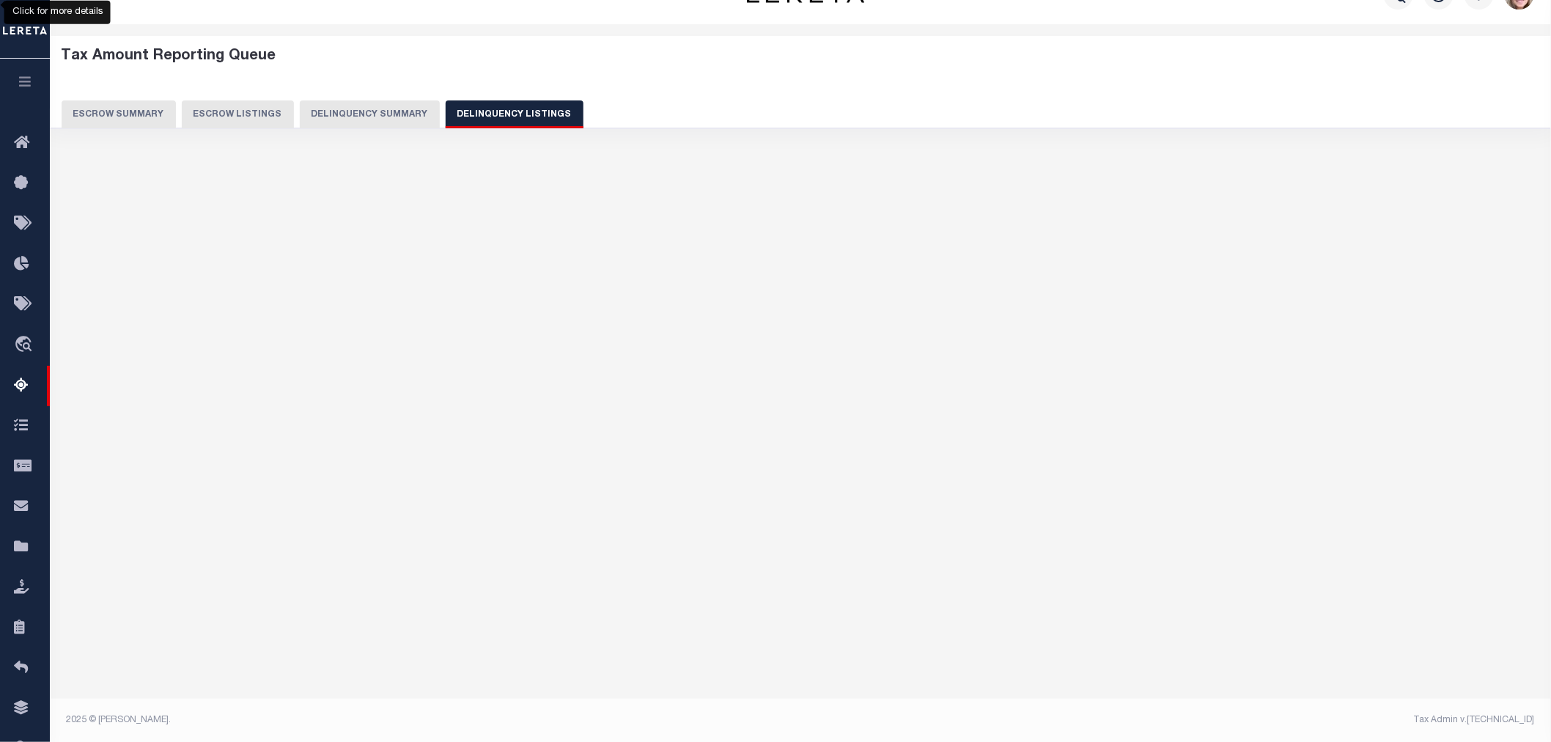
select select "100"
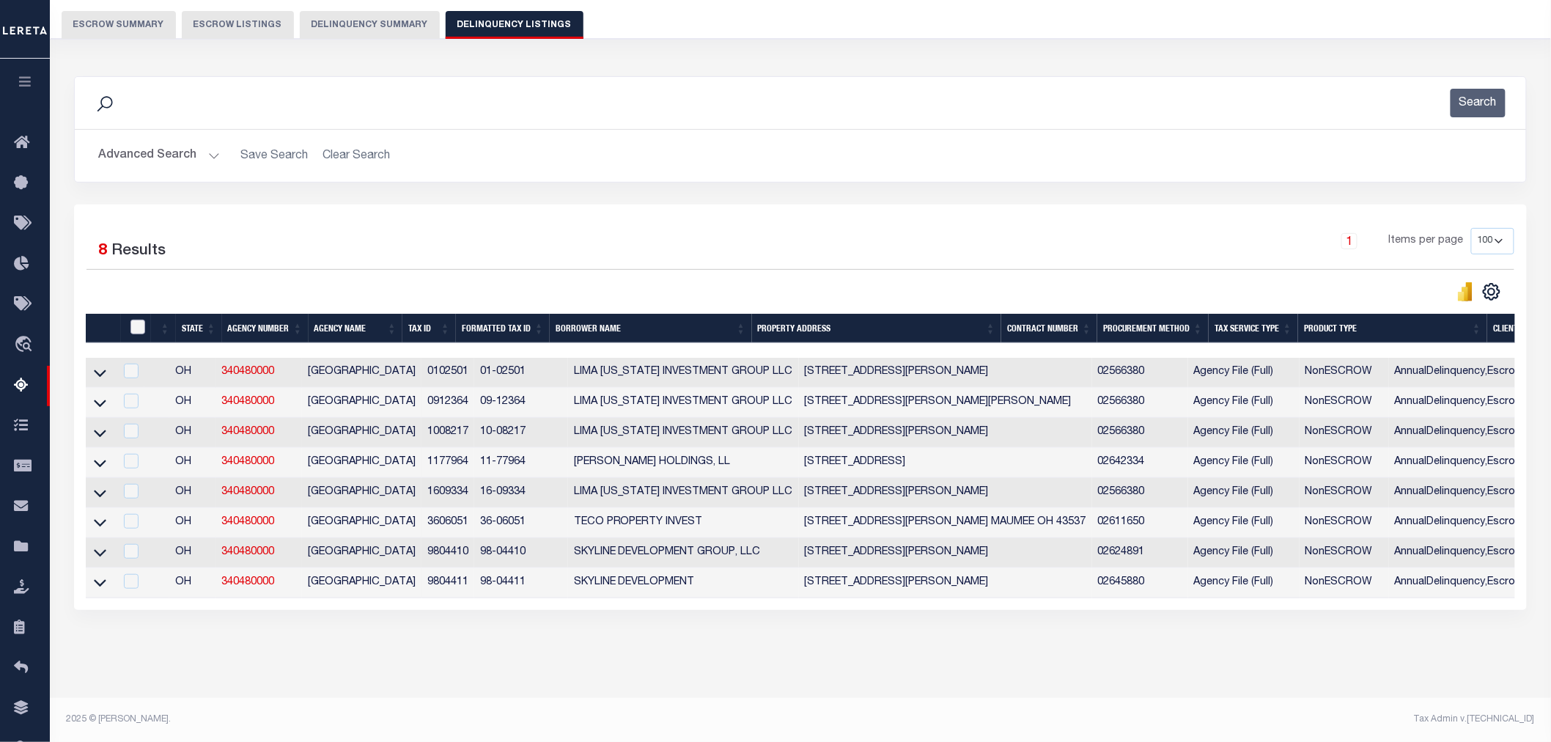
click at [133, 319] on input "checkbox" at bounding box center [137, 326] width 15 height 15
checkbox input "true"
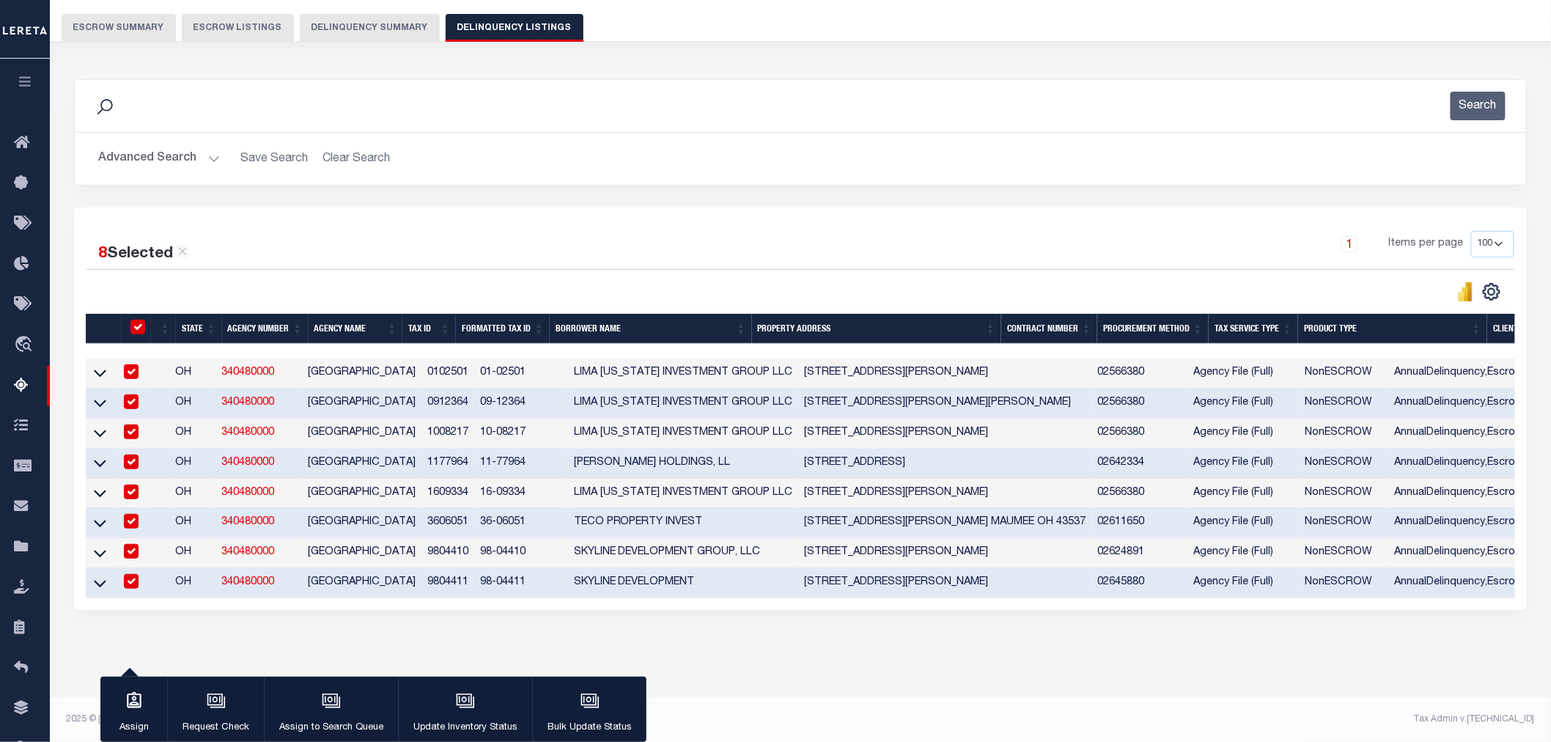
checkbox input "true"
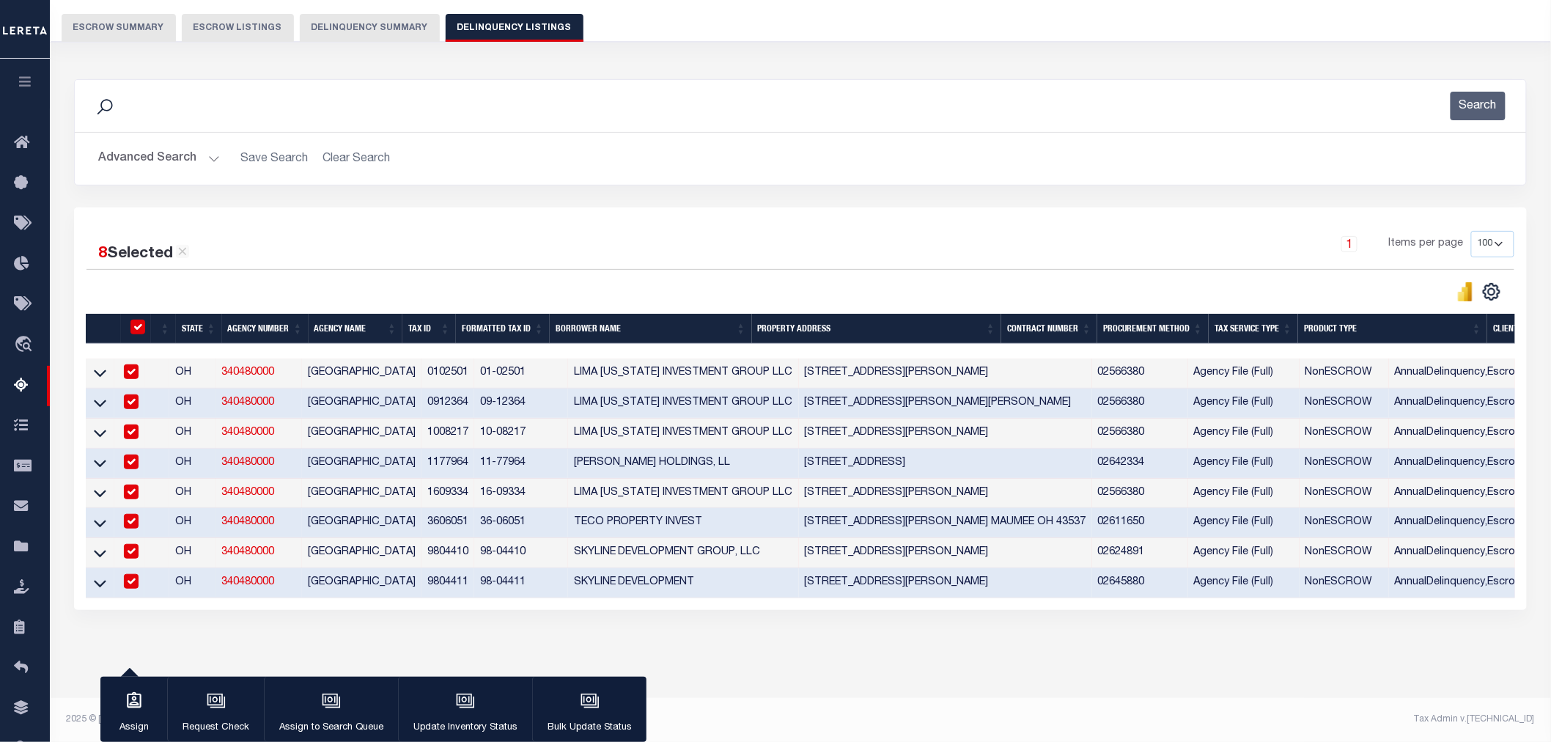
checkbox input "true"
click at [459, 701] on icon "button" at bounding box center [464, 699] width 11 height 7
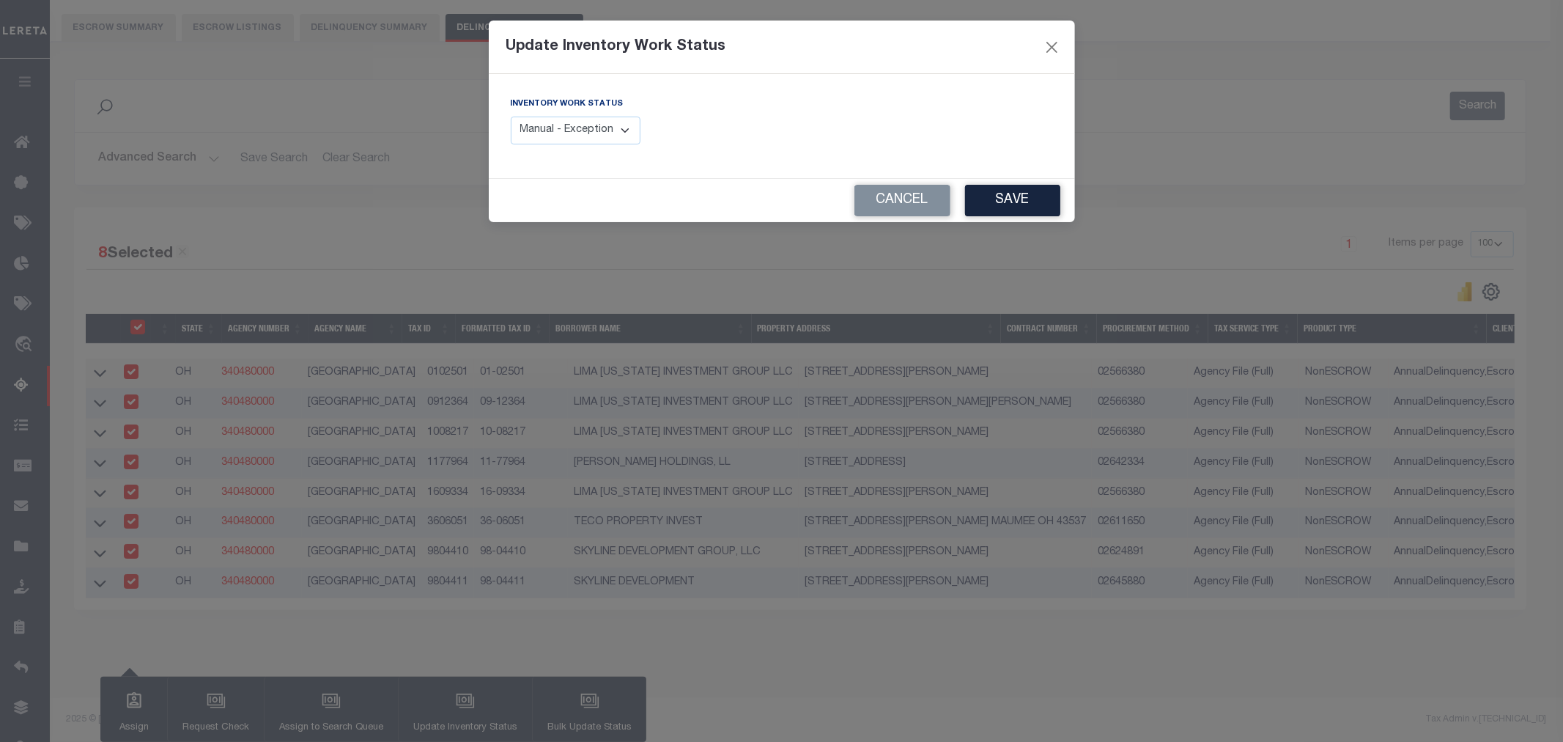
click at [604, 114] on div "Inventory Work Status Manual - Exception Pended - Awaiting Search Late Add Exce…" at bounding box center [576, 120] width 130 height 48
click at [603, 121] on select "Manual - Exception Pended - Awaiting Search Late Add Exception Completed" at bounding box center [576, 131] width 130 height 29
select select "4"
click at [511, 117] on select "Manual - Exception Pended - Awaiting Search Late Add Exception Completed" at bounding box center [576, 131] width 130 height 29
click at [1013, 196] on button "Save" at bounding box center [1012, 201] width 95 height 32
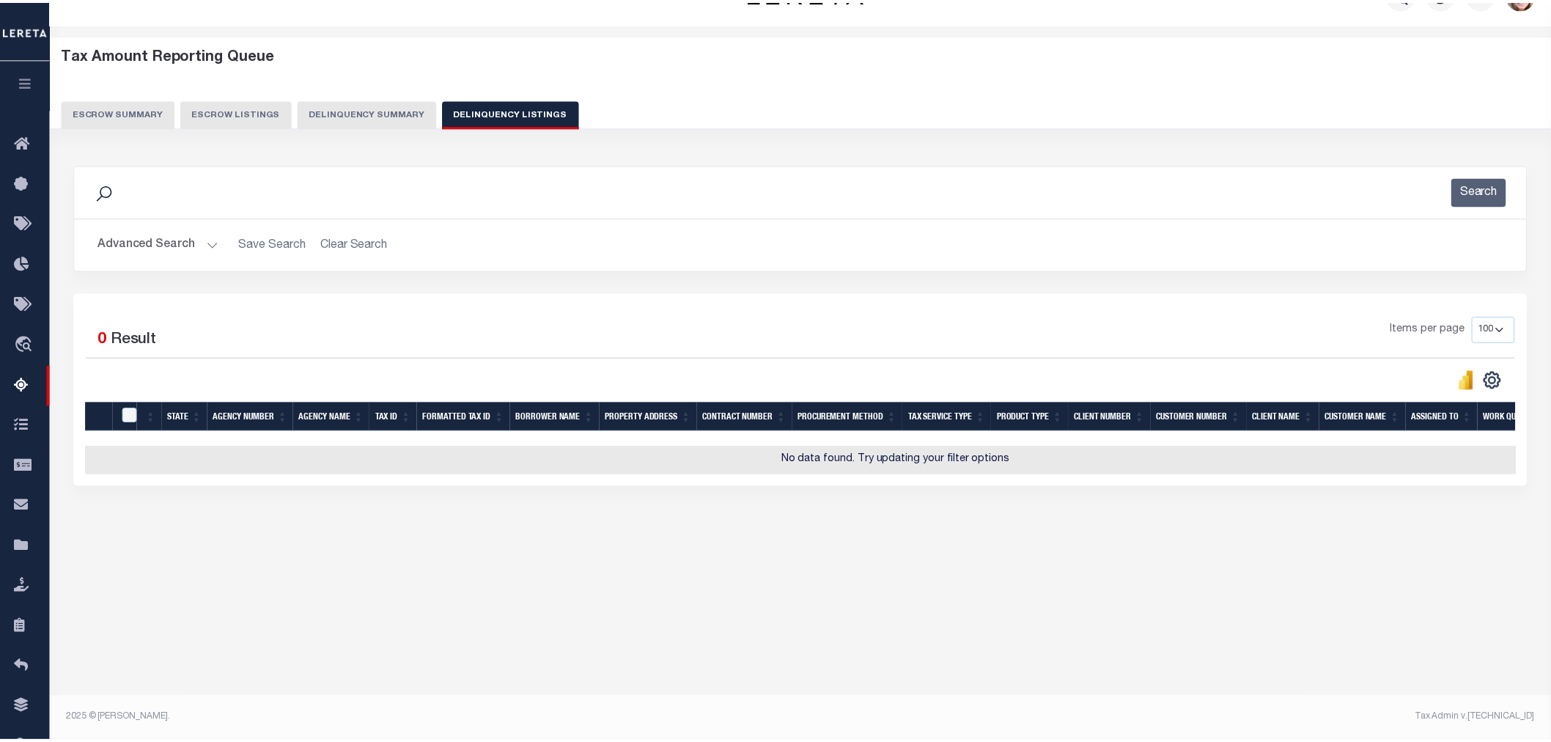
scroll to position [34, 0]
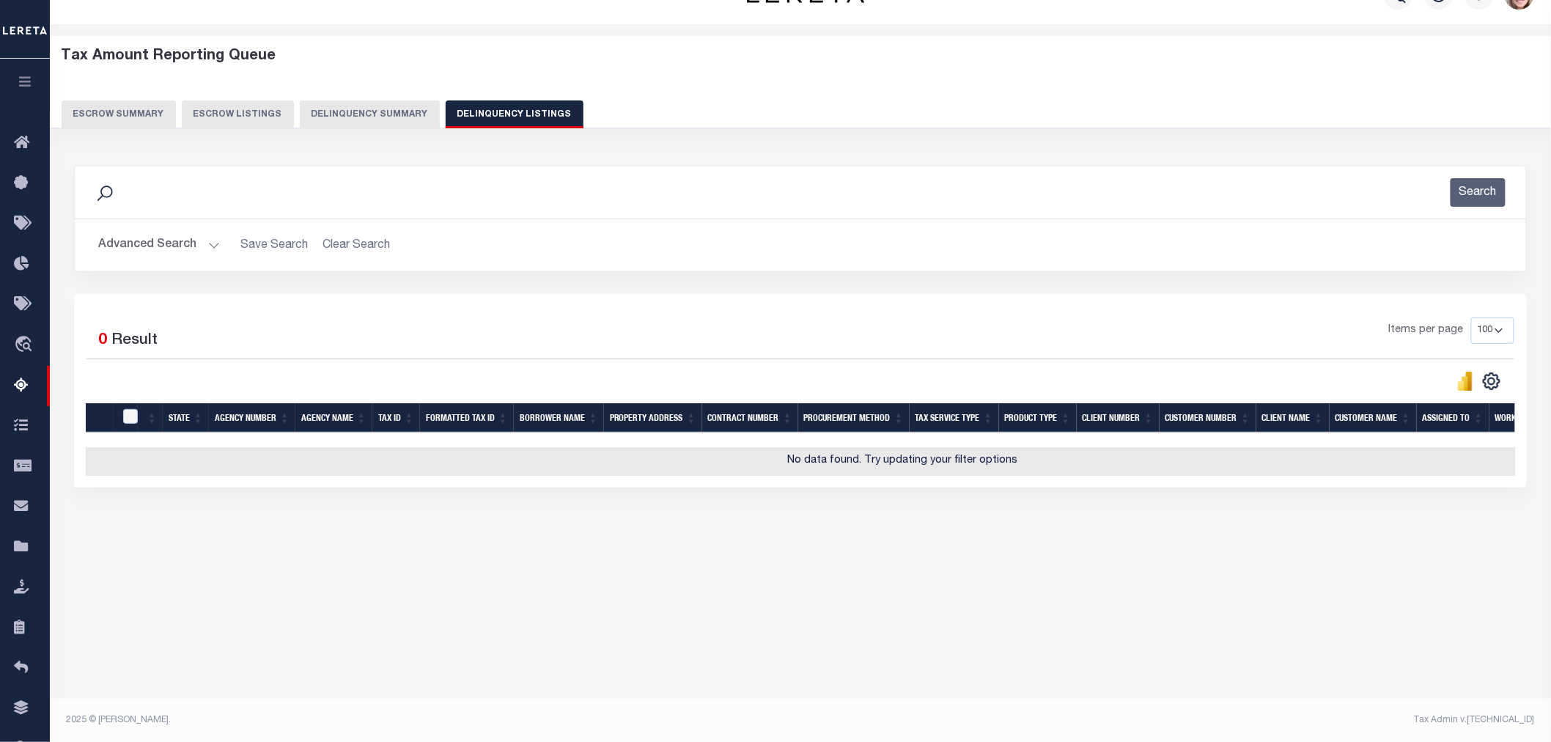
drag, startPoint x: 399, startPoint y: 111, endPoint x: 429, endPoint y: 181, distance: 75.5
click at [399, 111] on button "Delinquency Summary" at bounding box center [370, 114] width 140 height 28
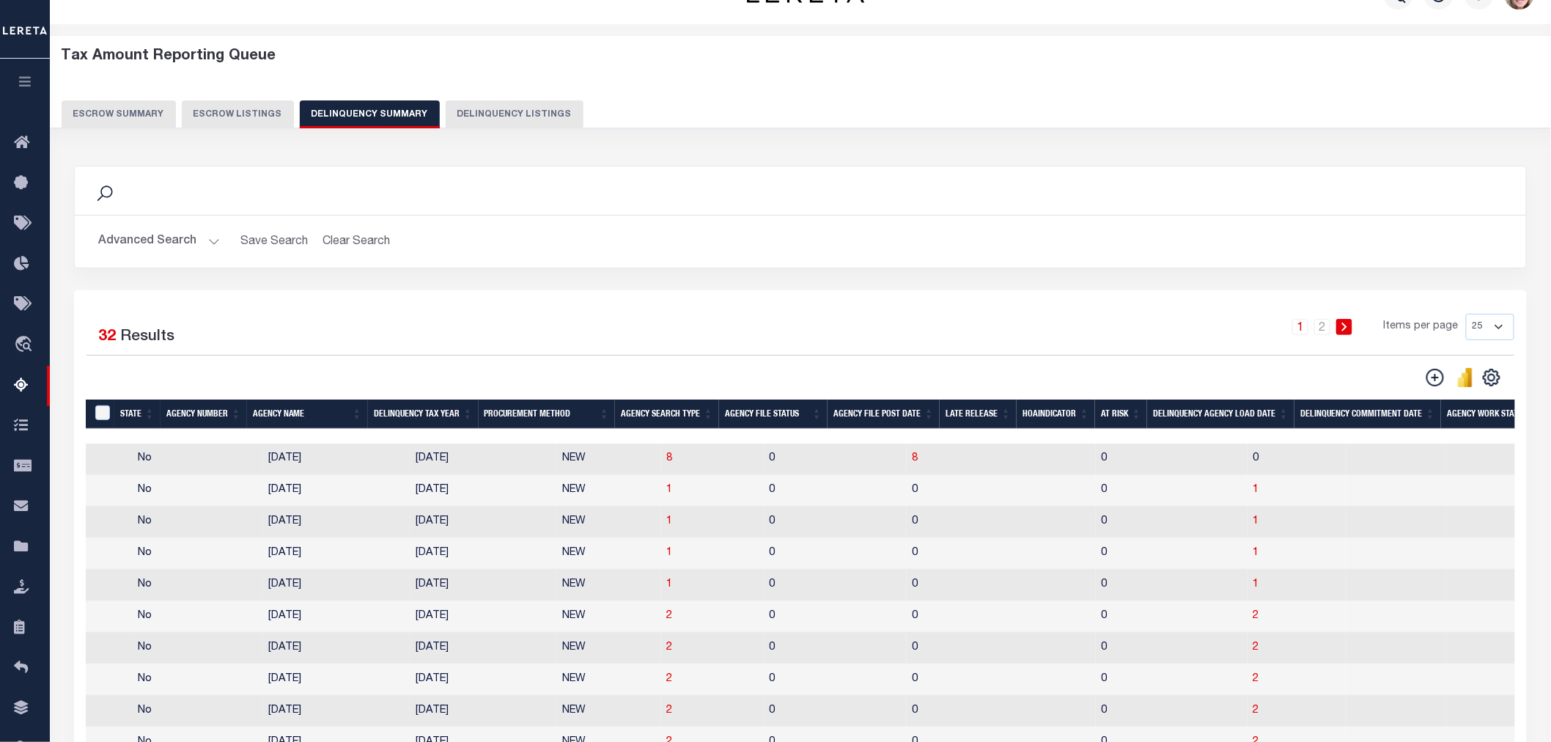
scroll to position [0, 961]
drag, startPoint x: 753, startPoint y: 434, endPoint x: 332, endPoint y: 441, distance: 421.4
click at [319, 442] on div at bounding box center [801, 436] width 1430 height 15
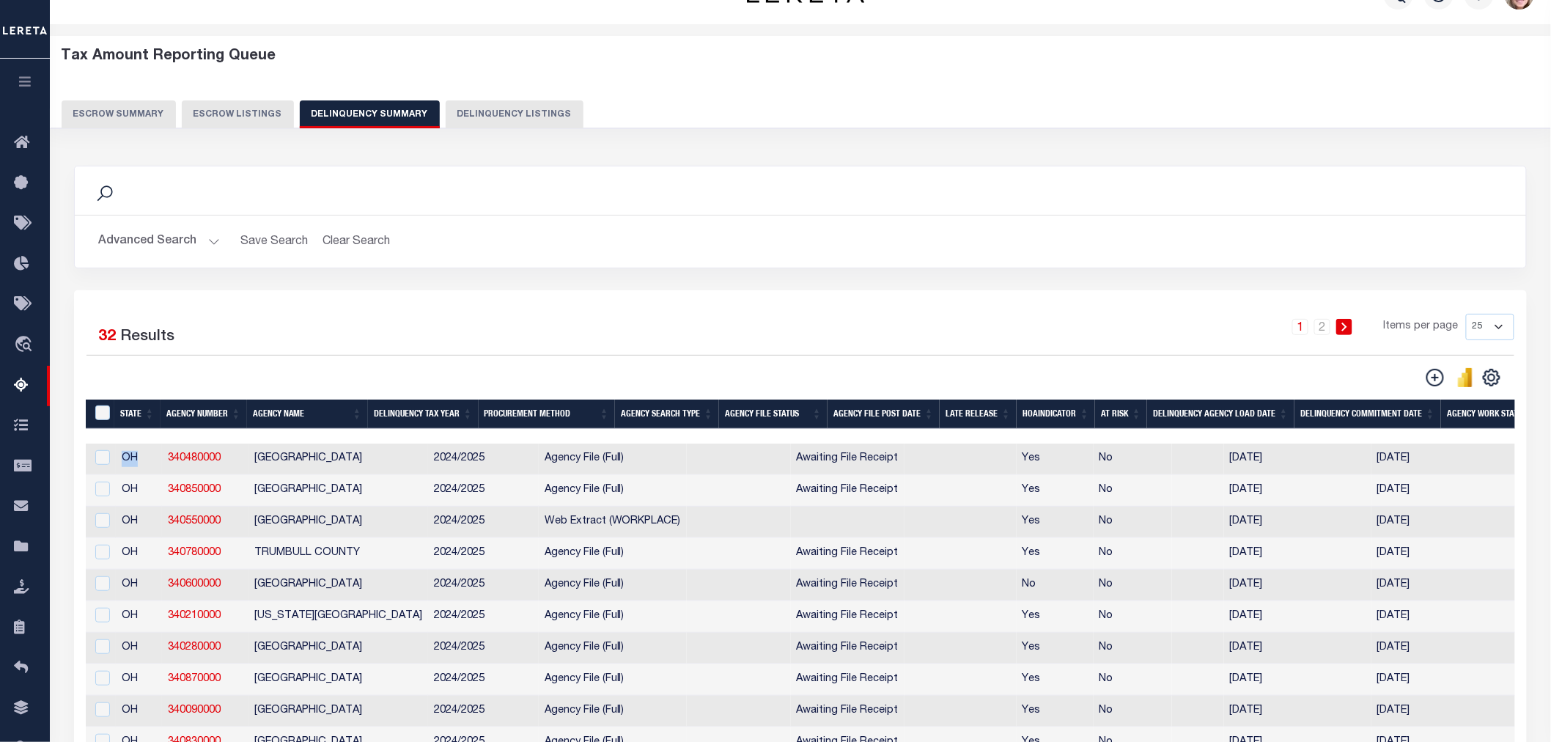
drag, startPoint x: 162, startPoint y: 462, endPoint x: 1342, endPoint y: 444, distance: 1179.9
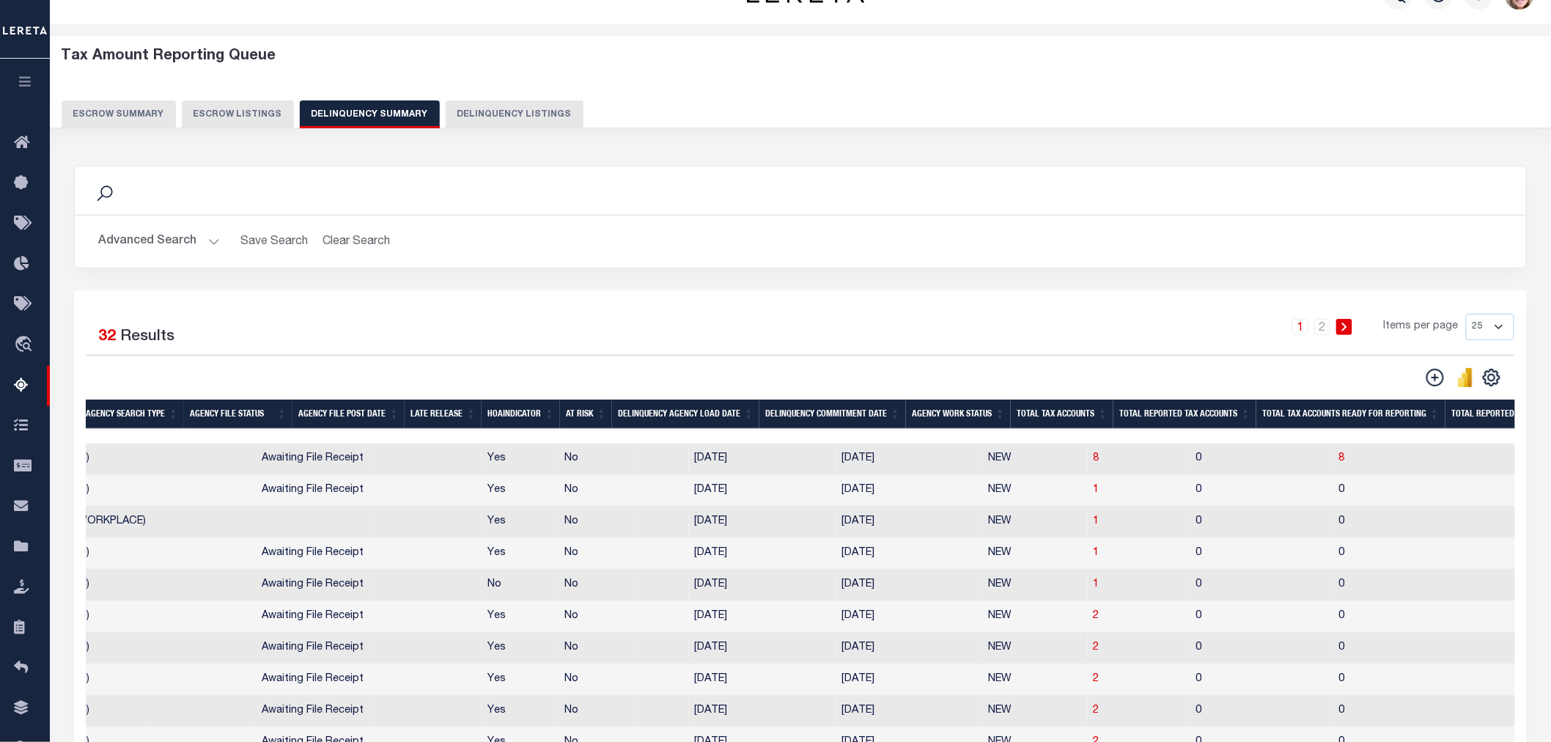
scroll to position [0, 689]
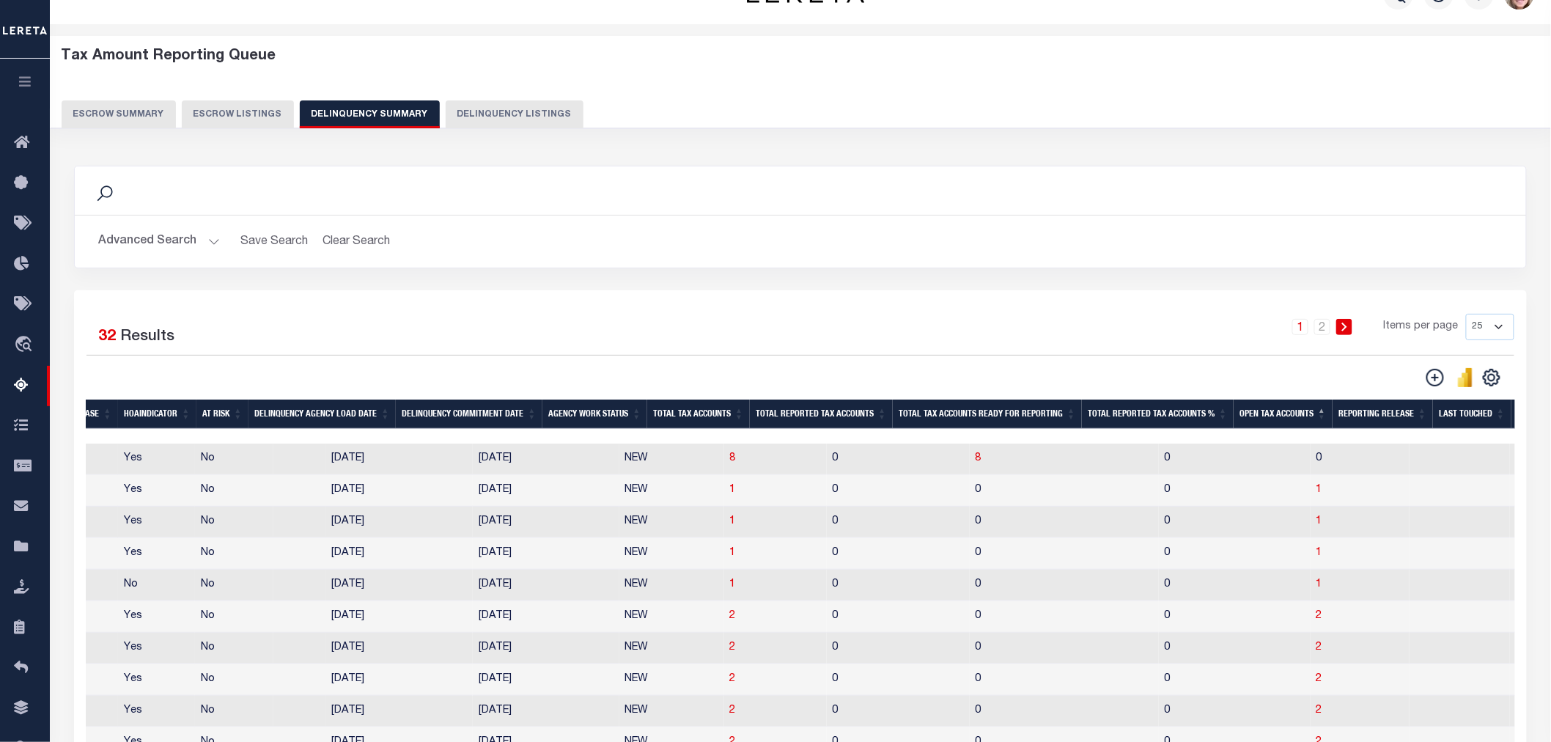
drag, startPoint x: 903, startPoint y: 413, endPoint x: 1042, endPoint y: 416, distance: 139.3
click at [1042, 416] on tr "State Agency Number Agency Name Delinquency Tax Year Procurement Method Agency …" at bounding box center [775, 414] width 3176 height 30
click at [975, 462] on span "8" at bounding box center [978, 458] width 6 height 10
select select "100"
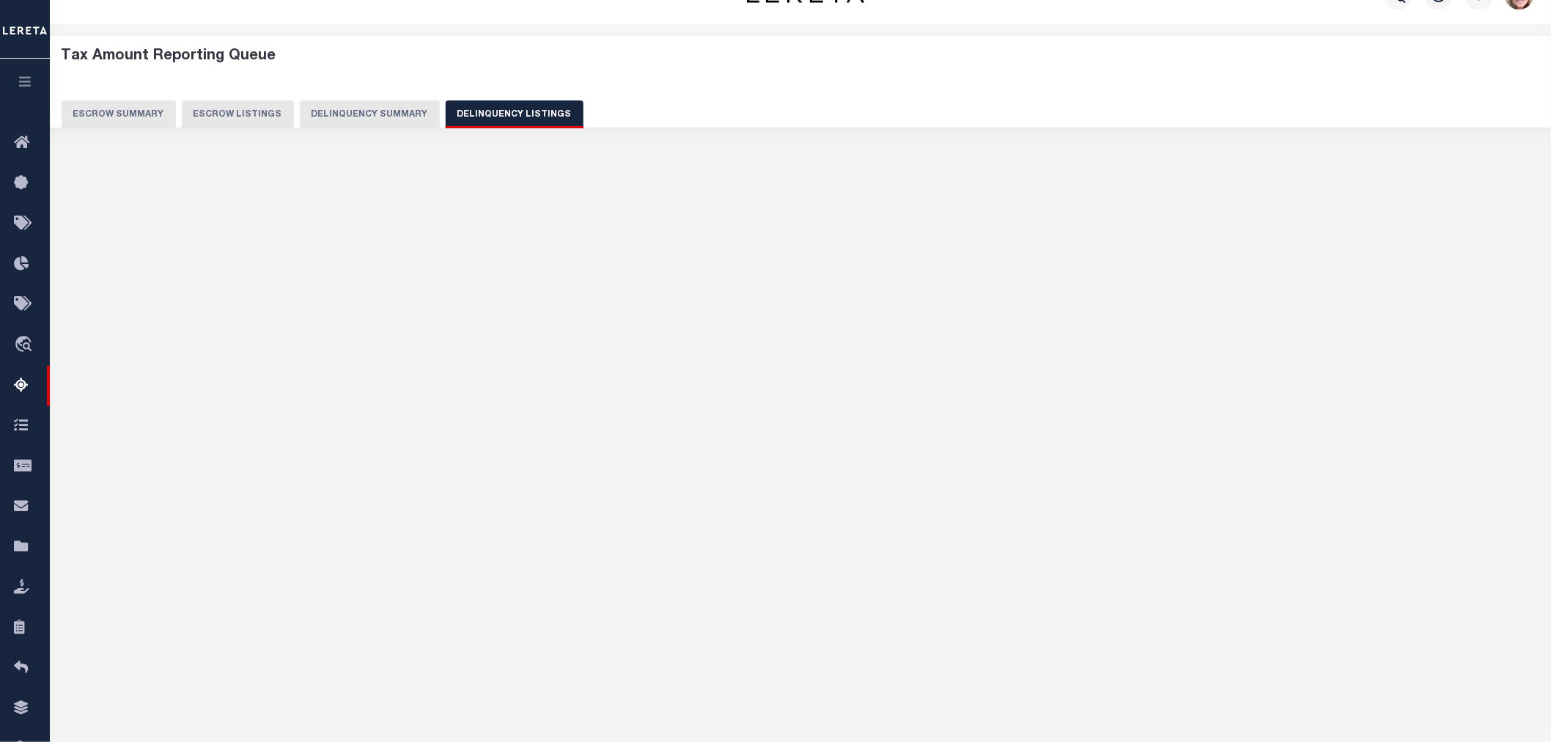
select select "100"
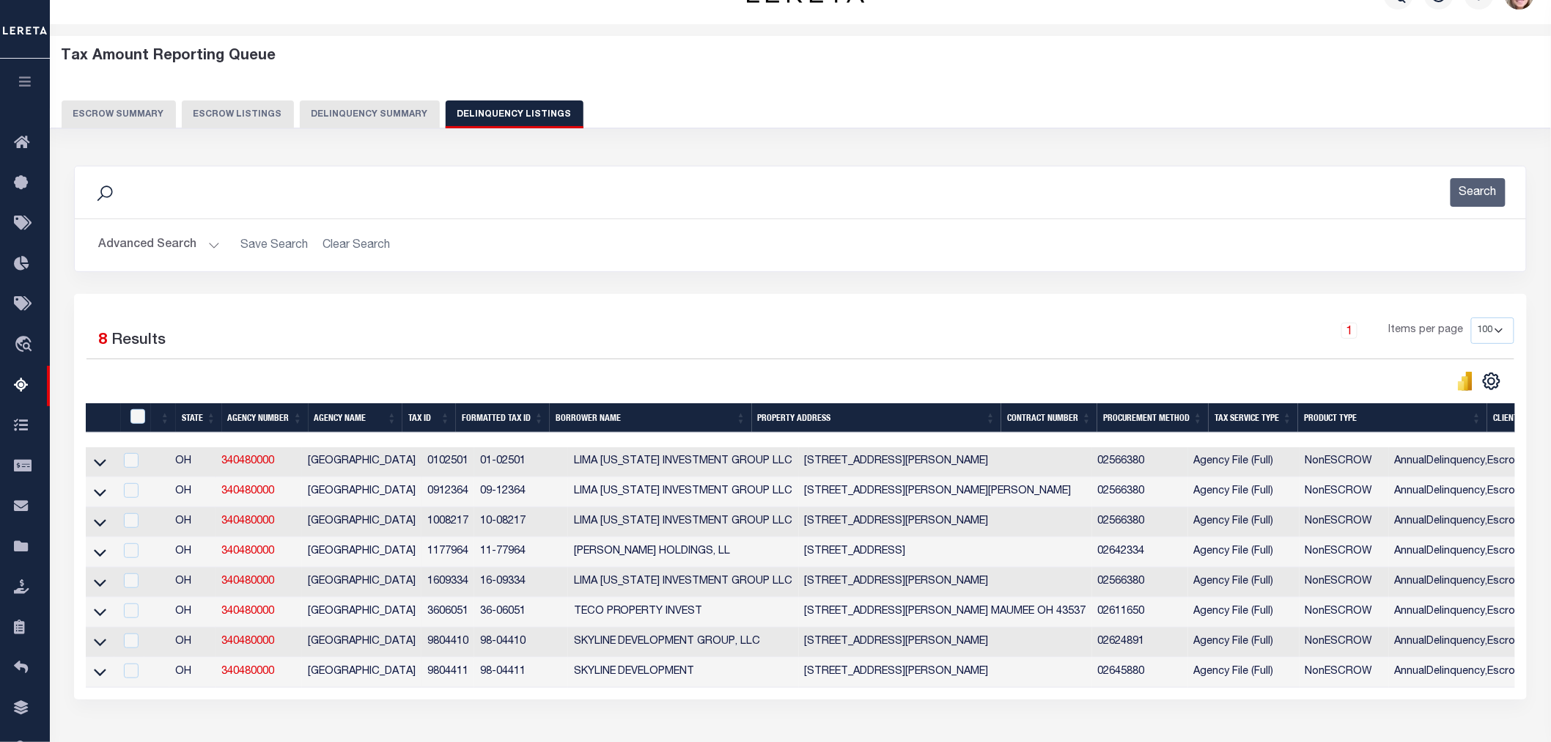
click at [92, 462] on link at bounding box center [100, 461] width 17 height 10
